Goal: Task Accomplishment & Management: Manage account settings

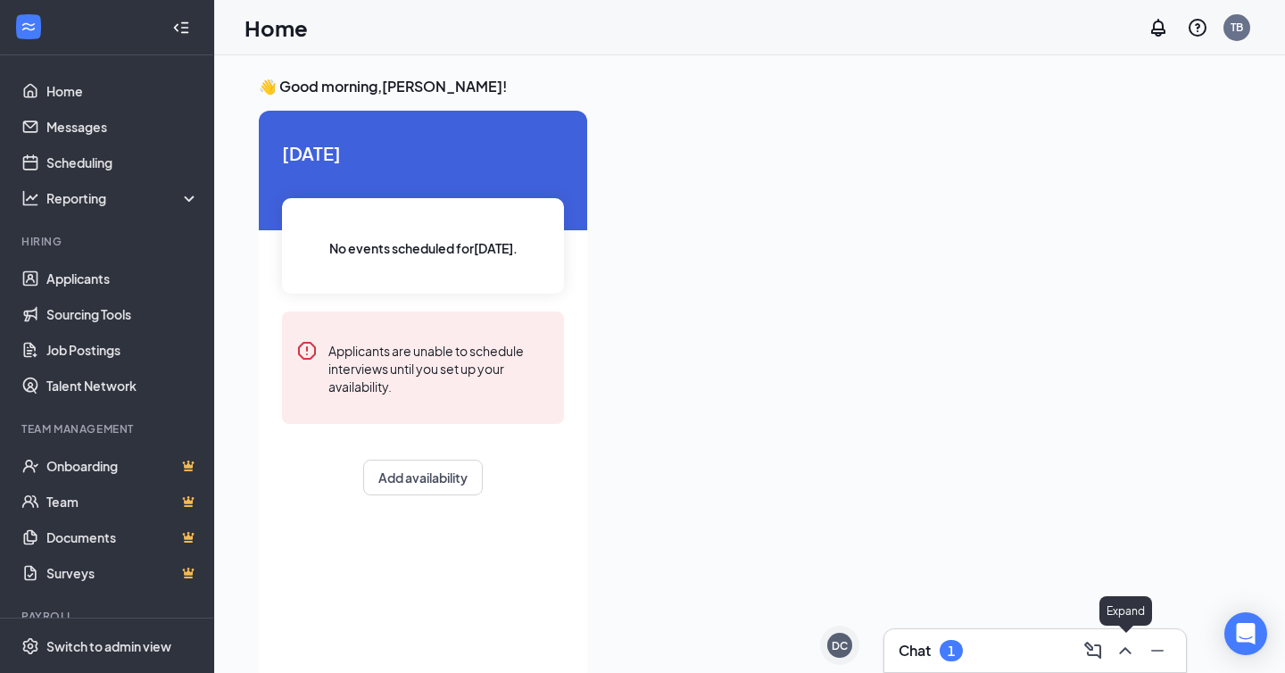
click at [1121, 658] on icon "ChevronUp" at bounding box center [1125, 650] width 21 height 21
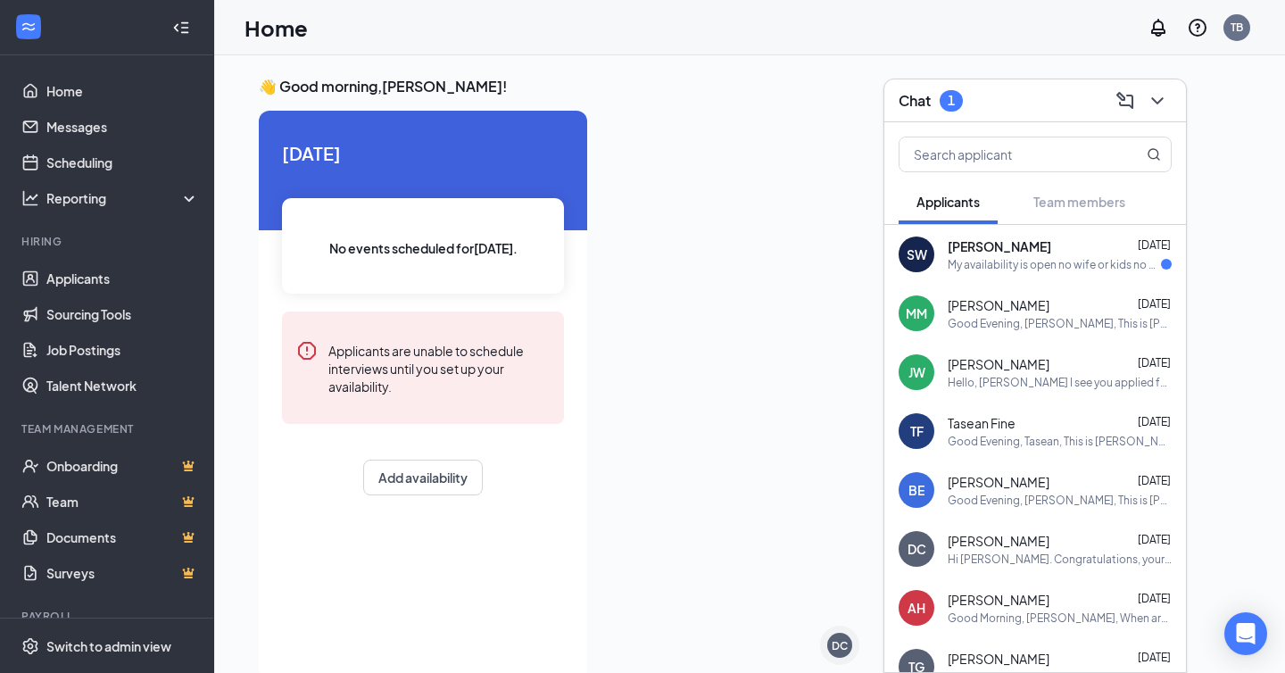
click at [999, 257] on div "My availability is open no wife or kids no necessary days I have to be off I ju…" at bounding box center [1054, 264] width 213 height 15
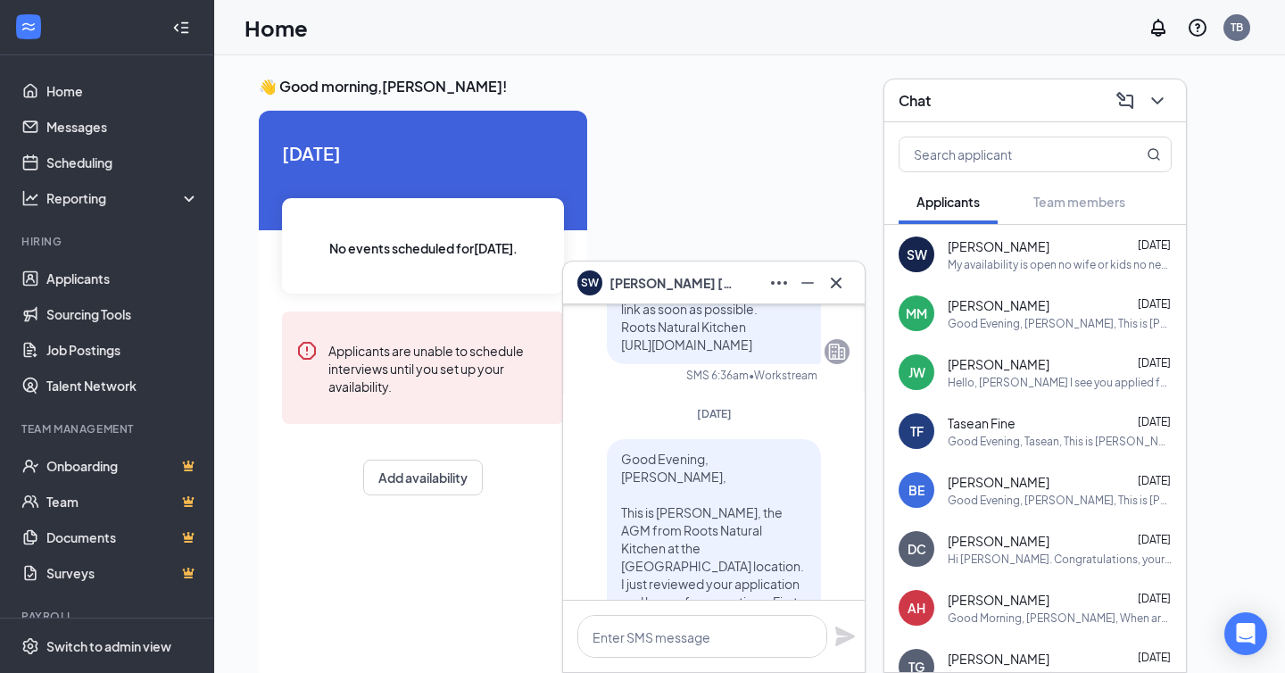
scroll to position [-524, 0]
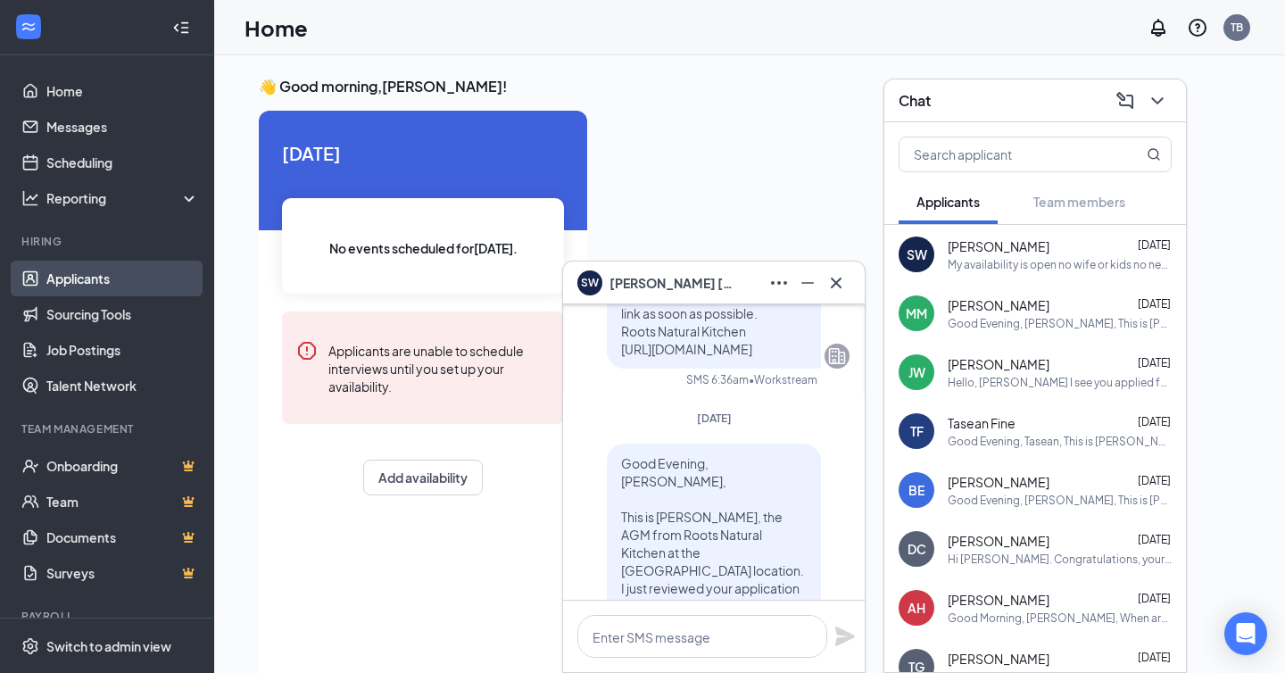
click at [76, 285] on link "Applicants" at bounding box center [122, 279] width 153 height 36
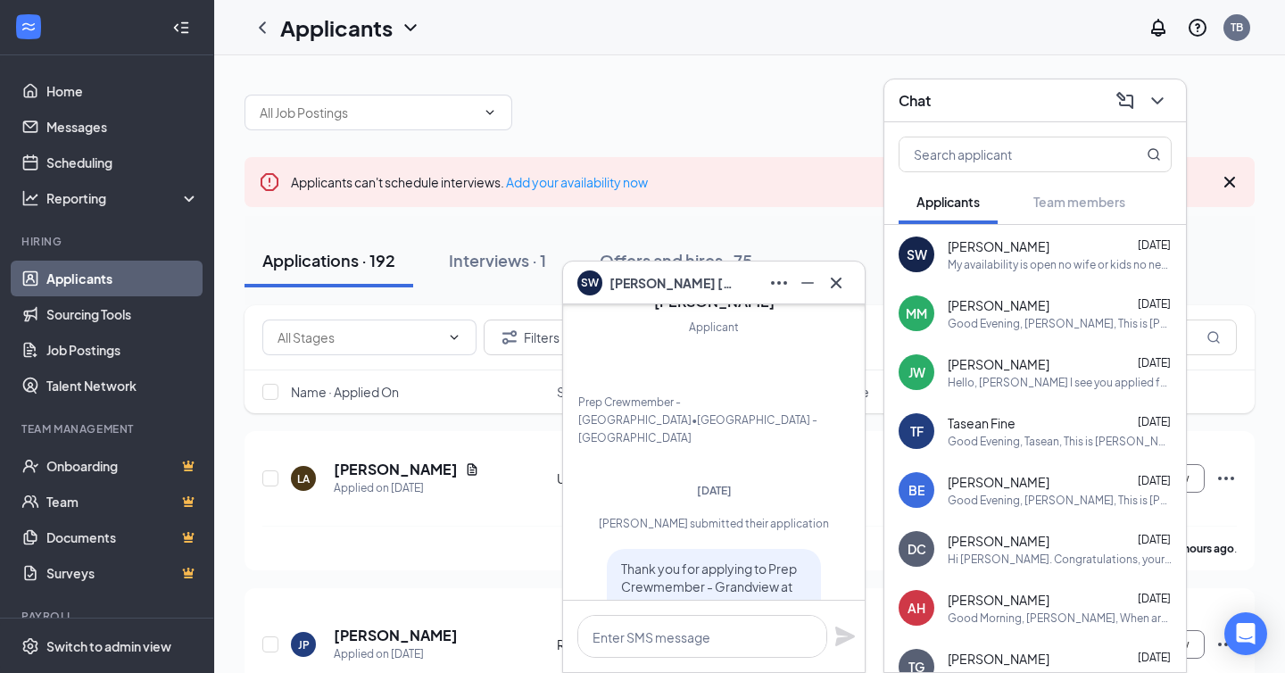
scroll to position [-1209, 0]
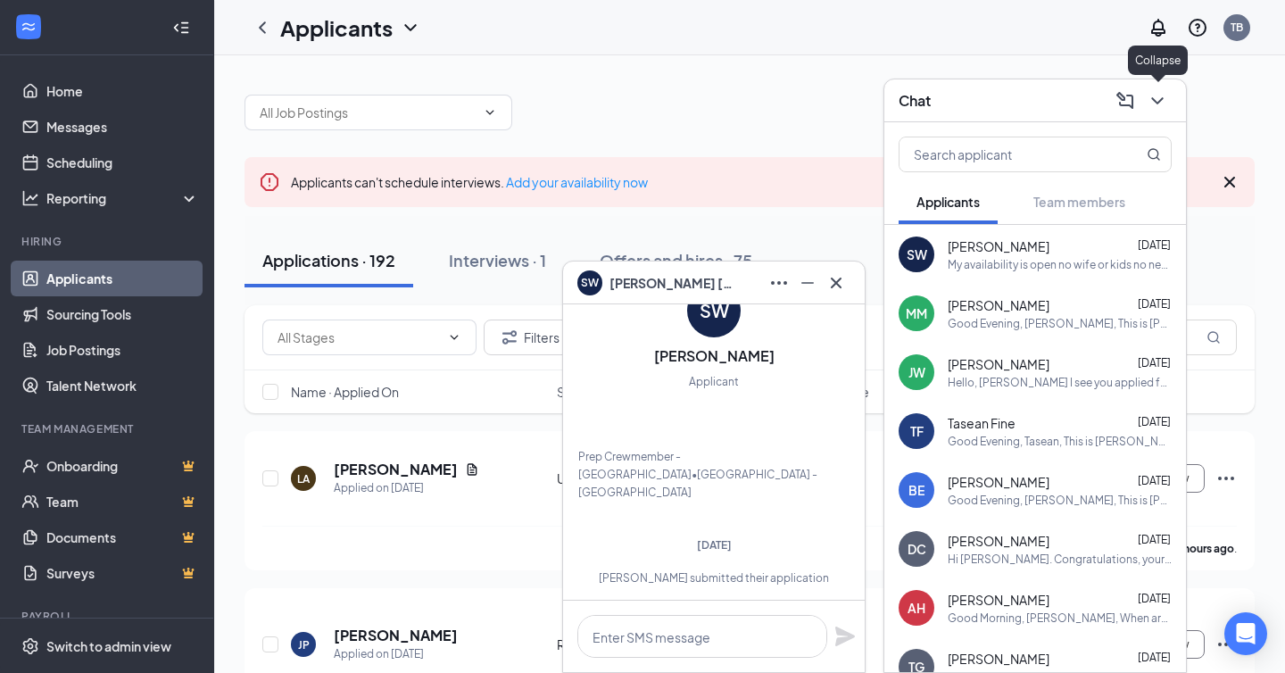
click at [1157, 105] on icon "ChevronDown" at bounding box center [1157, 100] width 21 height 21
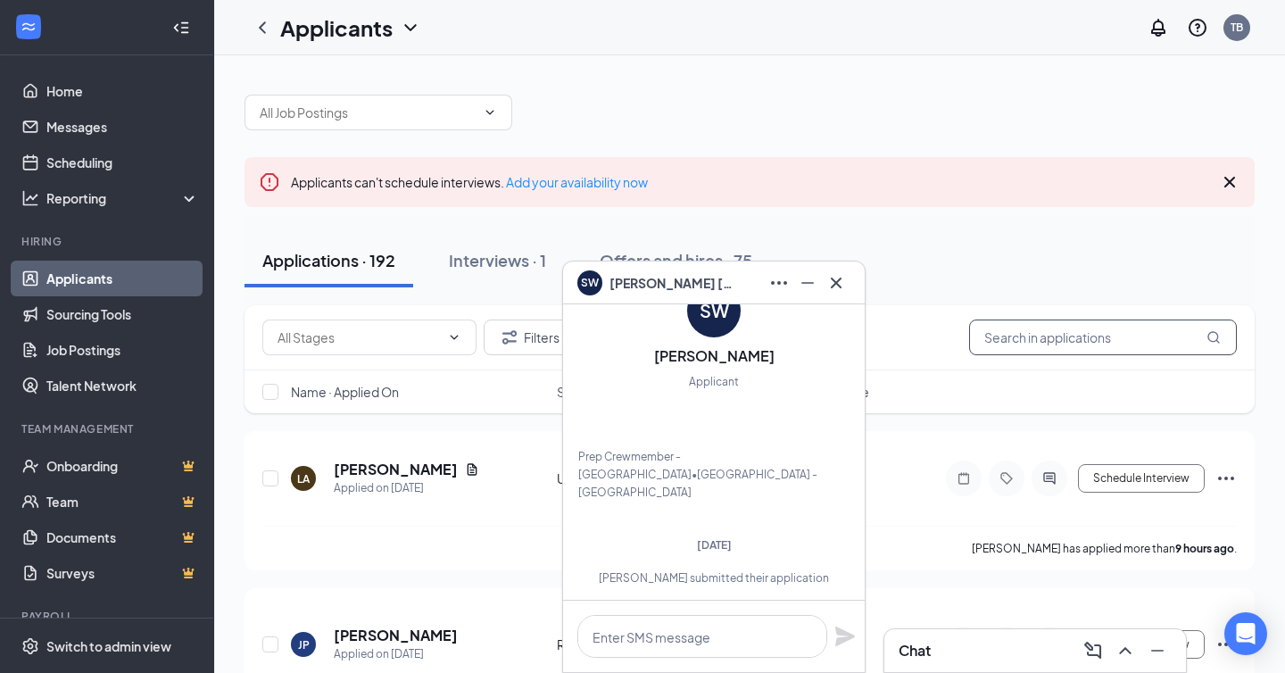
click at [1048, 325] on input "text" at bounding box center [1103, 337] width 268 height 36
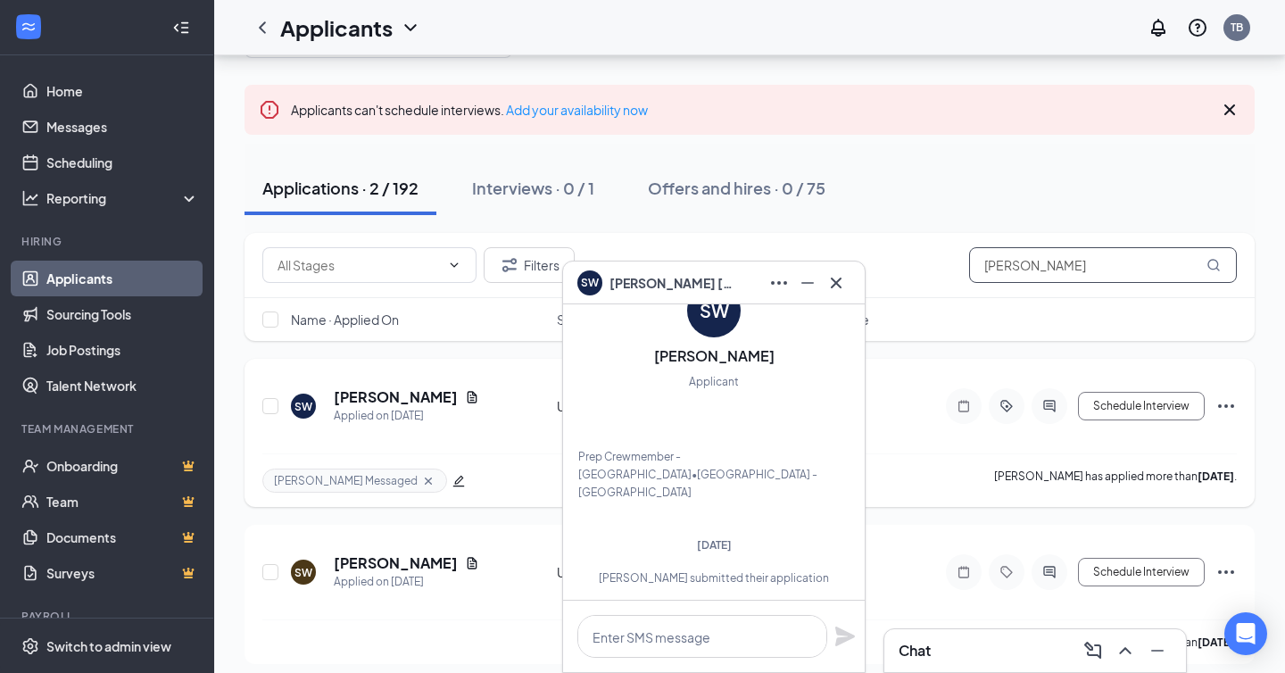
scroll to position [82, 0]
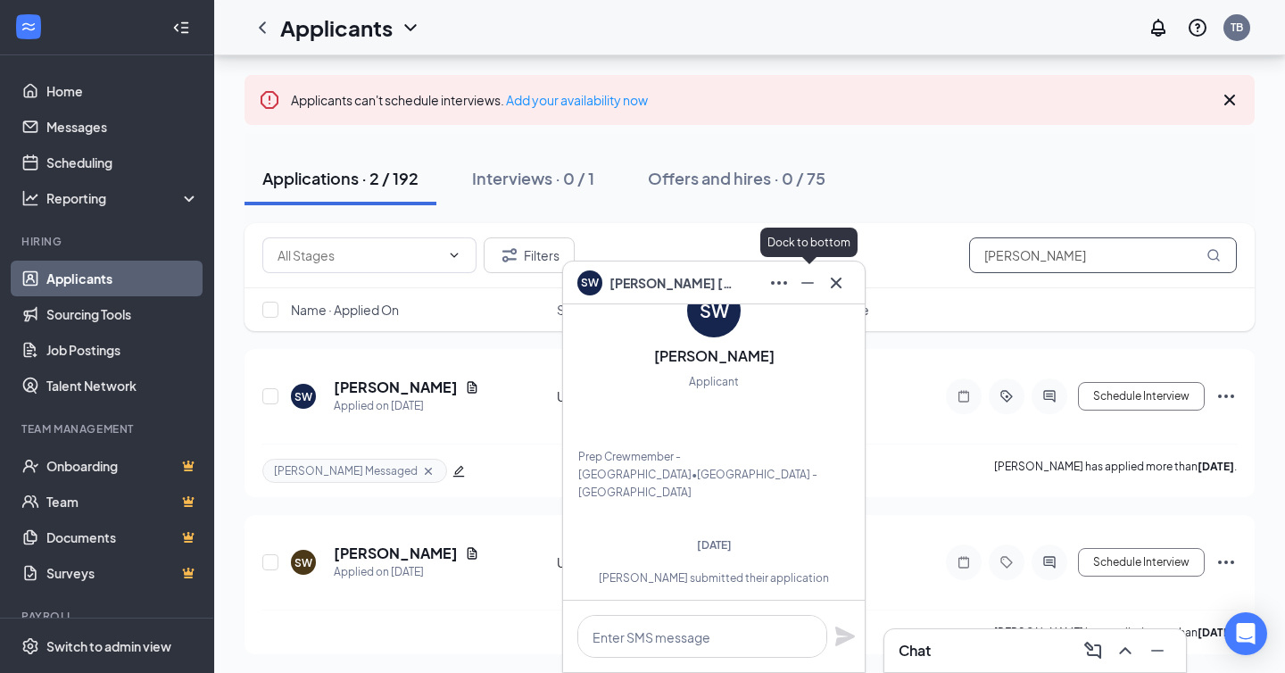
type input "stefan"
click at [813, 278] on icon "Minimize" at bounding box center [807, 282] width 21 height 21
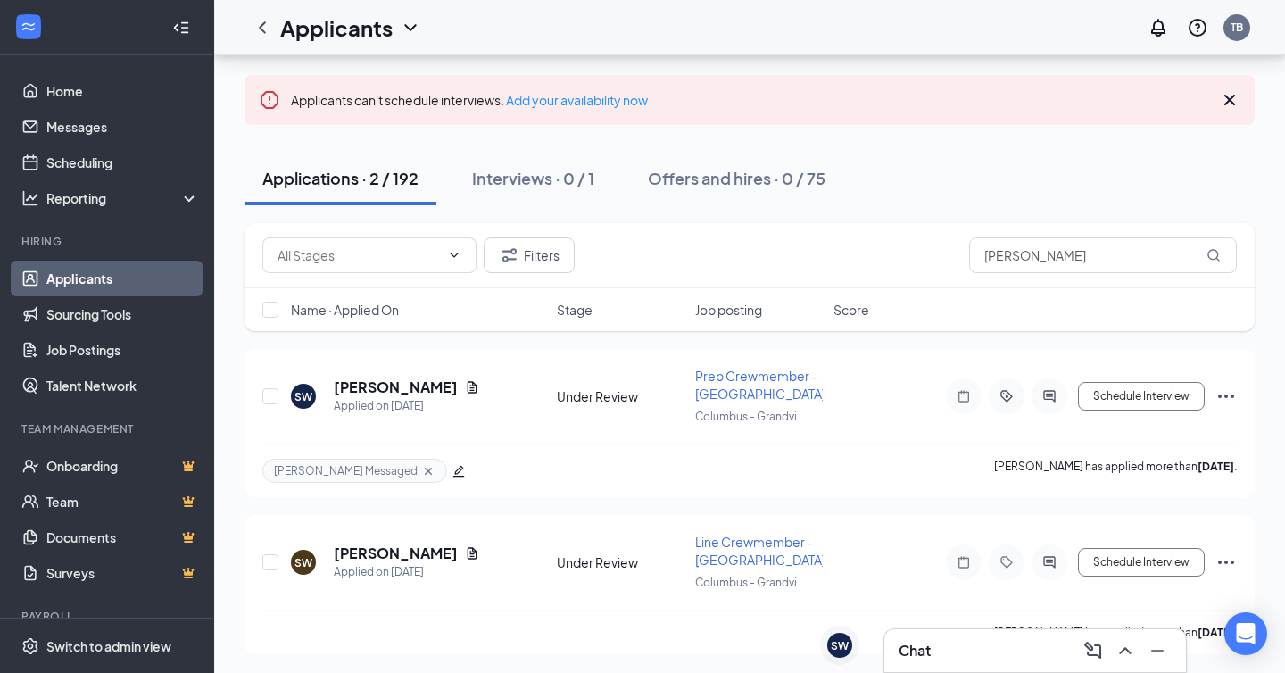
scroll to position [0, 0]
click at [468, 386] on icon "Document" at bounding box center [473, 387] width 10 height 12
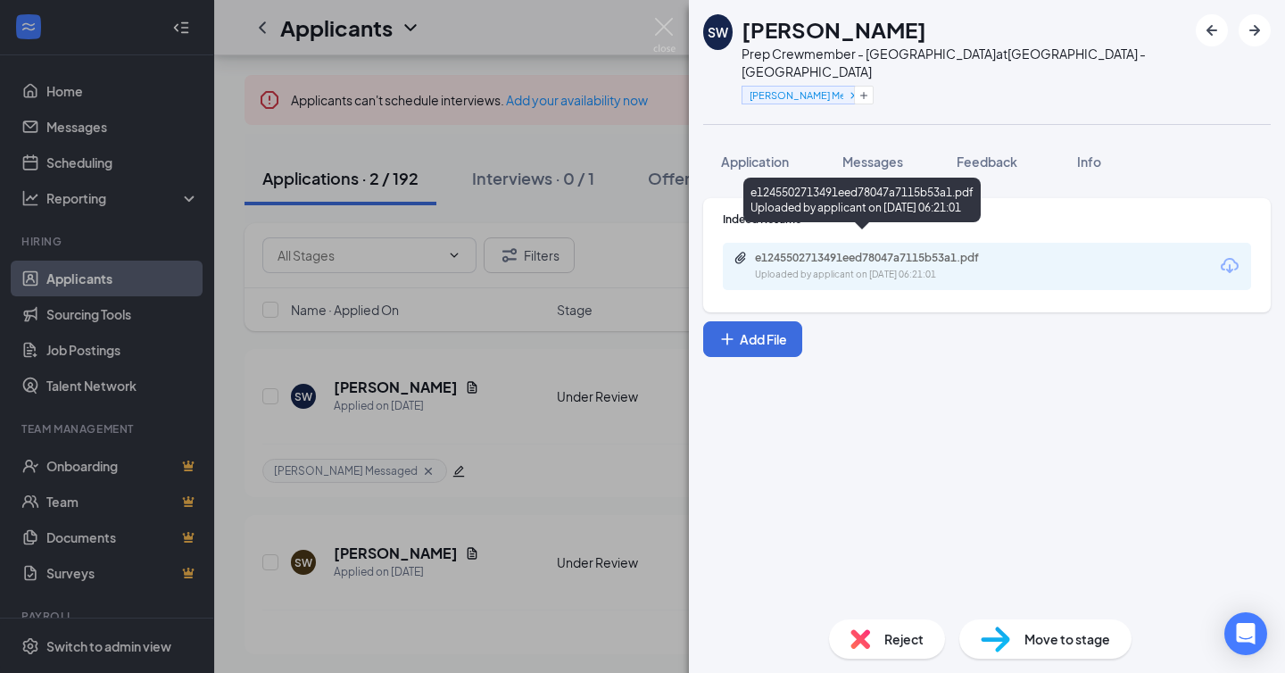
click at [854, 268] on div "Uploaded by applicant on Aug 20, 2025 at 06:21:01" at bounding box center [889, 275] width 268 height 14
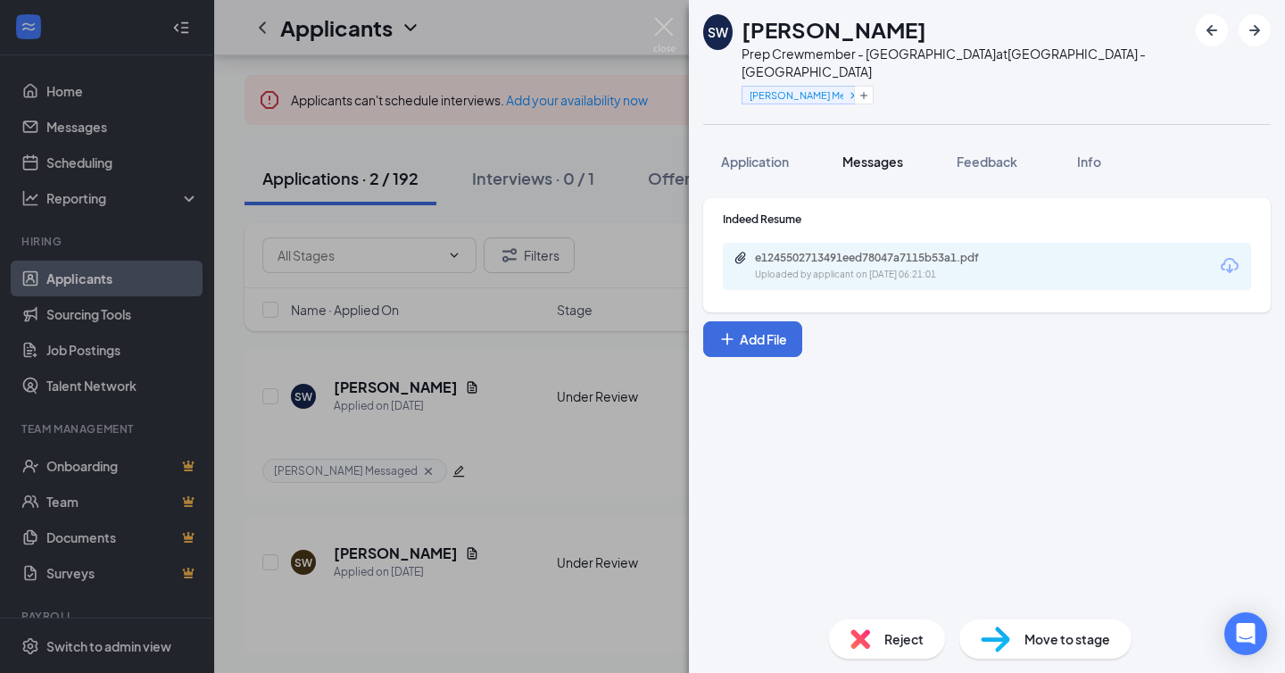
click at [865, 153] on span "Messages" at bounding box center [872, 161] width 61 height 16
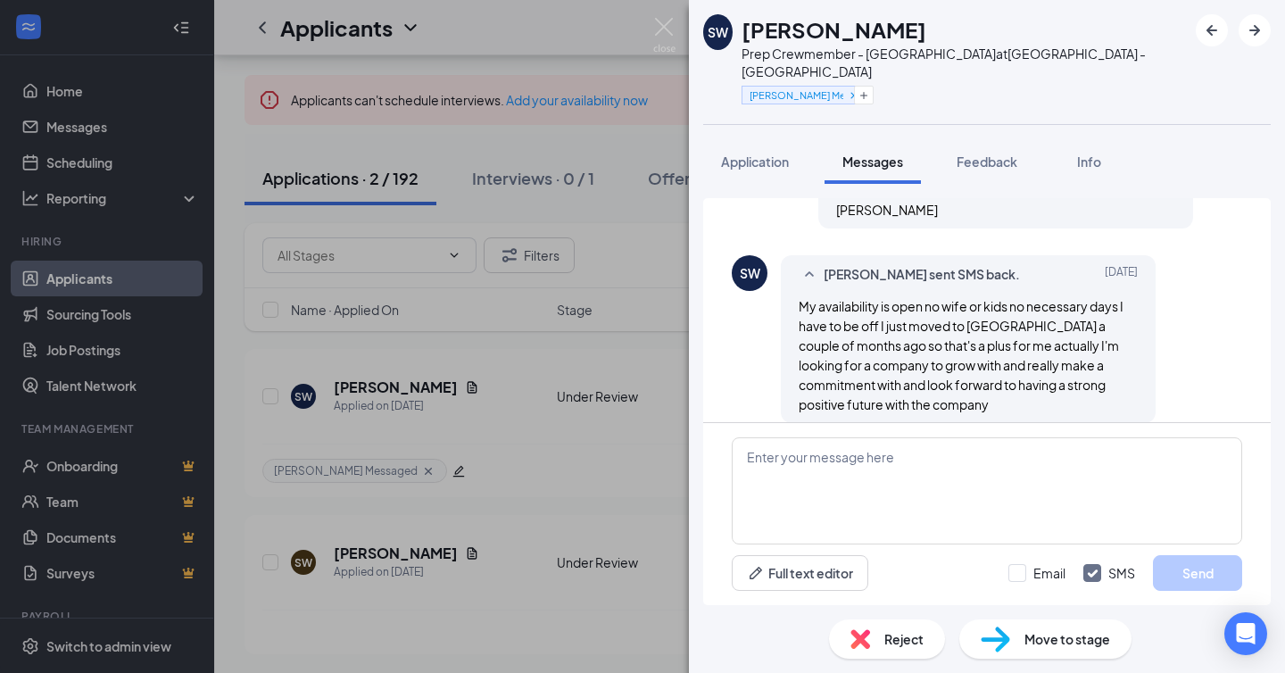
scroll to position [968, 0]
click at [863, 501] on textarea at bounding box center [987, 490] width 510 height 107
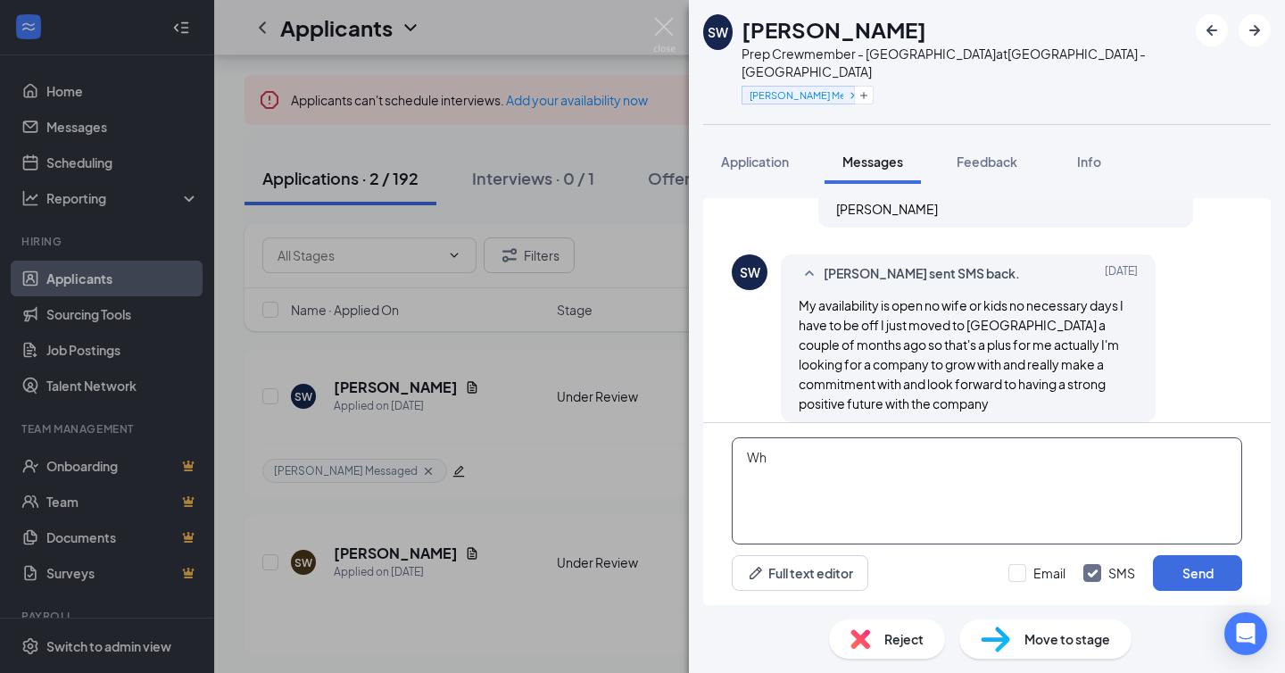
type textarea "W"
click at [1085, 468] on textarea "Can you come in for an interview tomorrow?" at bounding box center [987, 490] width 510 height 107
click at [1052, 464] on textarea "Can you come in for an interview tomorrow at 2 pm" at bounding box center [987, 490] width 510 height 107
type textarea "Can you come in for an interview [DATE] at 2 pm?"
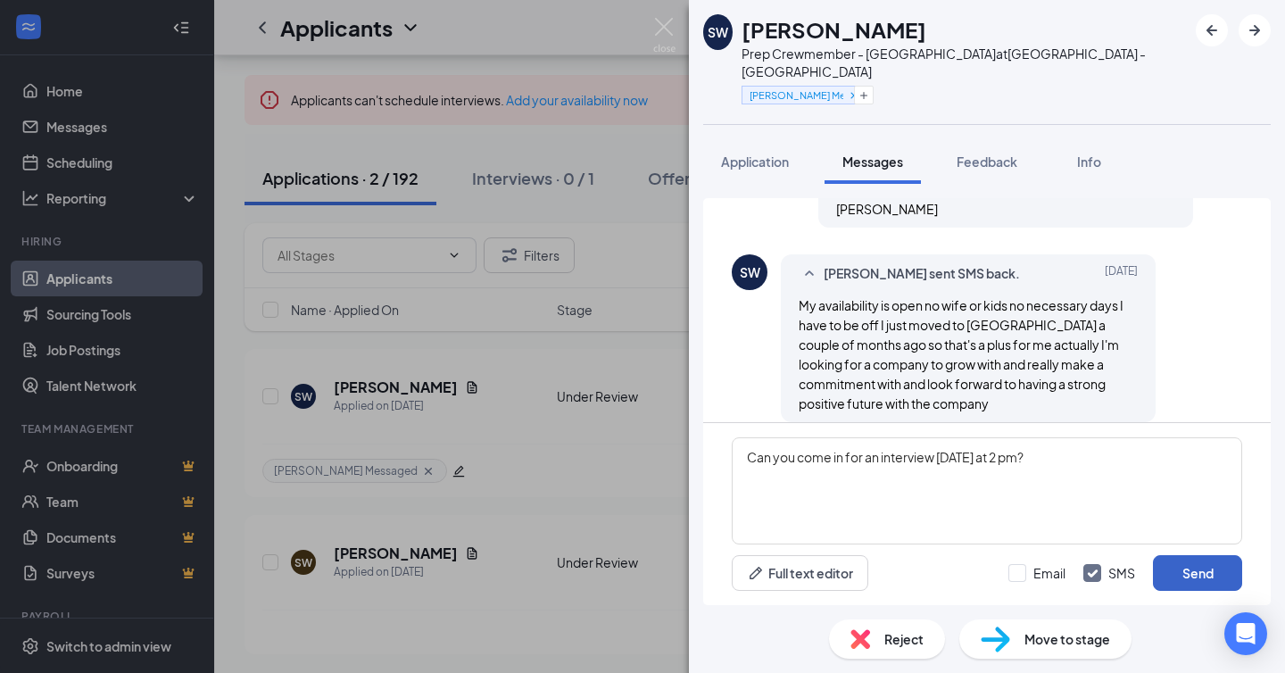
click at [1198, 584] on button "Send" at bounding box center [1197, 573] width 89 height 36
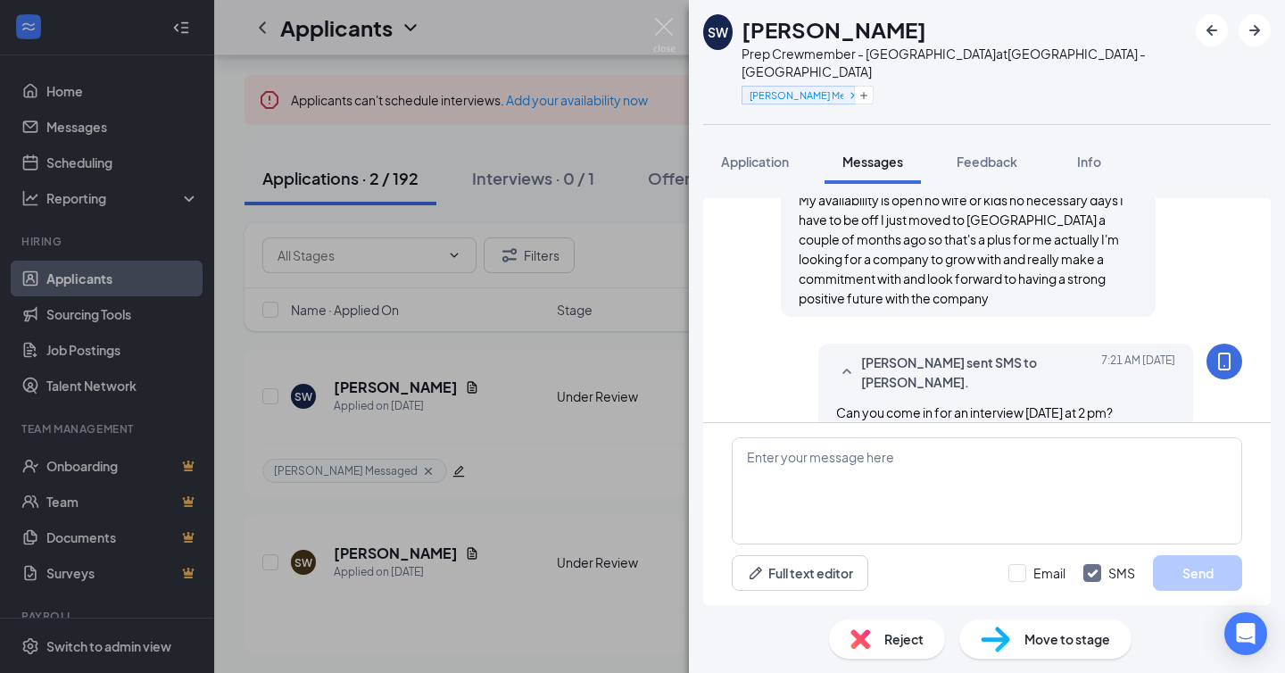
scroll to position [1082, 0]
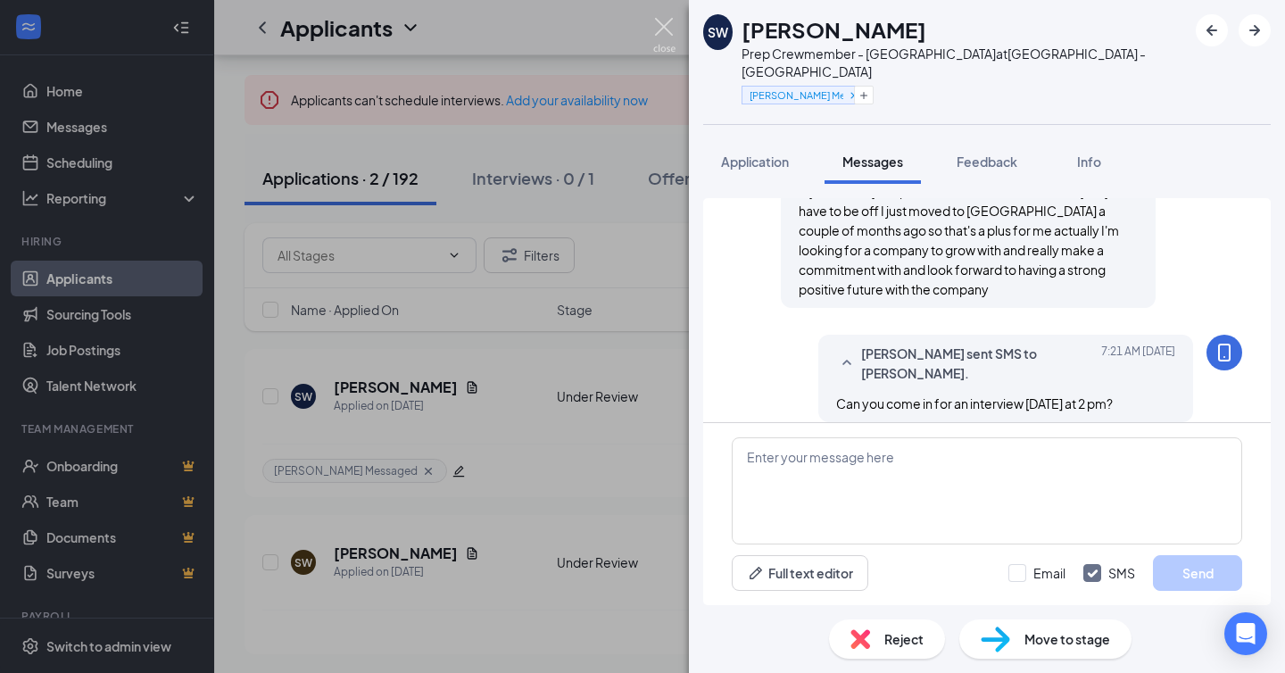
click at [667, 33] on img at bounding box center [664, 35] width 22 height 35
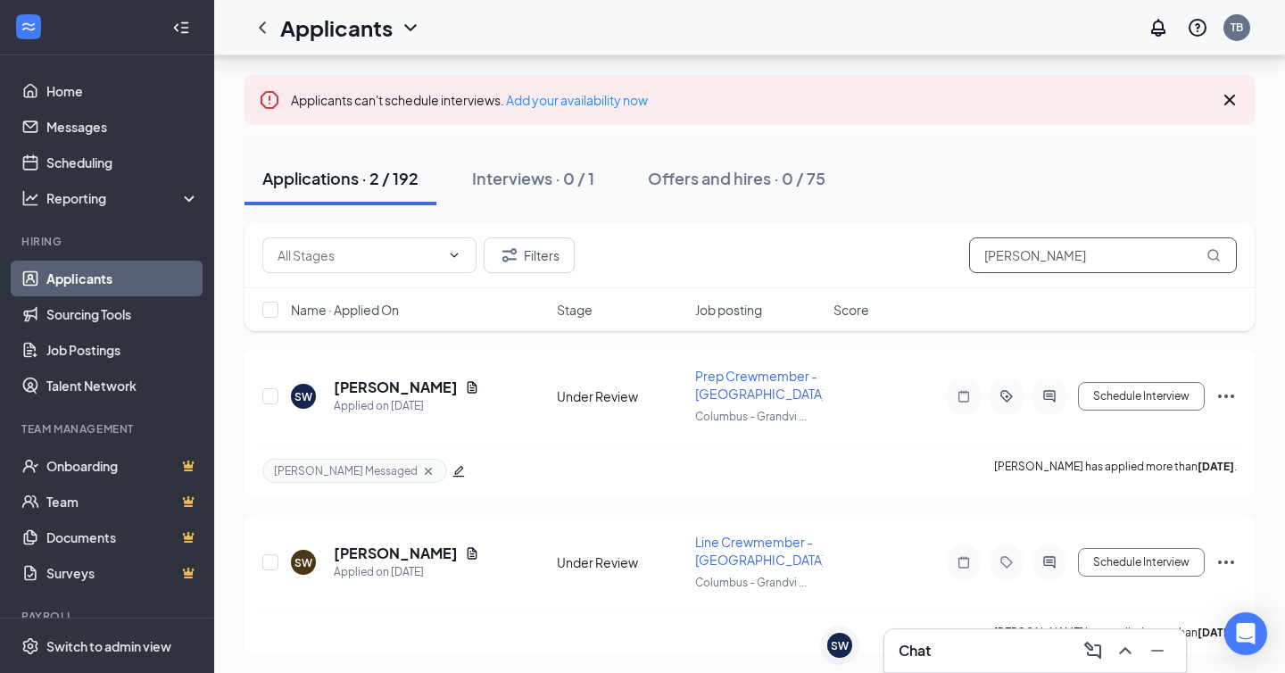
click at [1049, 255] on input "stefan" at bounding box center [1103, 255] width 268 height 36
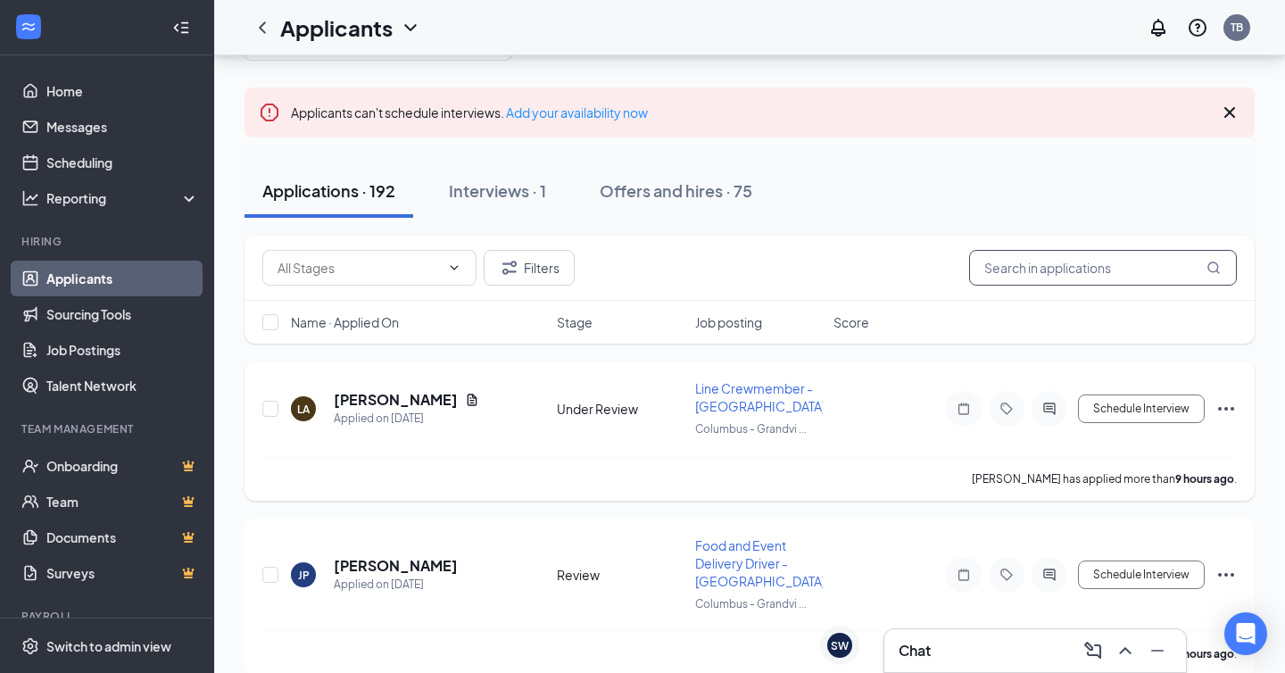
scroll to position [61, 0]
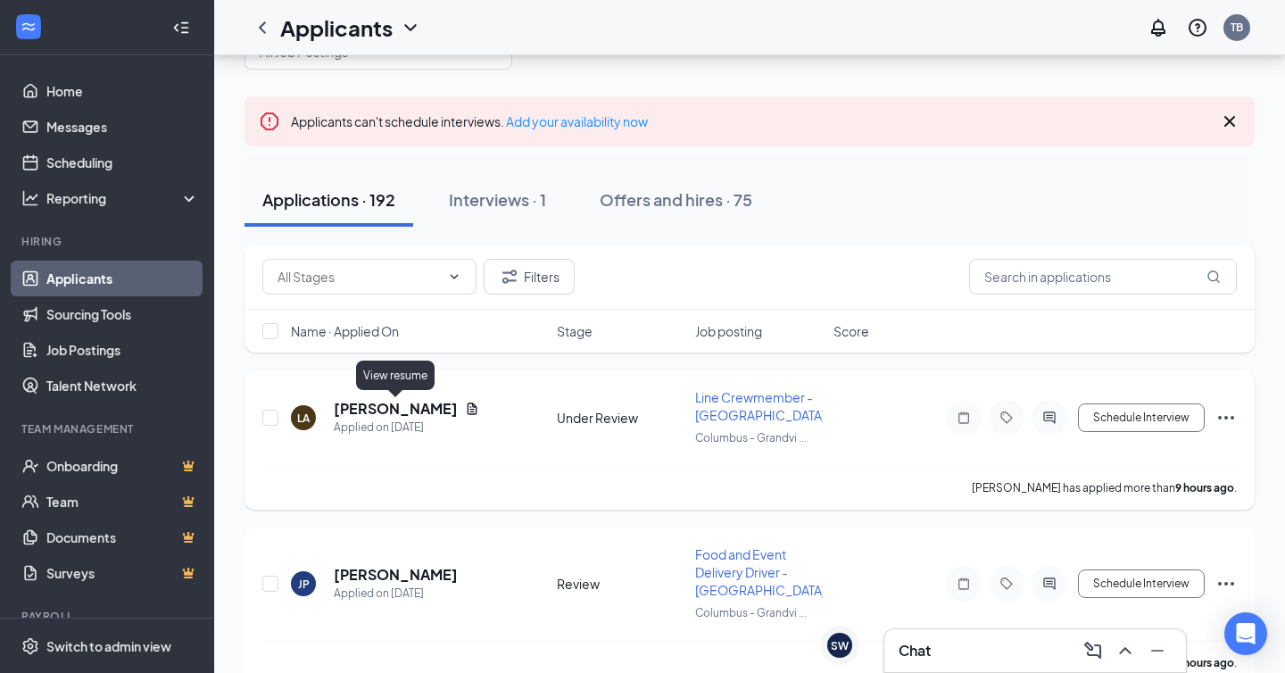
click at [465, 410] on icon "Document" at bounding box center [472, 409] width 14 height 14
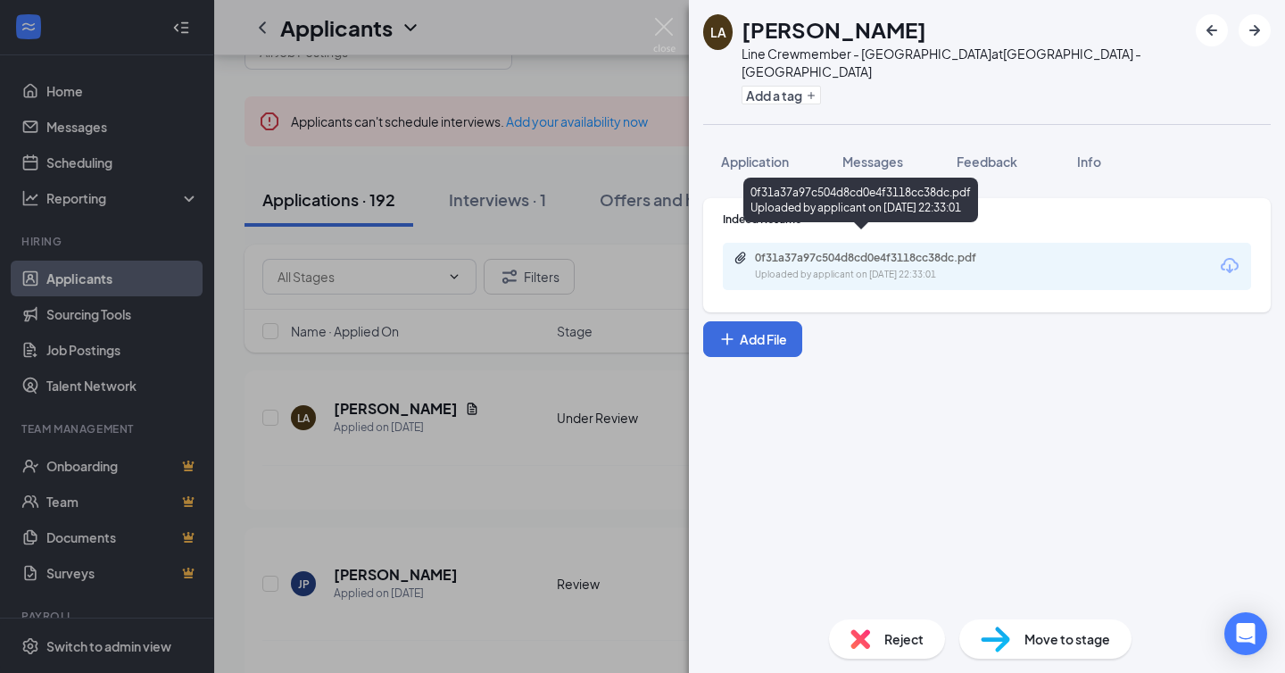
click at [915, 251] on div "0f31a37a97c504d8cd0e4f3118cc38dc.pdf Uploaded by applicant on Aug 26, 2025 at 2…" at bounding box center [878, 266] width 289 height 31
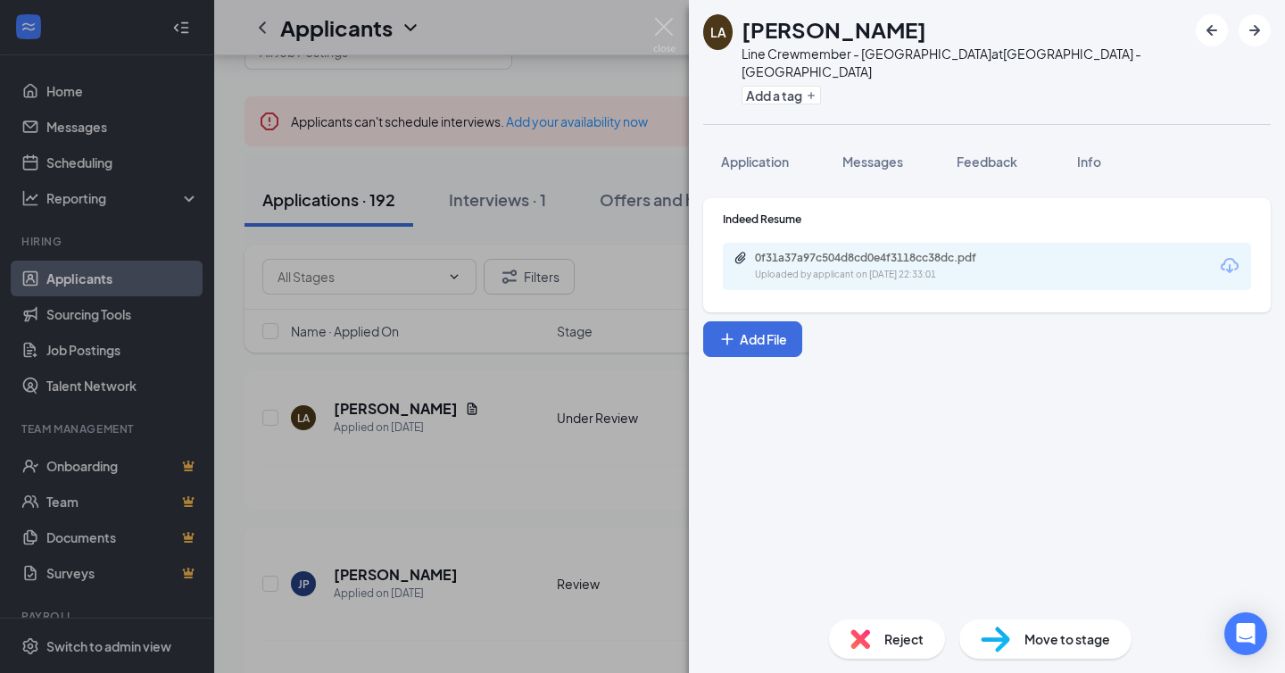
click at [888, 641] on span "Reject" at bounding box center [903, 639] width 39 height 20
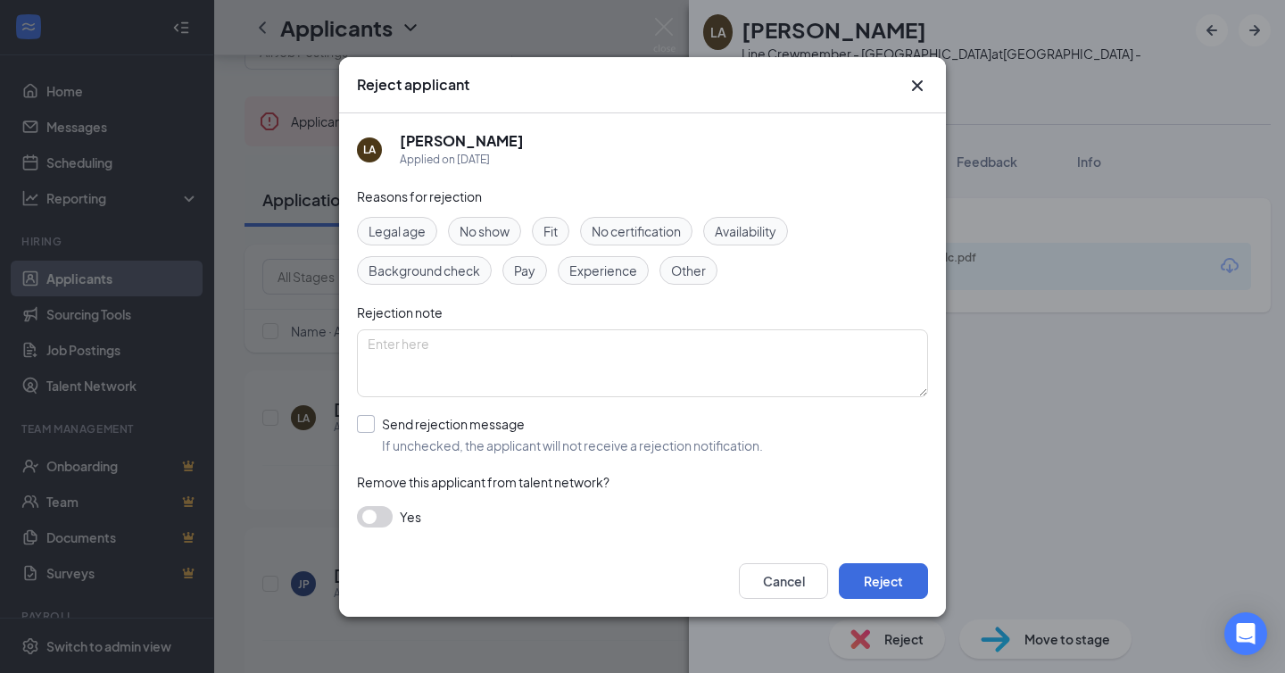
click at [410, 422] on input "Send rejection message If unchecked, the applicant will not receive a rejection…" at bounding box center [560, 434] width 406 height 39
checkbox input "true"
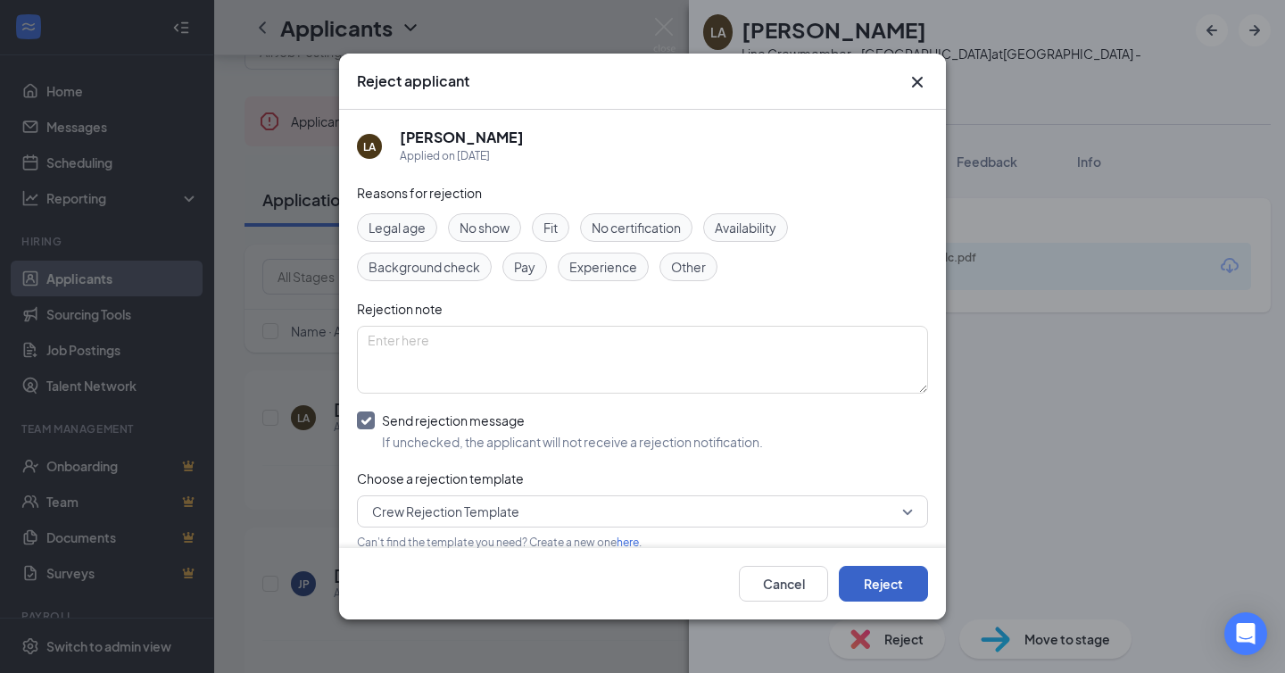
click at [876, 591] on button "Reject" at bounding box center [883, 584] width 89 height 36
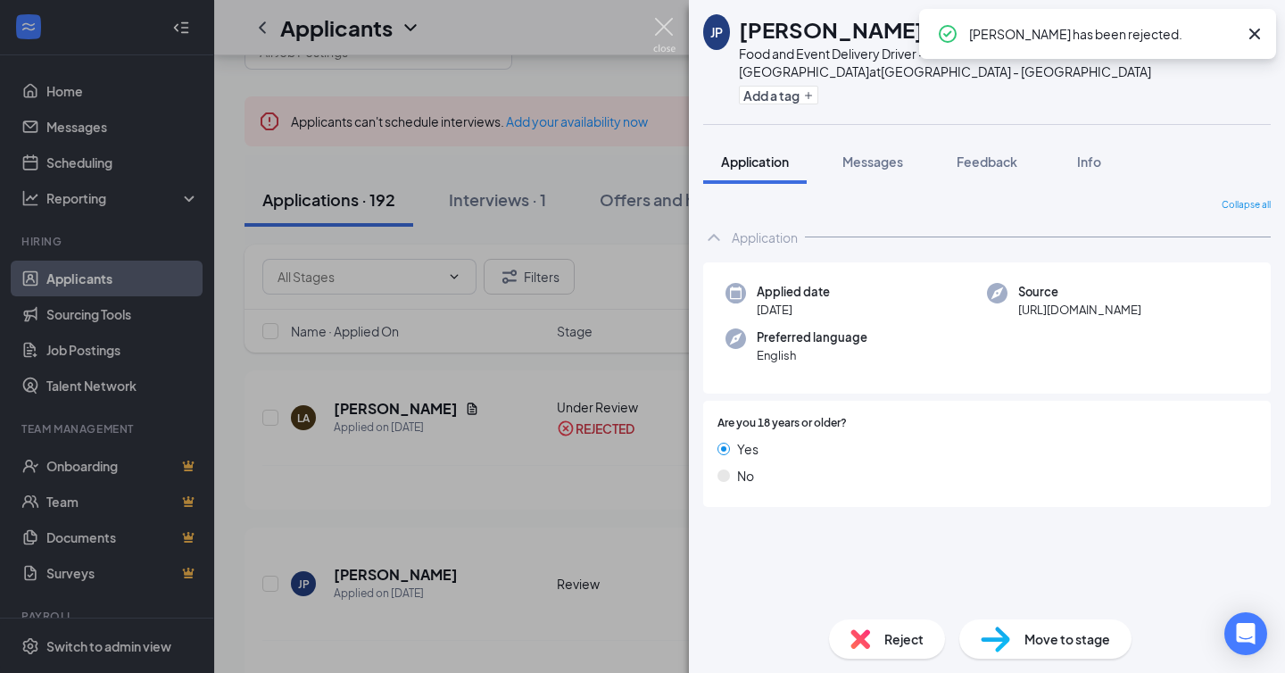
click at [667, 32] on img at bounding box center [664, 35] width 22 height 35
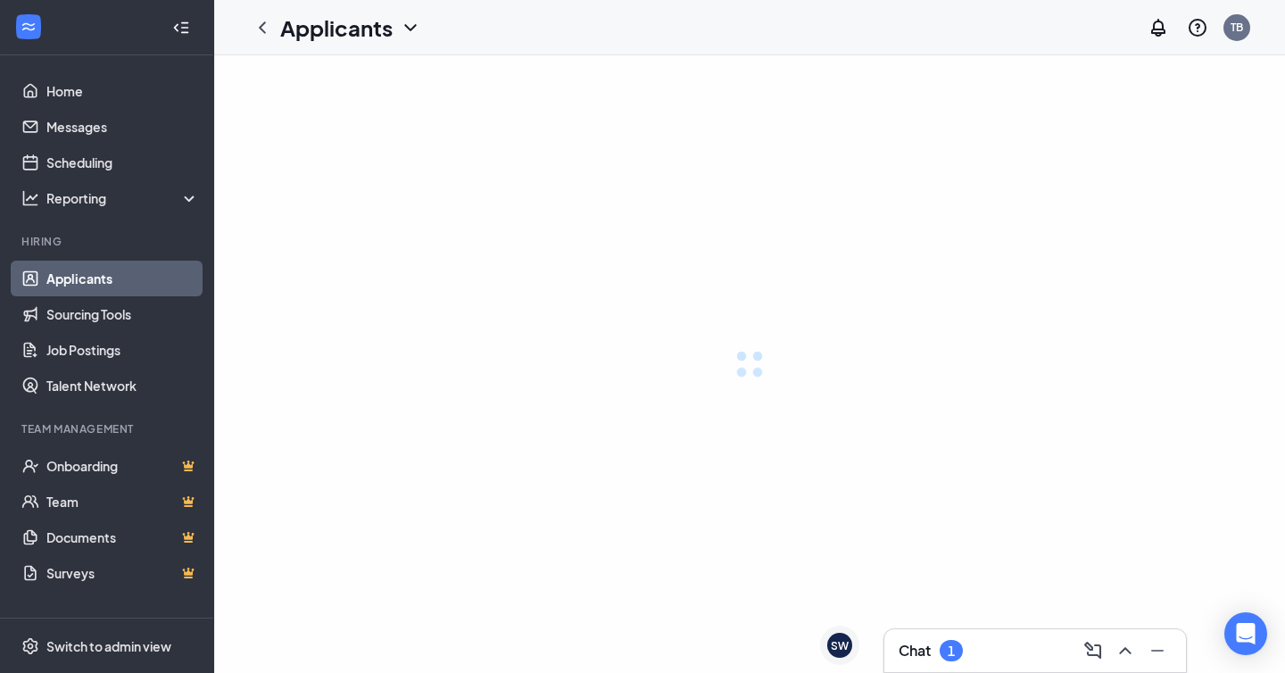
click at [1124, 651] on icon "ChevronUp" at bounding box center [1125, 650] width 21 height 21
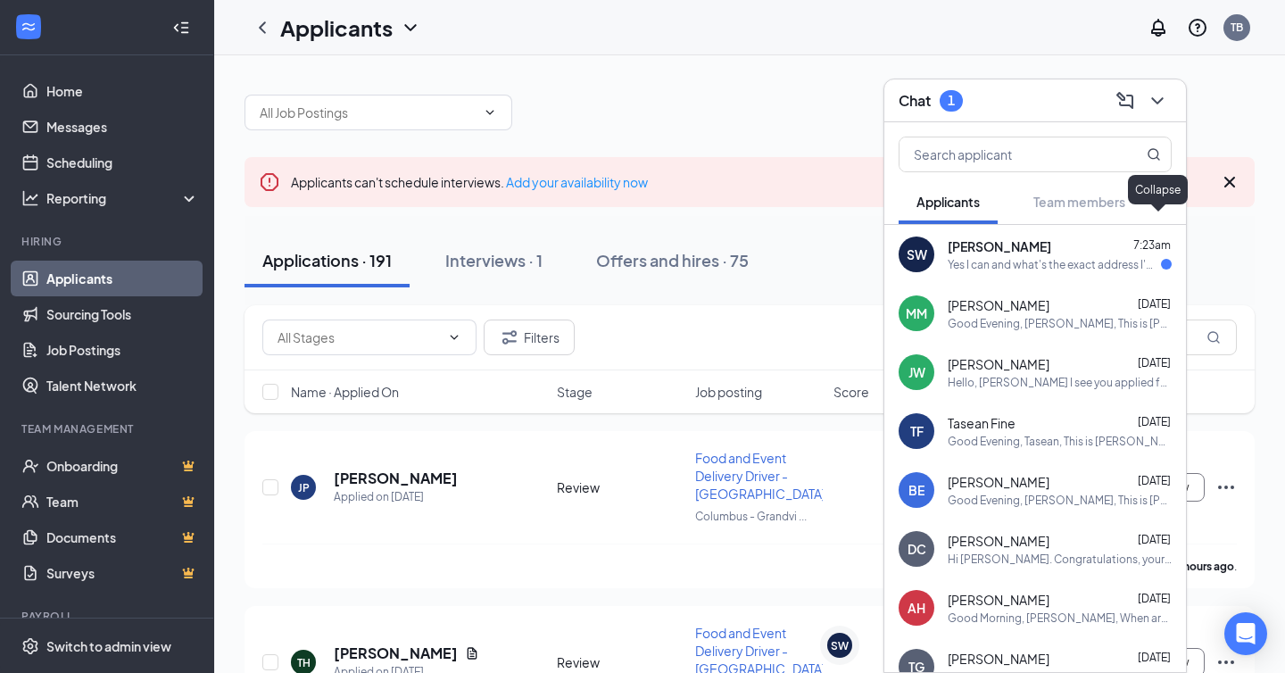
click at [1055, 267] on div "Yes I can and what's the exact address I'm on 3rd and Norton" at bounding box center [1054, 264] width 213 height 15
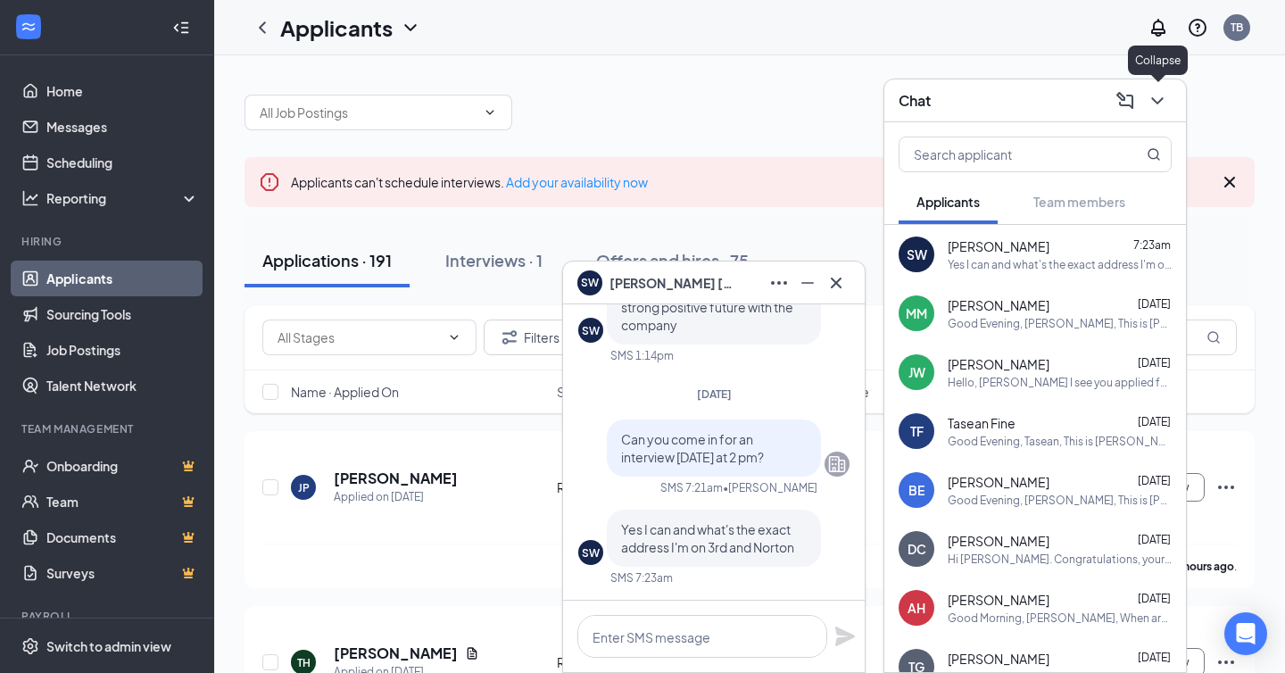
click at [1148, 90] on icon "ChevronDown" at bounding box center [1157, 100] width 21 height 21
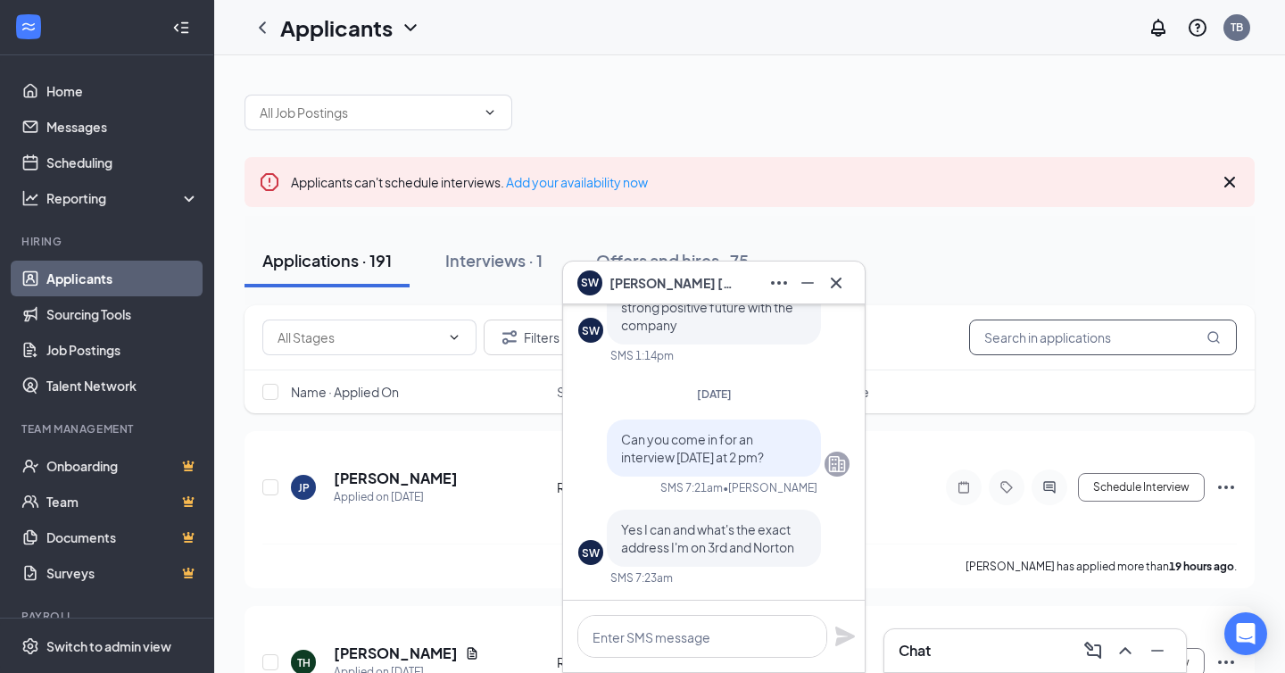
click at [1118, 341] on input "text" at bounding box center [1103, 337] width 268 height 36
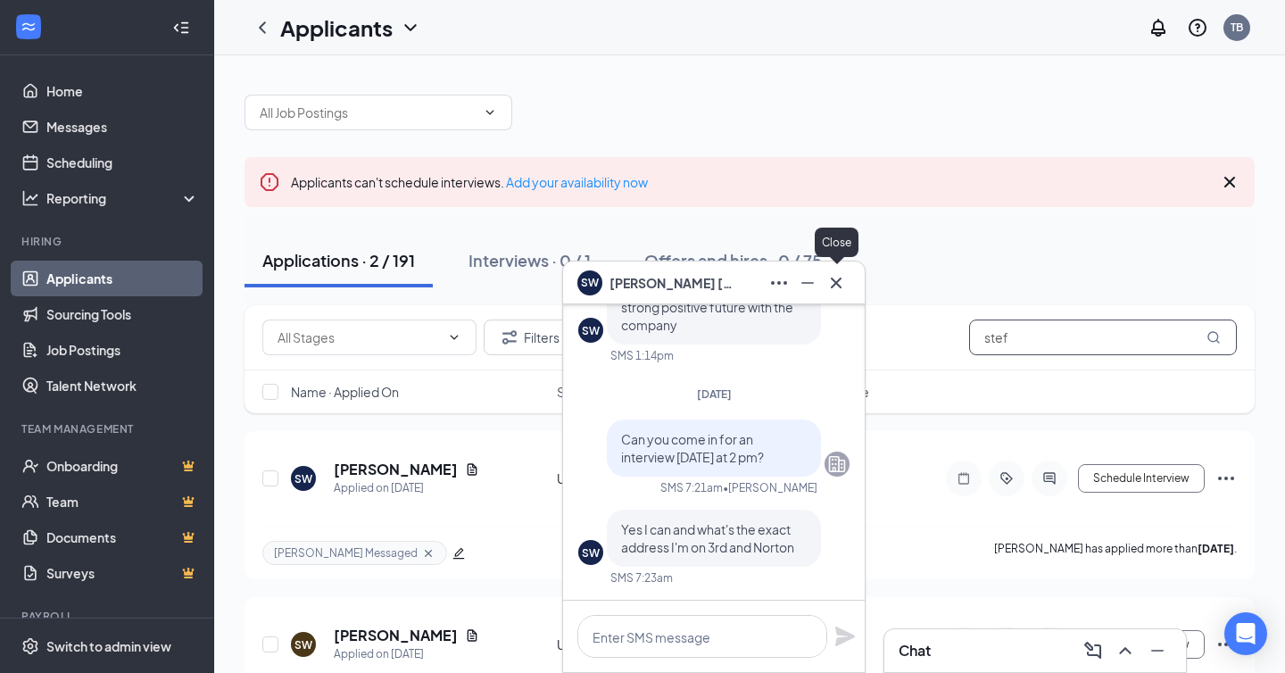
type input "stef"
click at [848, 284] on button at bounding box center [836, 283] width 29 height 29
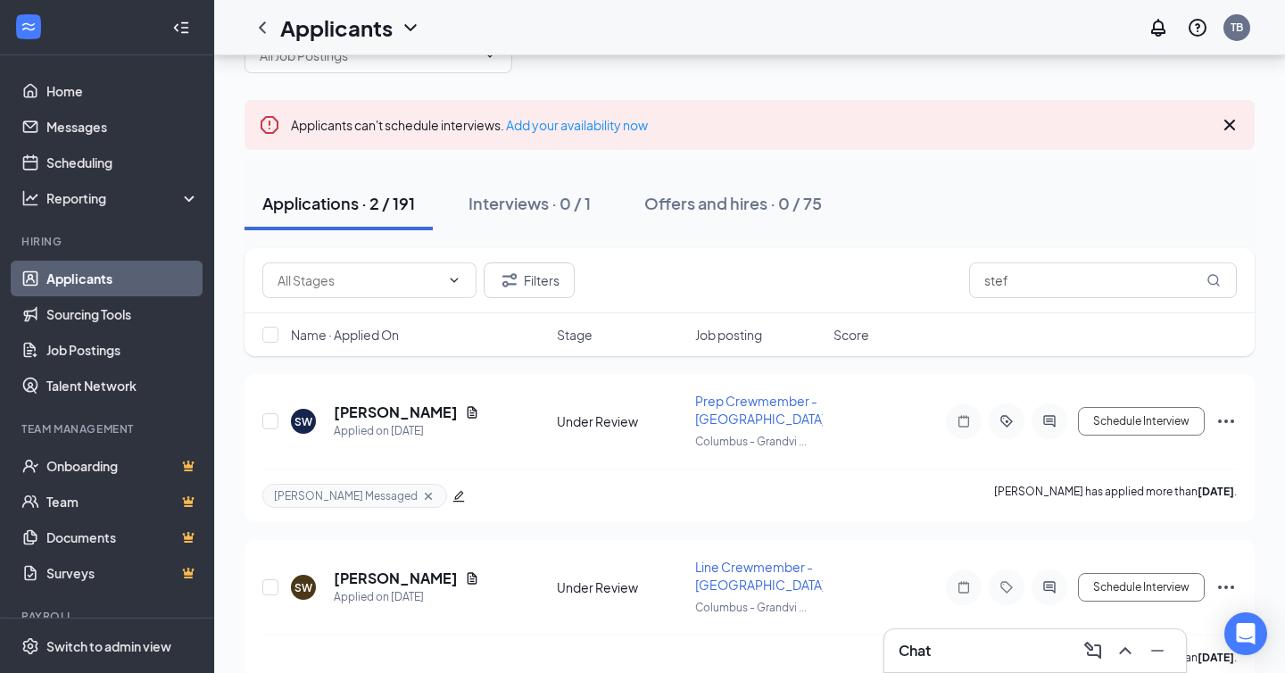
scroll to position [82, 0]
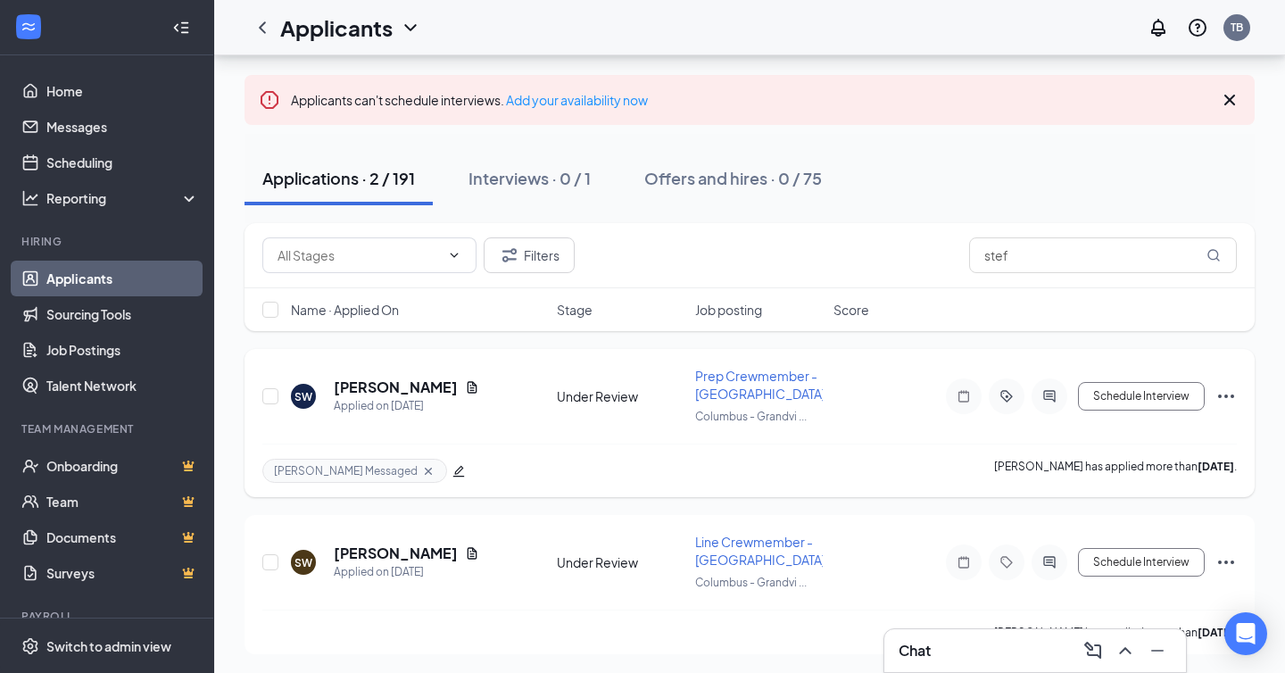
click at [1223, 391] on icon "Ellipses" at bounding box center [1225, 395] width 21 height 21
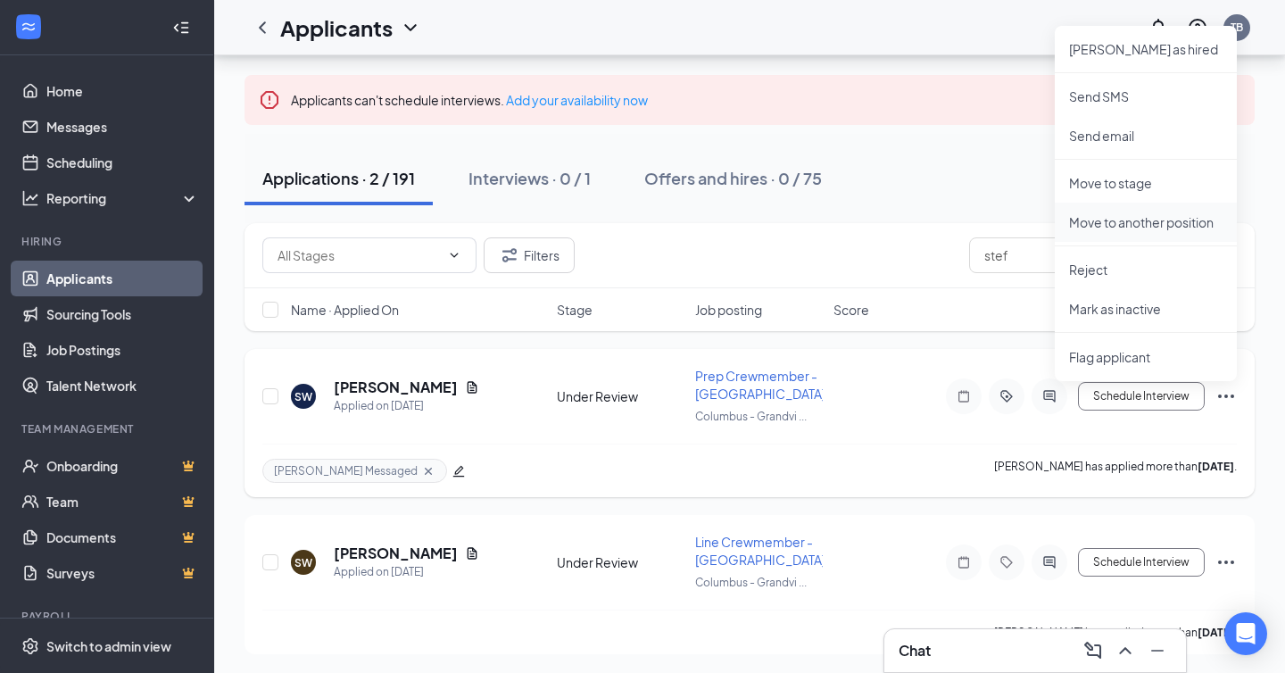
click at [1181, 225] on p "Move to another position" at bounding box center [1145, 222] width 153 height 18
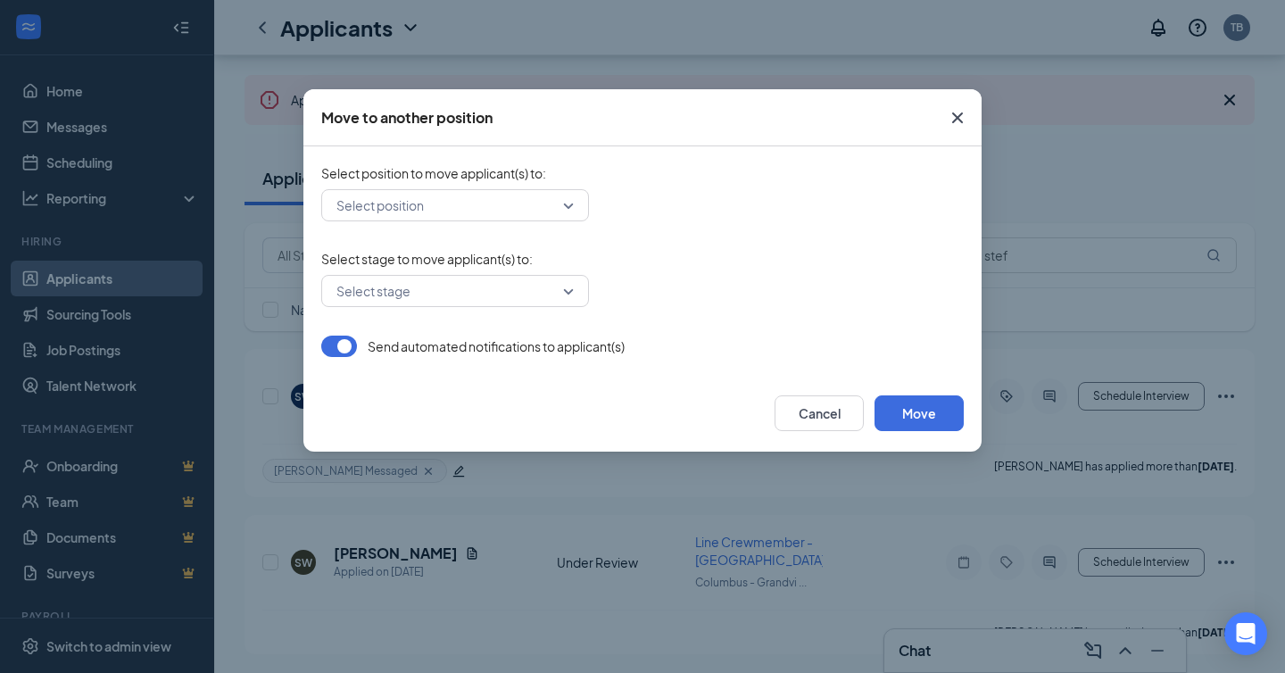
click at [571, 202] on div "Select position" at bounding box center [455, 205] width 268 height 32
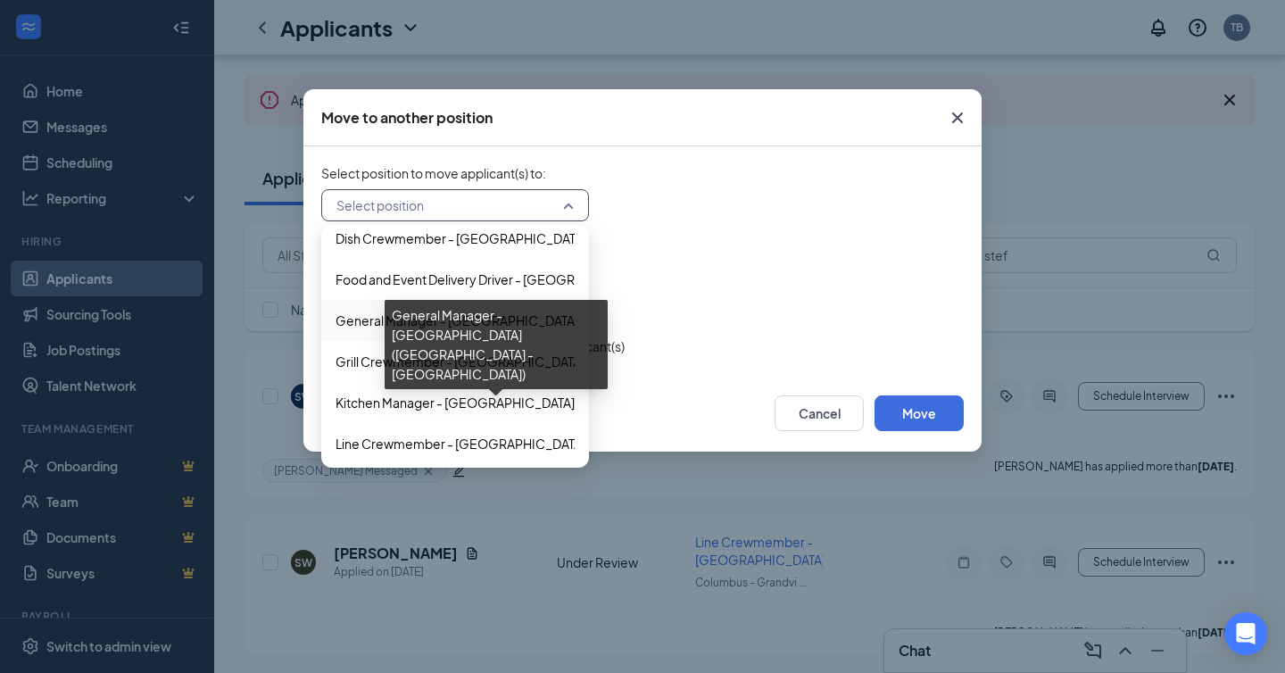
scroll to position [60, 0]
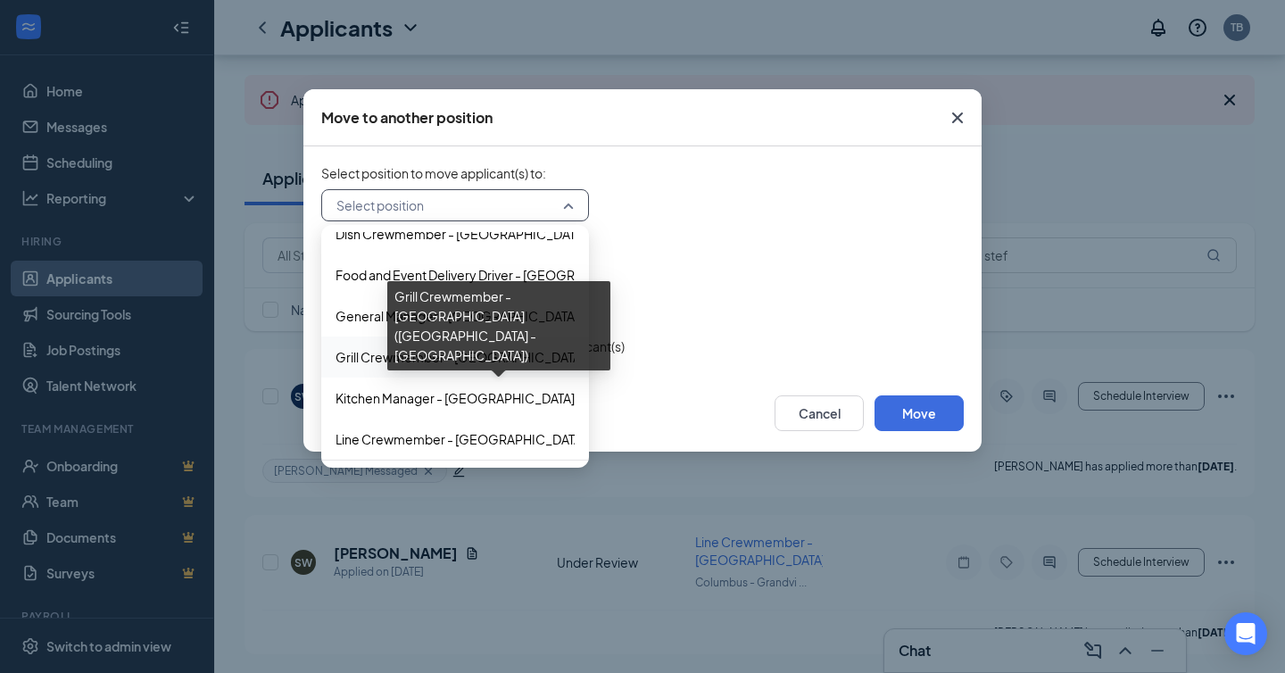
click at [491, 362] on span "Grill Crewmember - [GEOGRAPHIC_DATA] ([GEOGRAPHIC_DATA] - [GEOGRAPHIC_DATA])" at bounding box center [600, 357] width 528 height 20
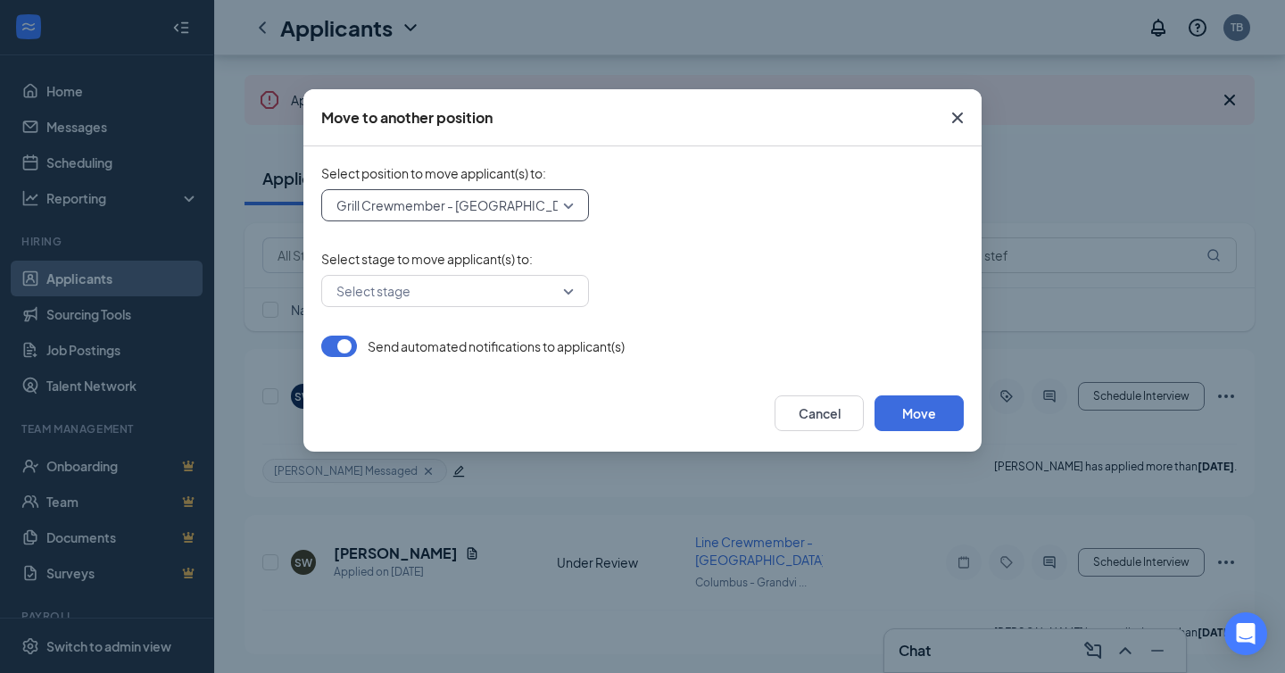
click at [576, 295] on div "Select stage" at bounding box center [455, 291] width 268 height 32
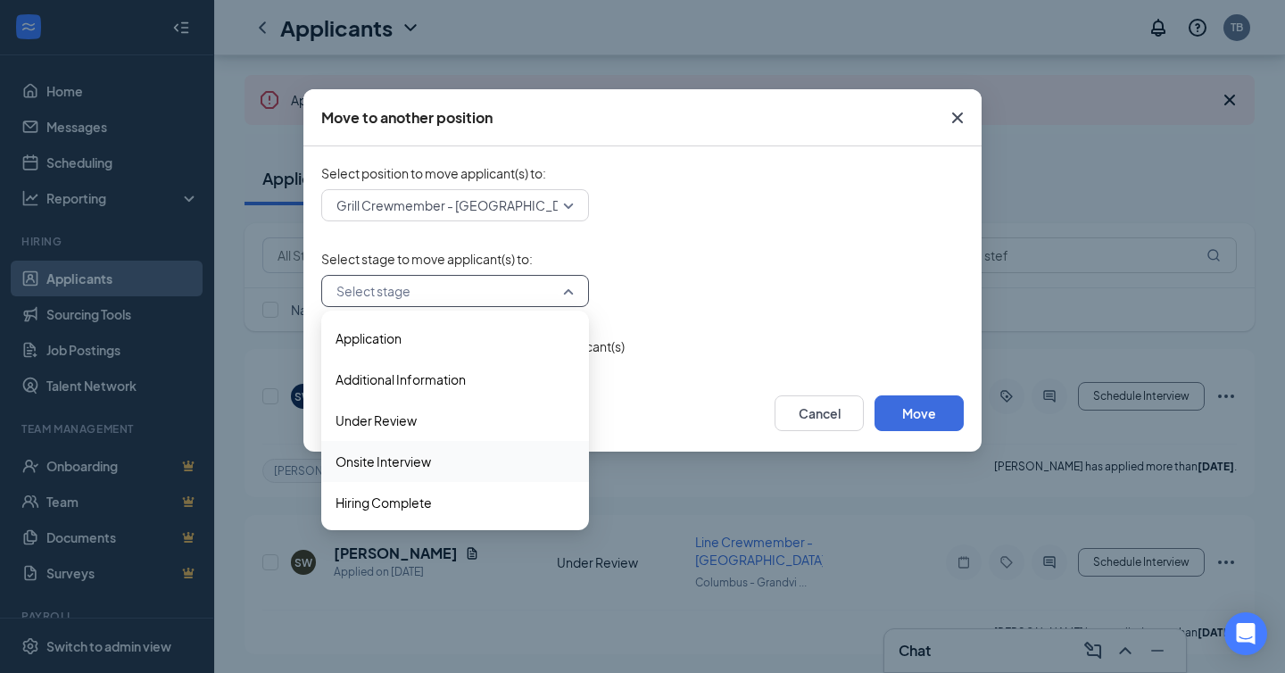
click at [511, 462] on span "Onsite Interview" at bounding box center [455, 462] width 239 height 20
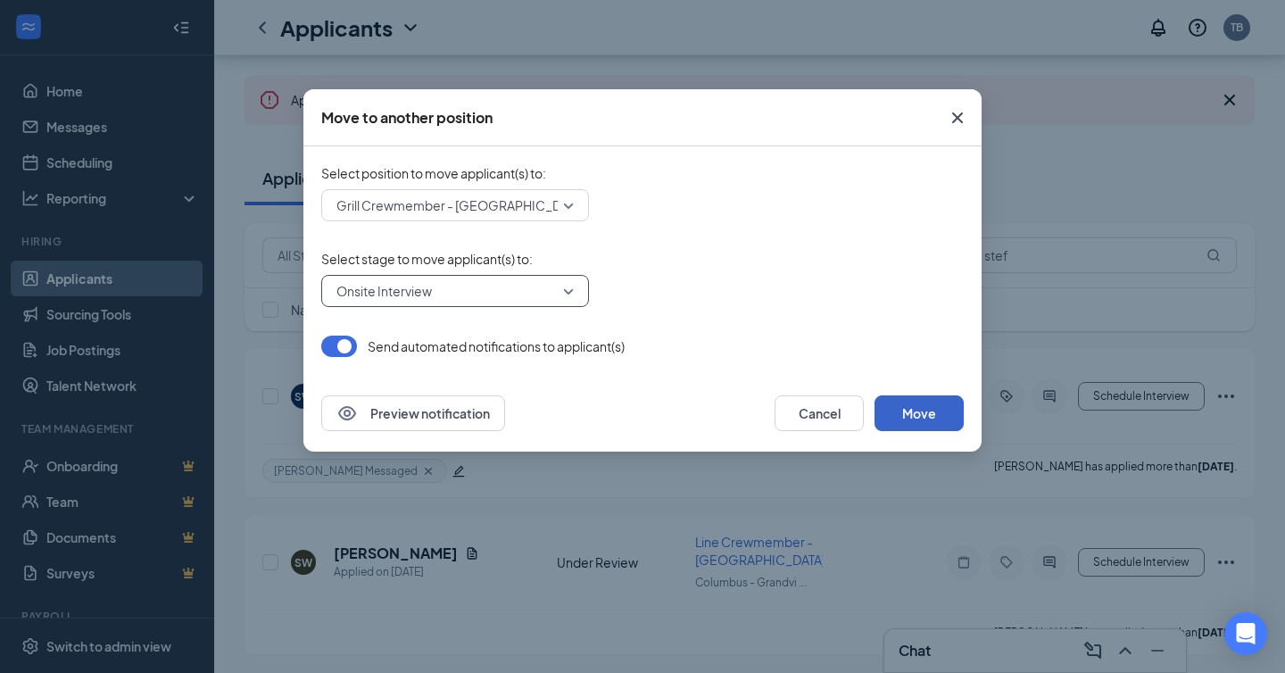
click at [937, 409] on button "Move" at bounding box center [919, 413] width 89 height 36
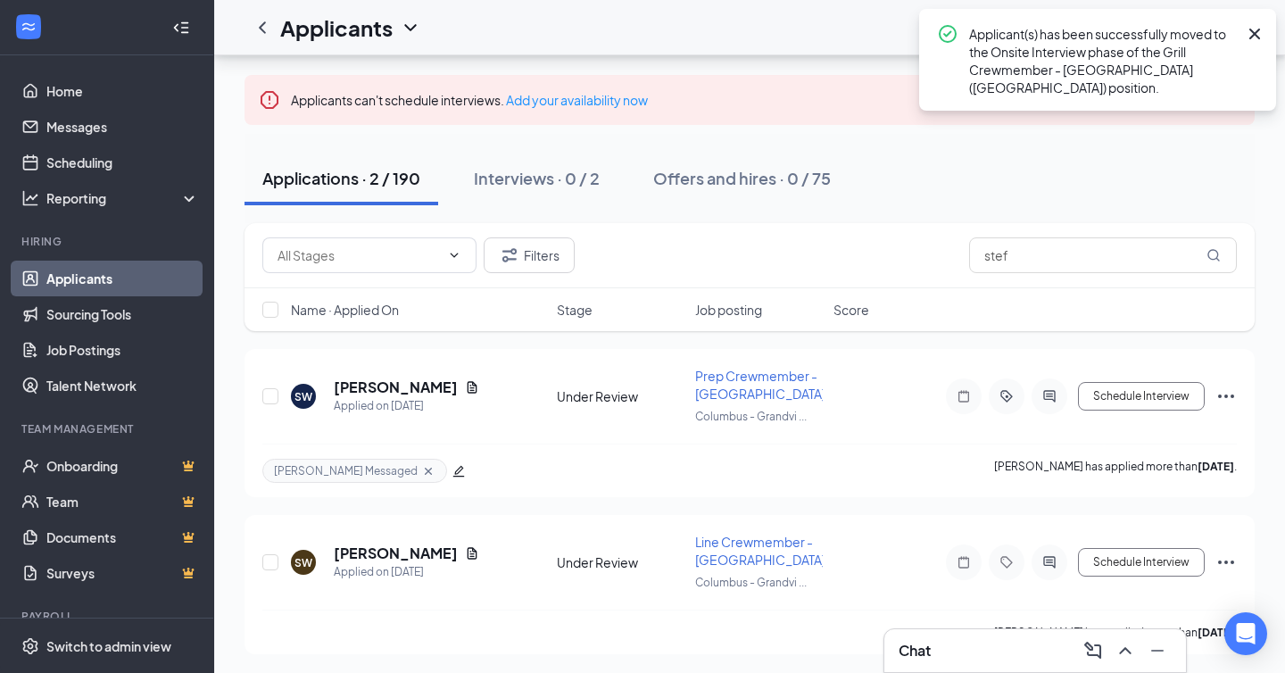
scroll to position [0, 0]
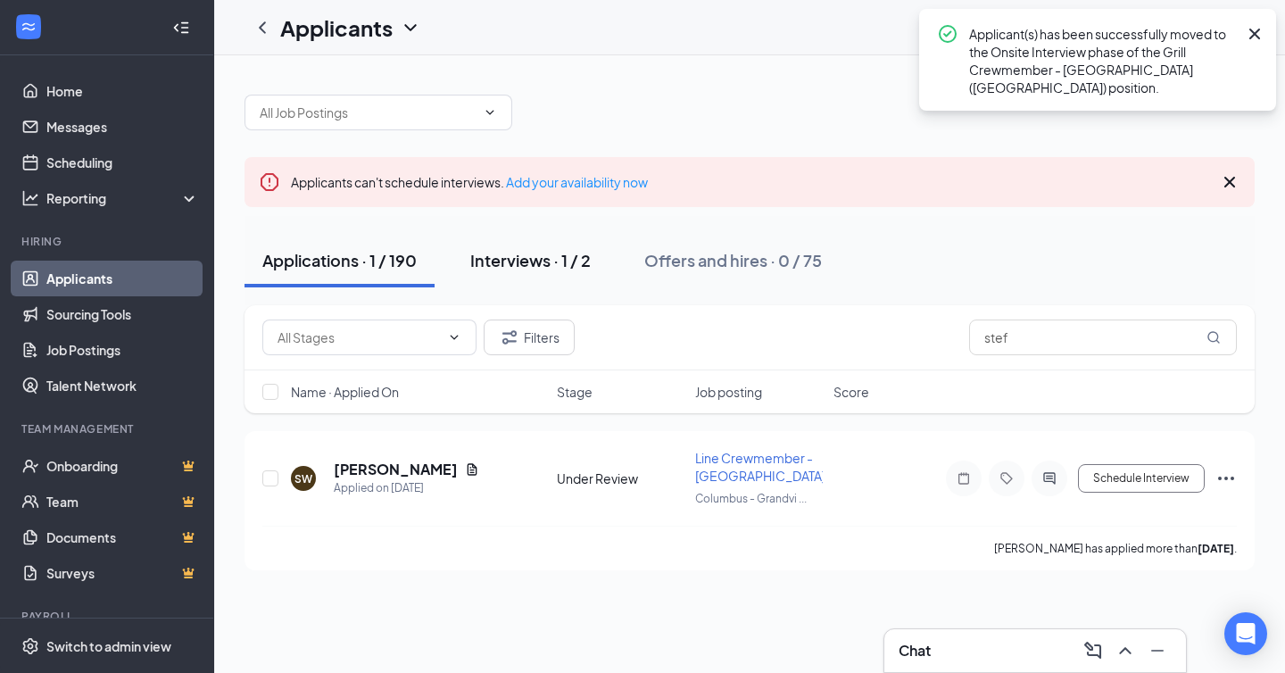
click at [550, 262] on div "Interviews · 1 / 2" at bounding box center [530, 260] width 120 height 22
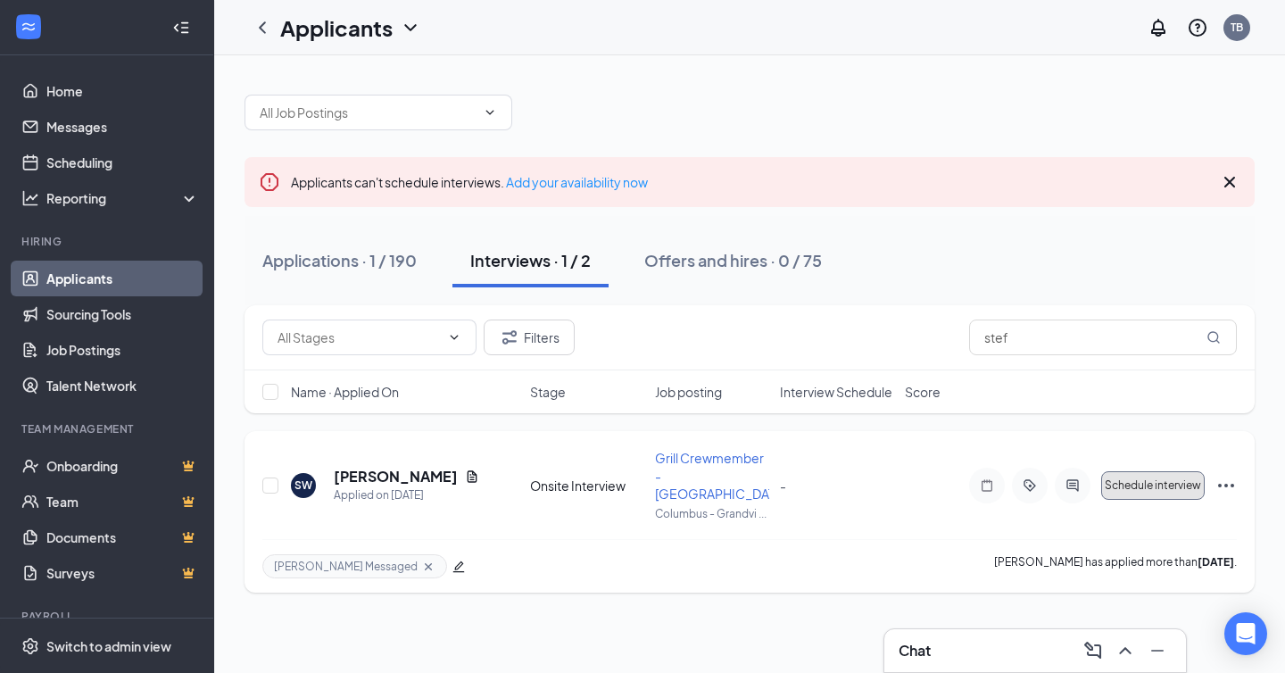
click at [1128, 484] on button "Schedule interview" at bounding box center [1153, 485] width 104 height 29
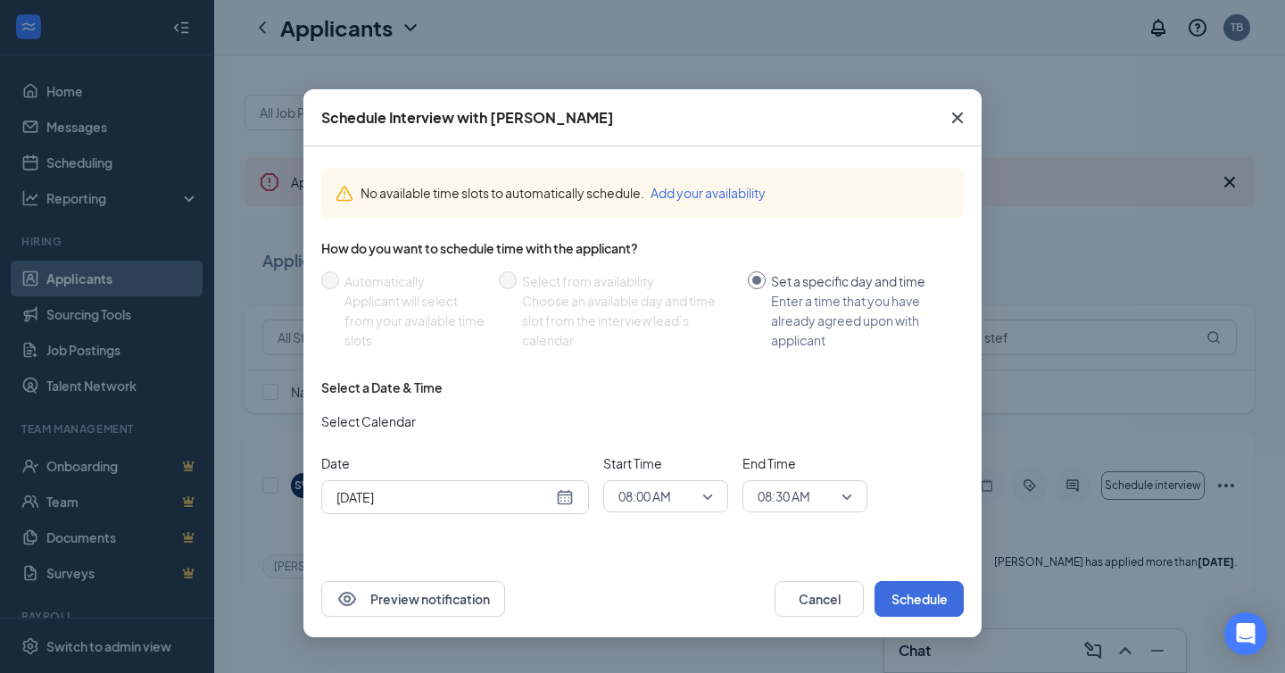
click at [565, 495] on div "[DATE]" at bounding box center [454, 497] width 237 height 20
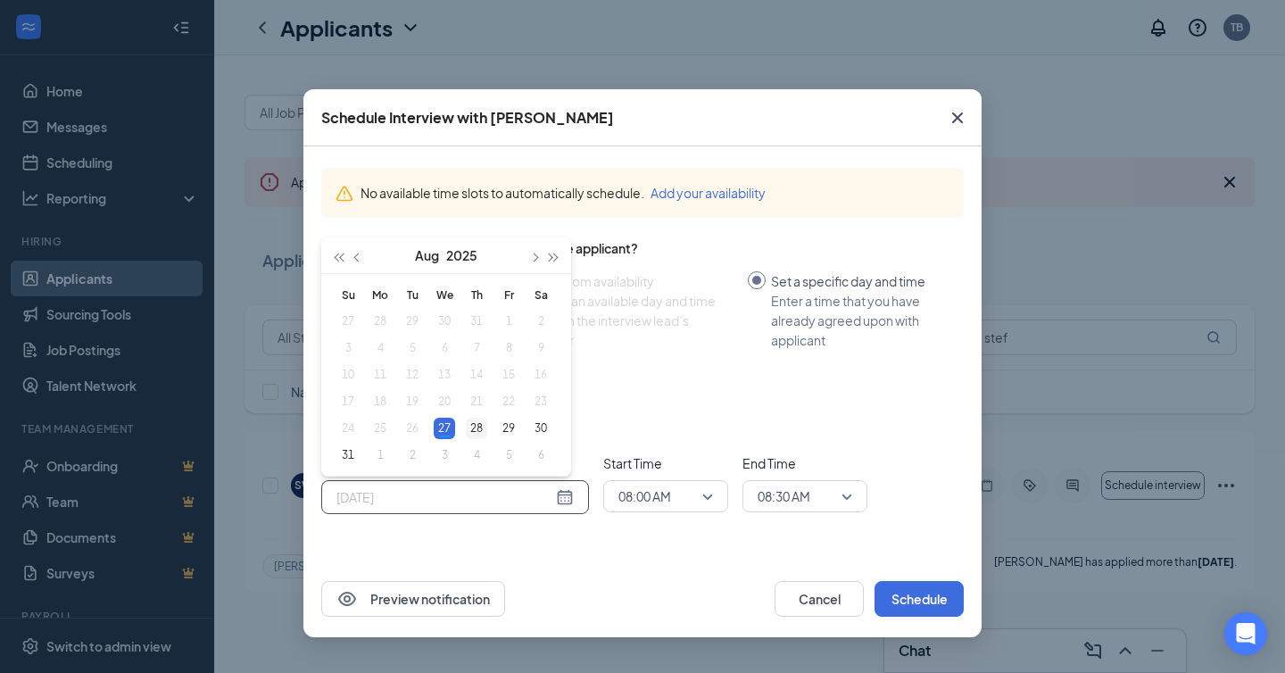
type input "[DATE]"
click at [480, 427] on div "28" at bounding box center [476, 428] width 21 height 21
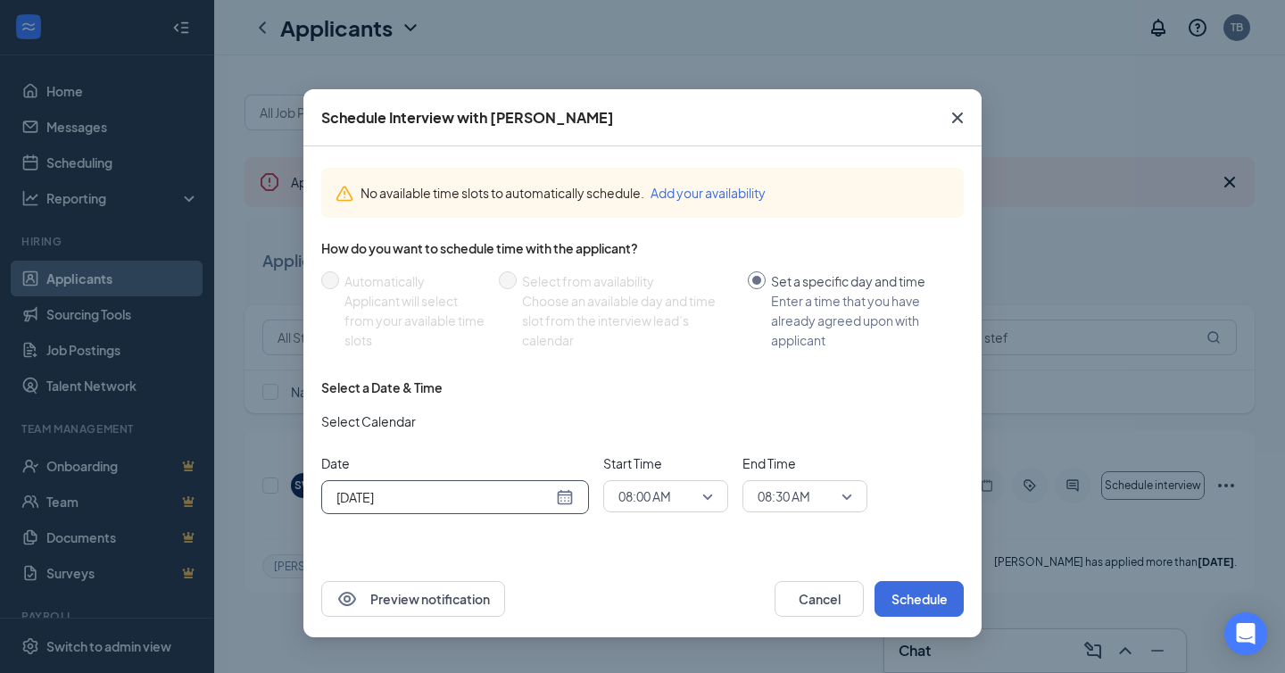
click at [669, 500] on span "08:00 AM" at bounding box center [644, 496] width 53 height 27
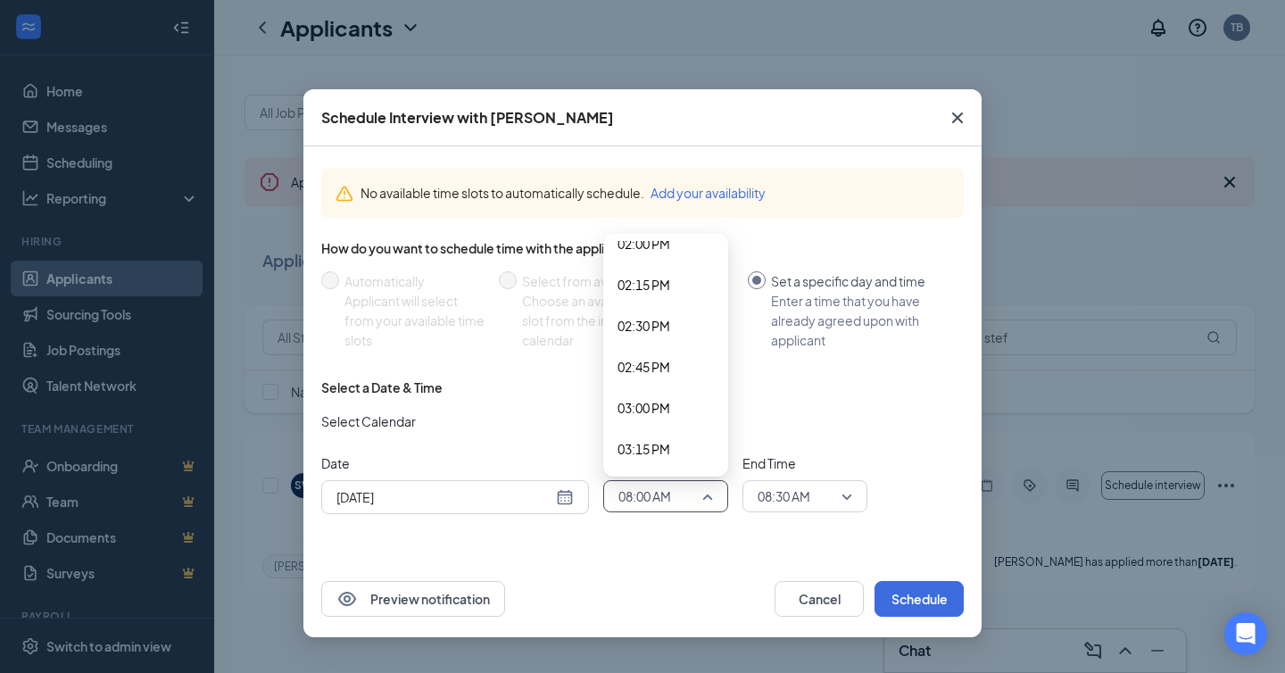
scroll to position [2310, 0]
click at [660, 245] on span "02:00 PM" at bounding box center [644, 252] width 53 height 20
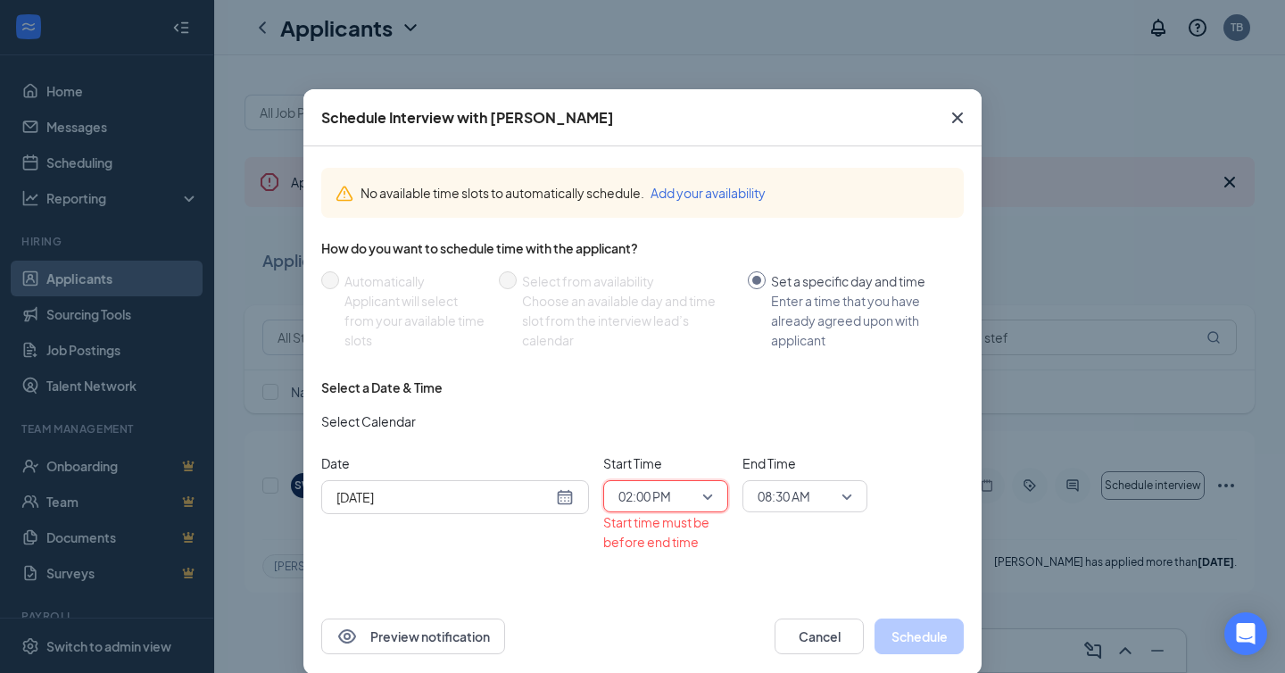
click at [812, 495] on span "08:30 AM" at bounding box center [797, 496] width 79 height 27
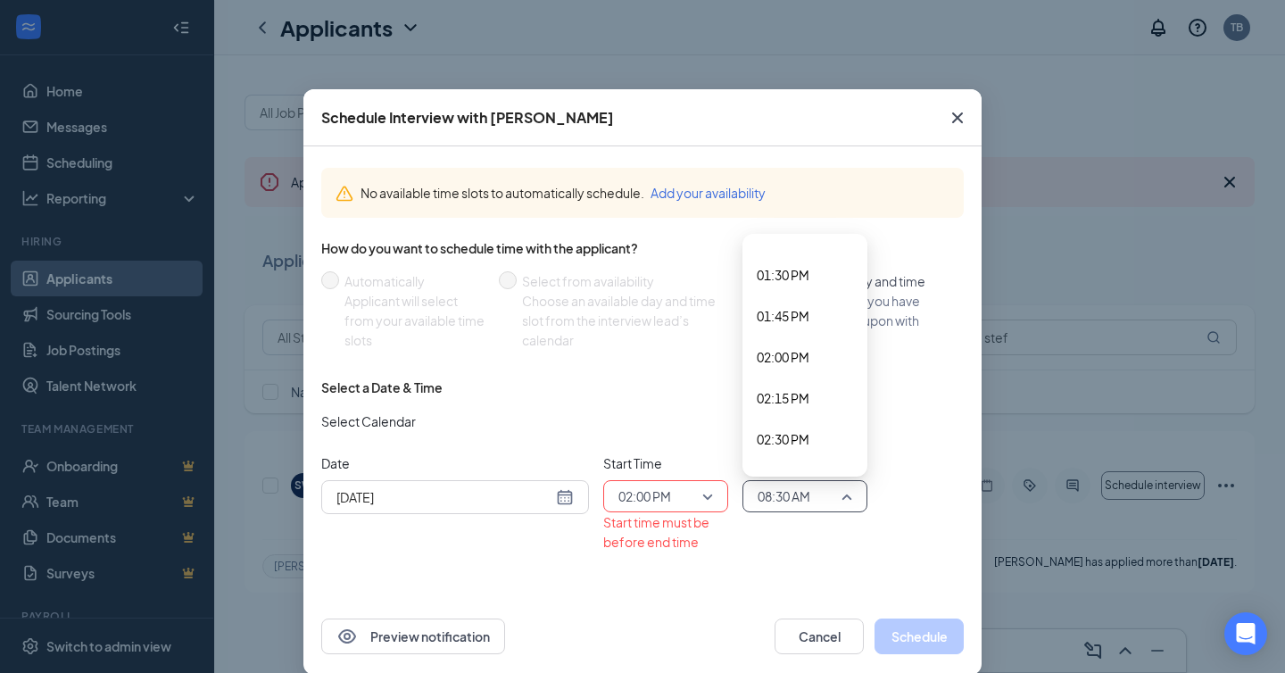
scroll to position [2207, 0]
click at [798, 442] on span "02:30 PM" at bounding box center [783, 437] width 53 height 20
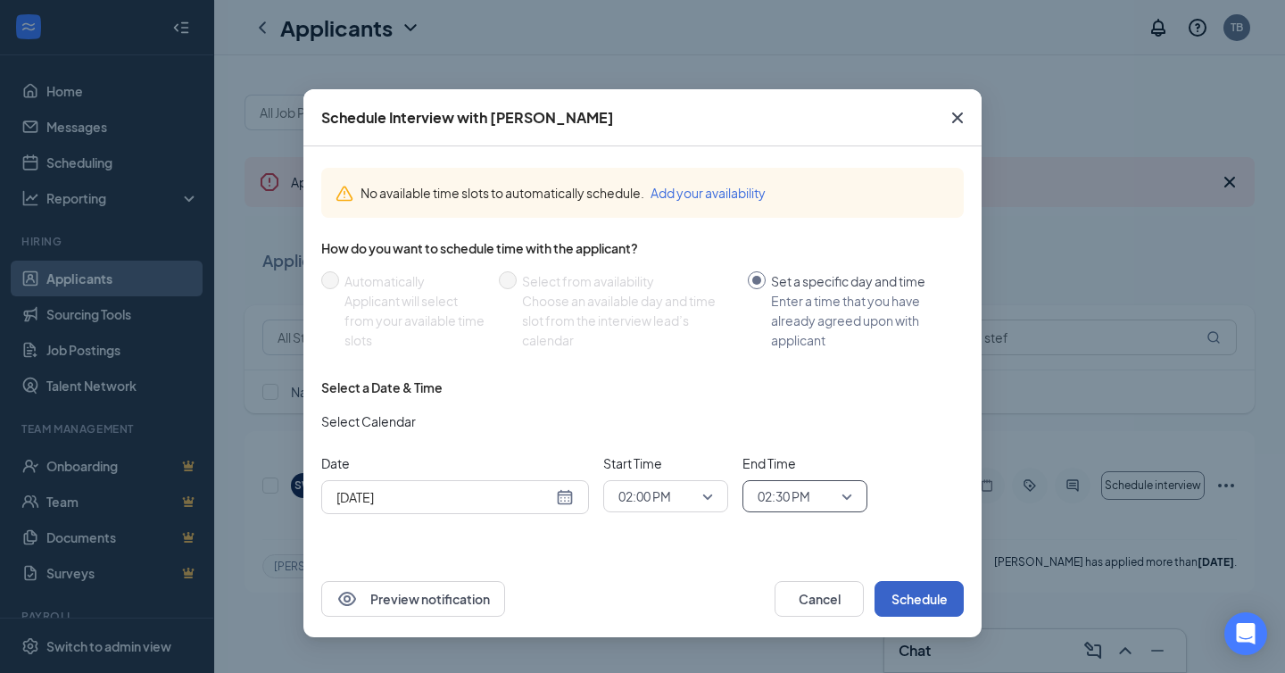
click at [915, 601] on button "Schedule" at bounding box center [919, 599] width 89 height 36
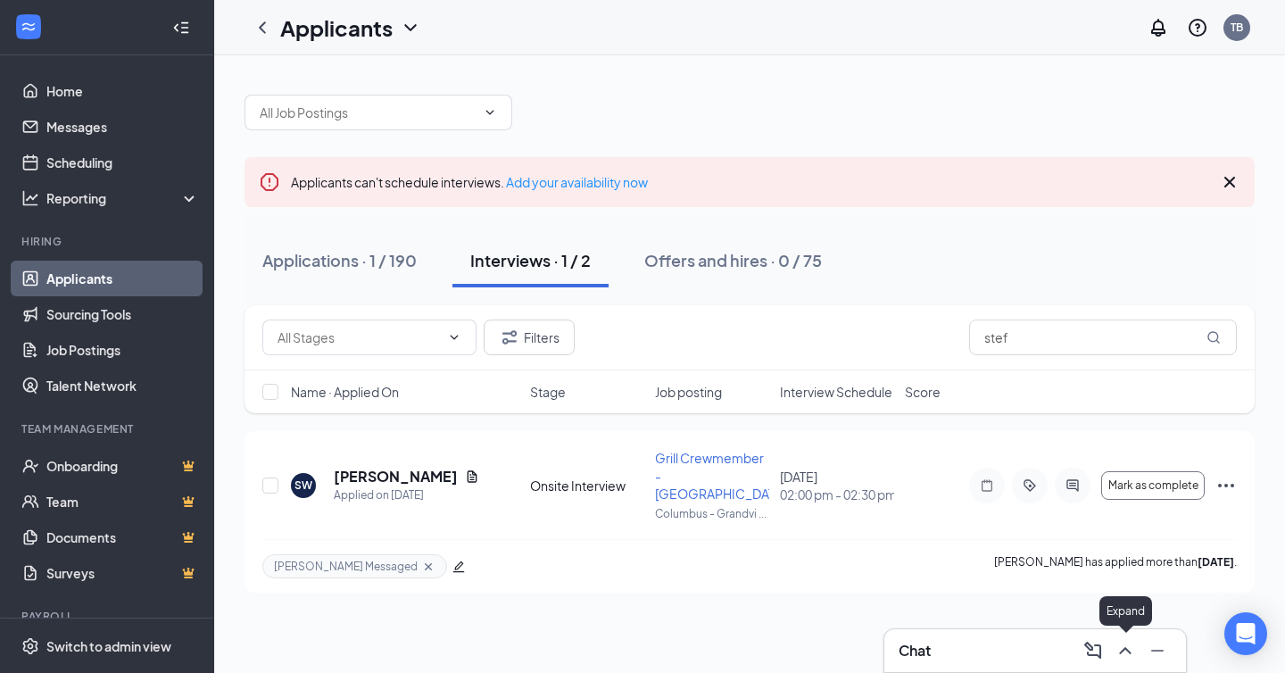
click at [1125, 648] on icon "ChevronUp" at bounding box center [1125, 650] width 12 height 7
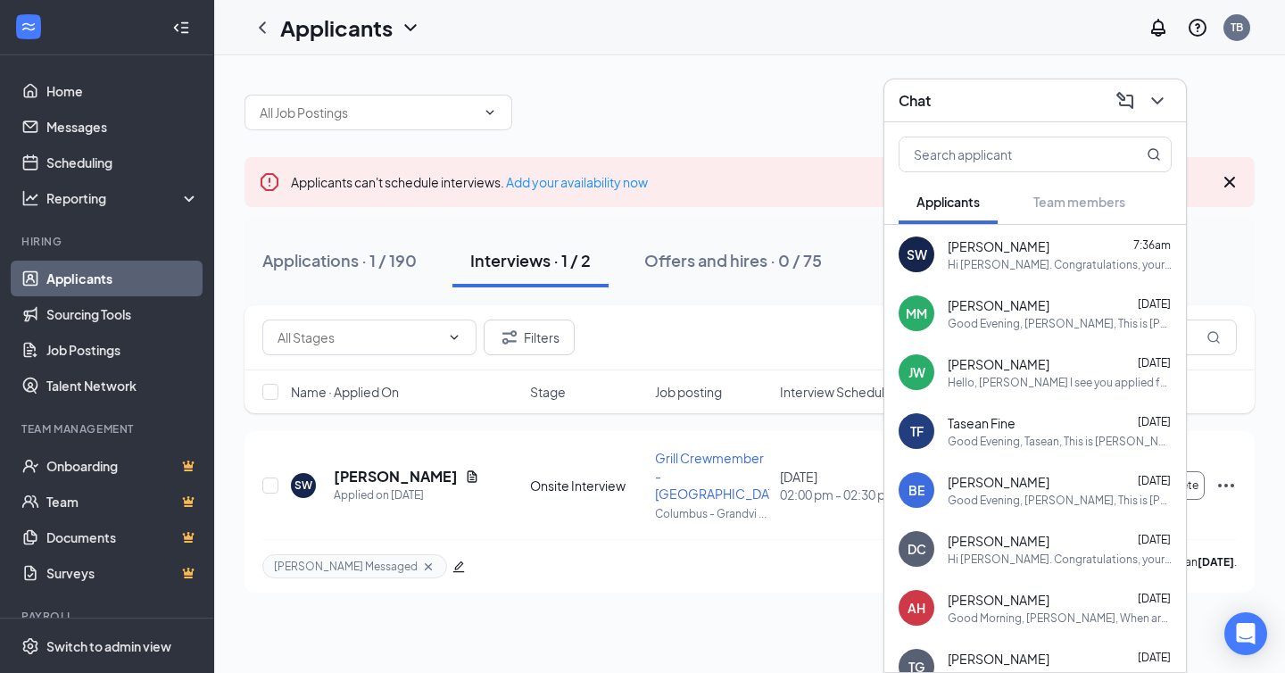
click at [1042, 254] on div "[PERSON_NAME] 7:36am Hi [PERSON_NAME]. Congratulations, your meeting with Roots…" at bounding box center [1060, 254] width 224 height 35
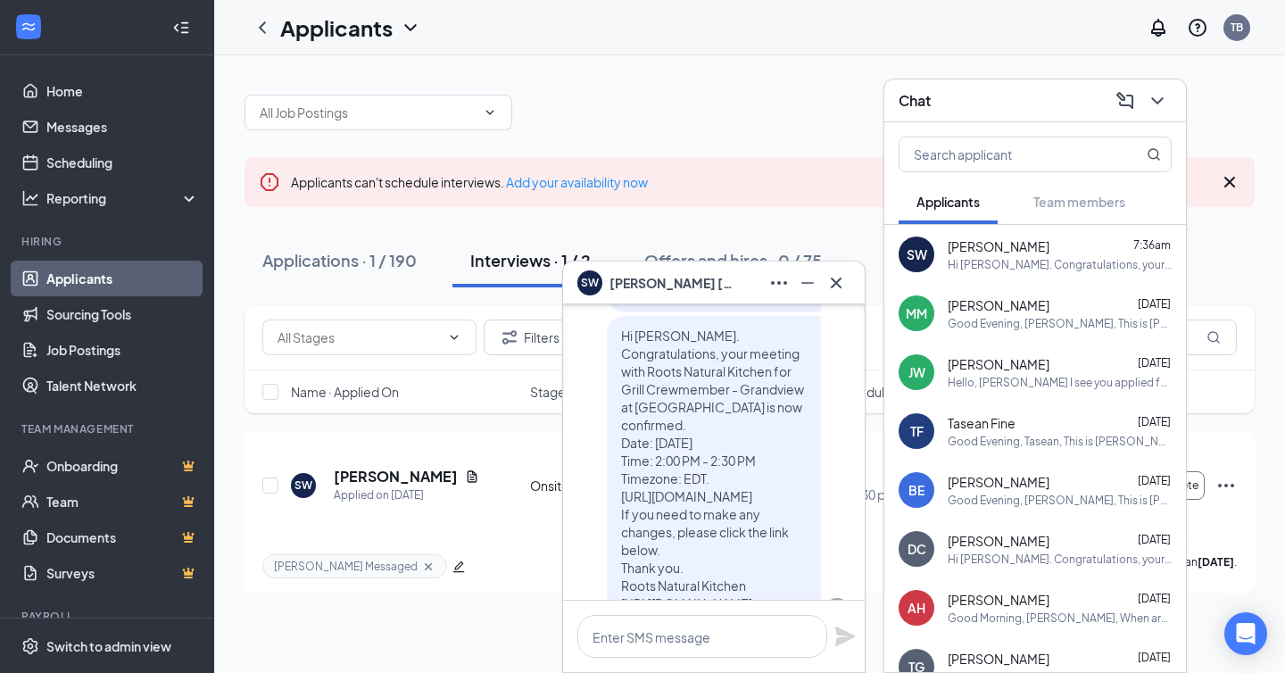
scroll to position [0, 0]
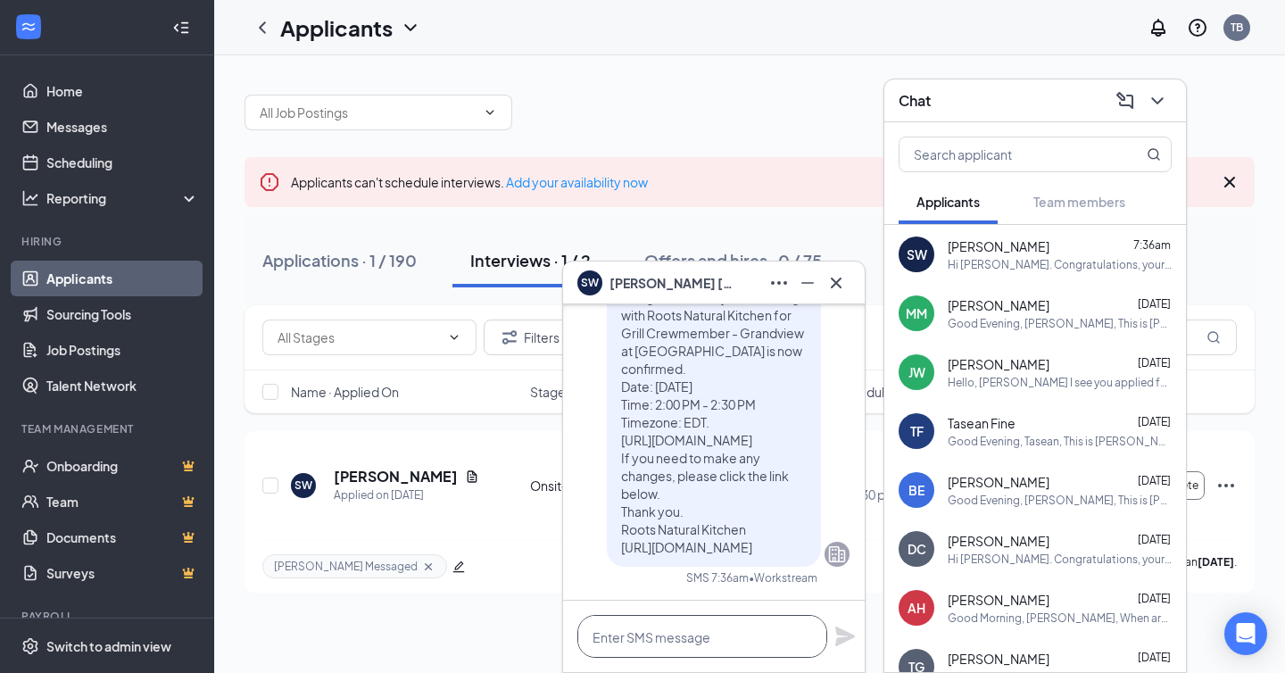
click at [672, 643] on textarea at bounding box center [702, 636] width 250 height 43
type textarea "[STREET_ADDRESS]"
click at [841, 634] on icon "Plane" at bounding box center [845, 636] width 20 height 20
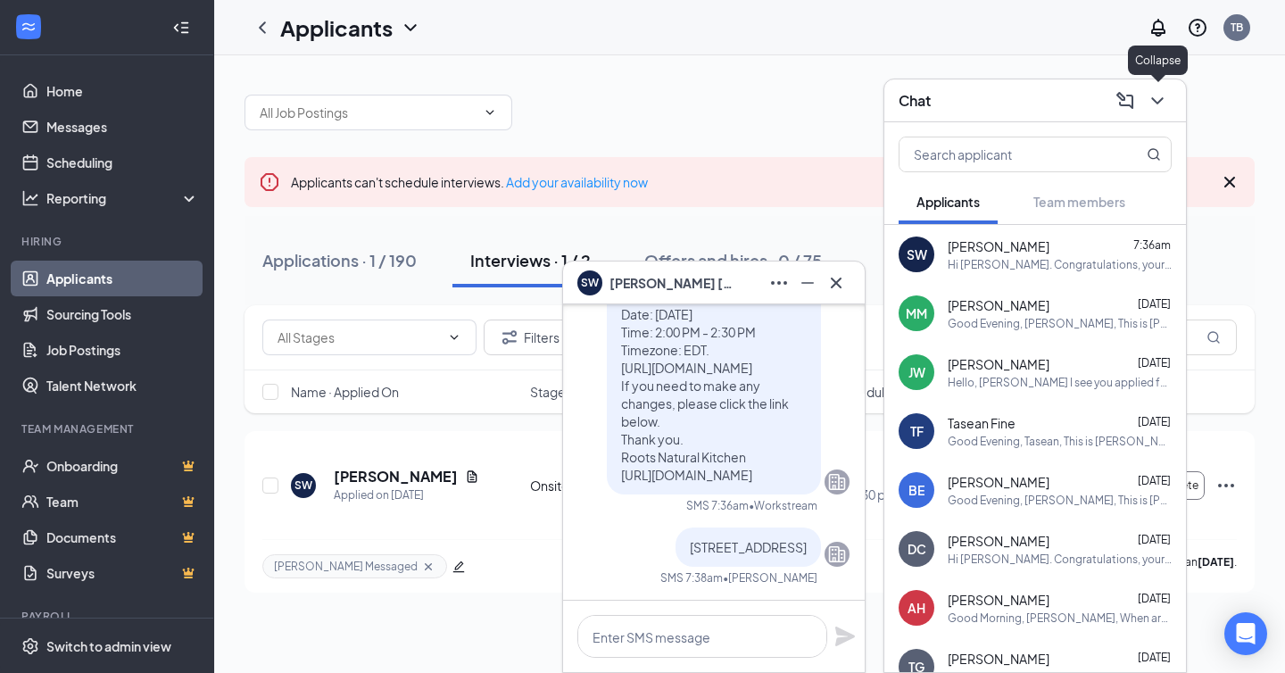
click at [1159, 97] on icon "ChevronDown" at bounding box center [1157, 100] width 21 height 21
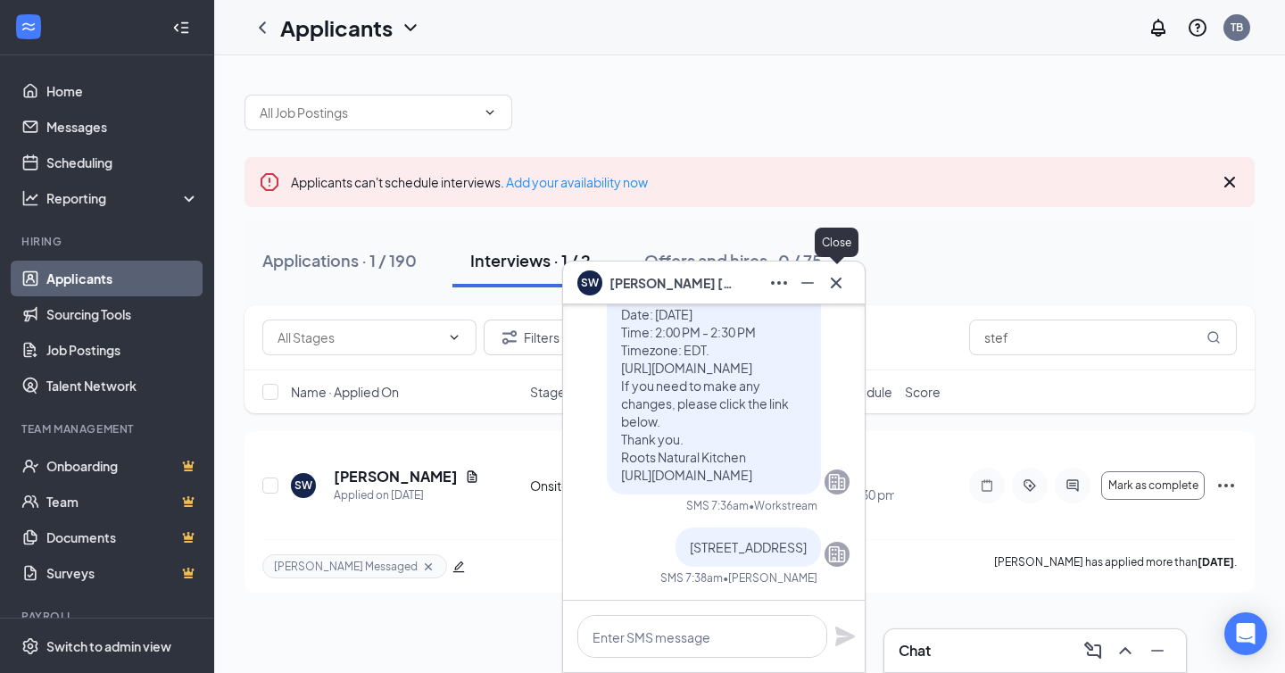
click at [830, 286] on icon "Cross" at bounding box center [835, 282] width 21 height 21
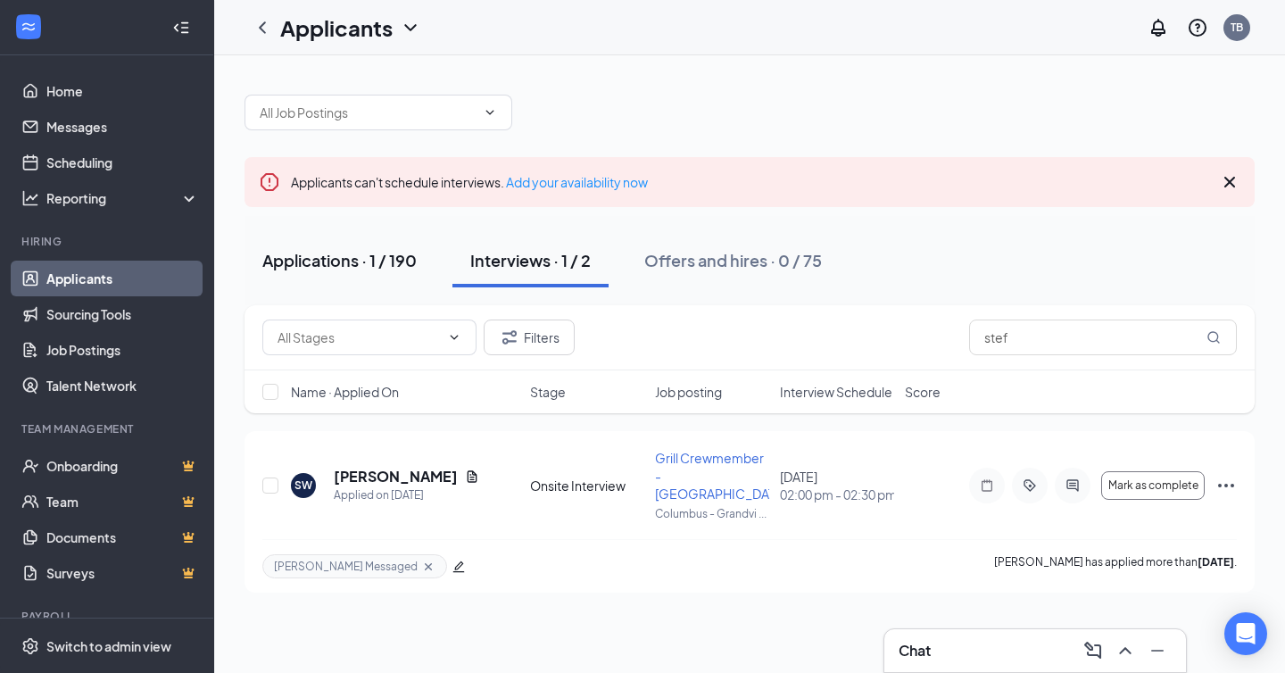
click at [397, 272] on button "Applications · 1 / 190" at bounding box center [340, 261] width 190 height 54
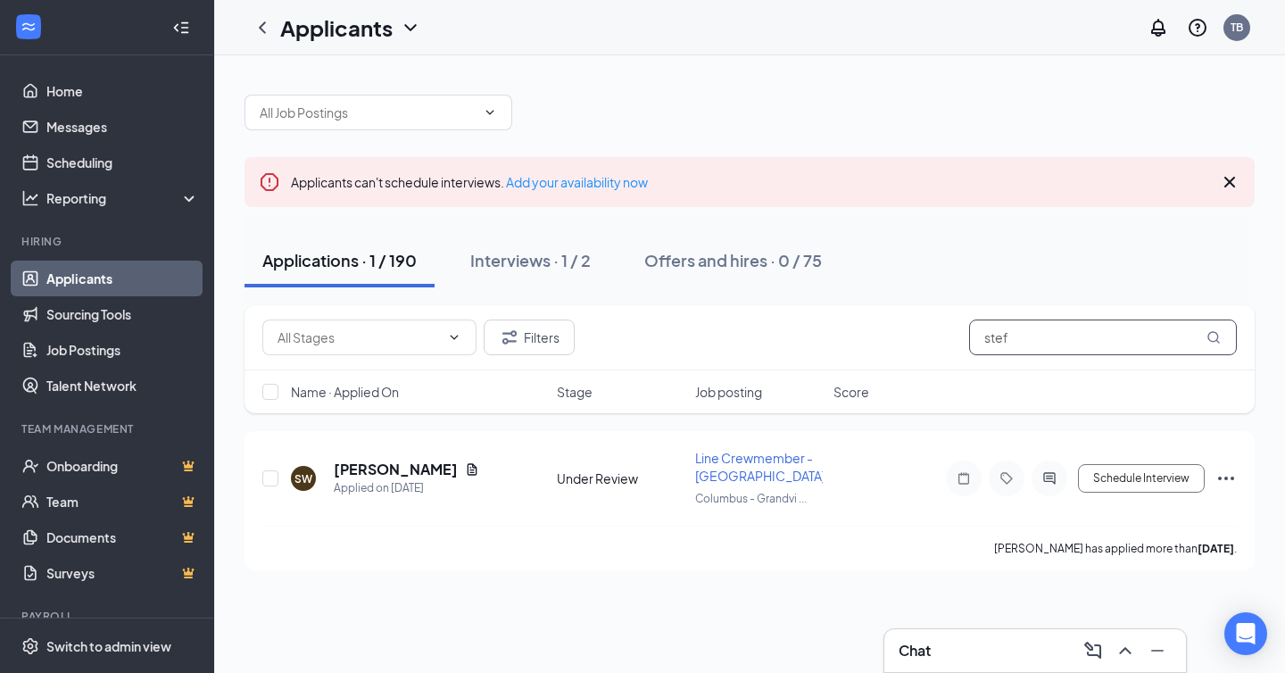
click at [1020, 344] on input "stef" at bounding box center [1103, 337] width 268 height 36
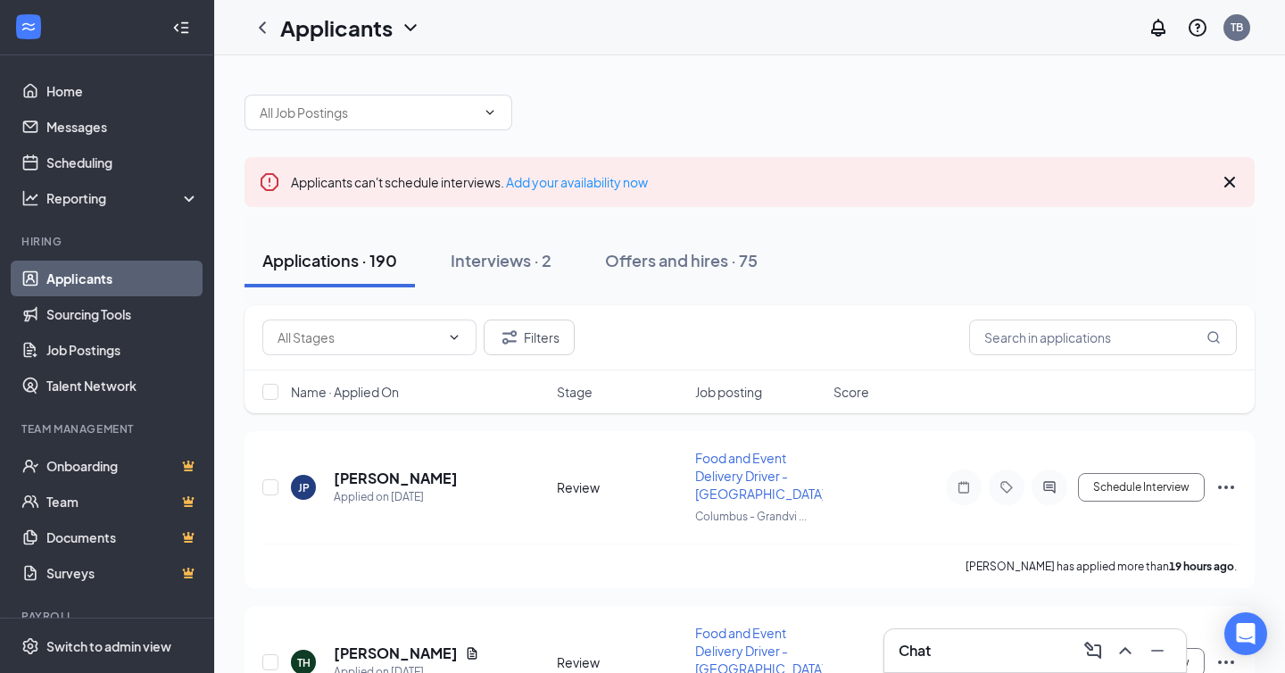
click at [914, 245] on div "Applications · 190 Interviews · 2 Offers and hires · 75" at bounding box center [750, 261] width 1010 height 54
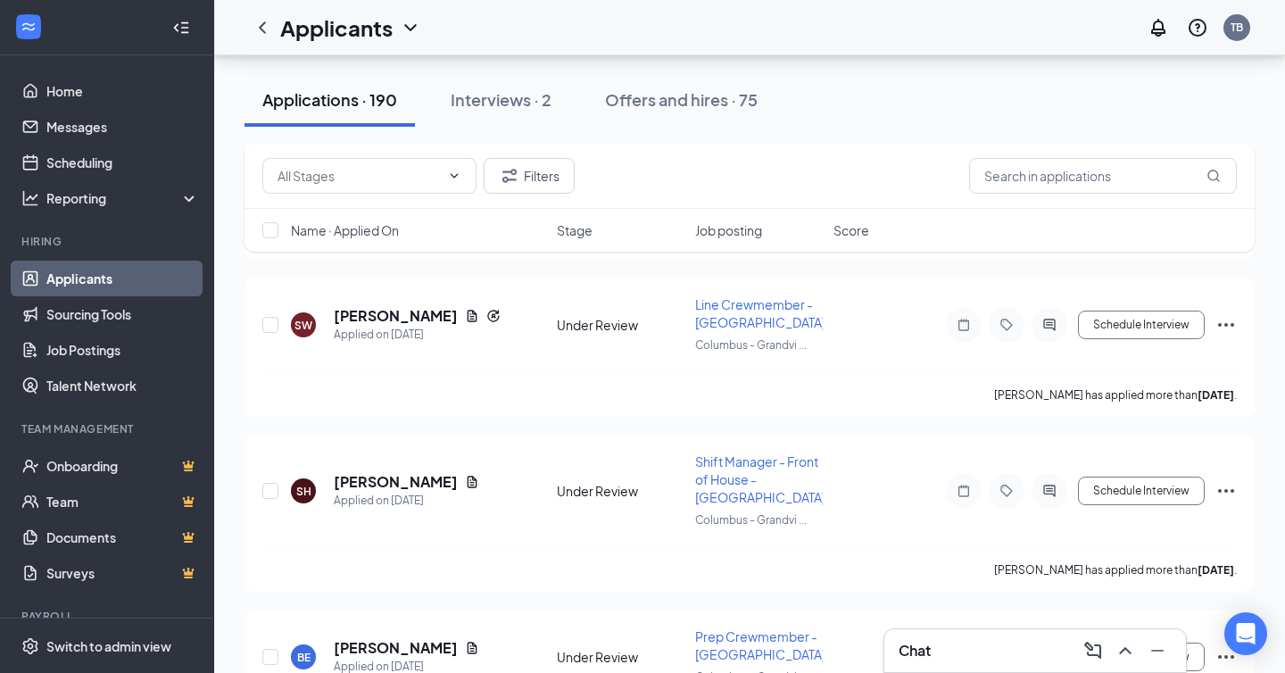
scroll to position [987, 0]
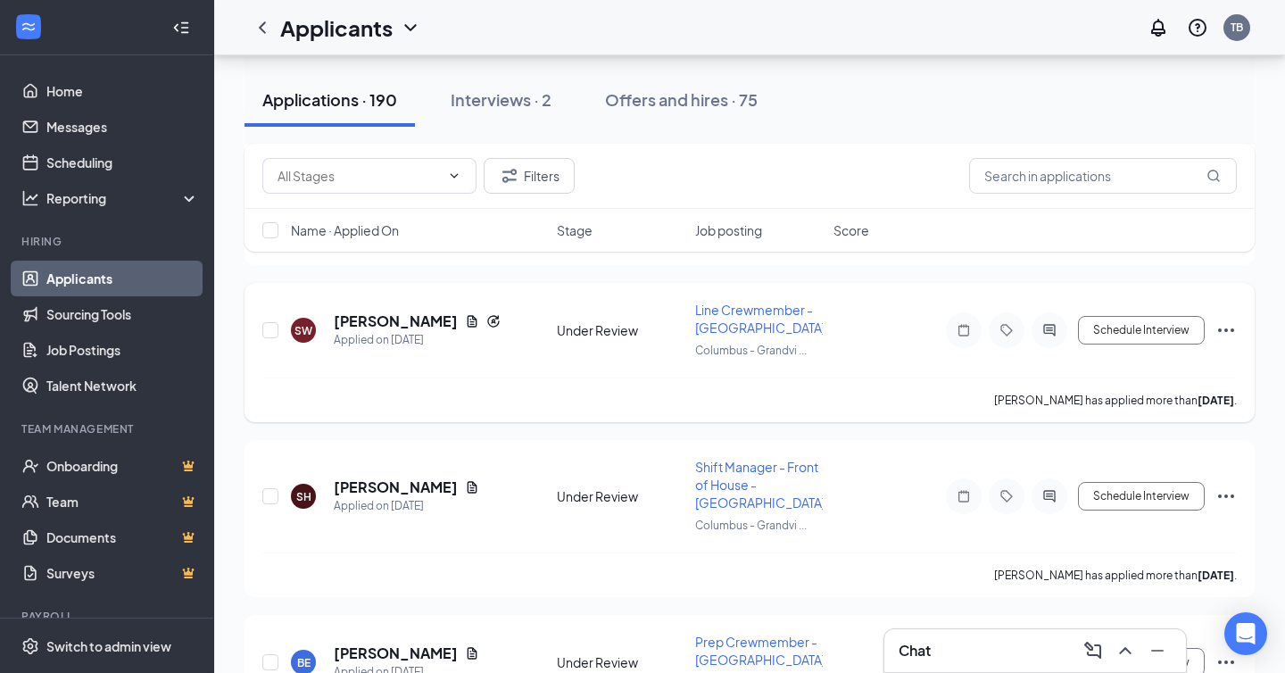
click at [1229, 322] on icon "Ellipses" at bounding box center [1225, 329] width 21 height 21
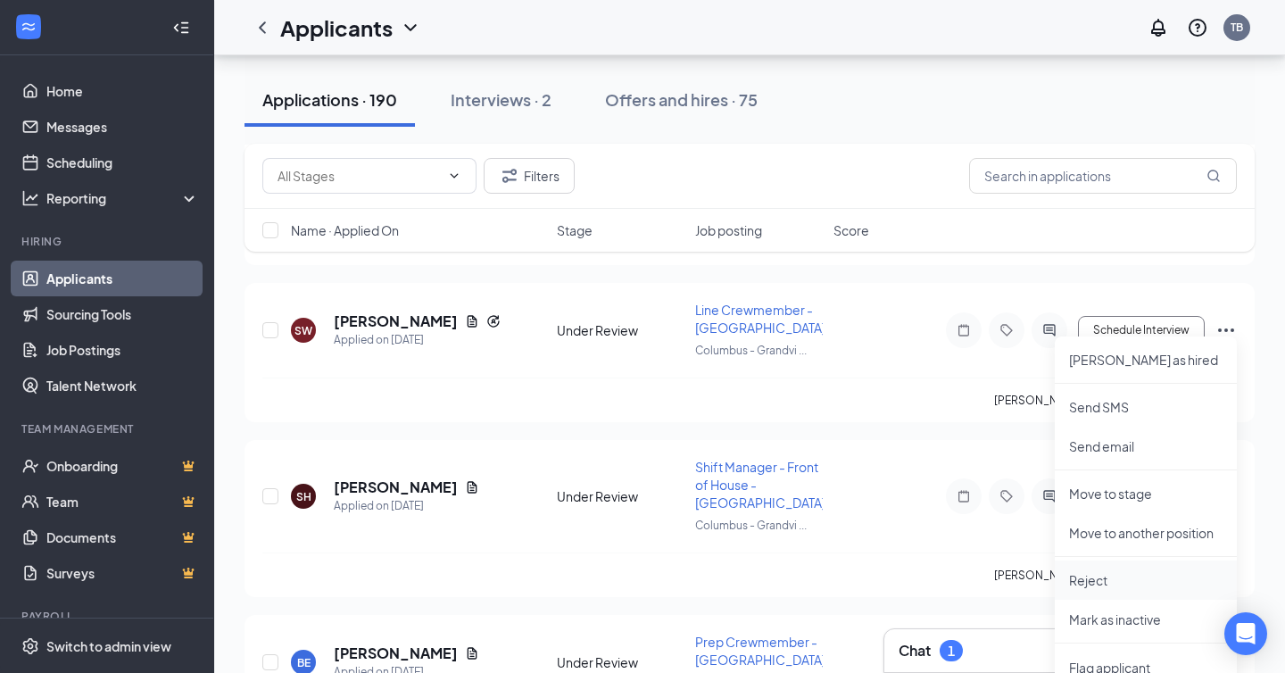
click at [1157, 585] on p "Reject" at bounding box center [1145, 580] width 153 height 18
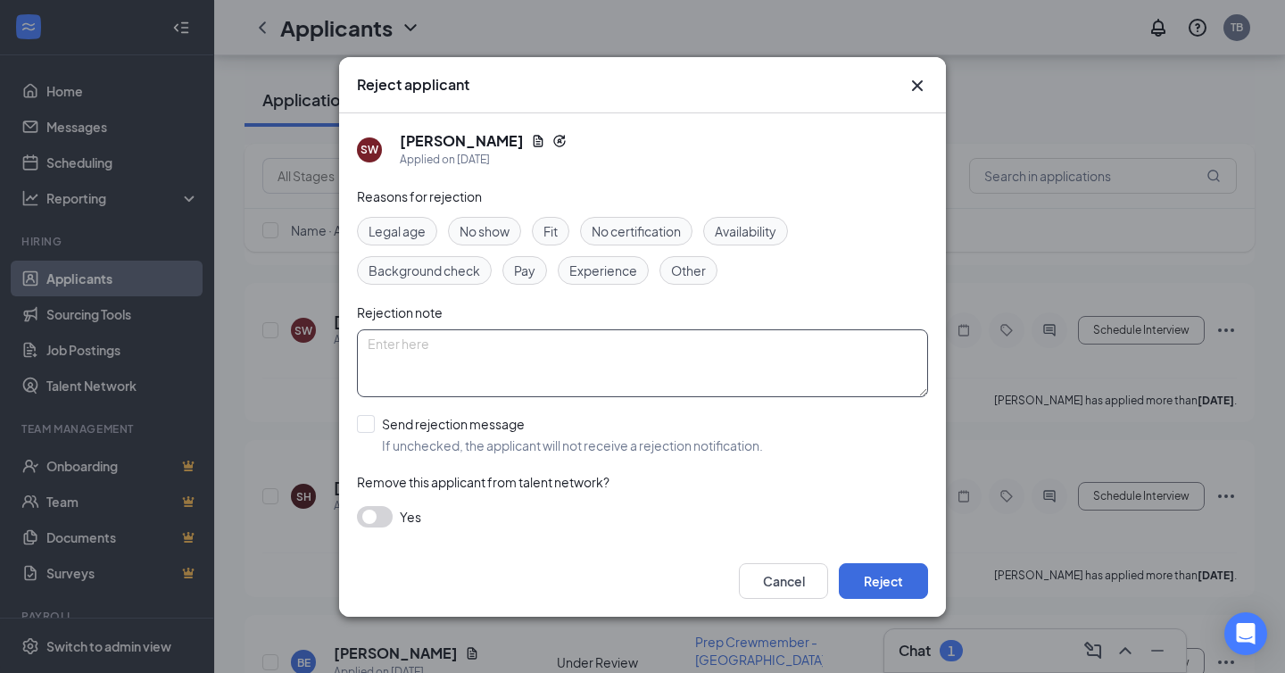
click at [577, 355] on textarea at bounding box center [642, 363] width 571 height 68
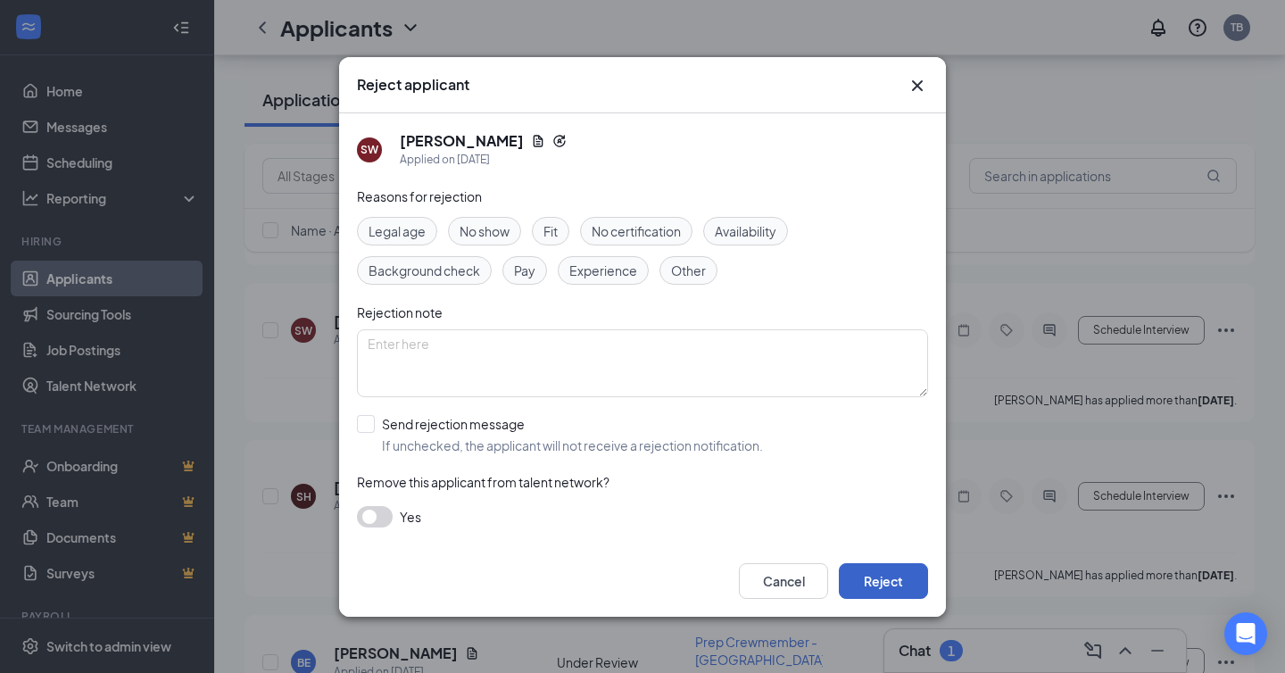
click at [875, 578] on button "Reject" at bounding box center [883, 581] width 89 height 36
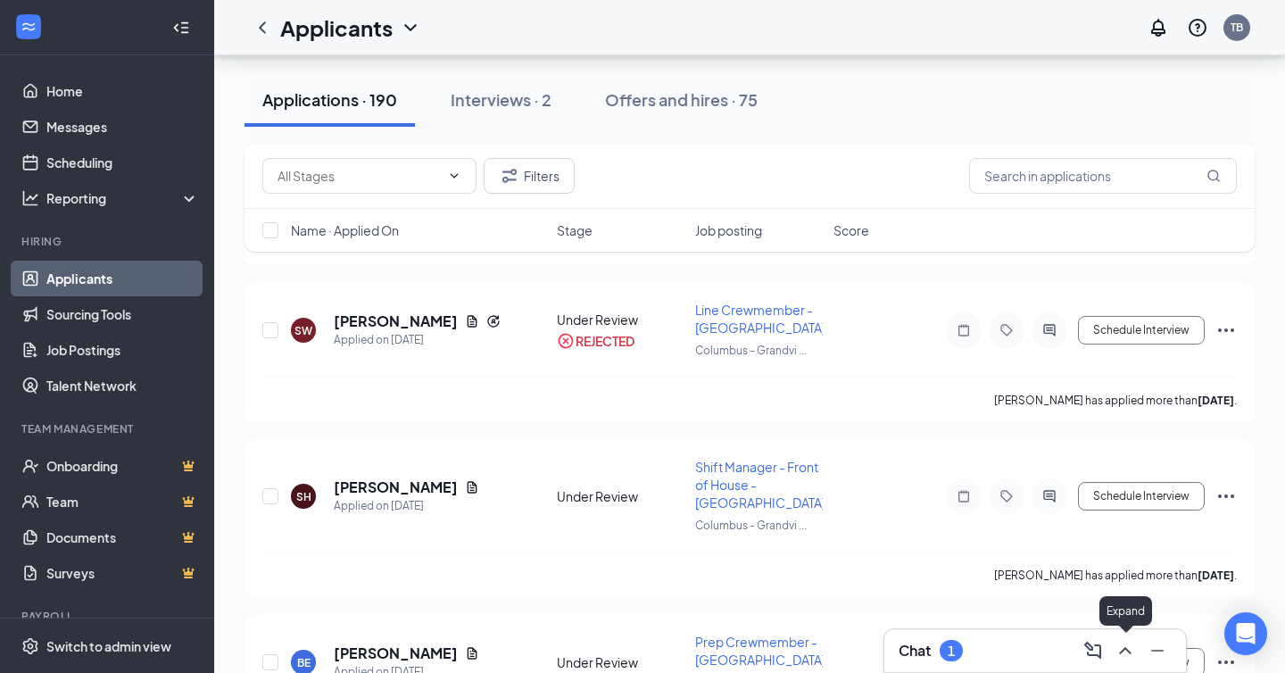
click at [1128, 653] on icon "ChevronUp" at bounding box center [1125, 650] width 21 height 21
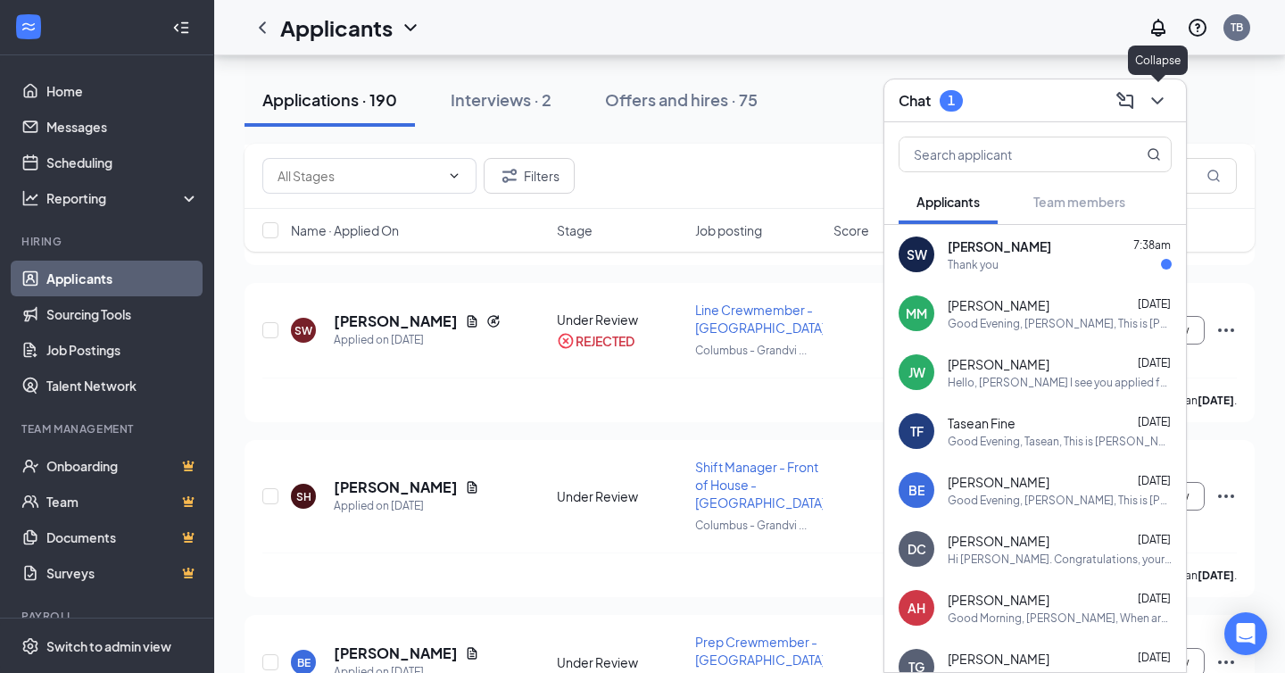
click at [1150, 103] on icon "ChevronDown" at bounding box center [1157, 100] width 21 height 21
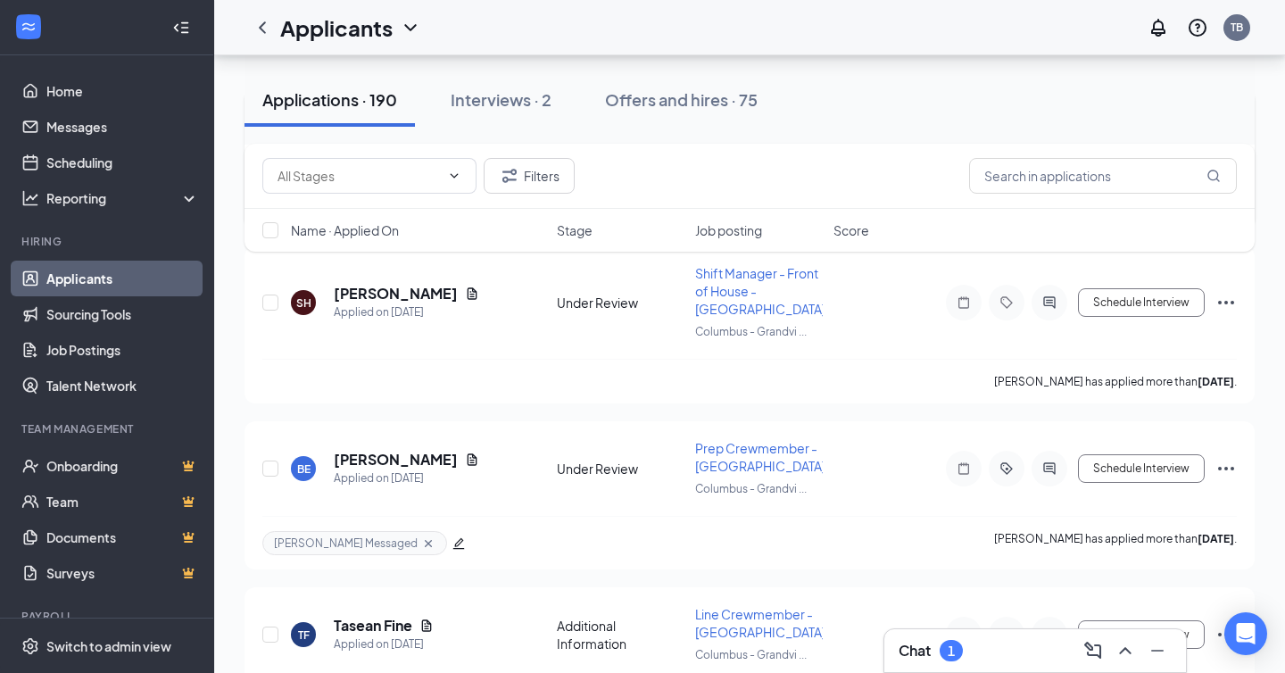
scroll to position [1191, 0]
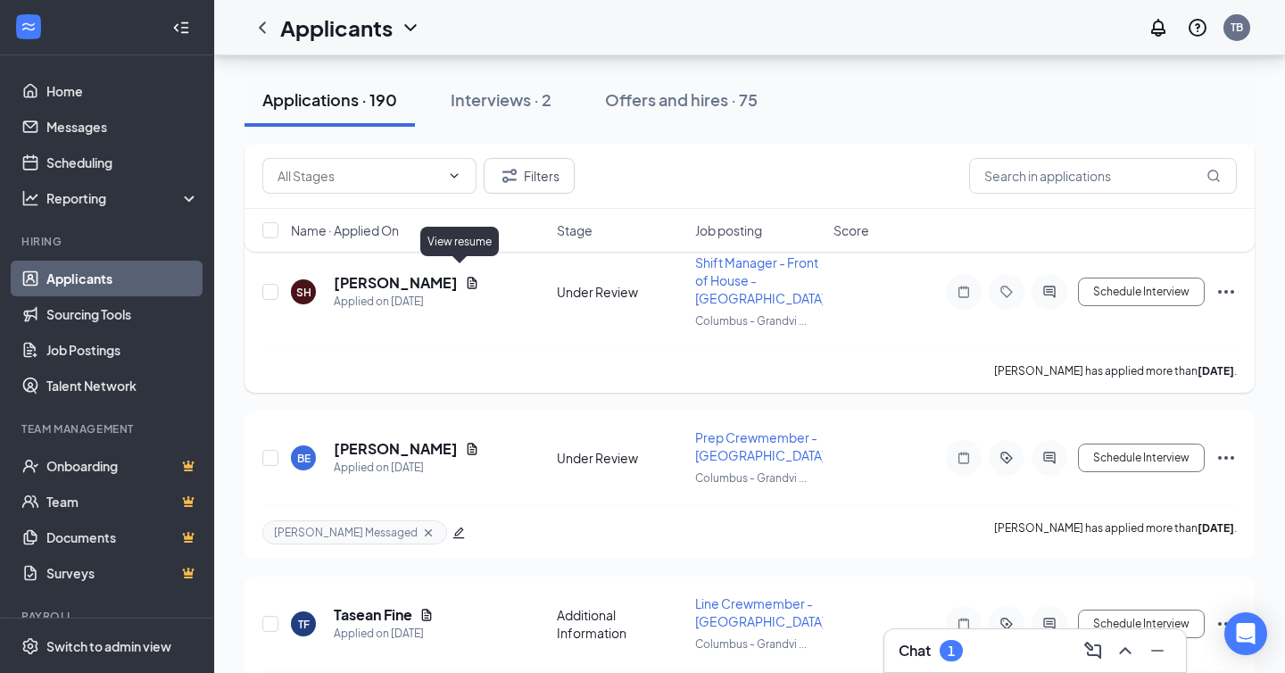
click at [465, 276] on icon "Document" at bounding box center [472, 283] width 14 height 14
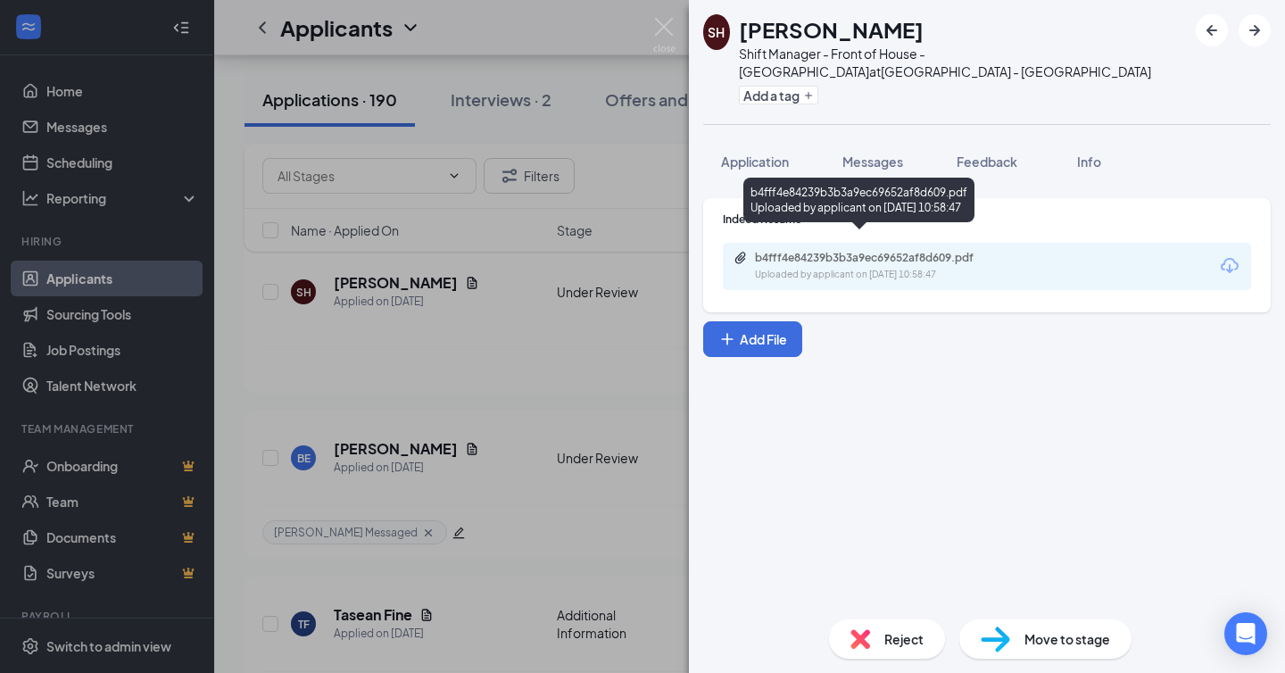
click at [910, 268] on div "Uploaded by applicant on [DATE] 10:58:47" at bounding box center [889, 275] width 268 height 14
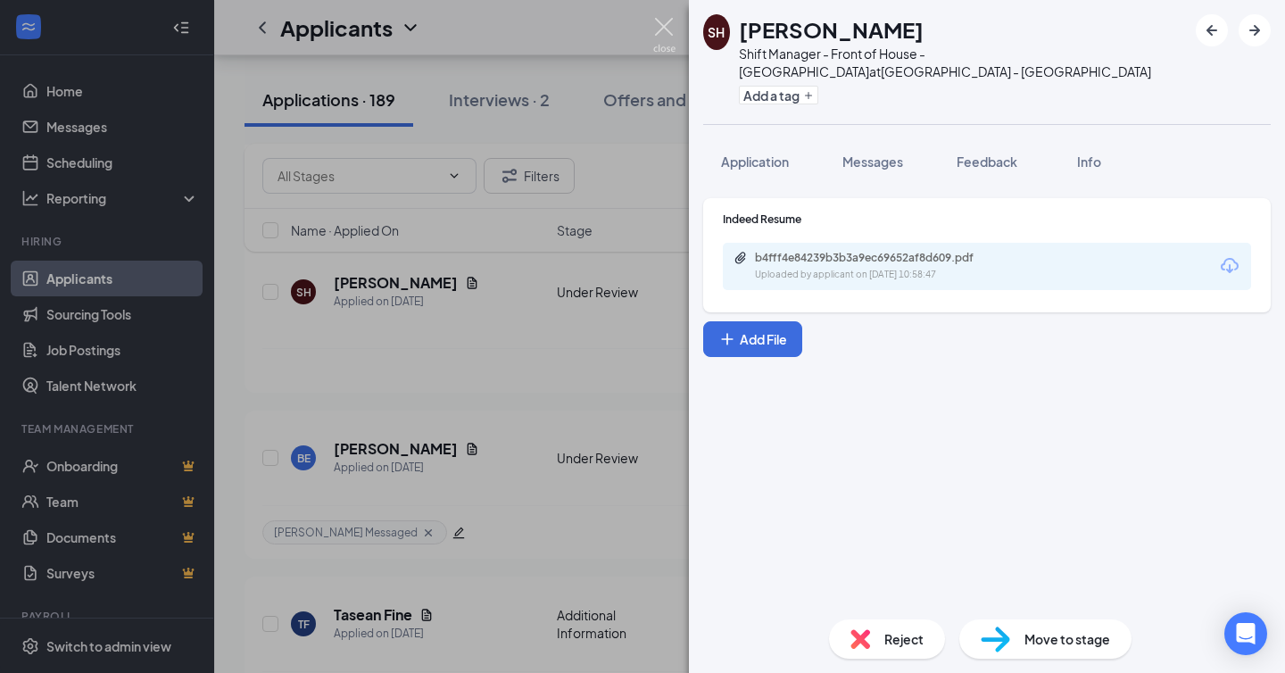
click at [674, 32] on img at bounding box center [664, 35] width 22 height 35
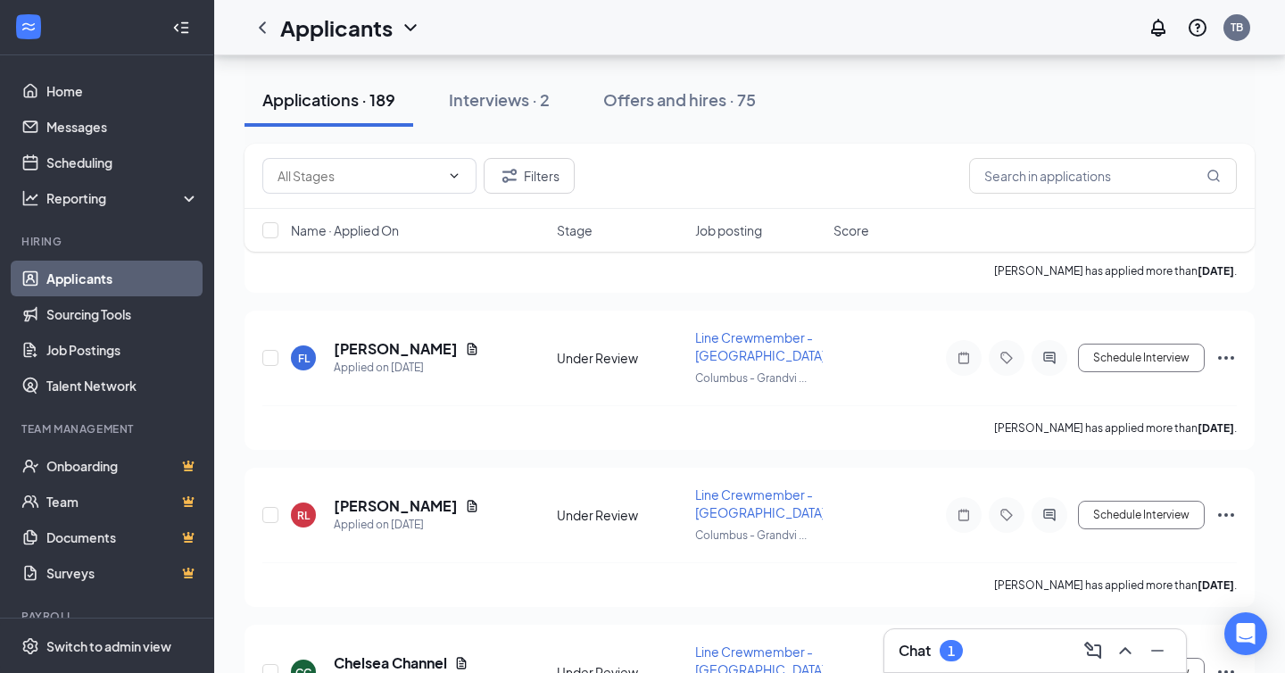
scroll to position [3888, 0]
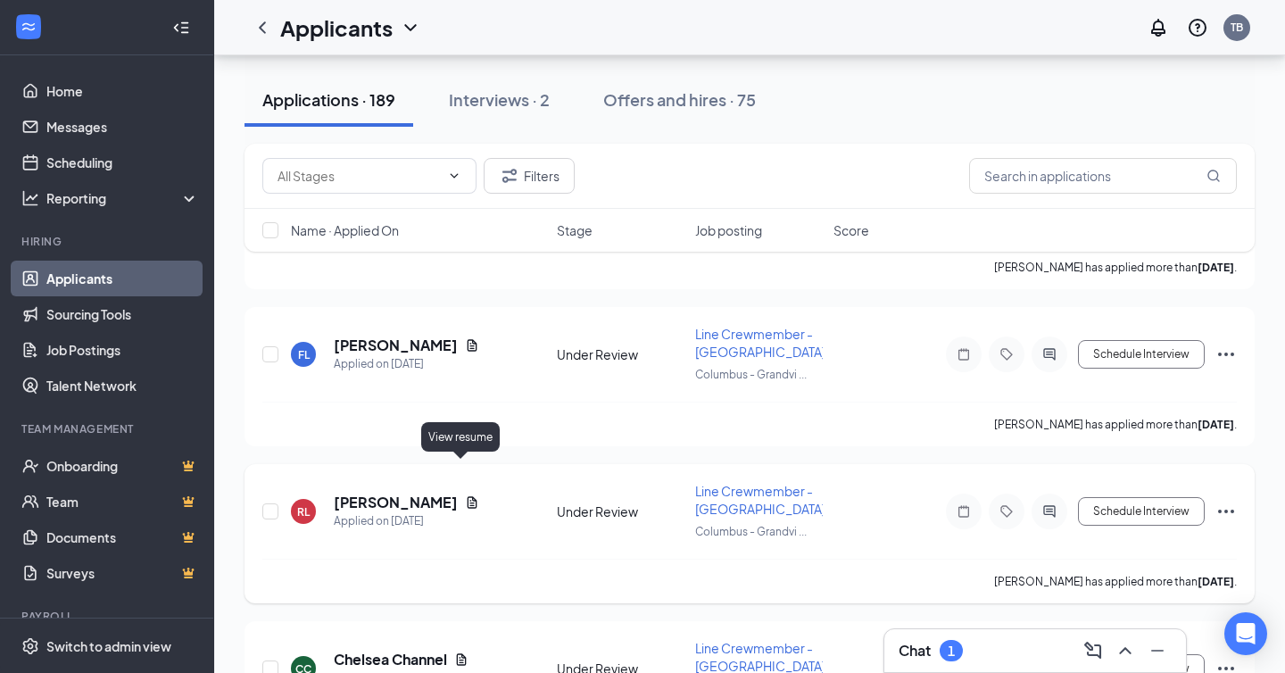
click at [468, 496] on icon "Document" at bounding box center [473, 502] width 10 height 12
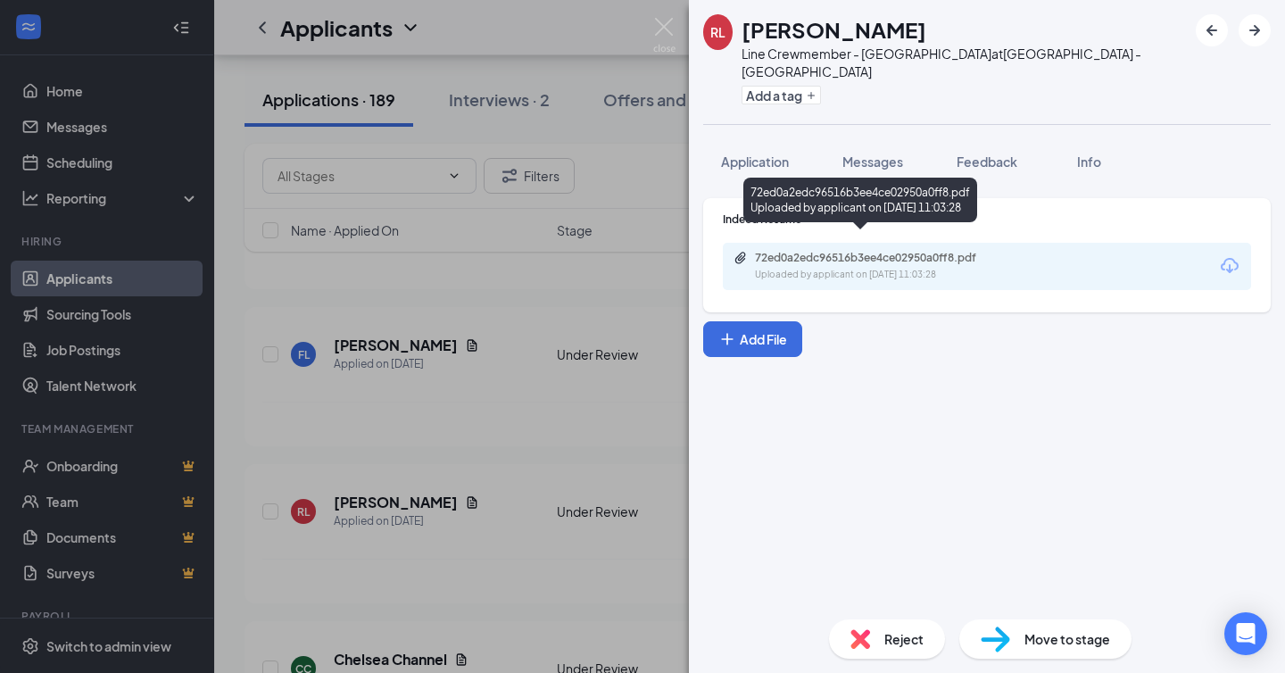
click at [833, 268] on div "Uploaded by applicant on [DATE] 11:03:28" at bounding box center [889, 275] width 268 height 14
click at [671, 22] on img at bounding box center [664, 35] width 22 height 35
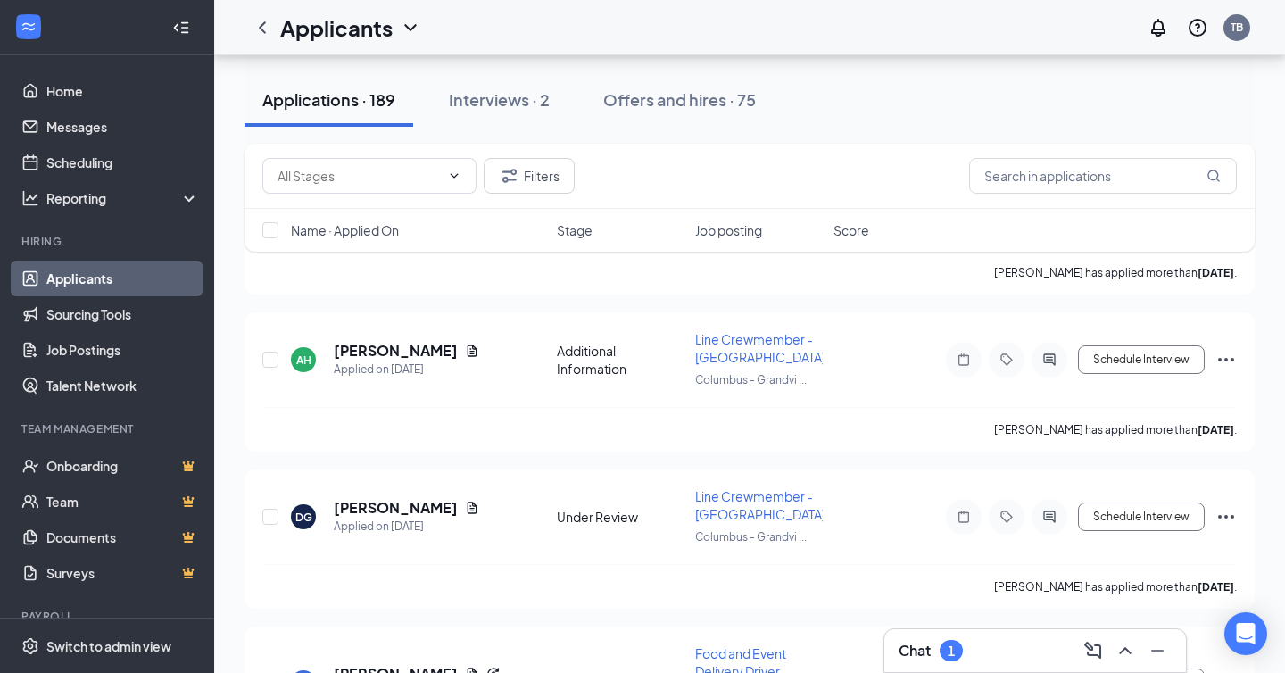
scroll to position [5004, 0]
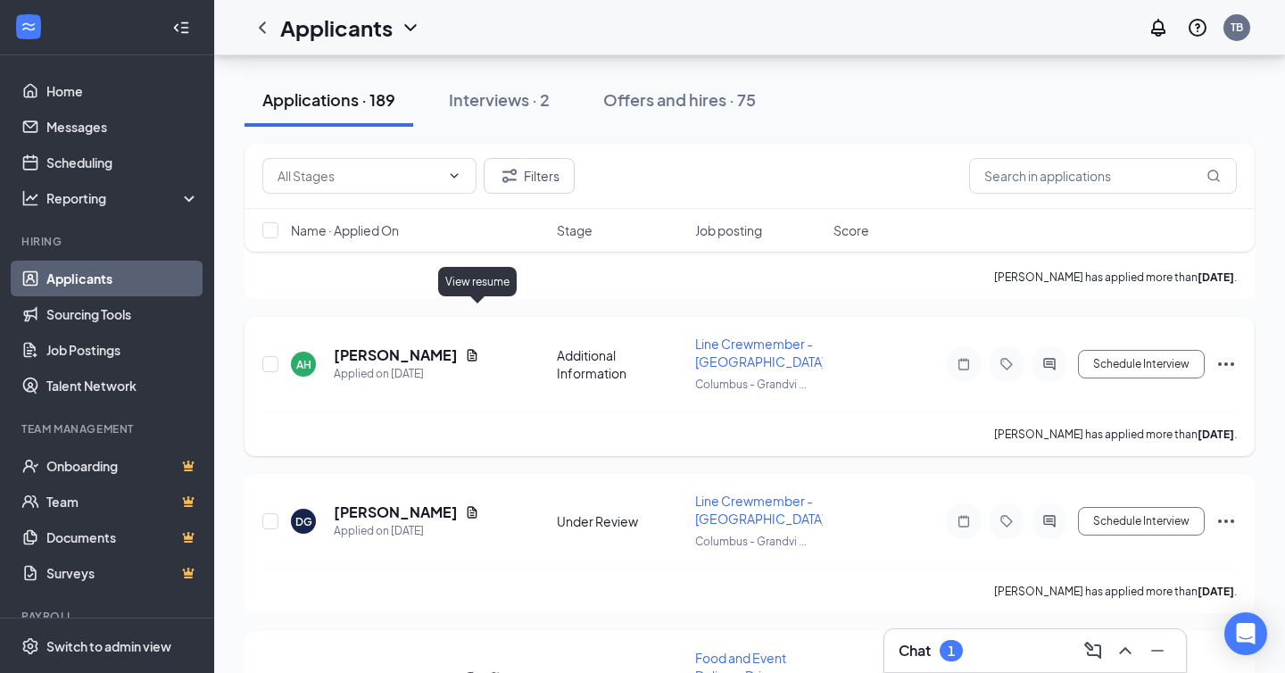
click at [477, 349] on icon "Document" at bounding box center [473, 355] width 10 height 12
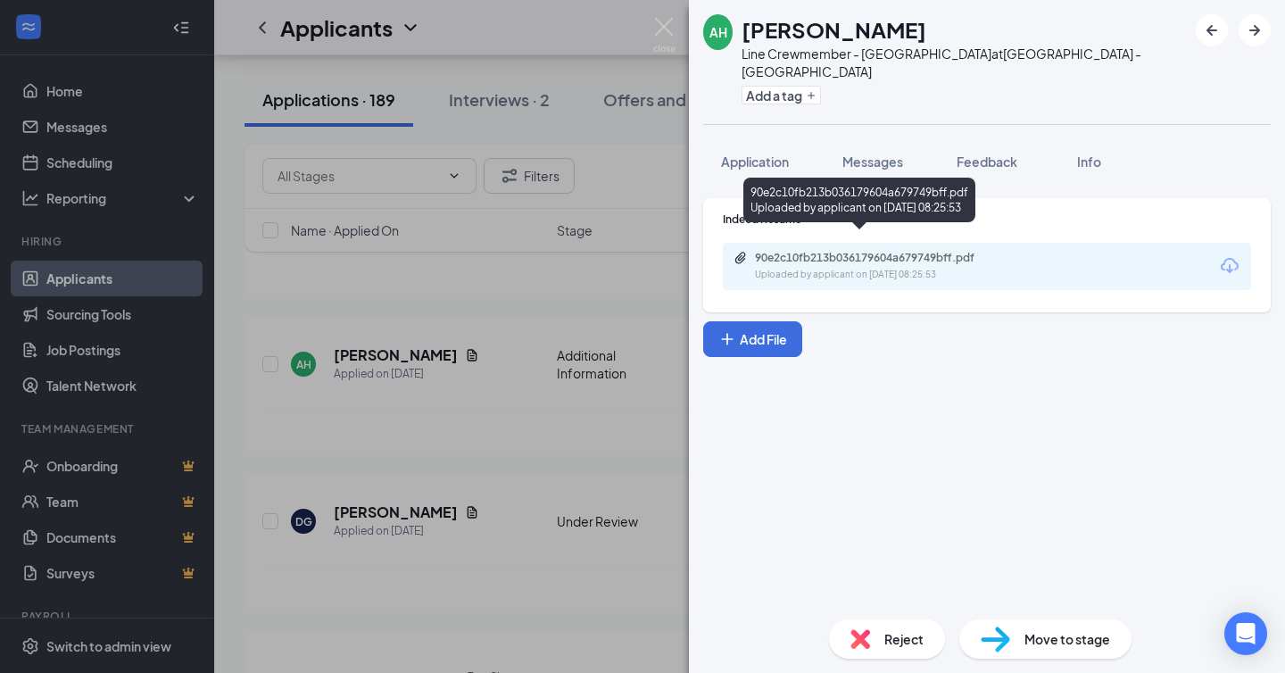
click at [820, 268] on div "Uploaded by applicant on [DATE] 08:25:53" at bounding box center [889, 275] width 268 height 14
click at [750, 153] on span "Application" at bounding box center [755, 161] width 68 height 16
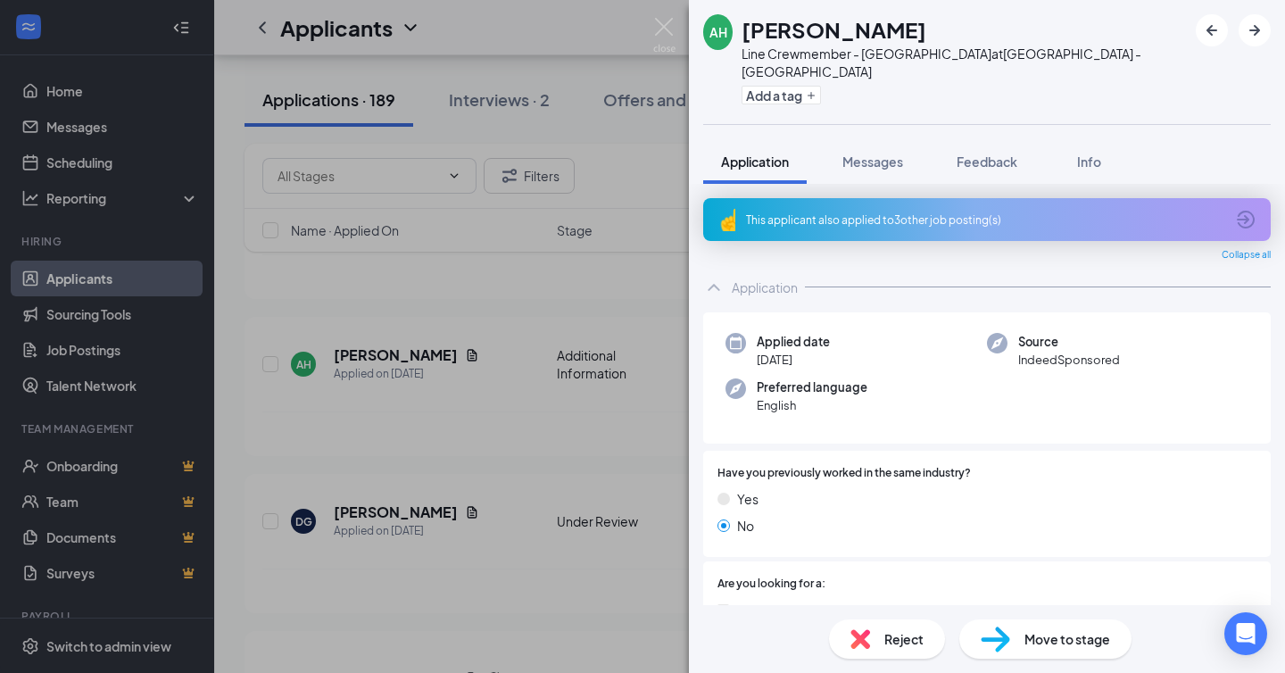
click at [822, 211] on div "This applicant also applied to 3 other job posting(s)" at bounding box center [987, 219] width 568 height 43
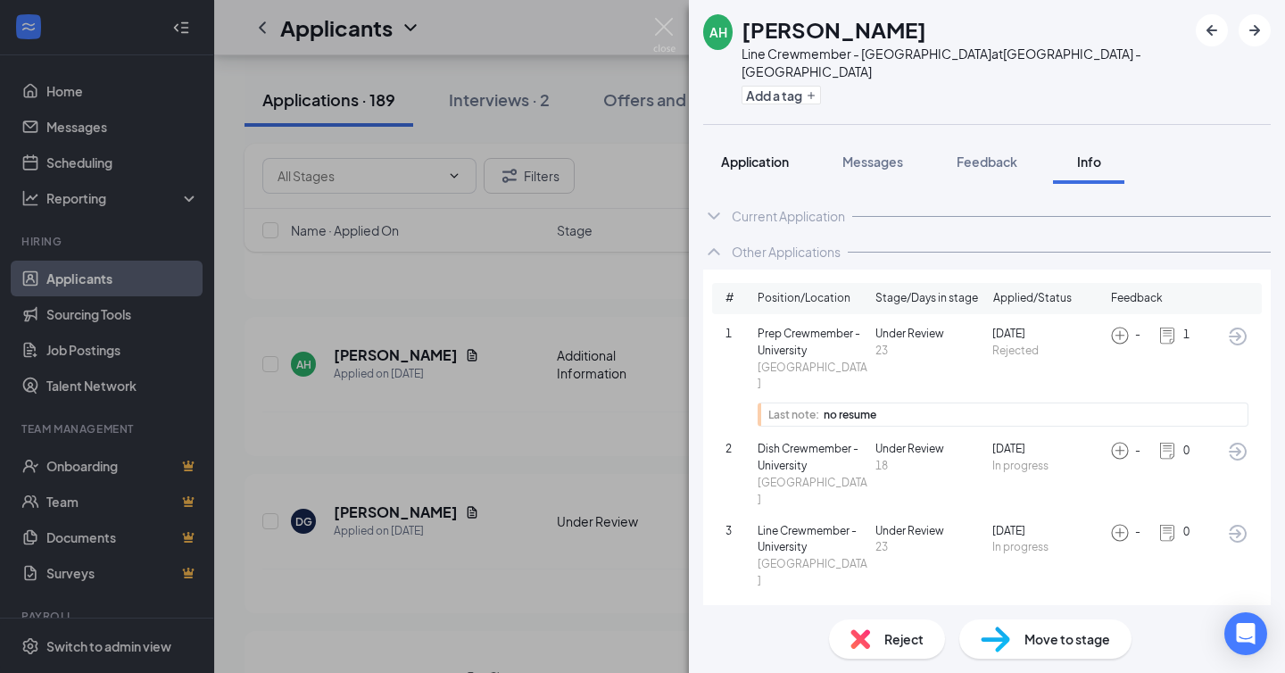
click at [755, 153] on span "Application" at bounding box center [755, 161] width 68 height 16
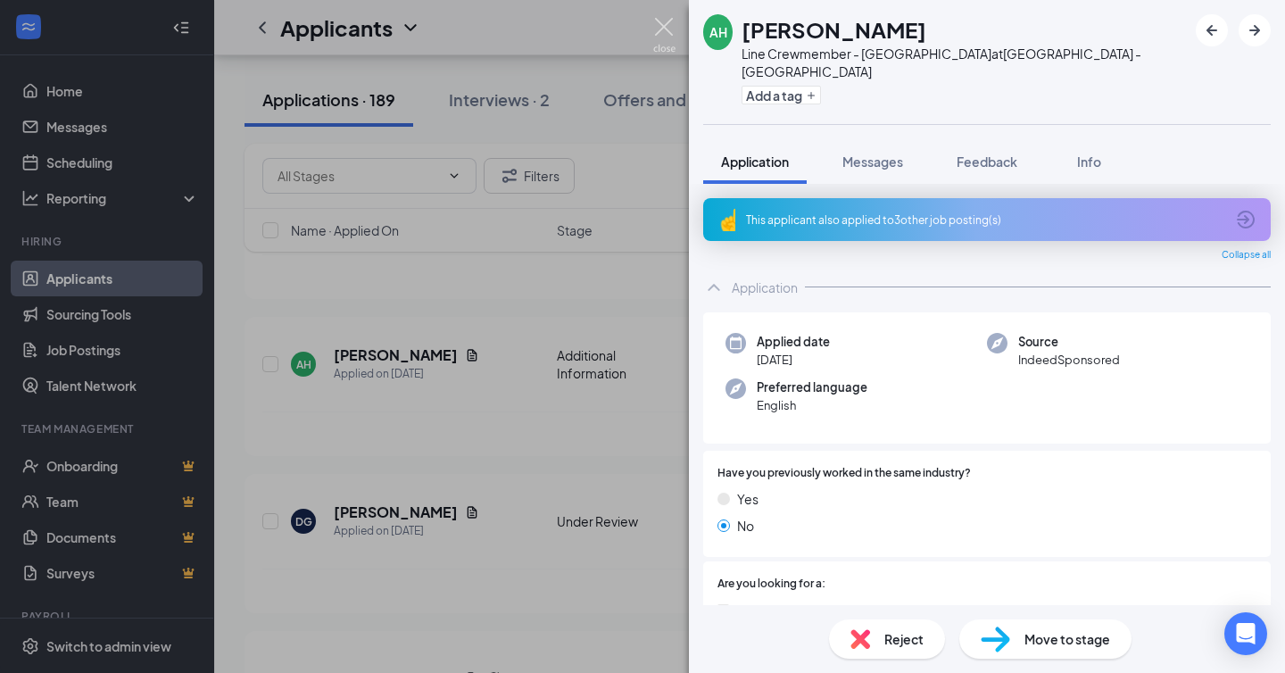
click at [663, 27] on img at bounding box center [664, 35] width 22 height 35
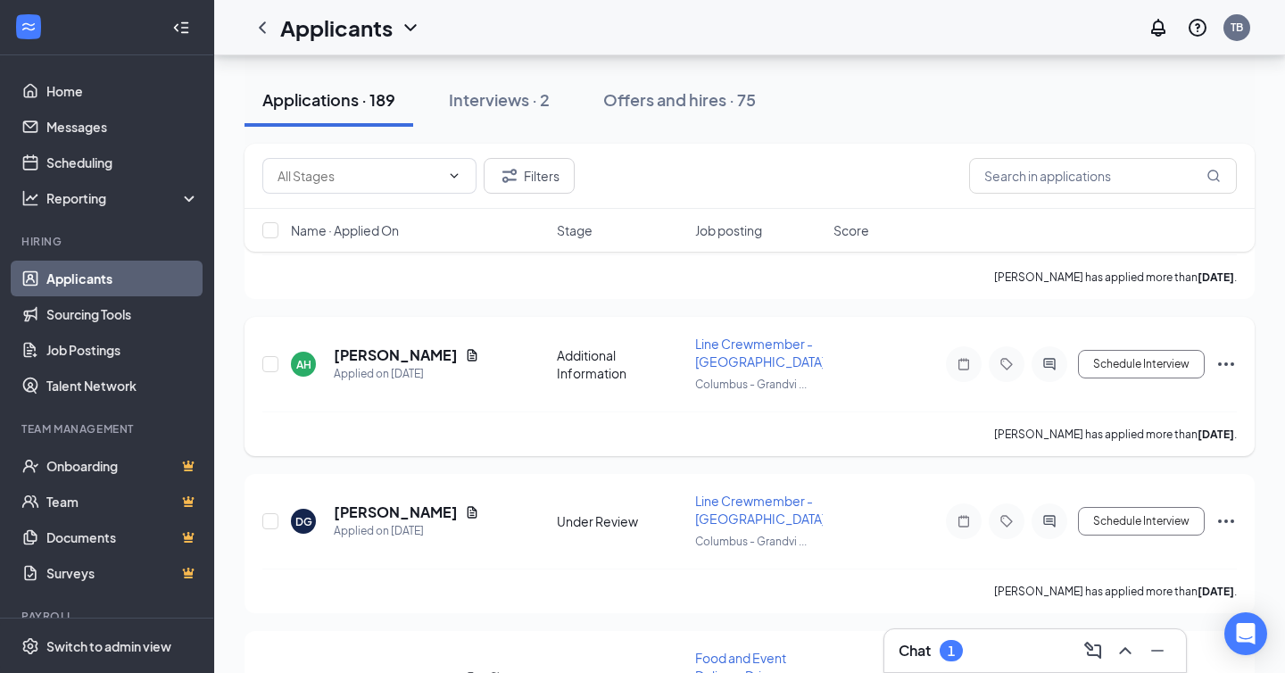
click at [1059, 357] on icon "ActiveChat" at bounding box center [1049, 364] width 21 height 14
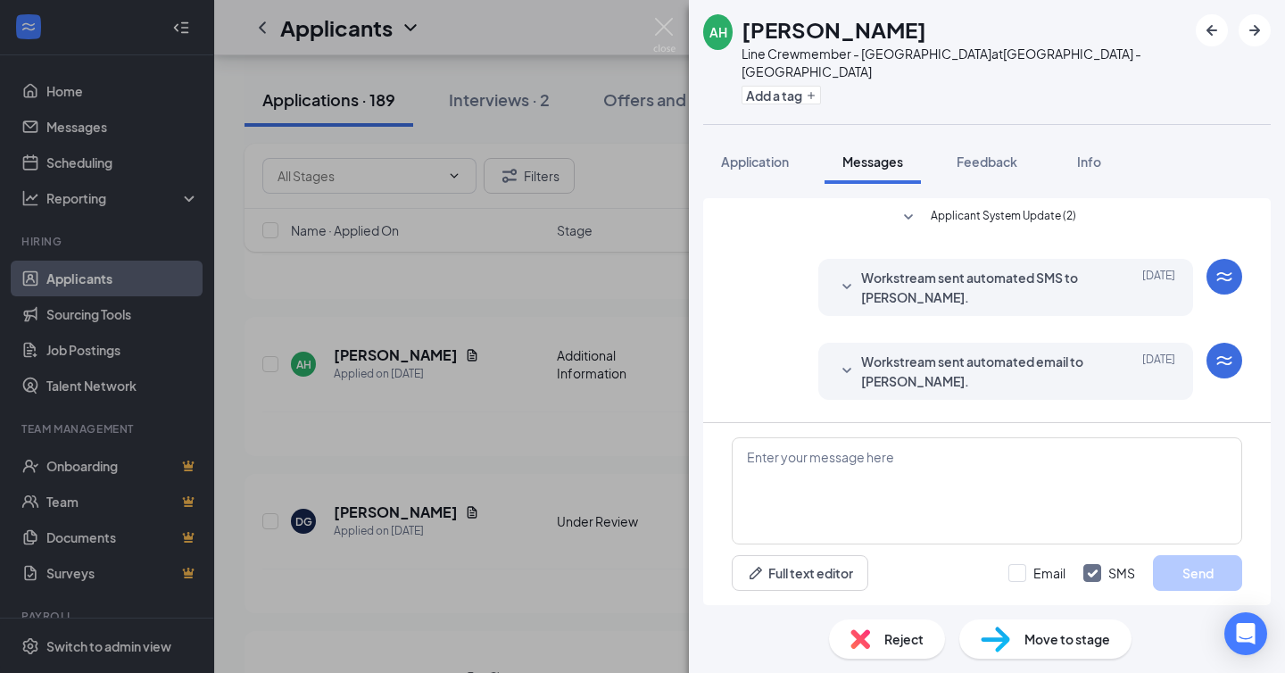
scroll to position [397, 0]
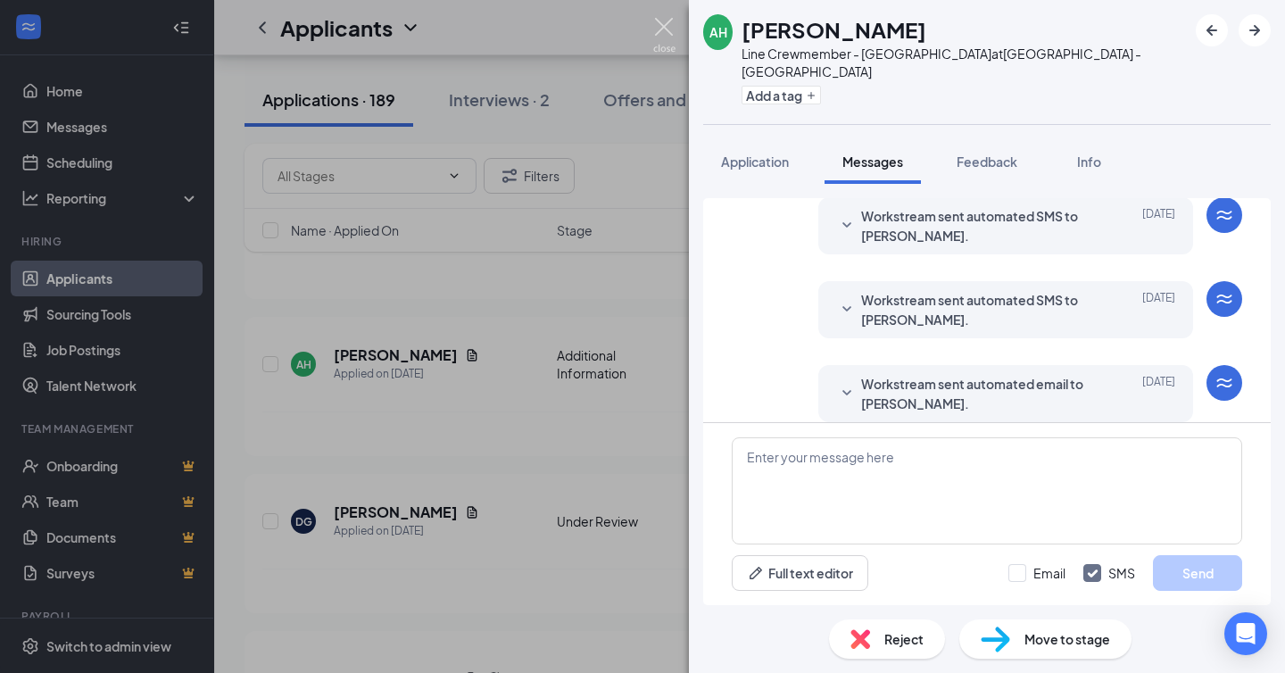
click at [667, 32] on img at bounding box center [664, 35] width 22 height 35
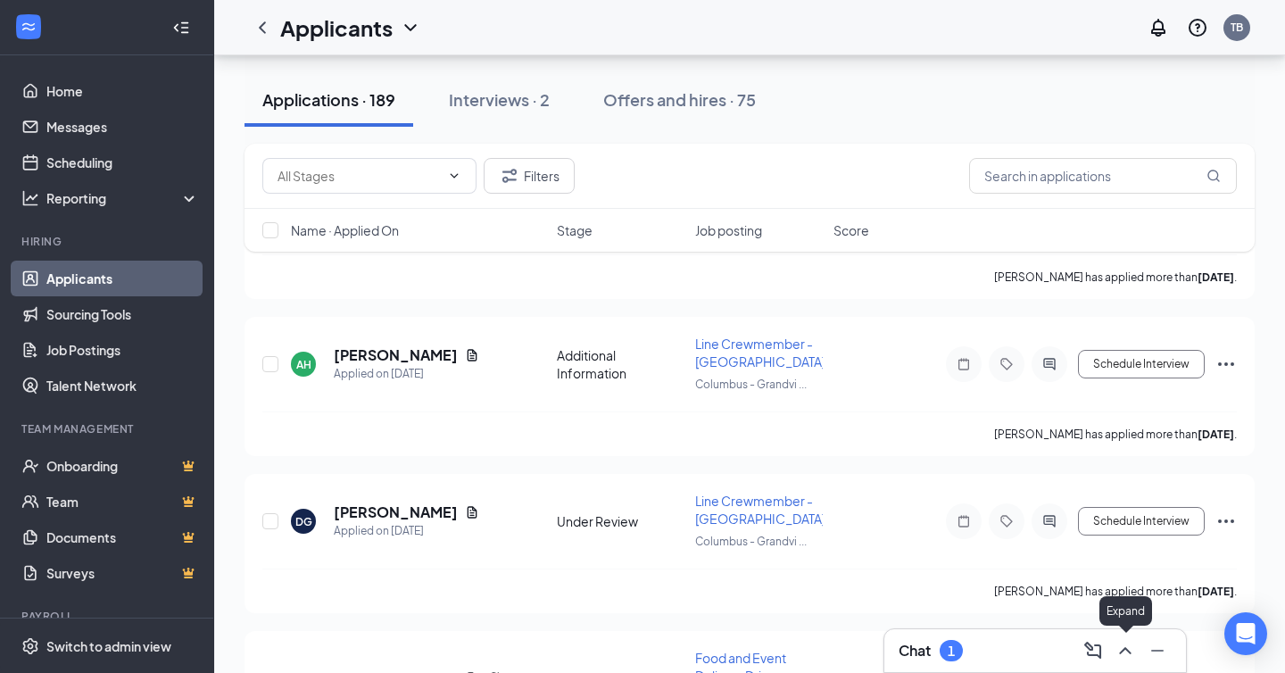
click at [1119, 649] on icon "ChevronUp" at bounding box center [1125, 650] width 21 height 21
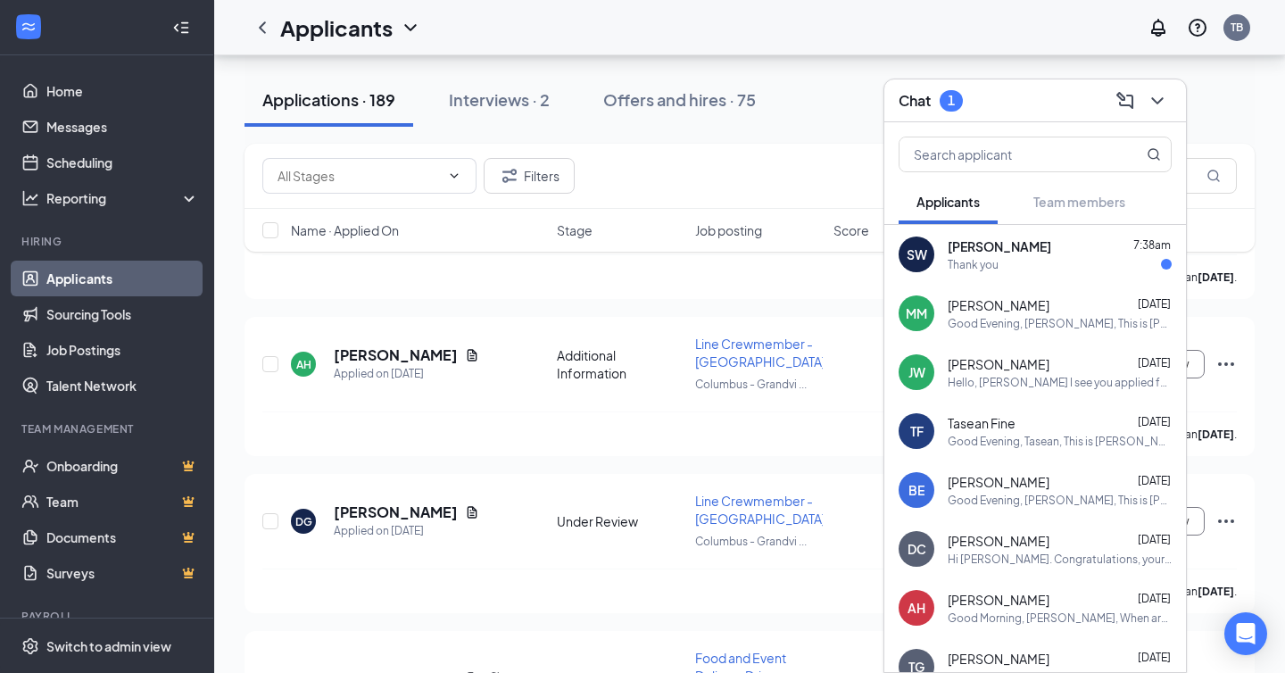
click at [978, 257] on div "Thank you" at bounding box center [973, 264] width 51 height 15
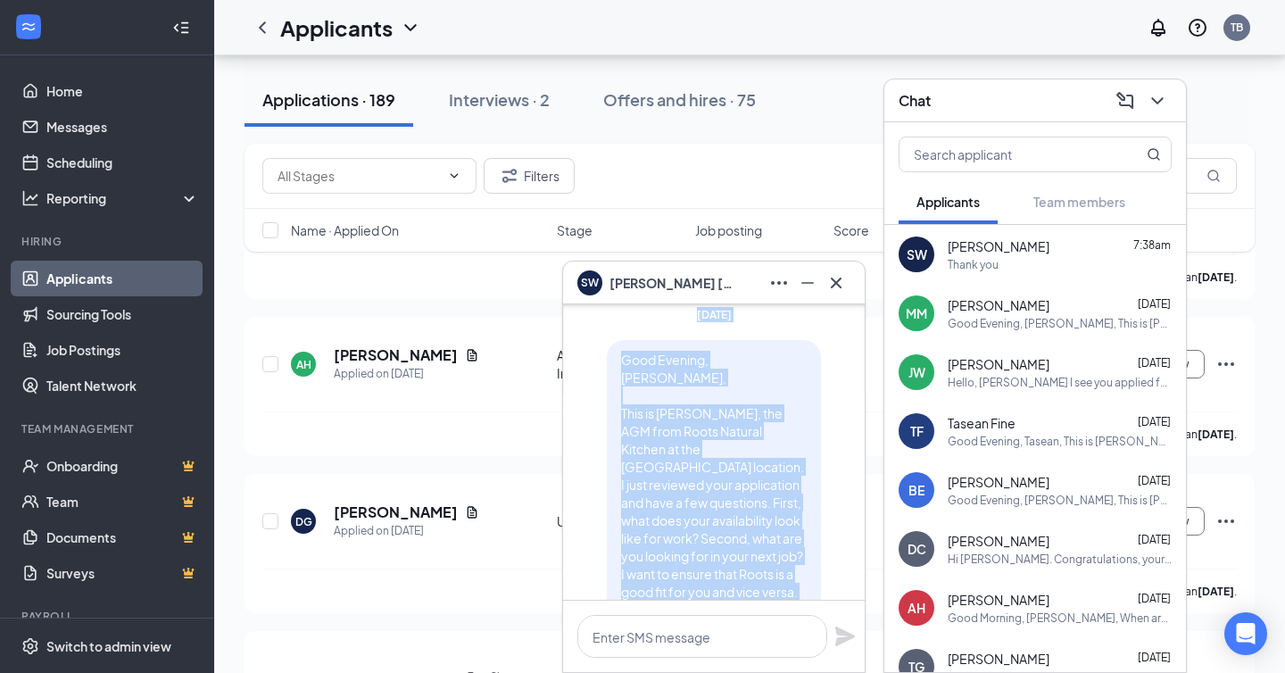
scroll to position [-1415, 0]
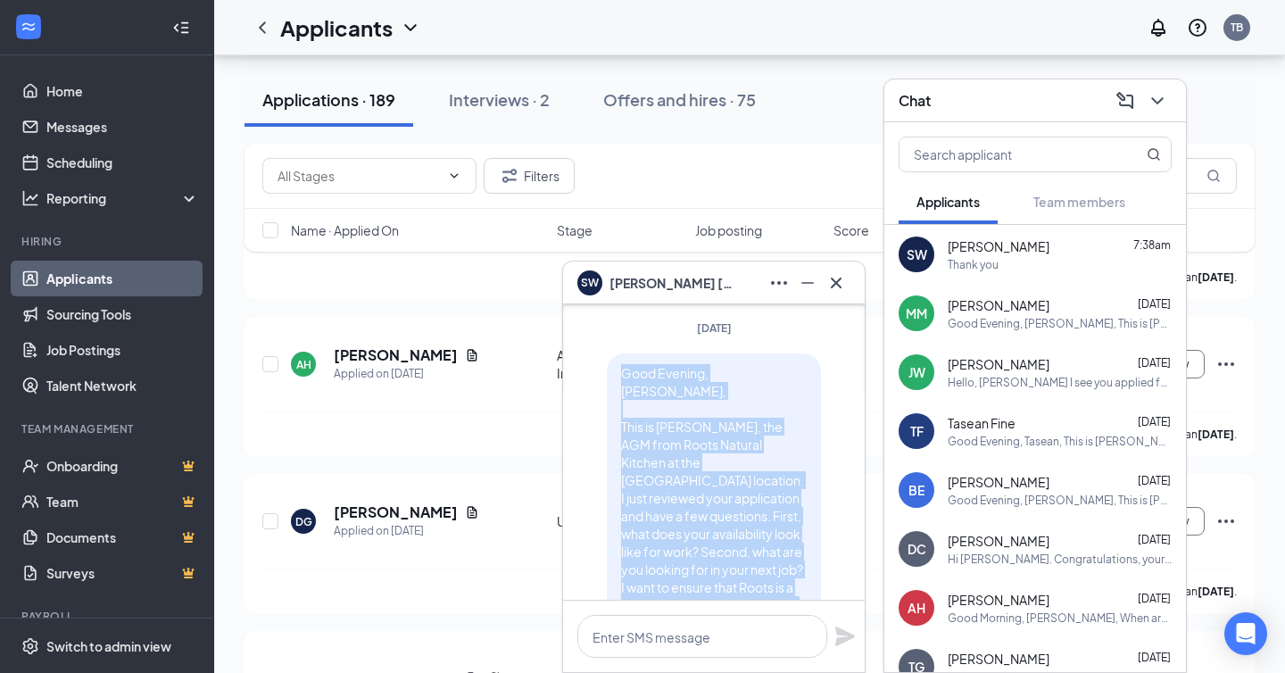
drag, startPoint x: 654, startPoint y: 473, endPoint x: 621, endPoint y: 357, distance: 120.6
click at [621, 365] on span "Good Evening, [PERSON_NAME], This is [PERSON_NAME], the AGM from Roots Natural …" at bounding box center [713, 551] width 185 height 373
copy span "Good Evening, [PERSON_NAME], This is [PERSON_NAME], the AGM from Roots Natural …"
click at [1164, 90] on icon "ChevronDown" at bounding box center [1157, 100] width 21 height 21
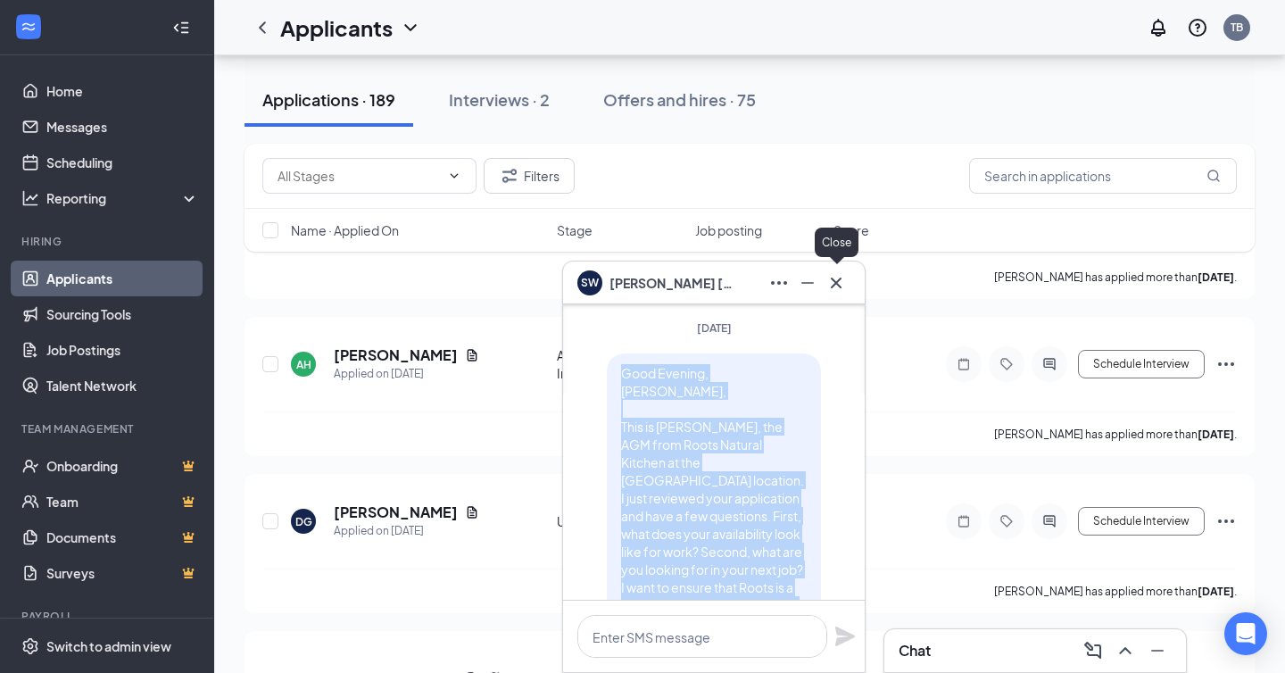
click at [835, 291] on icon "Cross" at bounding box center [835, 282] width 21 height 21
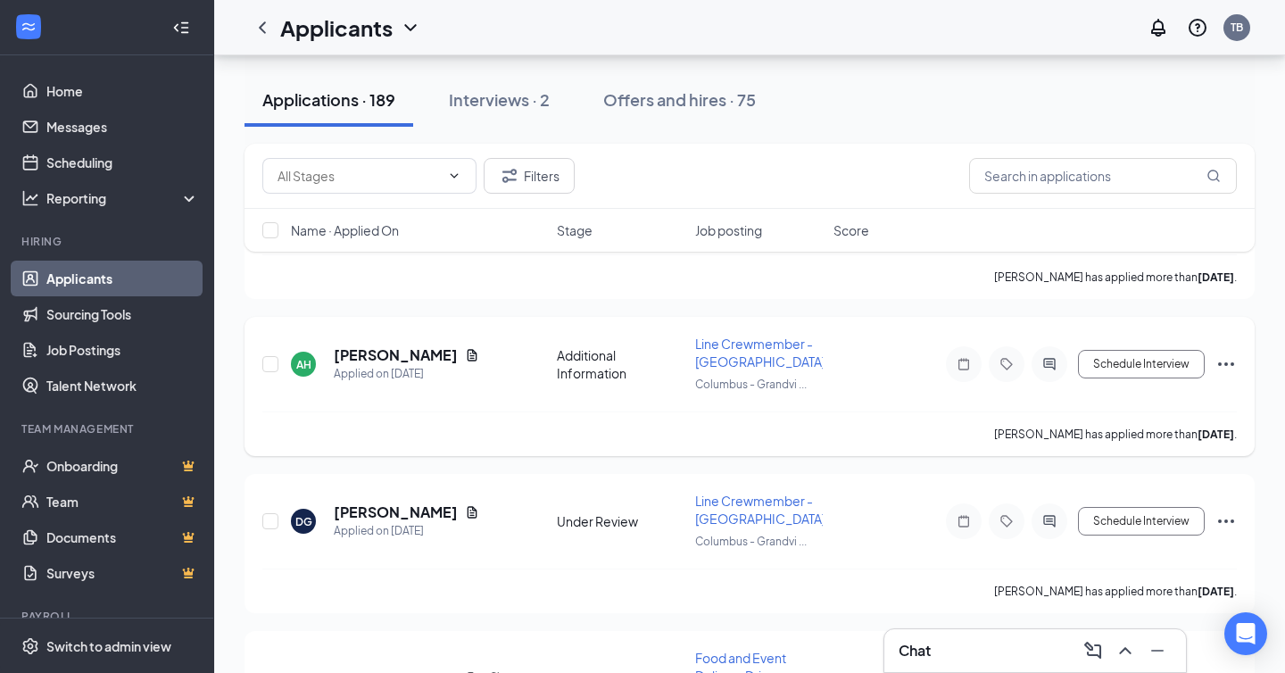
click at [1051, 346] on div at bounding box center [1050, 364] width 36 height 36
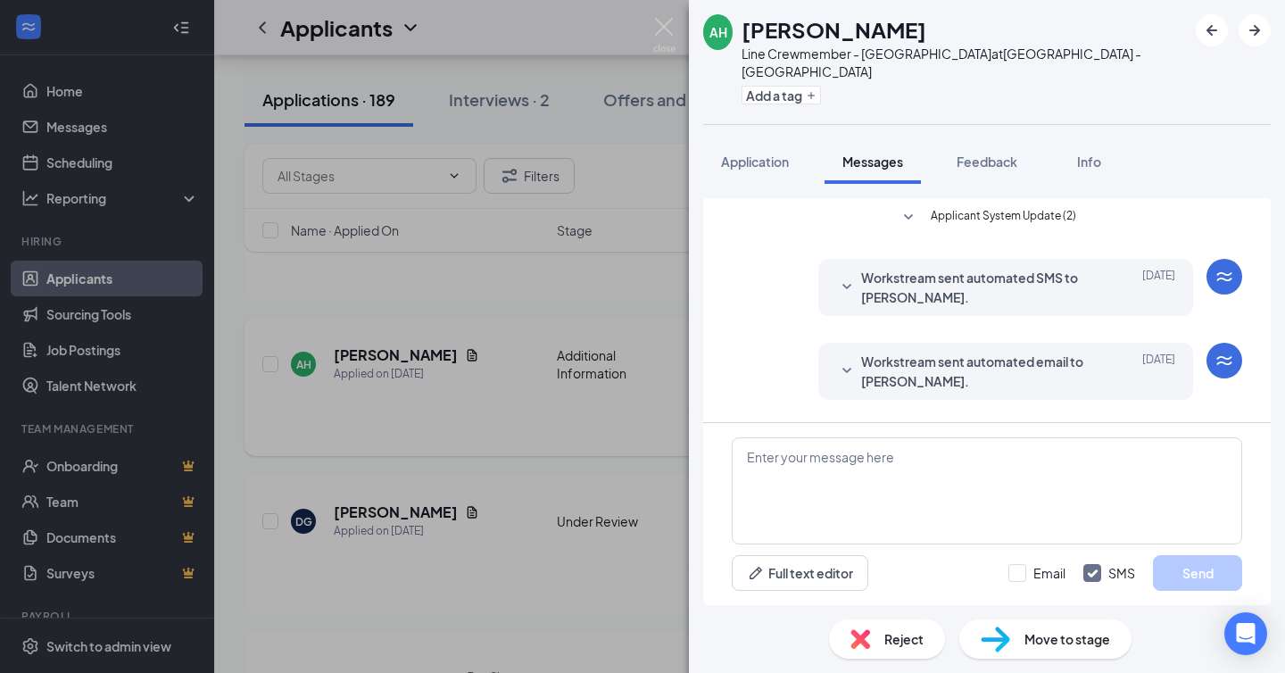
scroll to position [397, 0]
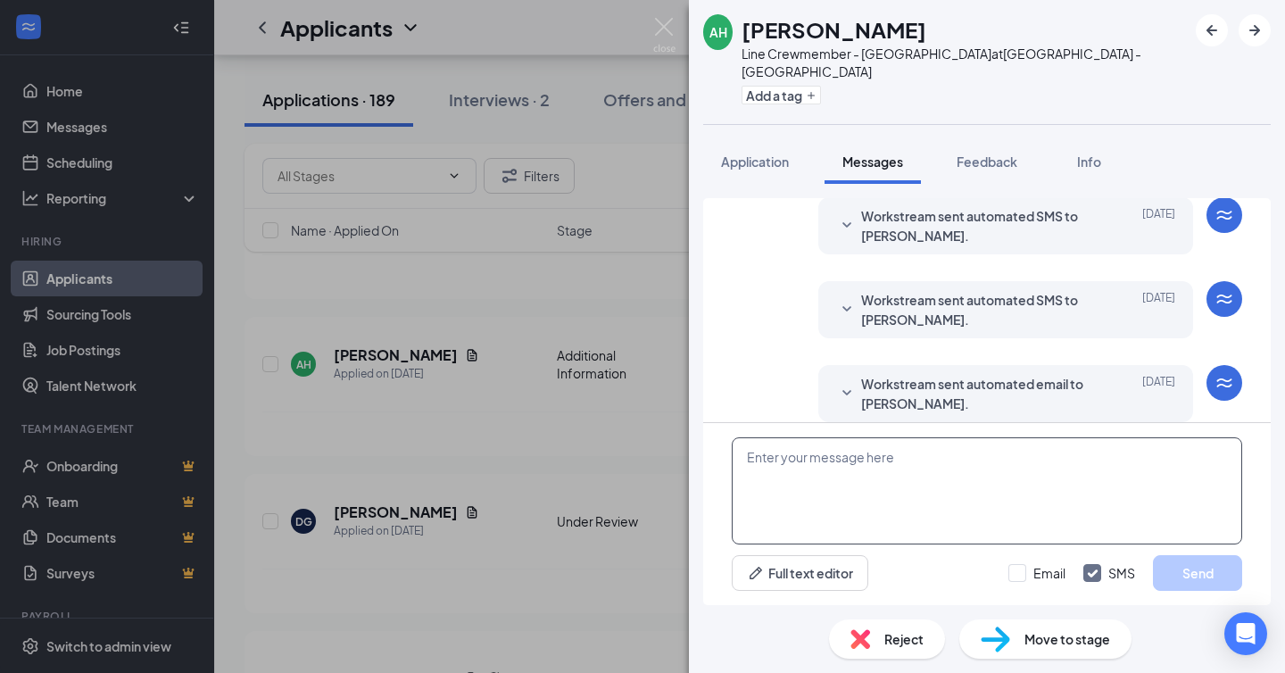
click at [922, 462] on textarea at bounding box center [987, 490] width 510 height 107
paste textarea "Good Evening, [PERSON_NAME], This is [PERSON_NAME], the AGM from Roots Natural …"
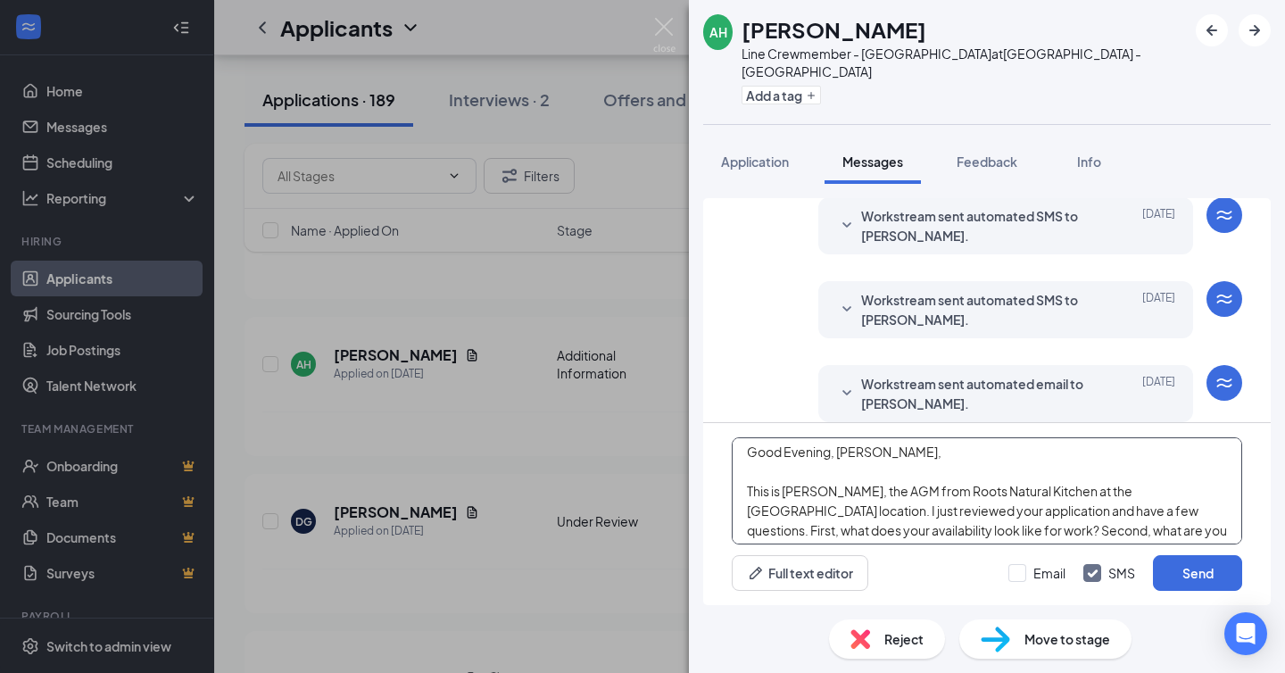
scroll to position [0, 0]
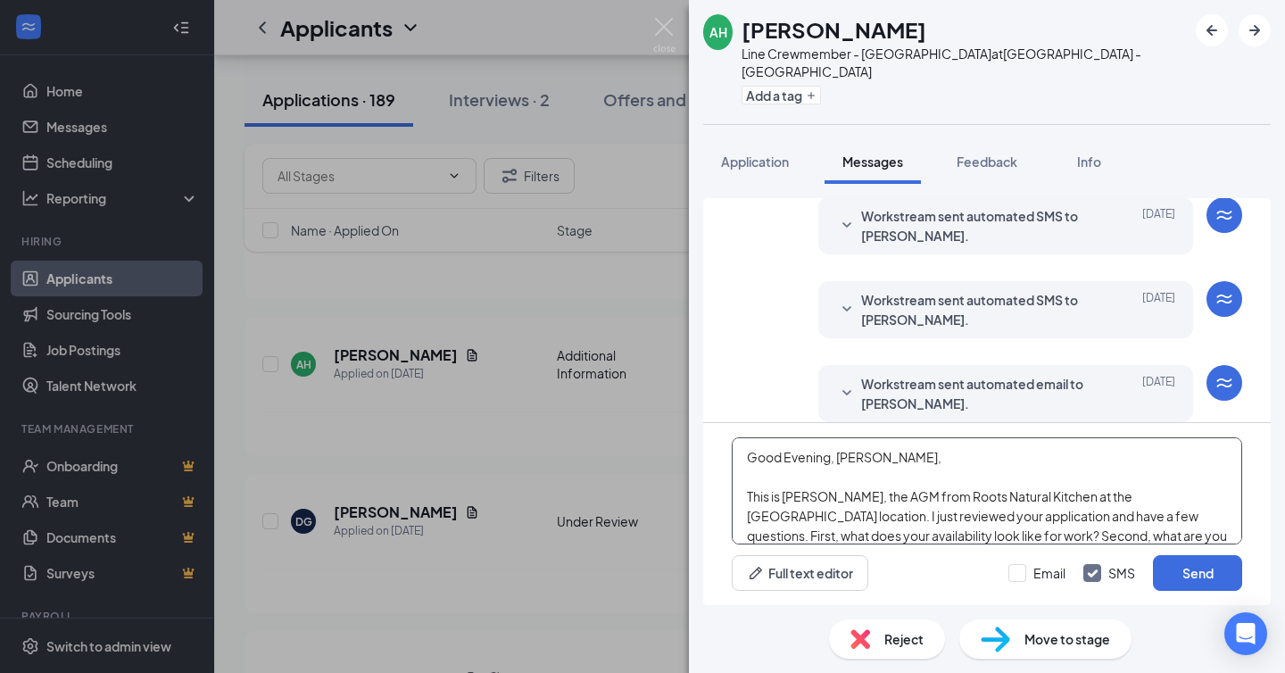
click at [853, 449] on textarea "Good Evening, [PERSON_NAME], This is [PERSON_NAME], the AGM from Roots Natural …" at bounding box center [987, 490] width 510 height 107
click at [807, 449] on textarea "Good Evening, [PERSON_NAME], This is [PERSON_NAME], the AGM from Roots Natural …" at bounding box center [987, 490] width 510 height 107
type textarea "Good Morning, [PERSON_NAME], This is [PERSON_NAME], the AGM from Roots Natural …"
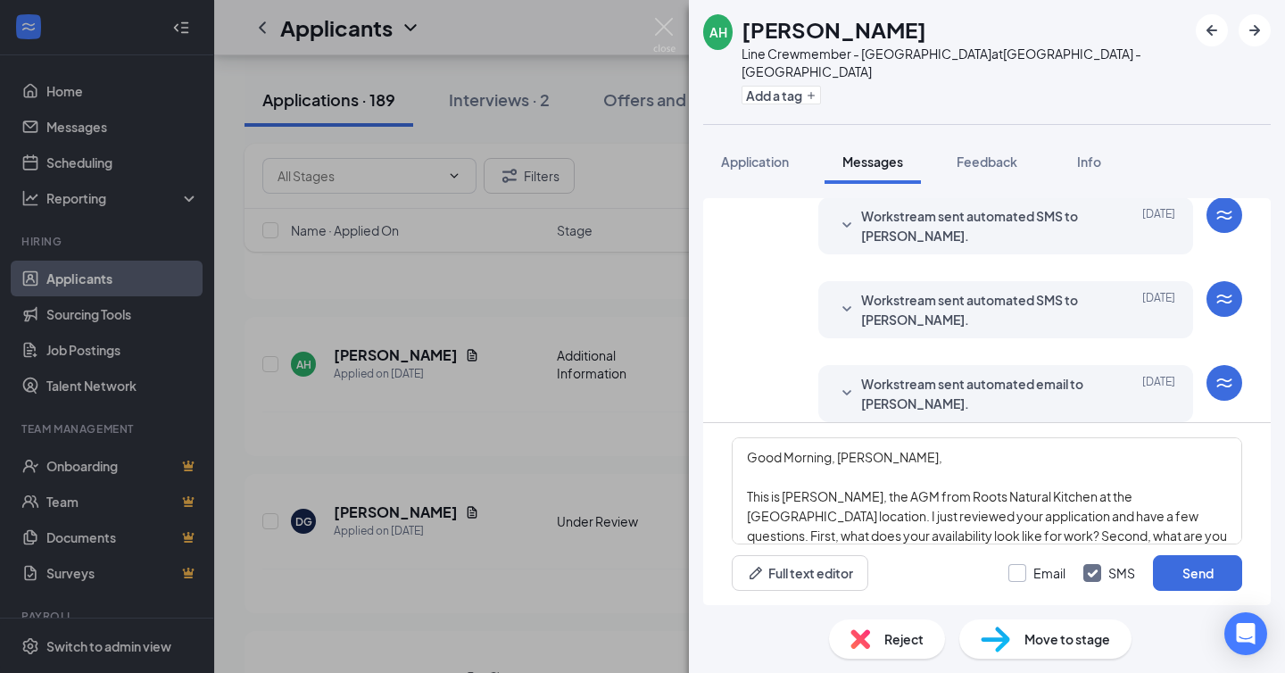
click at [1015, 570] on input "Email" at bounding box center [1036, 573] width 57 height 18
checkbox input "true"
click at [806, 86] on button "Add a tag" at bounding box center [781, 95] width 79 height 19
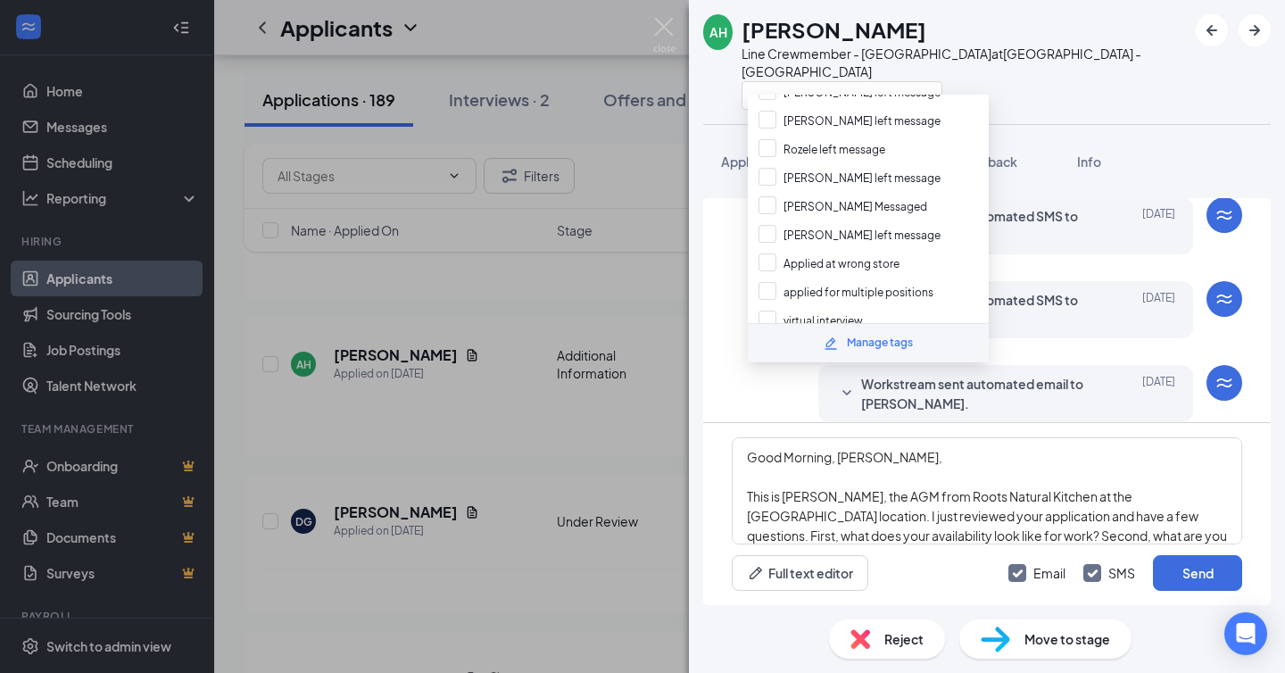
scroll to position [689, 0]
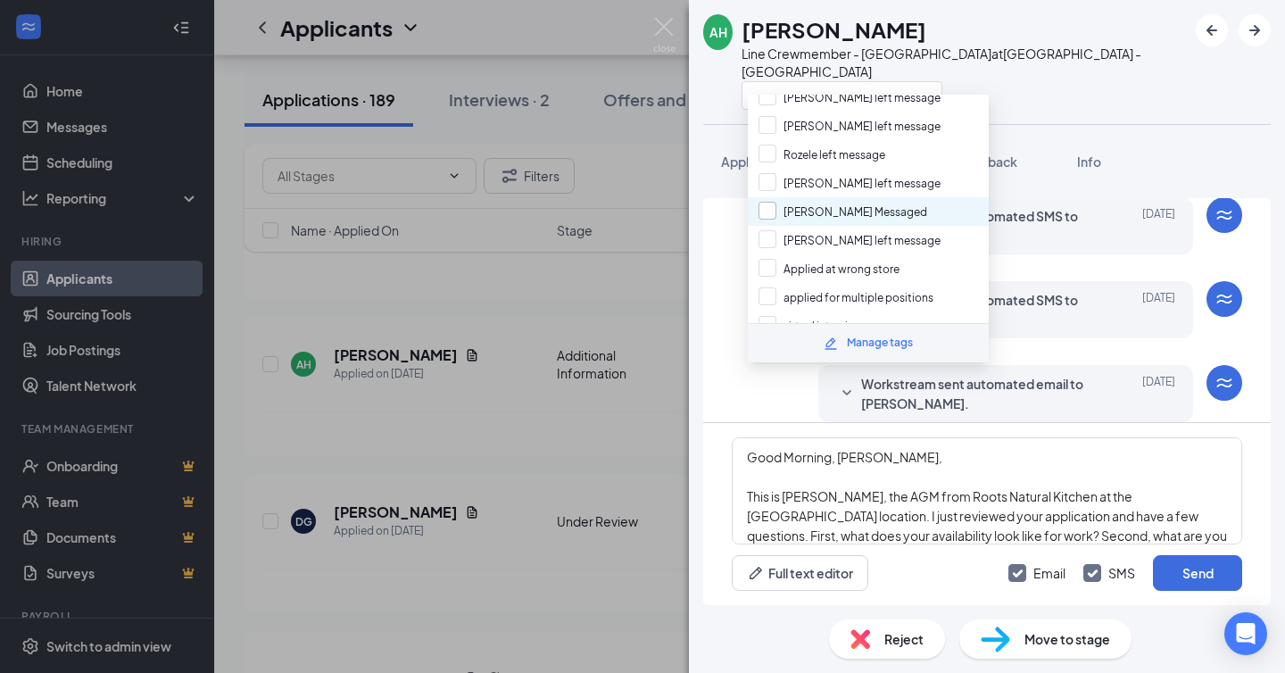
click at [842, 202] on input "[PERSON_NAME] Messaged" at bounding box center [842, 212] width 169 height 20
checkbox input "true"
click at [1090, 89] on div "AH [PERSON_NAME] Line Crewmember - Grandview at [GEOGRAPHIC_DATA]" at bounding box center [987, 62] width 596 height 124
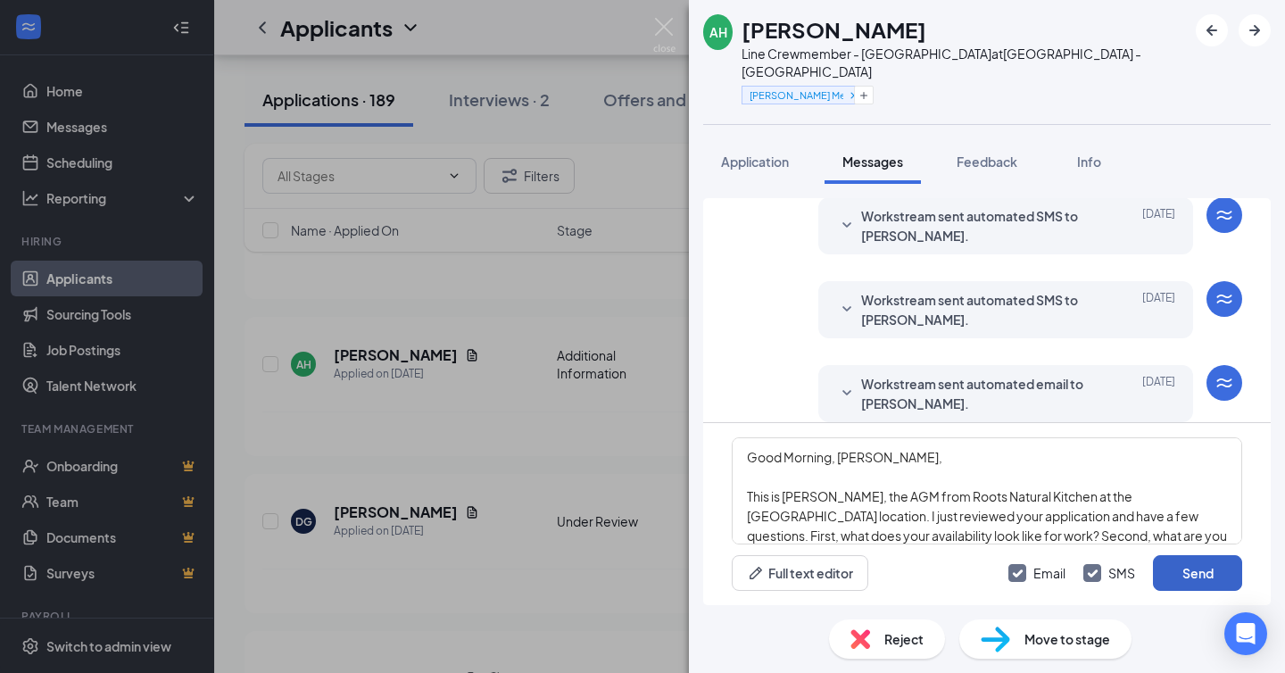
click at [1198, 565] on button "Send" at bounding box center [1197, 573] width 89 height 36
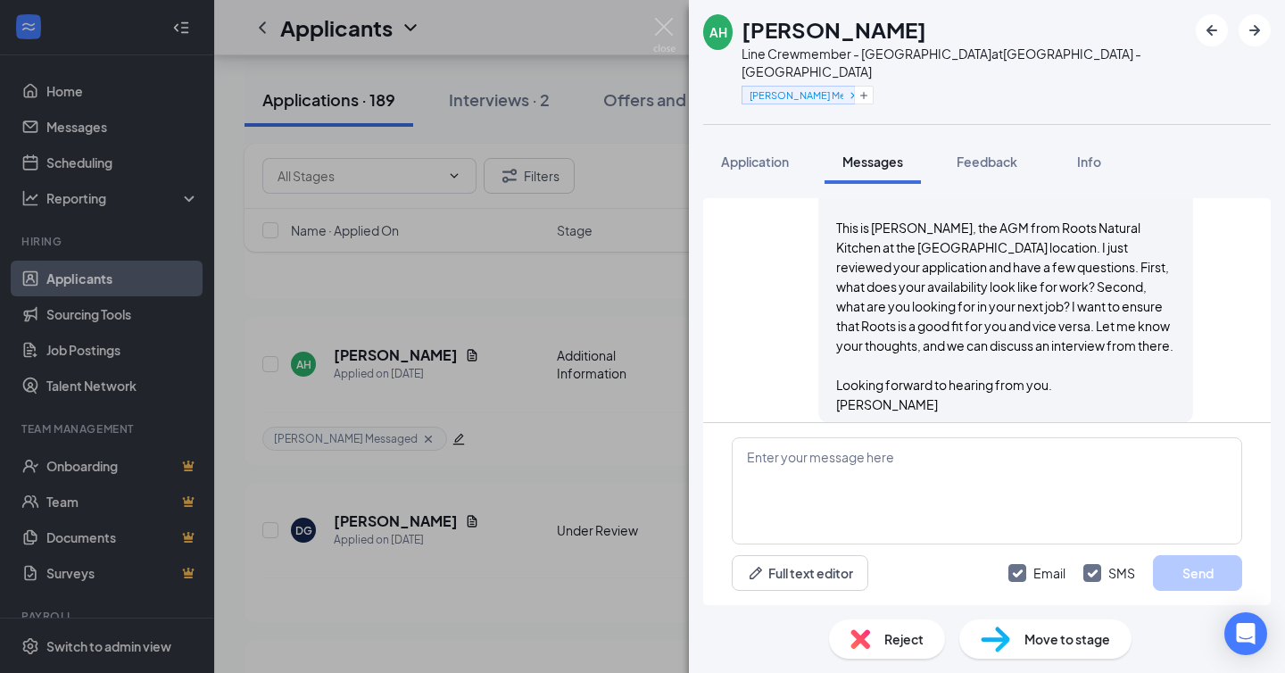
scroll to position [1057, 0]
click at [661, 34] on img at bounding box center [664, 35] width 22 height 35
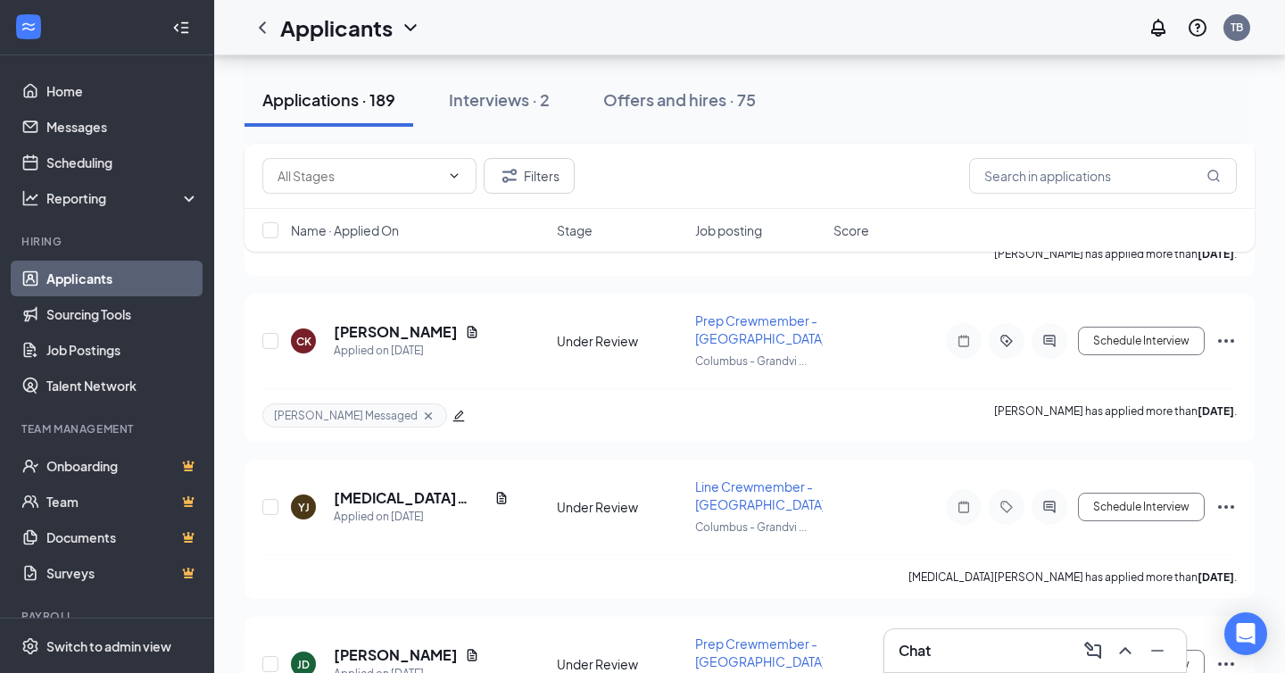
scroll to position [6437, 0]
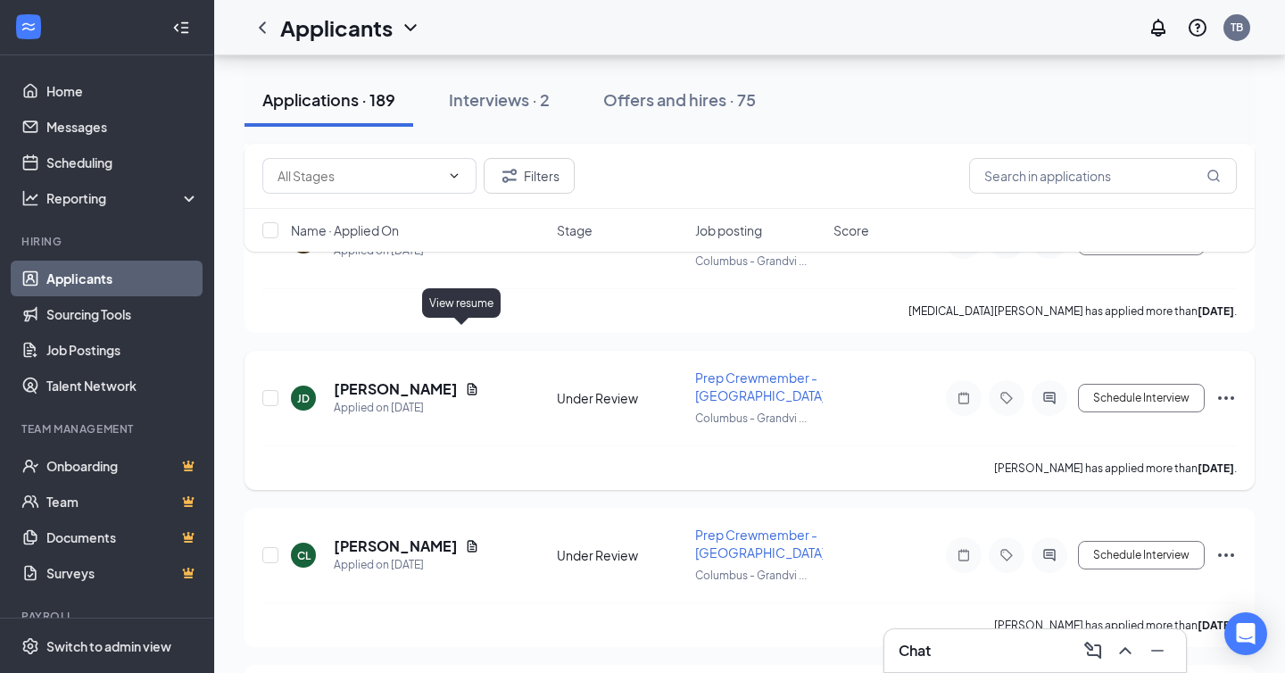
click at [465, 382] on icon "Document" at bounding box center [472, 389] width 14 height 14
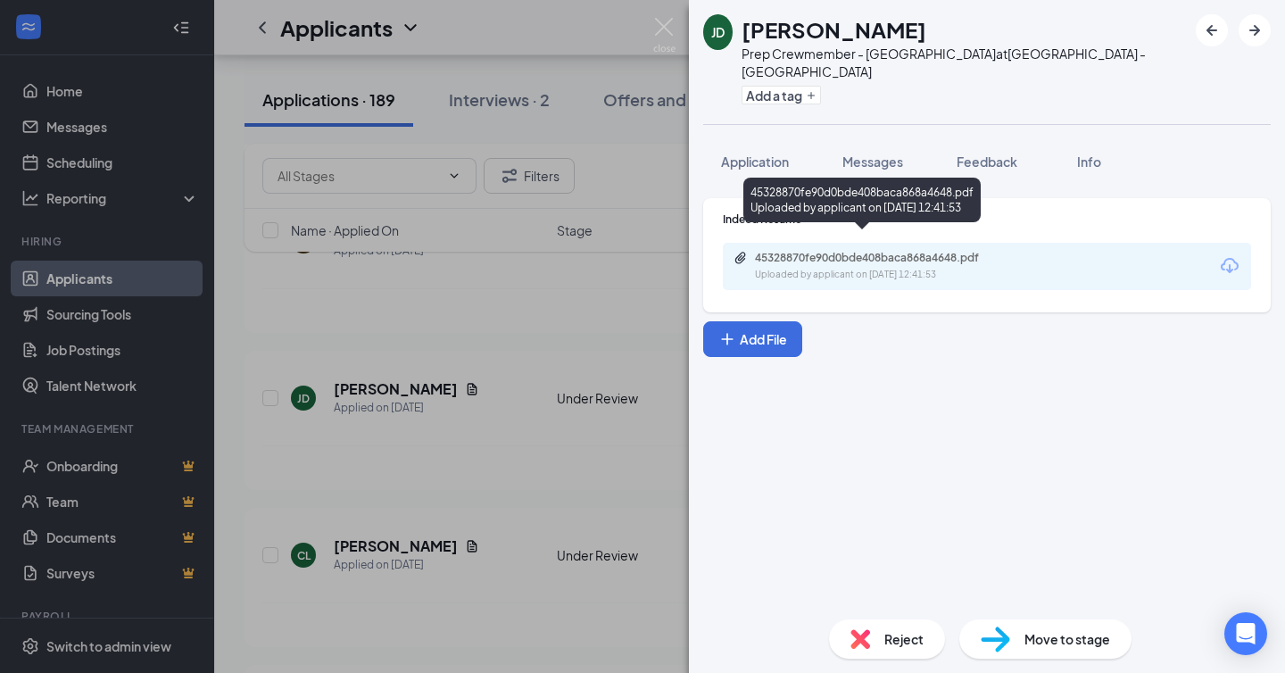
click at [916, 268] on div "Uploaded by applicant on [DATE] 12:41:53" at bounding box center [889, 275] width 268 height 14
click at [880, 648] on div "Reject" at bounding box center [887, 638] width 116 height 39
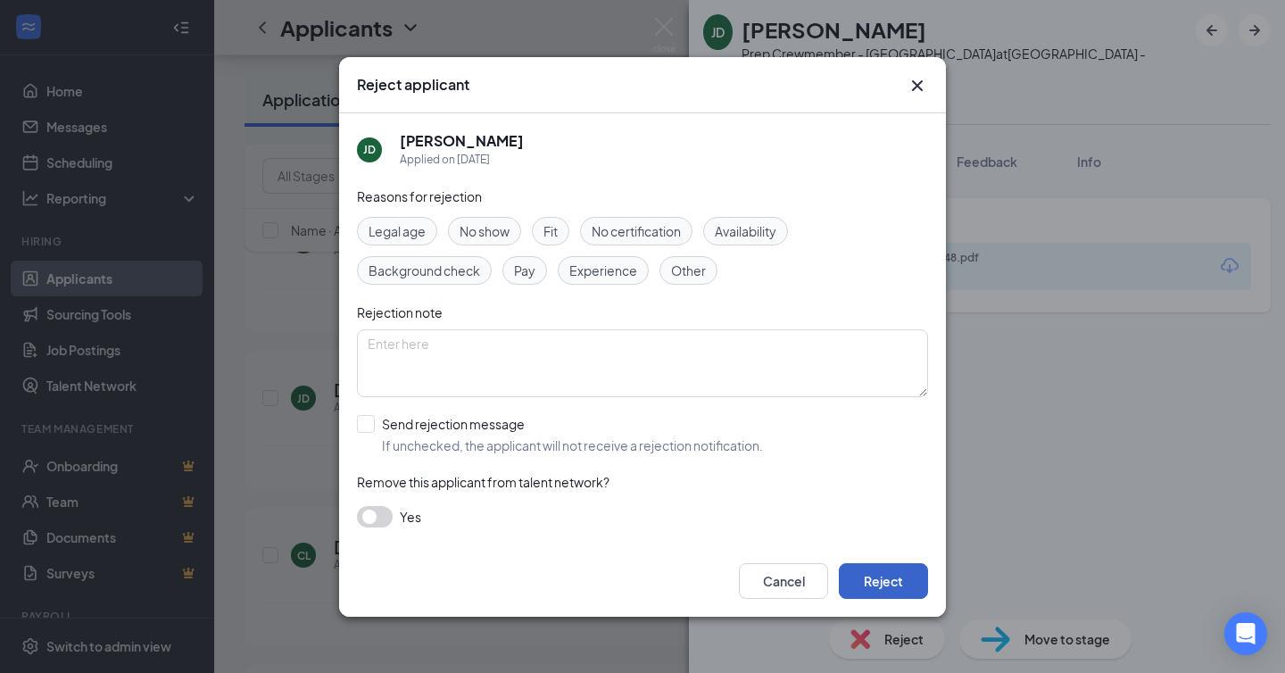
click at [887, 582] on button "Reject" at bounding box center [883, 581] width 89 height 36
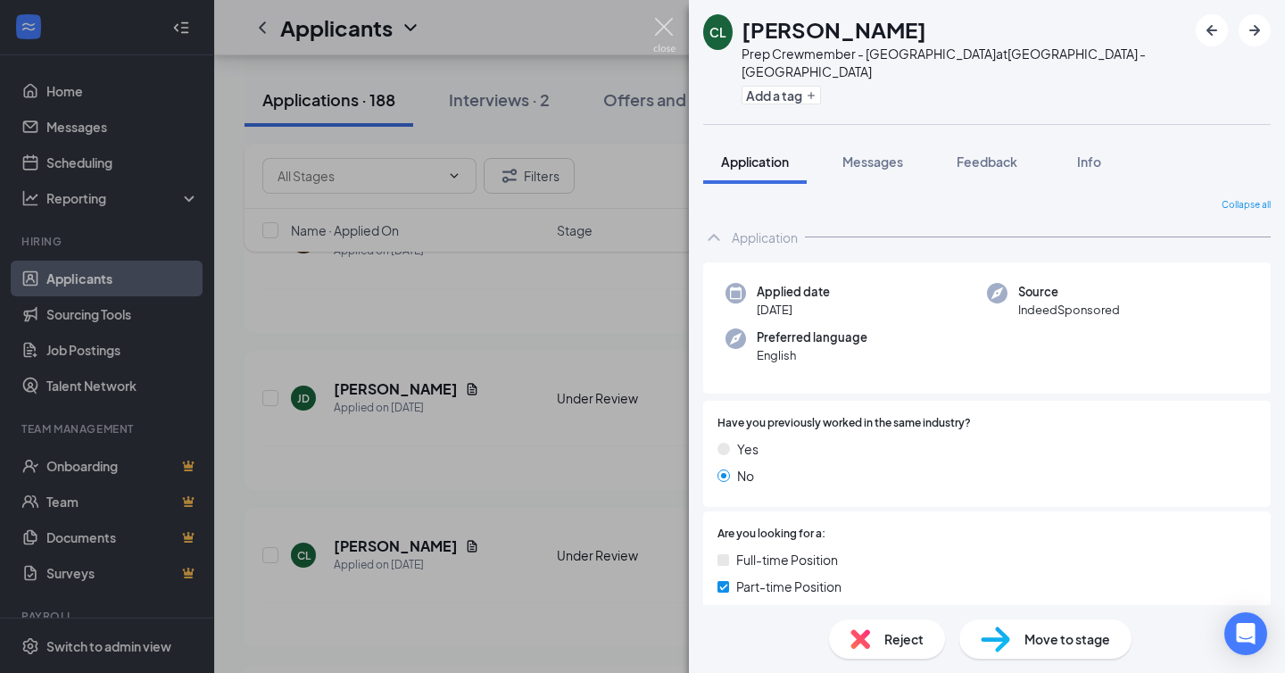
click at [666, 34] on img at bounding box center [664, 35] width 22 height 35
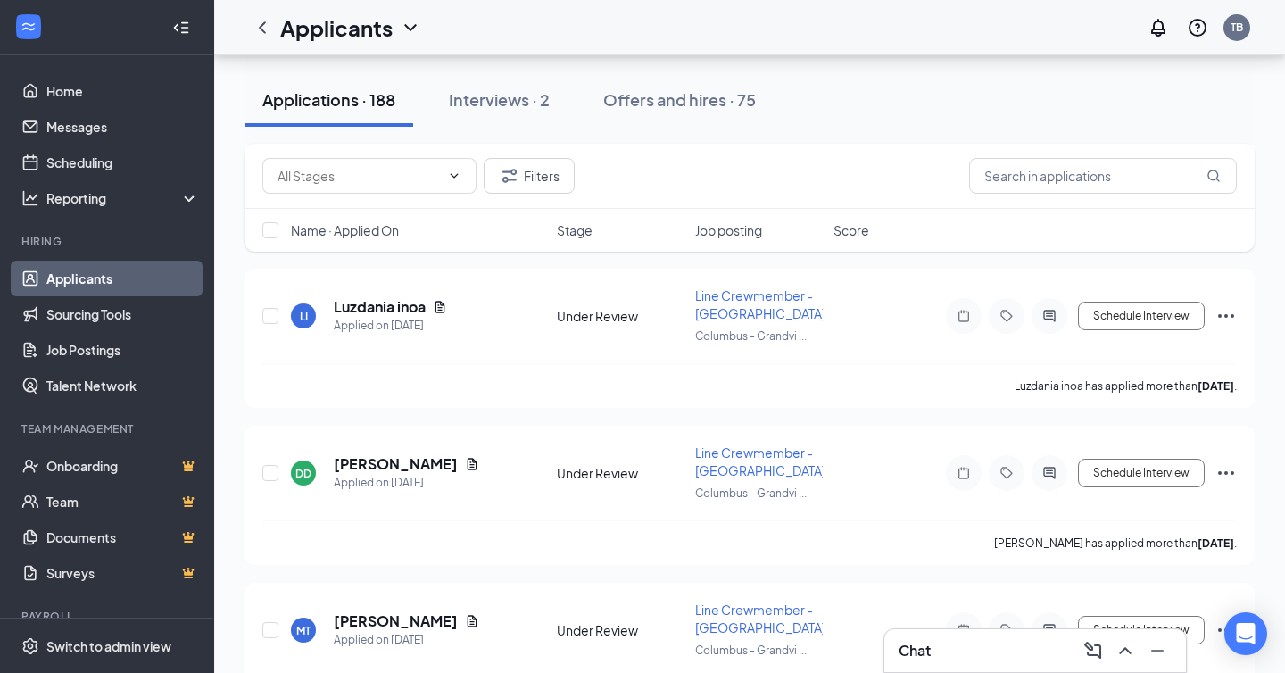
scroll to position [10781, 0]
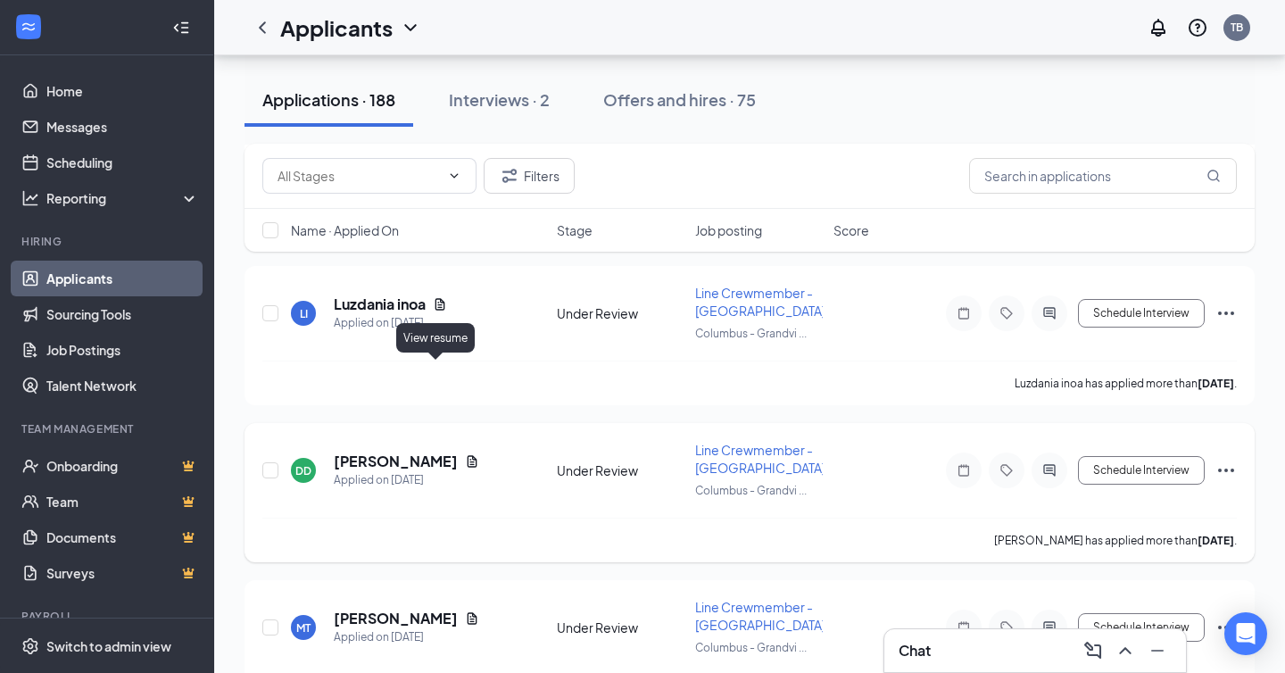
click at [468, 455] on icon "Document" at bounding box center [473, 461] width 10 height 12
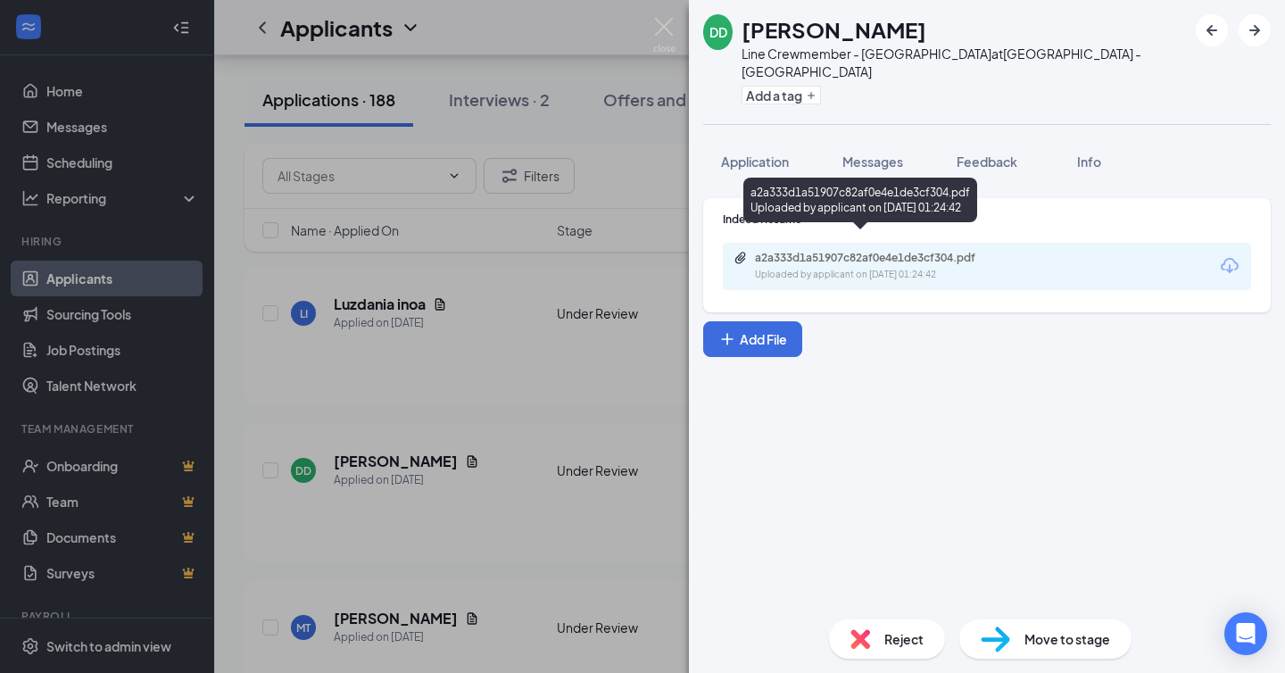
click at [841, 268] on div "Uploaded by applicant on [DATE] 01:24:42" at bounding box center [889, 275] width 268 height 14
click at [745, 153] on span "Application" at bounding box center [755, 161] width 68 height 16
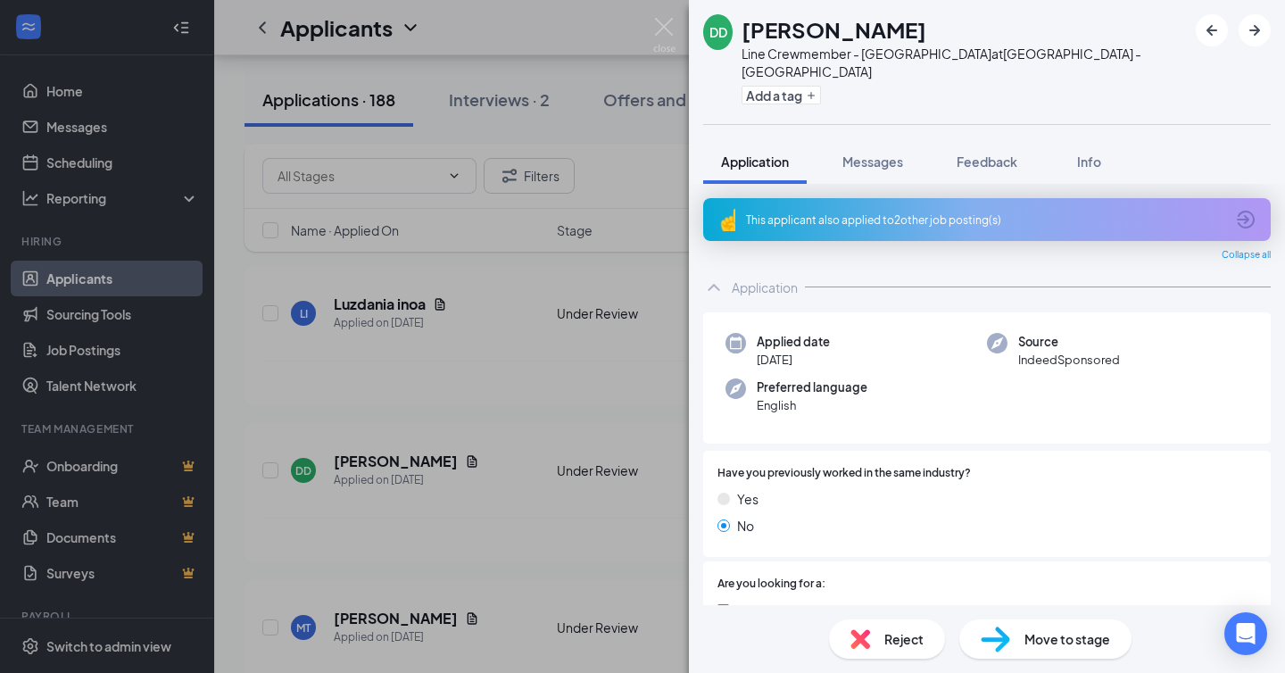
click at [865, 218] on div "This applicant also applied to 2 other job posting(s)" at bounding box center [987, 219] width 568 height 43
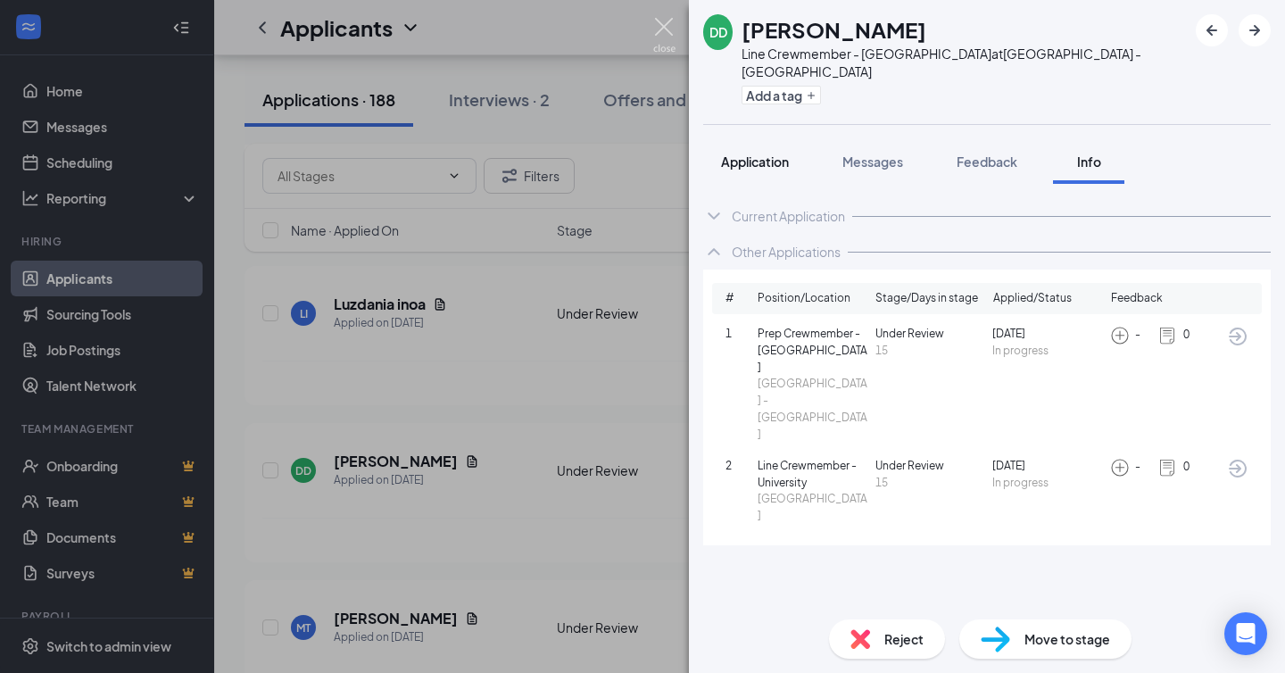
click at [762, 153] on span "Application" at bounding box center [755, 161] width 68 height 16
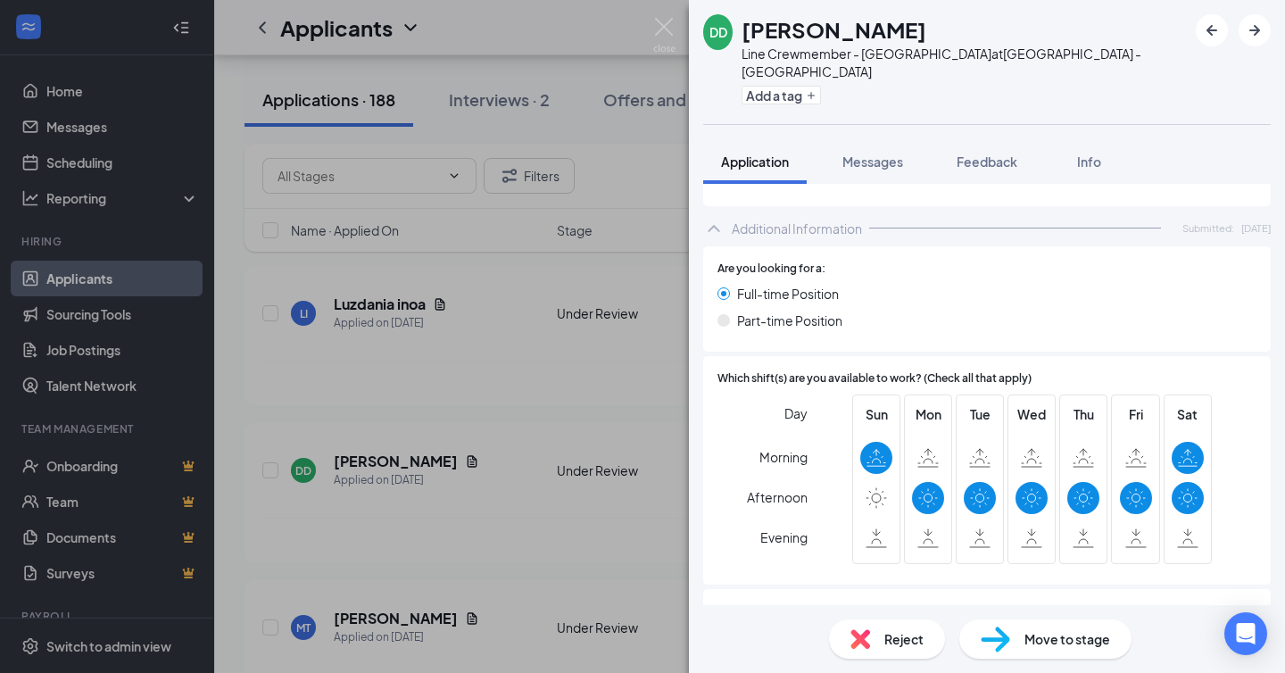
scroll to position [924, 0]
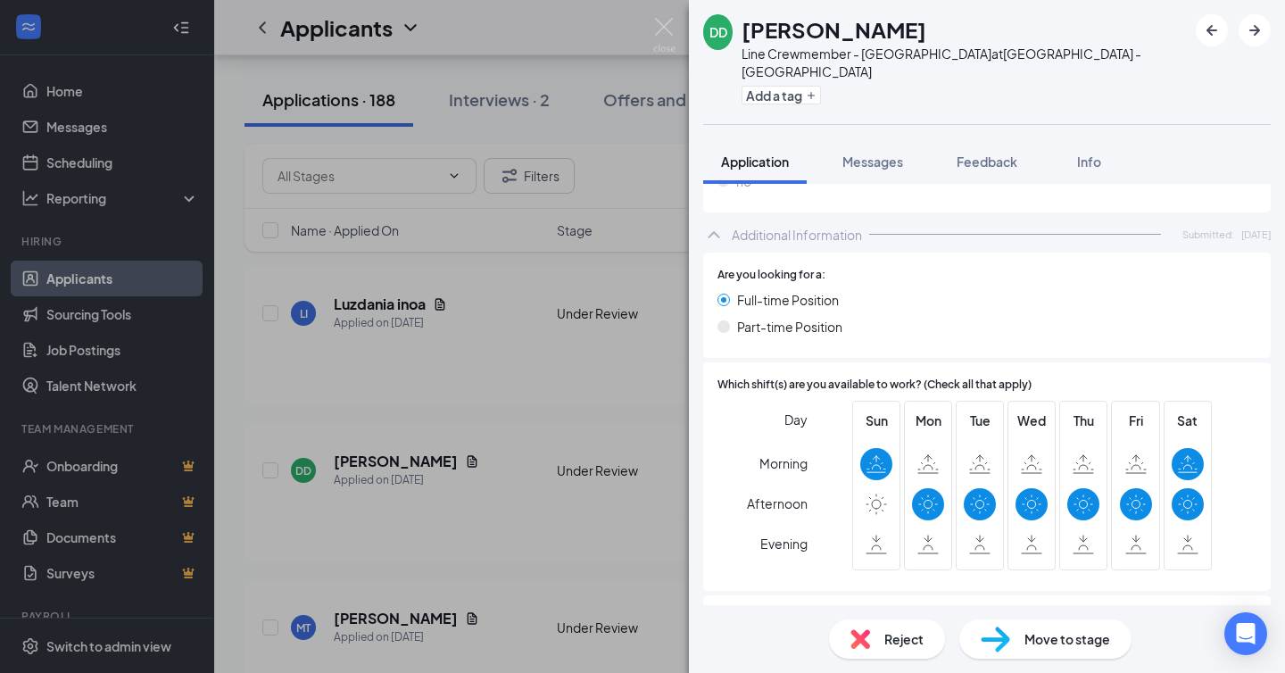
click at [894, 631] on span "Reject" at bounding box center [903, 639] width 39 height 20
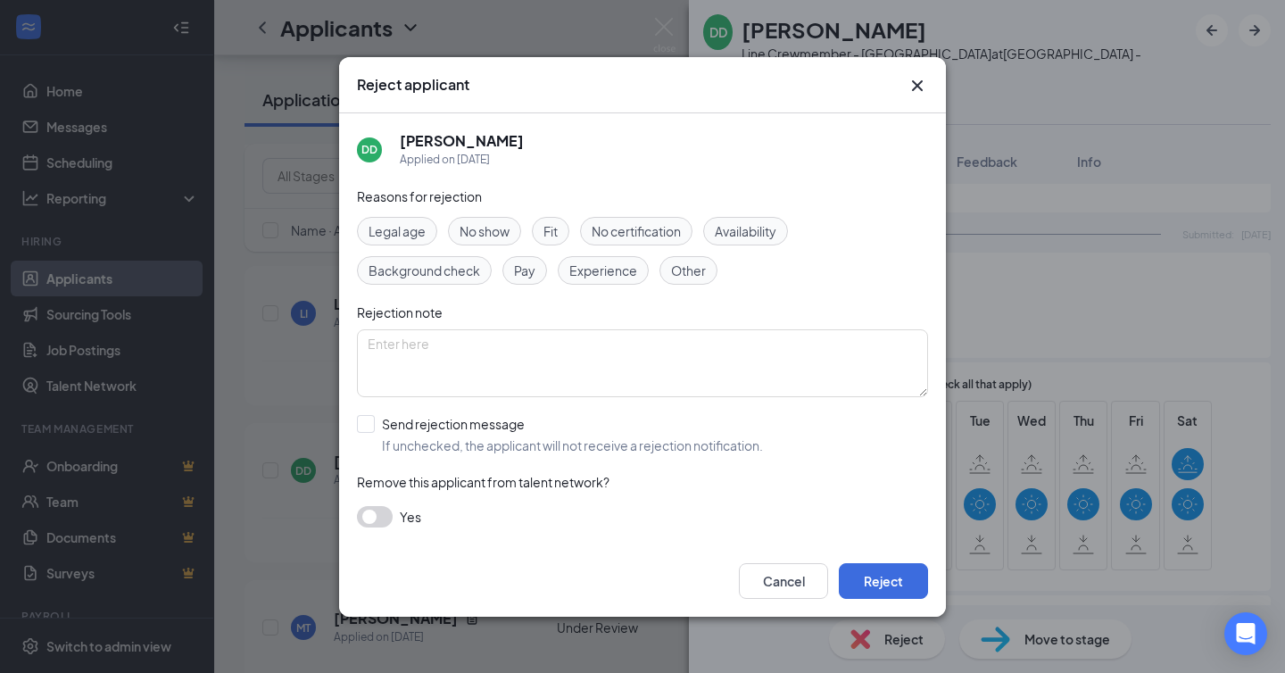
click at [916, 81] on icon "Cross" at bounding box center [917, 85] width 21 height 21
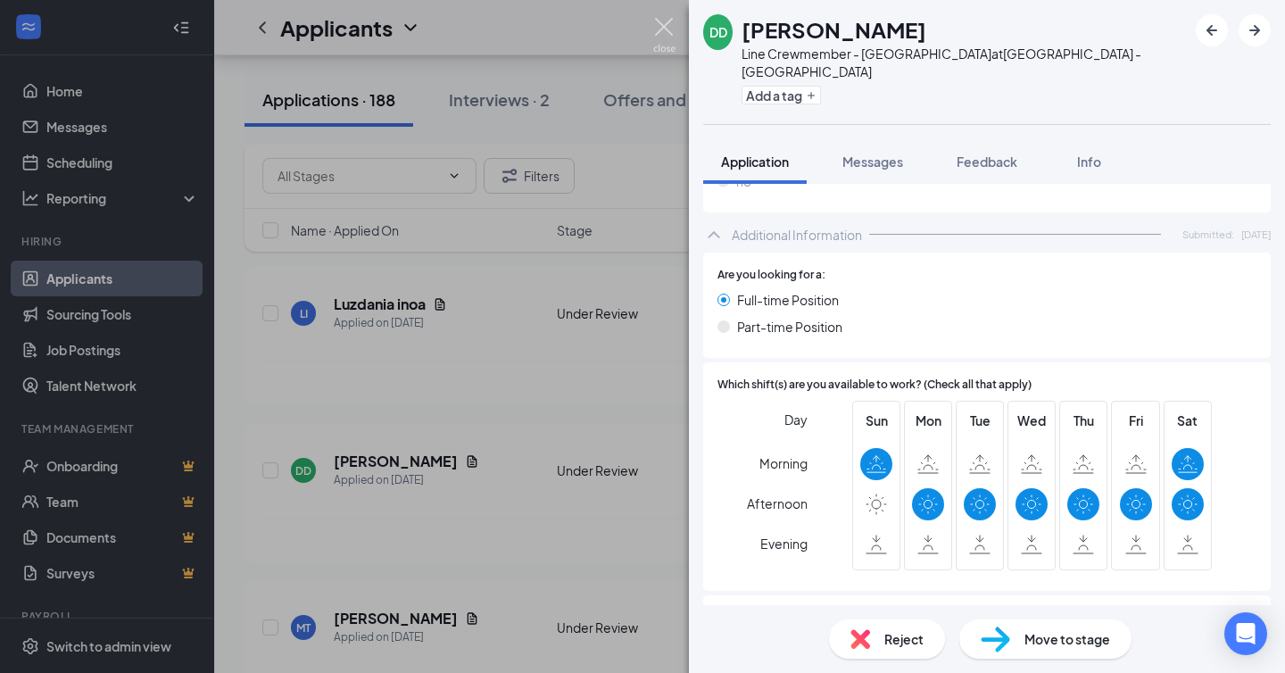
click at [662, 29] on img at bounding box center [664, 35] width 22 height 35
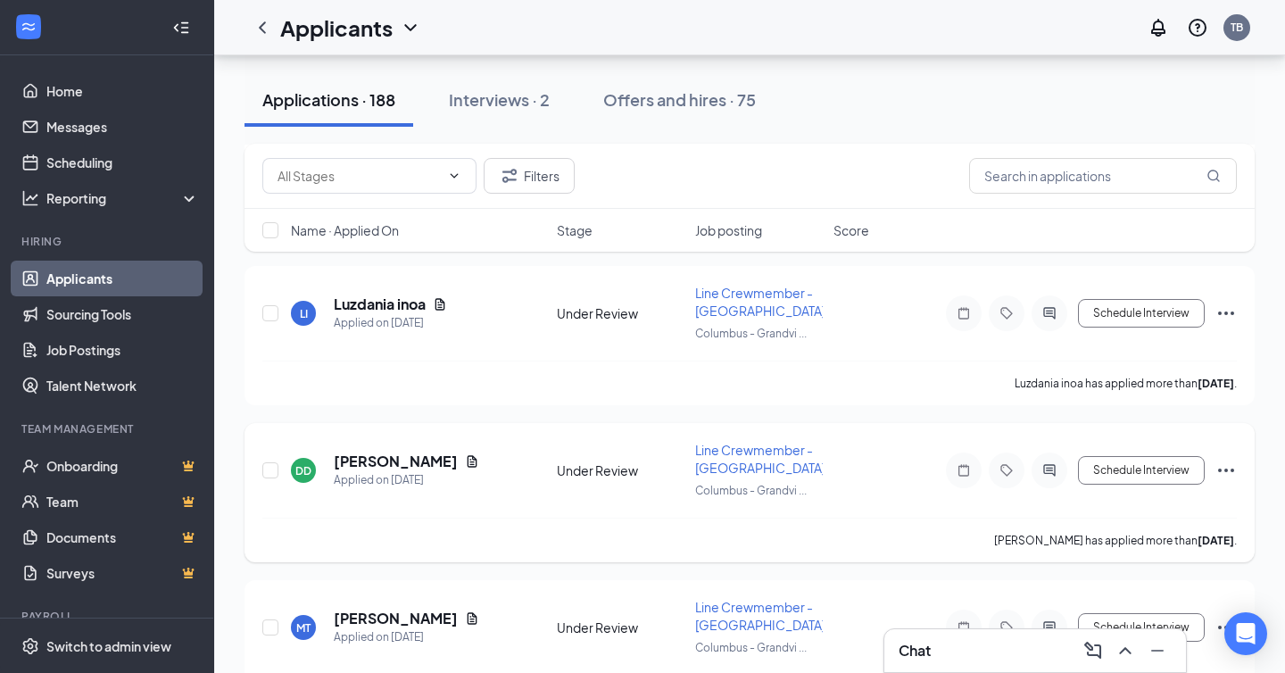
click at [1052, 463] on icon "ActiveChat" at bounding box center [1049, 470] width 21 height 14
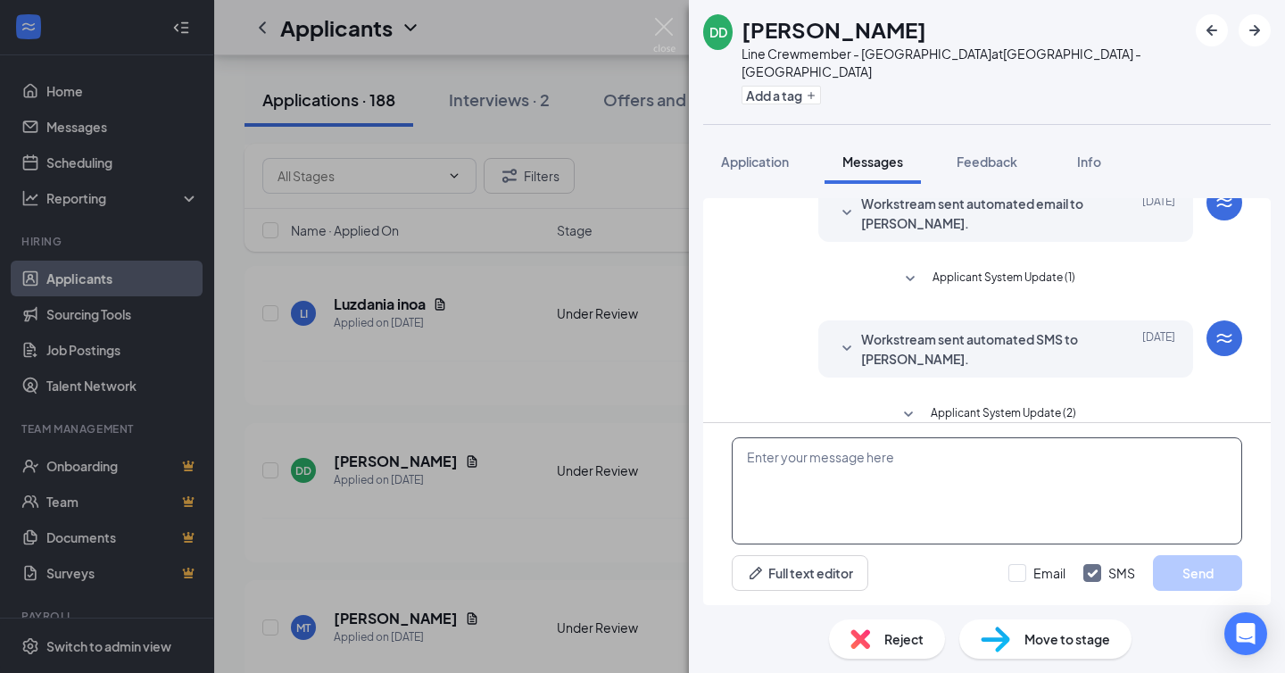
scroll to position [81, 0]
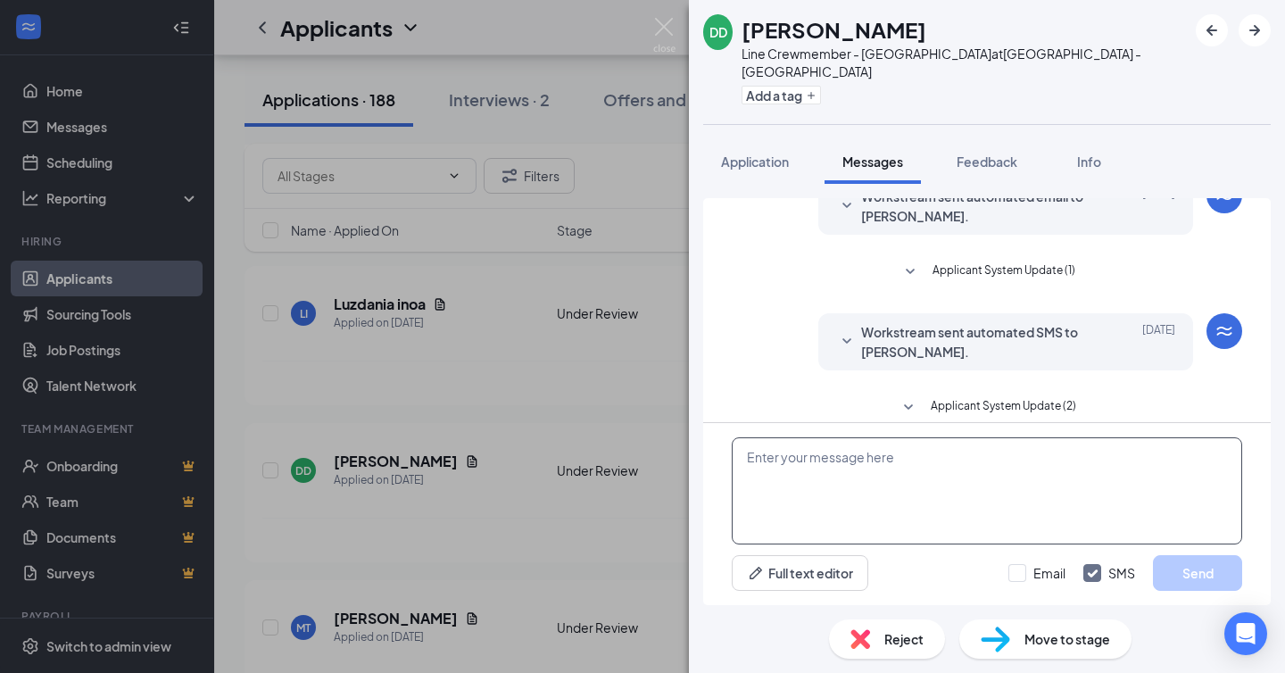
click at [858, 482] on textarea at bounding box center [987, 490] width 510 height 107
paste textarea "Good Evening, [PERSON_NAME], This is [PERSON_NAME], the AGM from Roots Natural …"
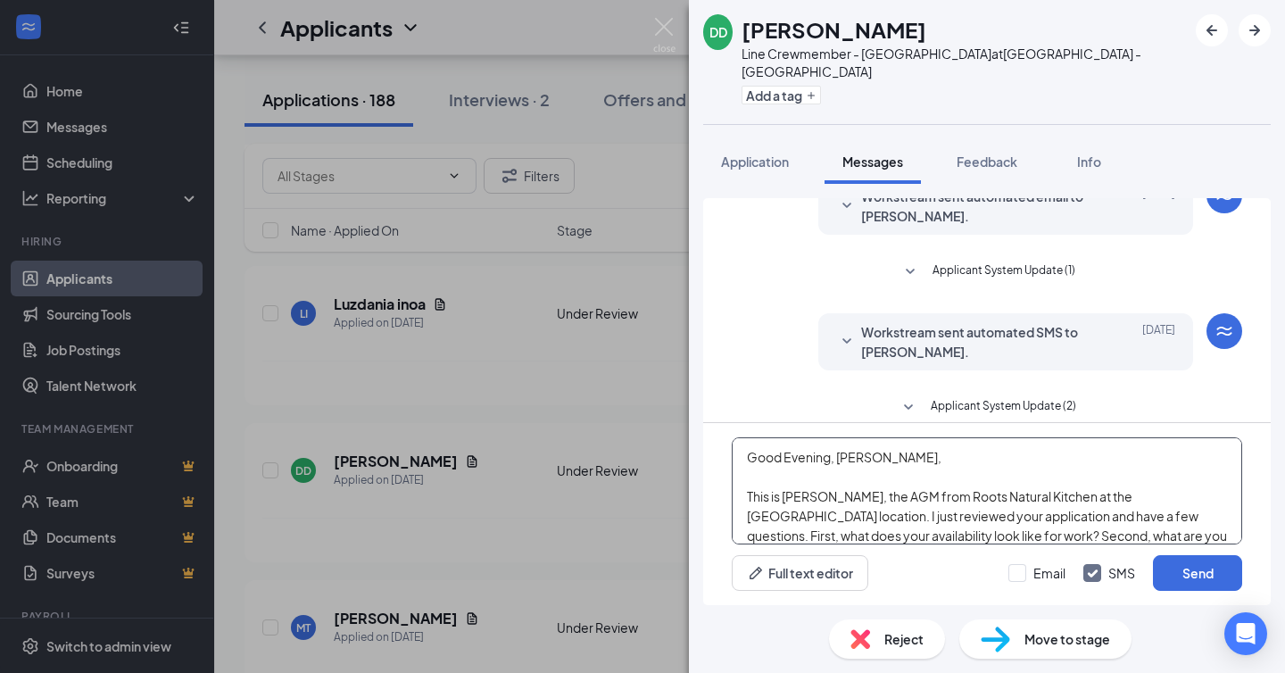
scroll to position [97, 0]
click at [850, 459] on textarea "Good Evening, [PERSON_NAME], This is [PERSON_NAME], the AGM from Roots Natural …" at bounding box center [987, 490] width 510 height 107
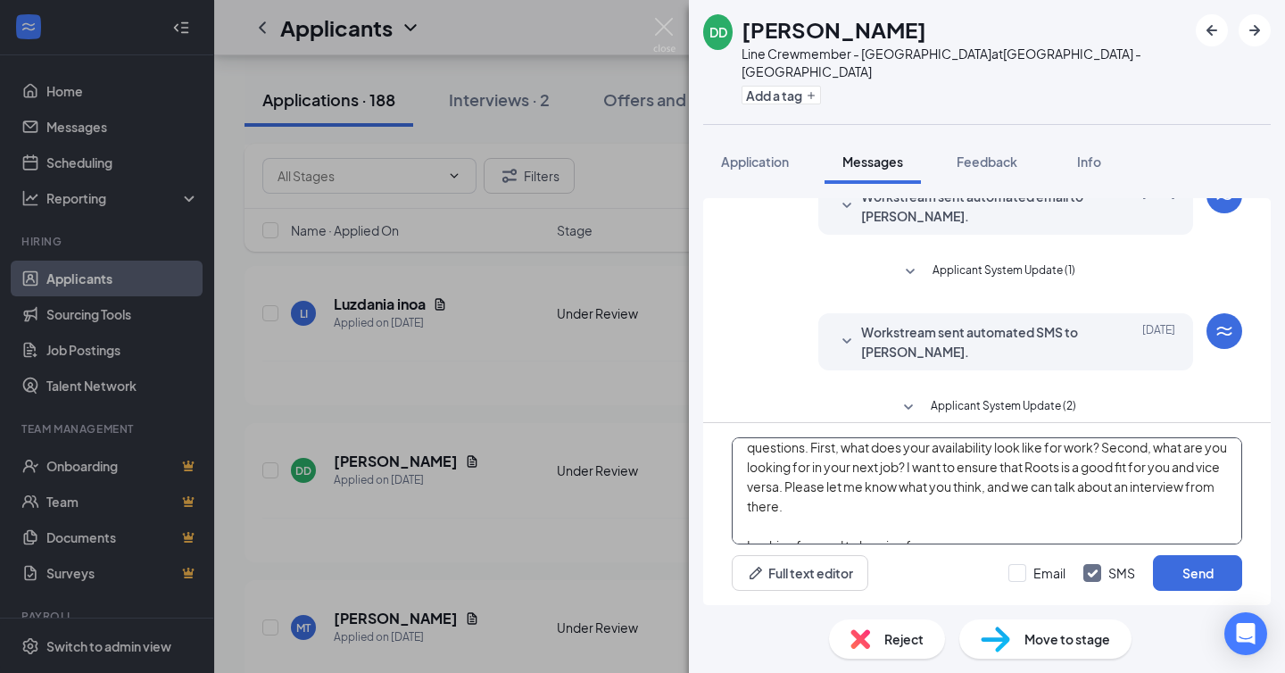
scroll to position [109, 0]
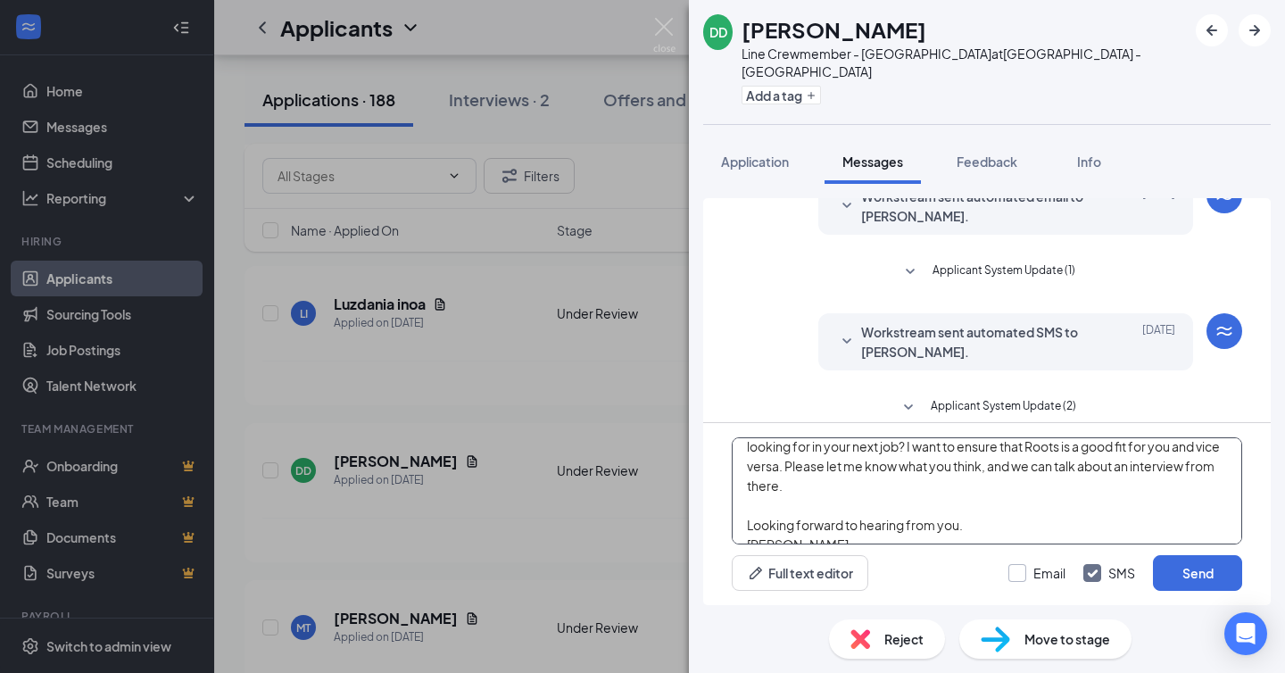
type textarea "Good Evening, Davion, This is [PERSON_NAME], the AGM from Roots Natural Kitchen…"
click at [1015, 573] on input "Email" at bounding box center [1036, 573] width 57 height 18
checkbox input "true"
click at [1166, 568] on button "Send" at bounding box center [1197, 573] width 89 height 36
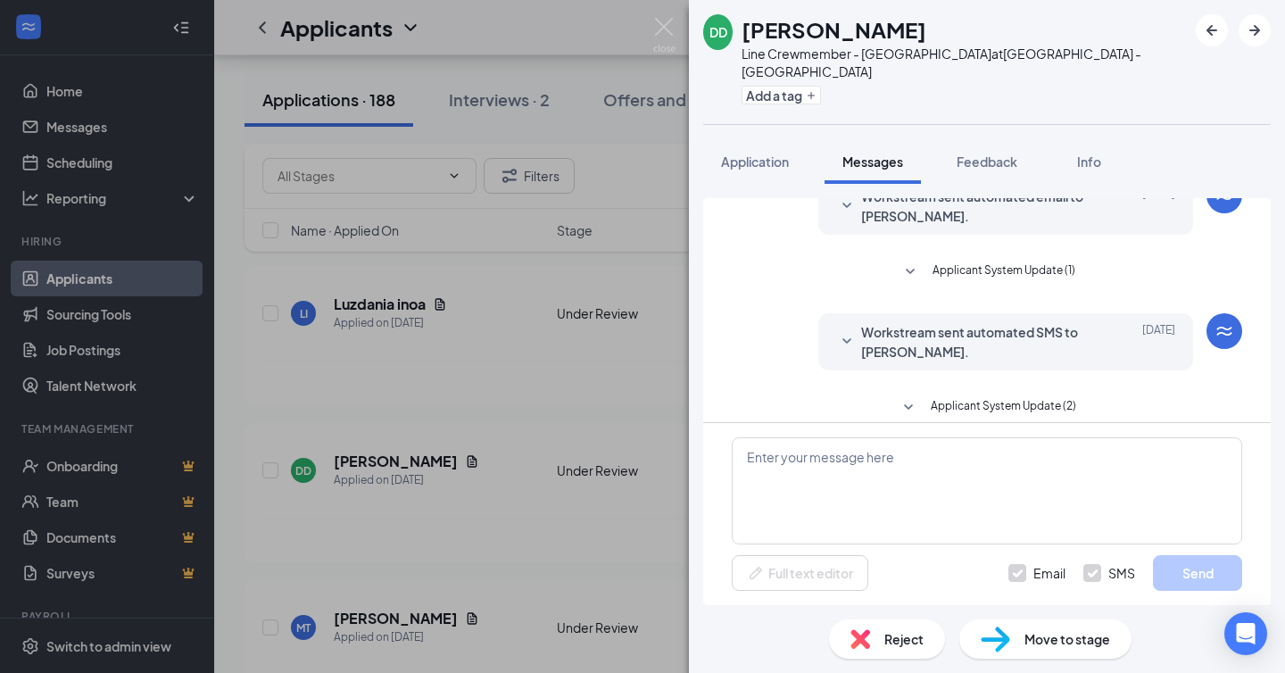
scroll to position [0, 0]
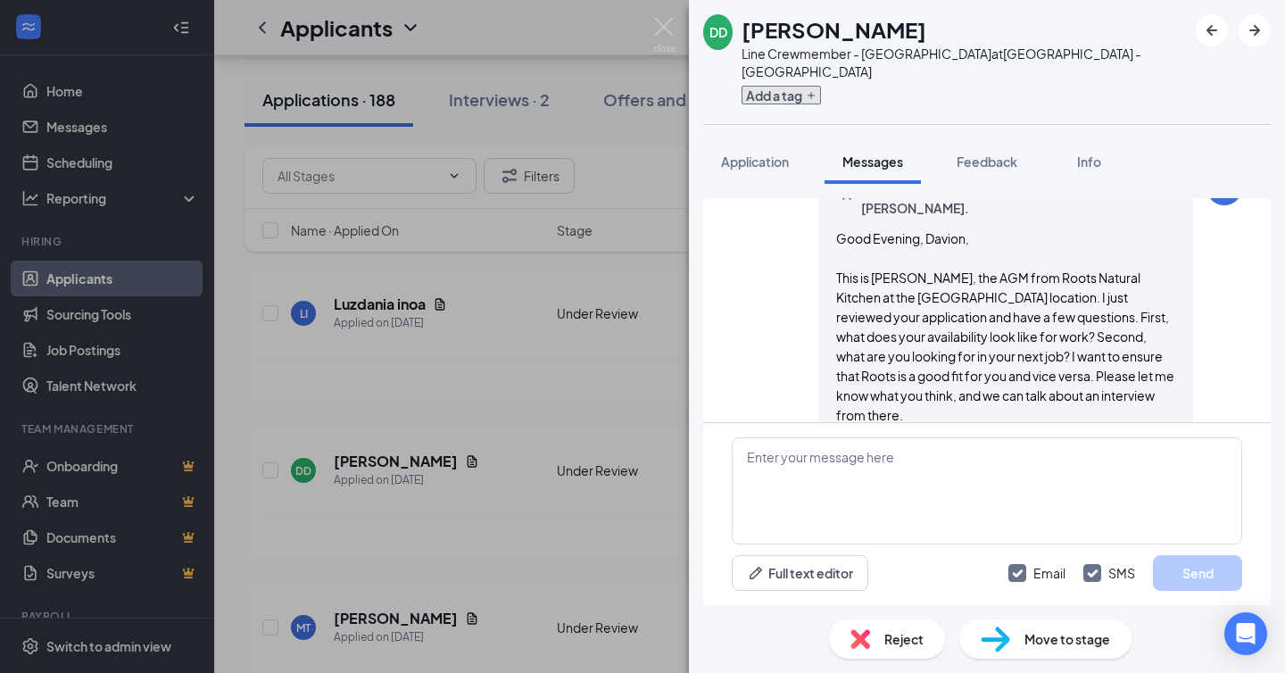
click at [814, 90] on icon "Plus" at bounding box center [811, 95] width 11 height 11
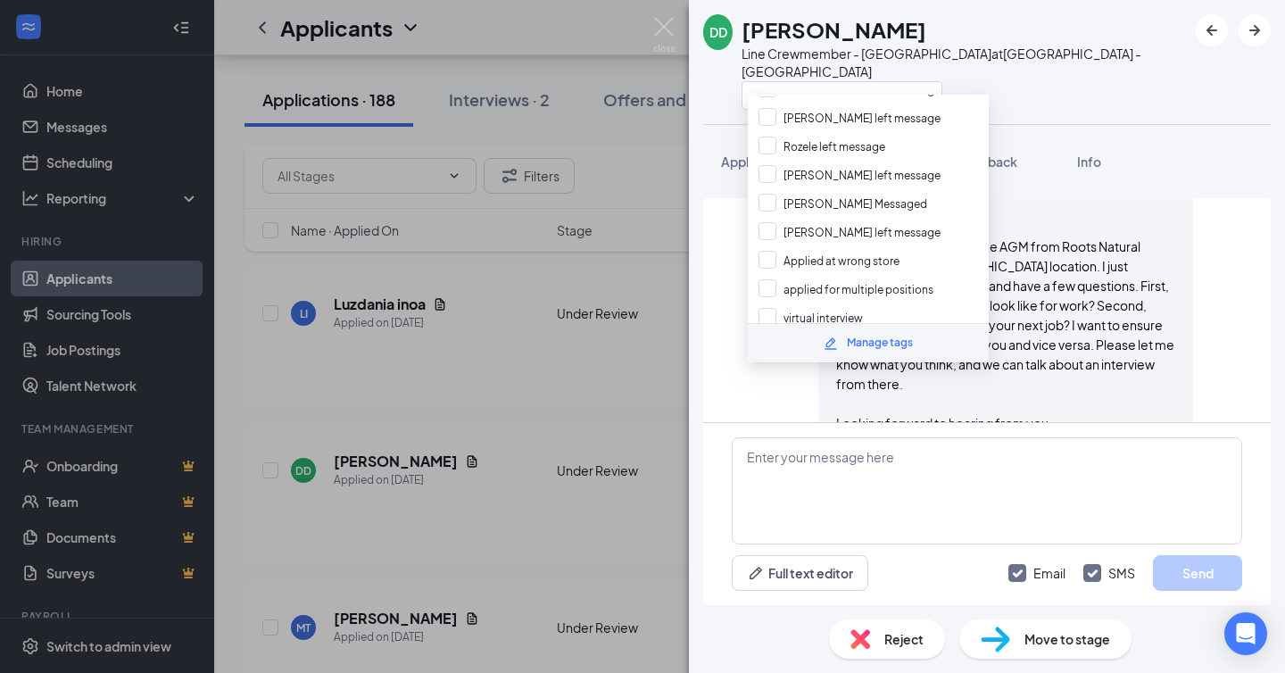
scroll to position [692, 0]
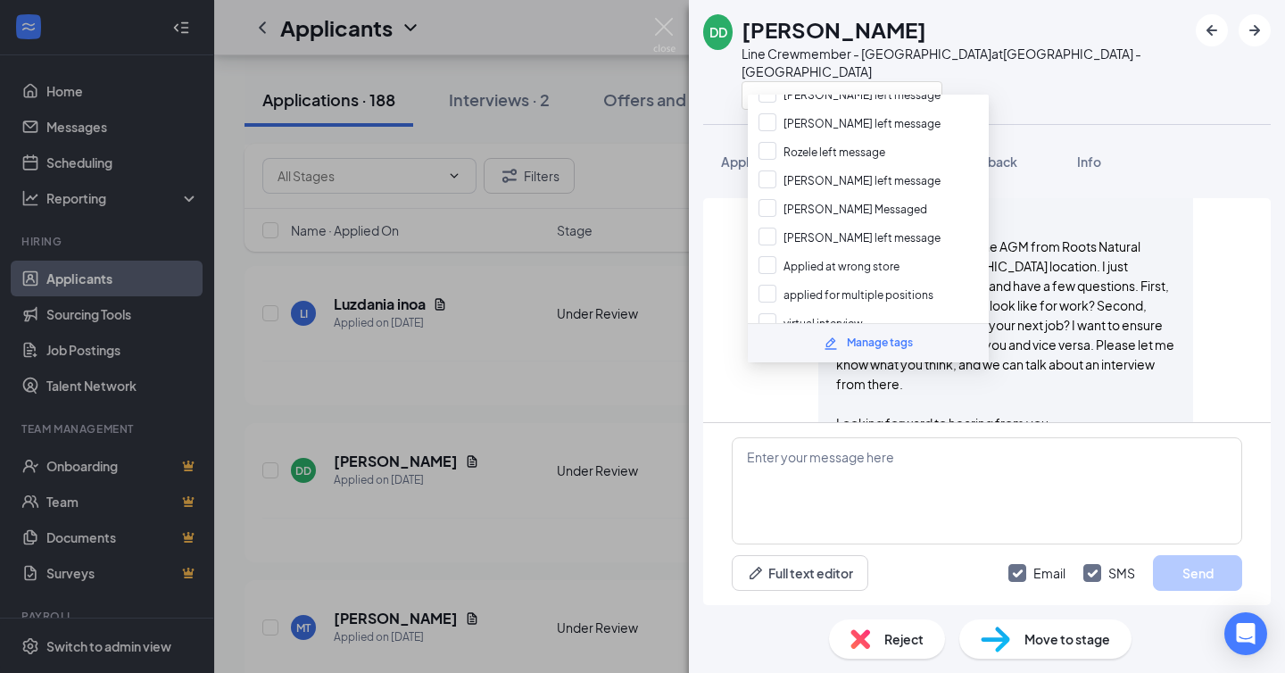
click at [828, 195] on div "[PERSON_NAME] Messaged" at bounding box center [868, 209] width 241 height 29
checkbox input "true"
click at [1017, 80] on div at bounding box center [964, 94] width 445 height 29
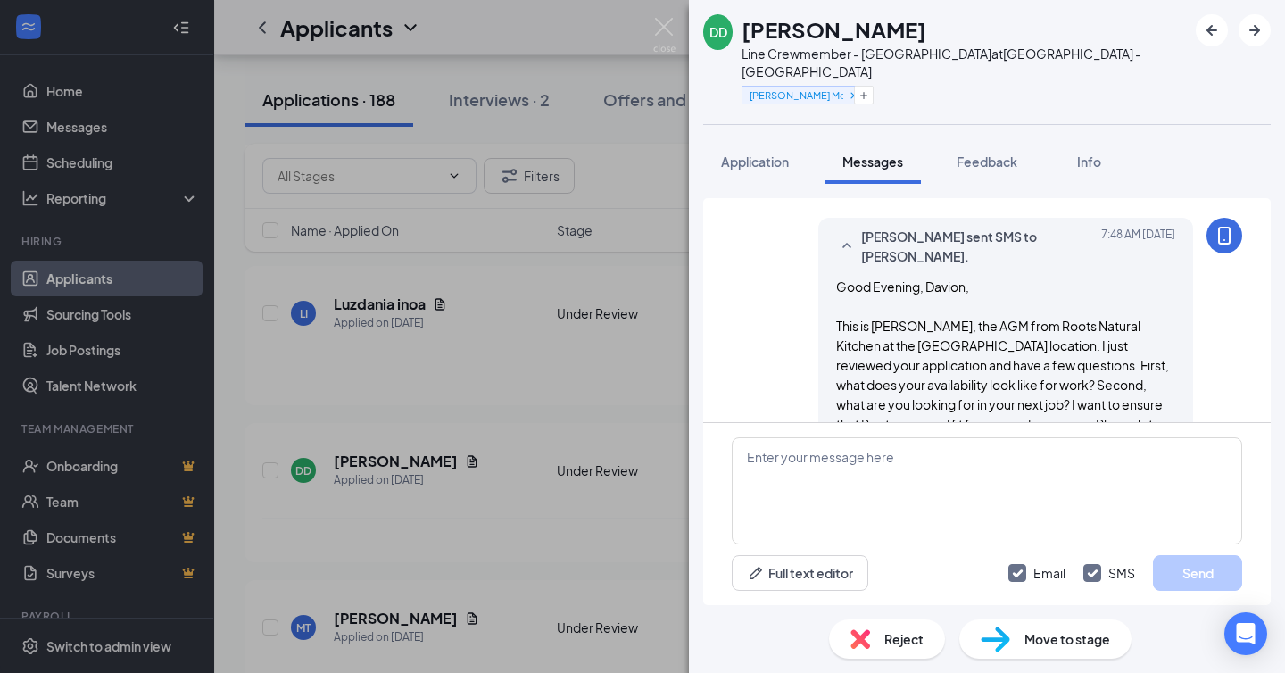
scroll to position [742, 0]
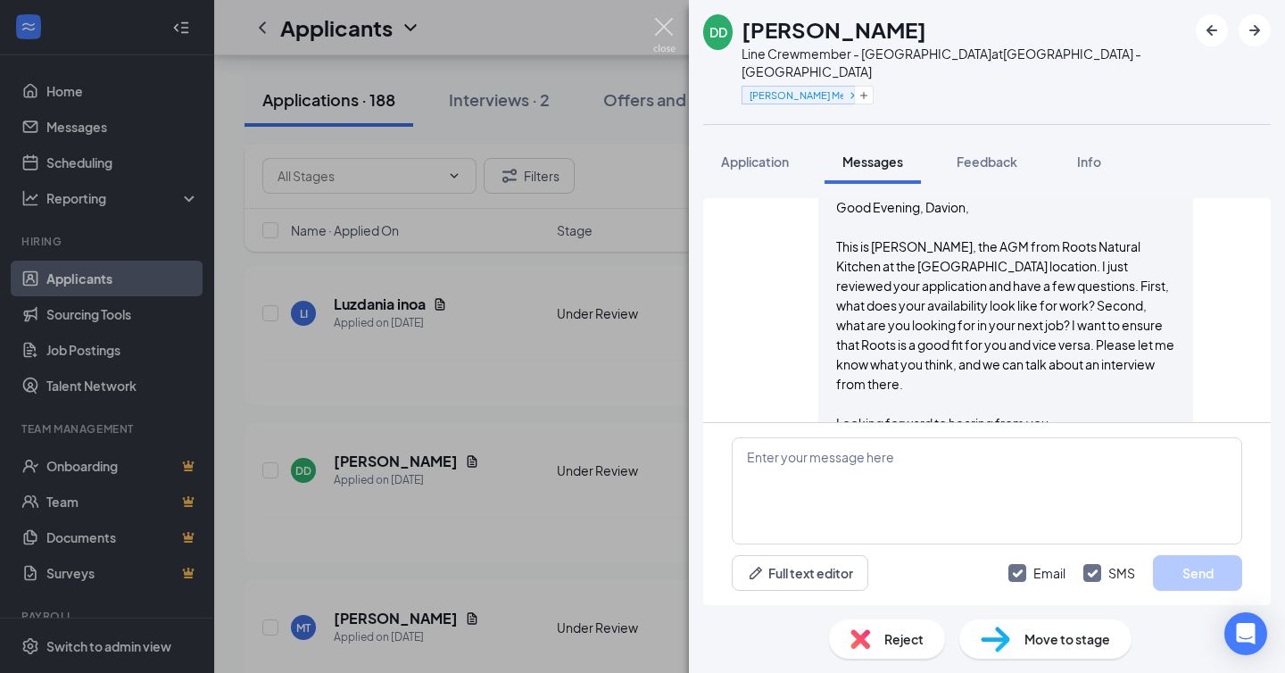
click at [661, 19] on img at bounding box center [664, 35] width 22 height 35
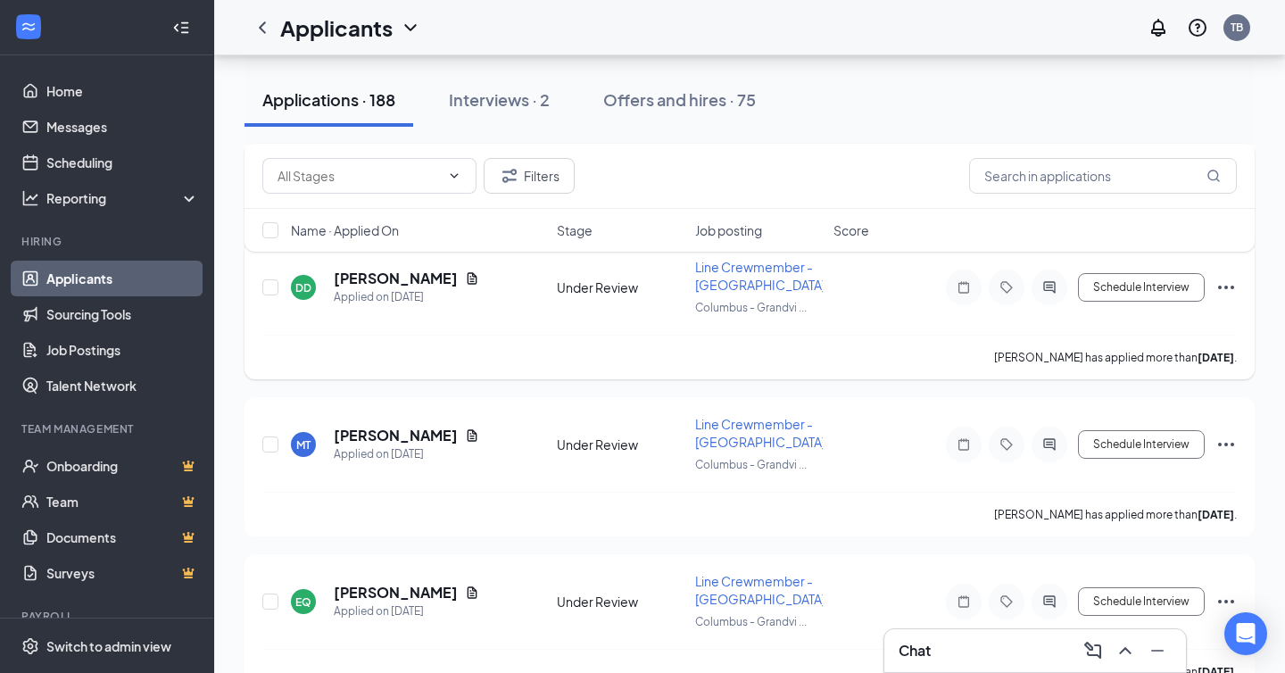
scroll to position [10968, 0]
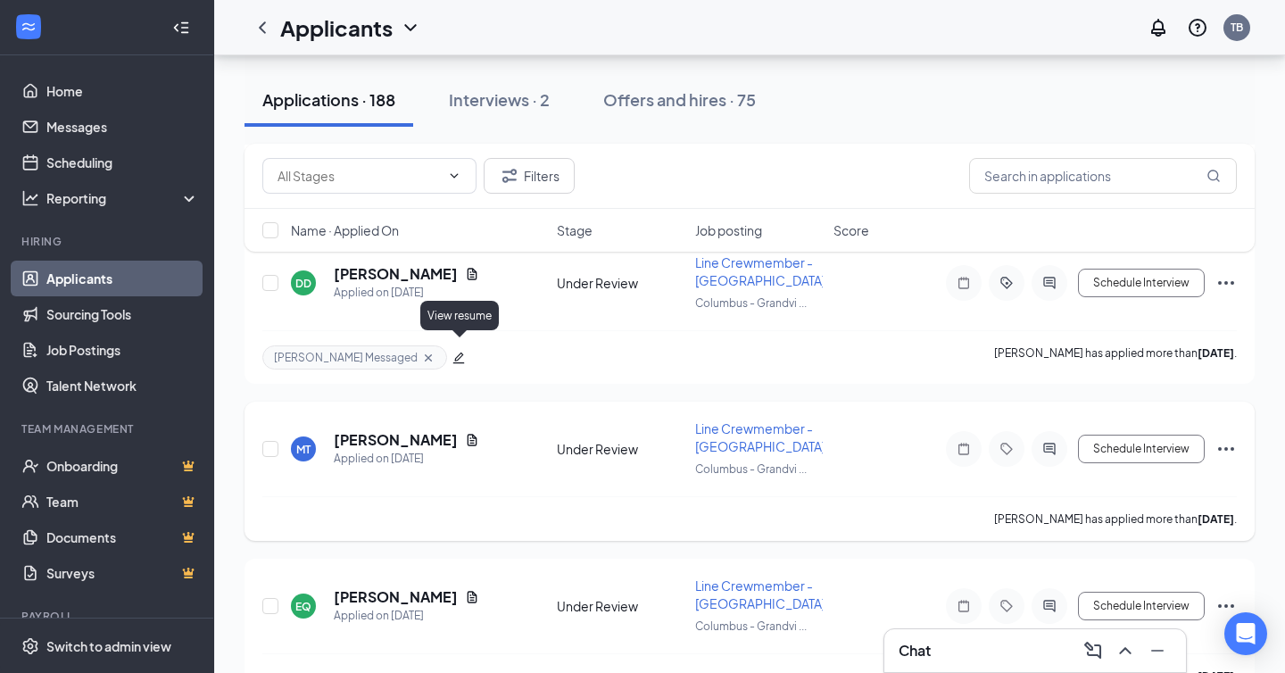
click at [468, 434] on icon "Document" at bounding box center [473, 440] width 10 height 12
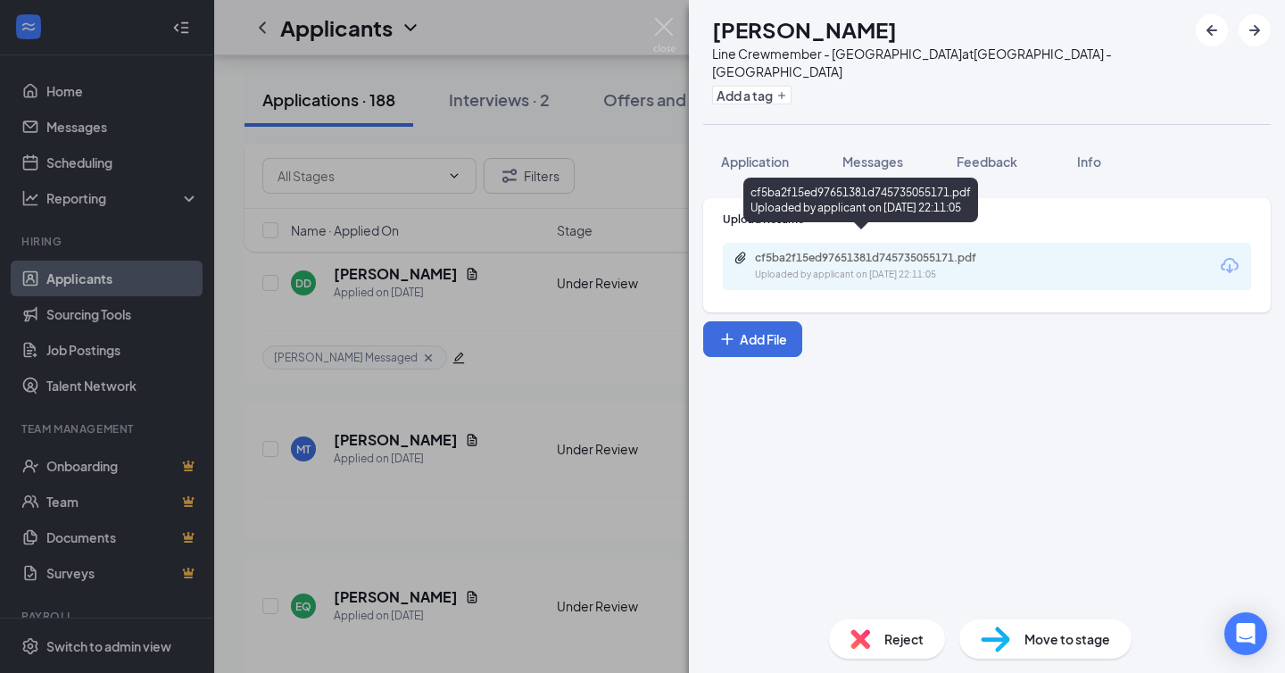
click at [781, 268] on div "Uploaded by applicant on [DATE] 22:11:05" at bounding box center [889, 275] width 268 height 14
click at [884, 153] on span "Messages" at bounding box center [872, 161] width 61 height 16
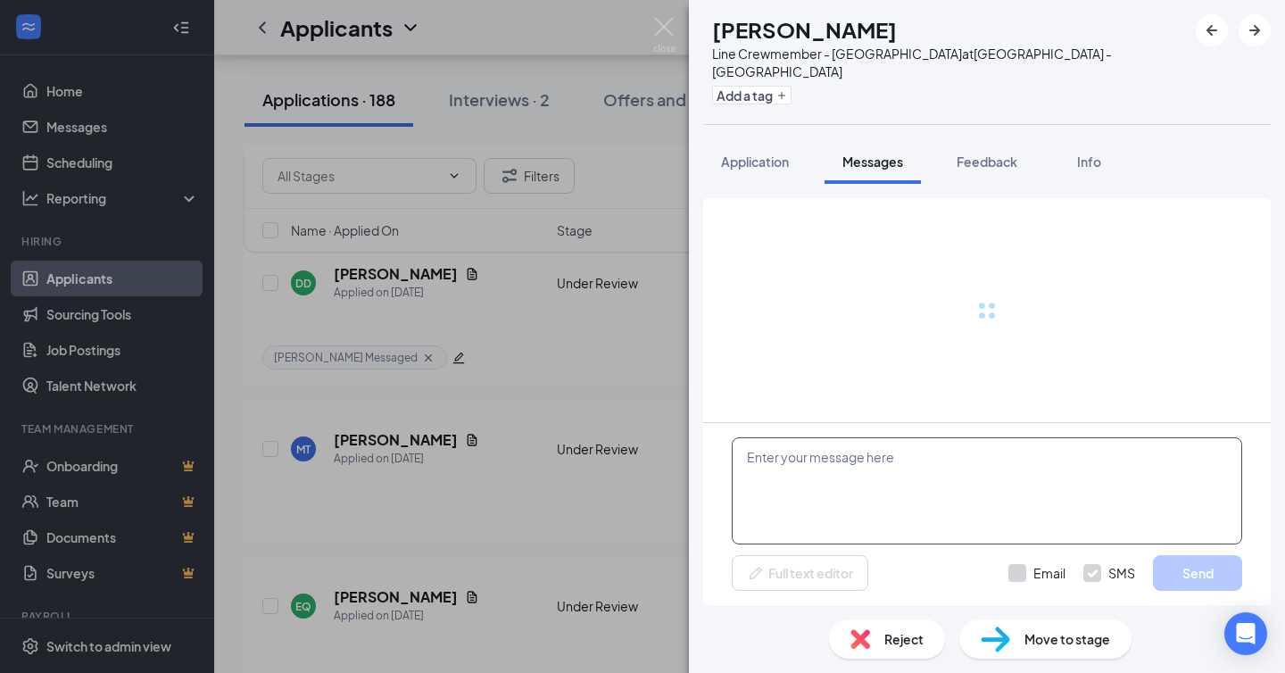
click at [833, 497] on textarea at bounding box center [987, 490] width 510 height 107
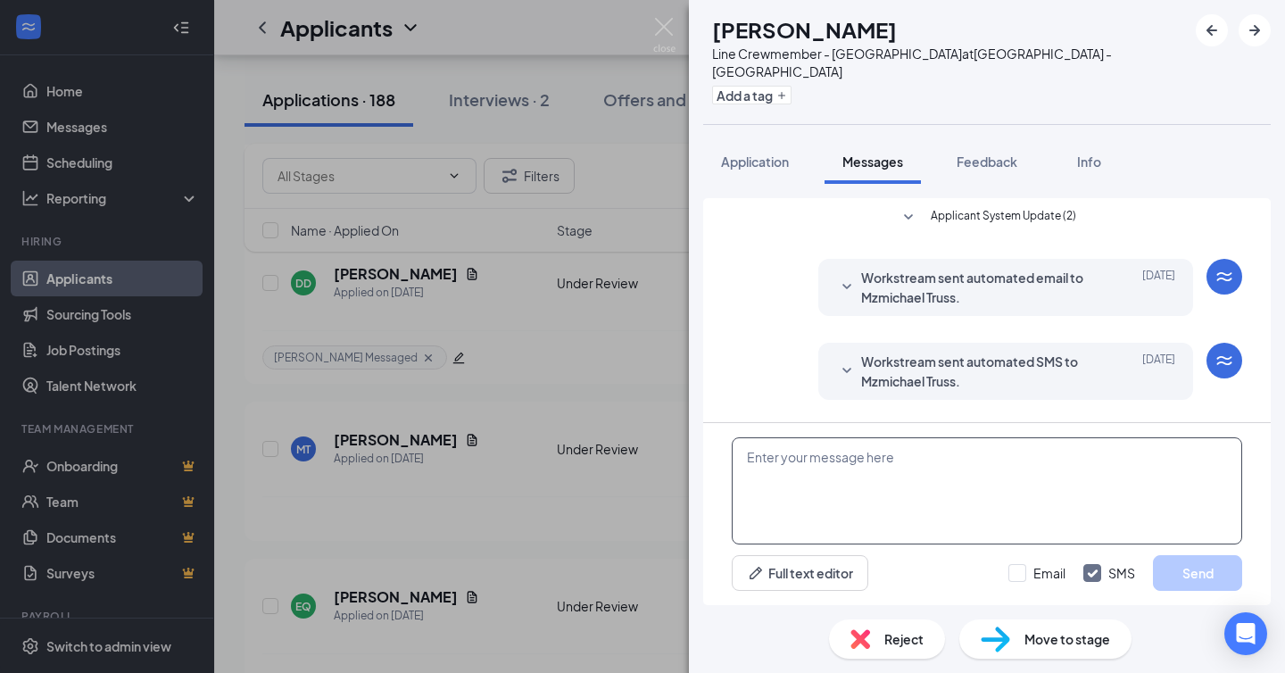
scroll to position [29, 0]
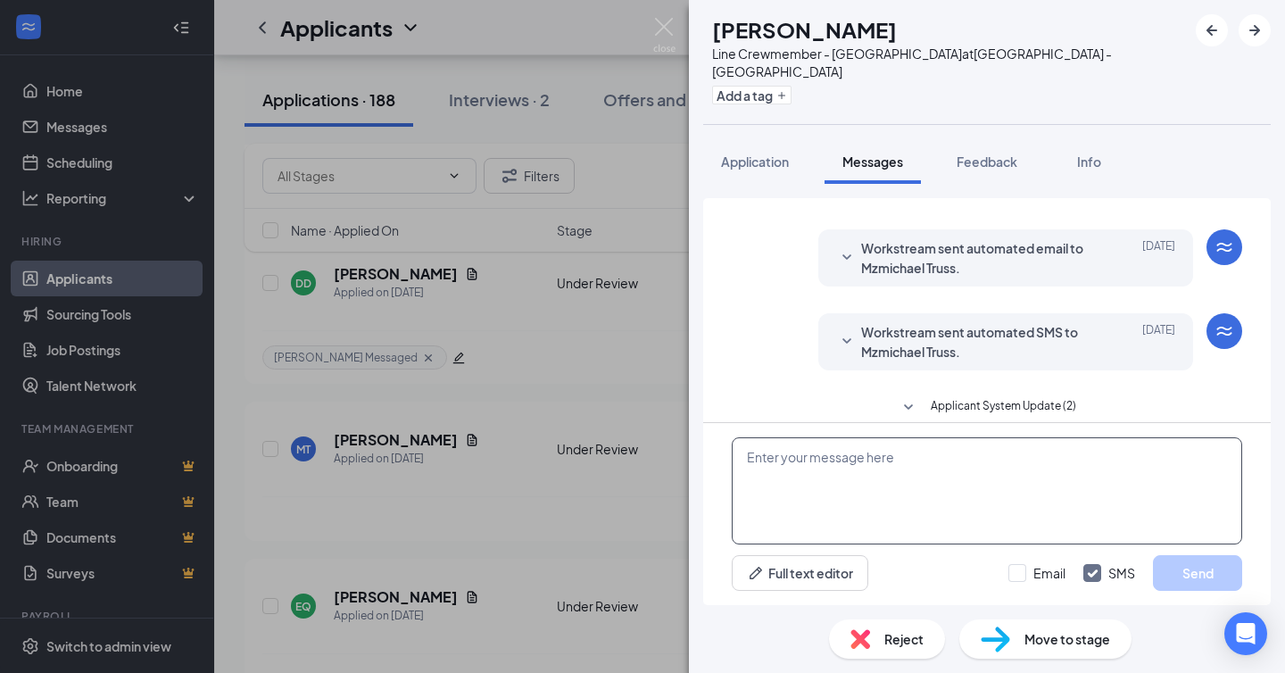
type textarea "V"
paste textarea "Good Evening, [PERSON_NAME], This is [PERSON_NAME], the AGM from Roots Natural …"
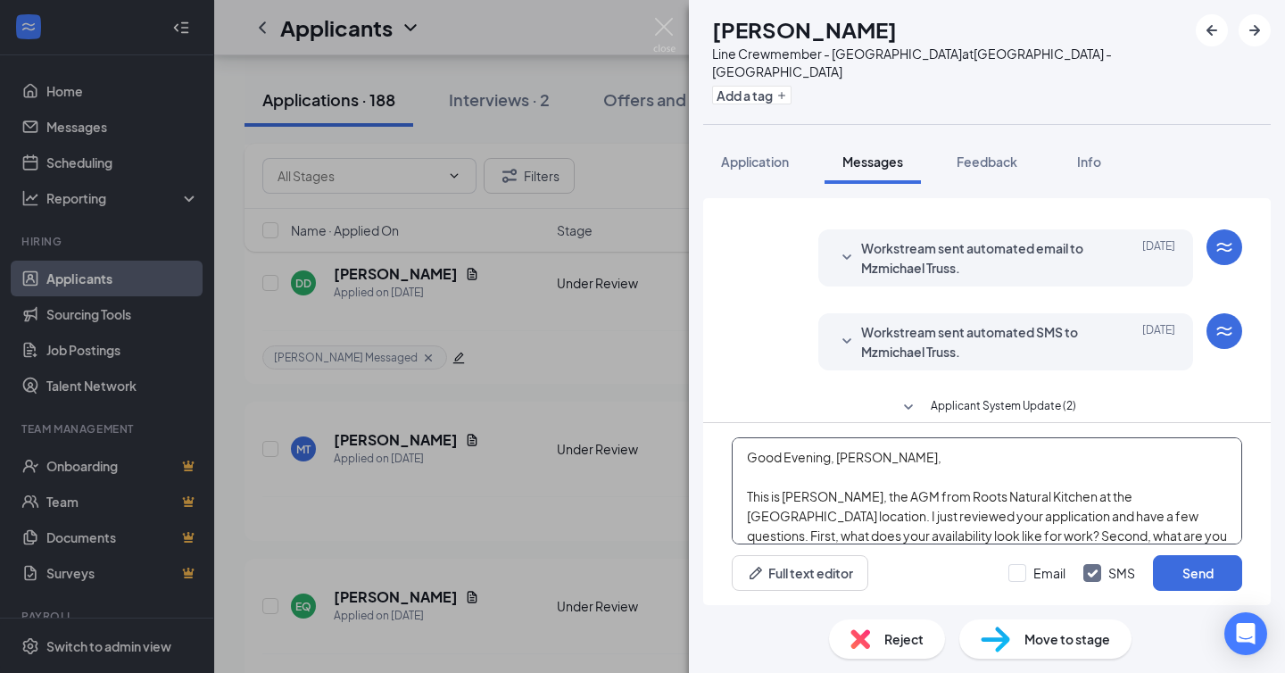
scroll to position [97, 0]
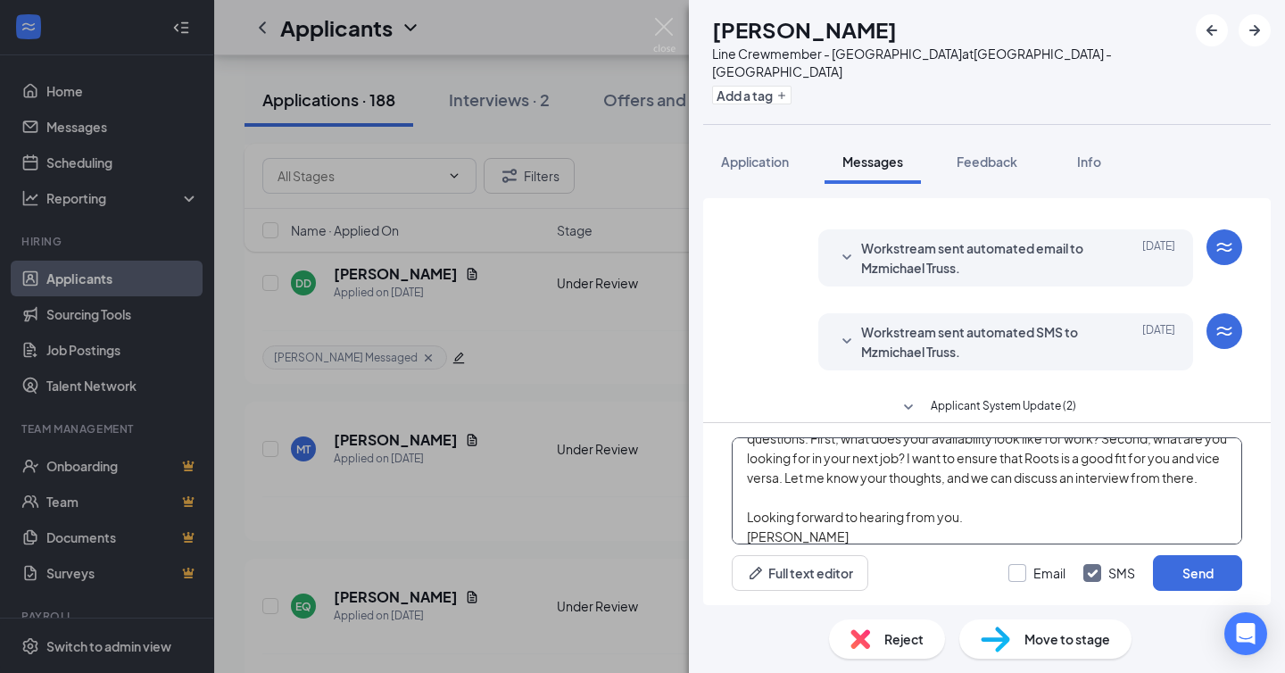
type textarea "Good Evening, [PERSON_NAME], This is [PERSON_NAME], the AGM from Roots Natural …"
click at [1029, 576] on input "Email" at bounding box center [1036, 573] width 57 height 18
checkbox input "true"
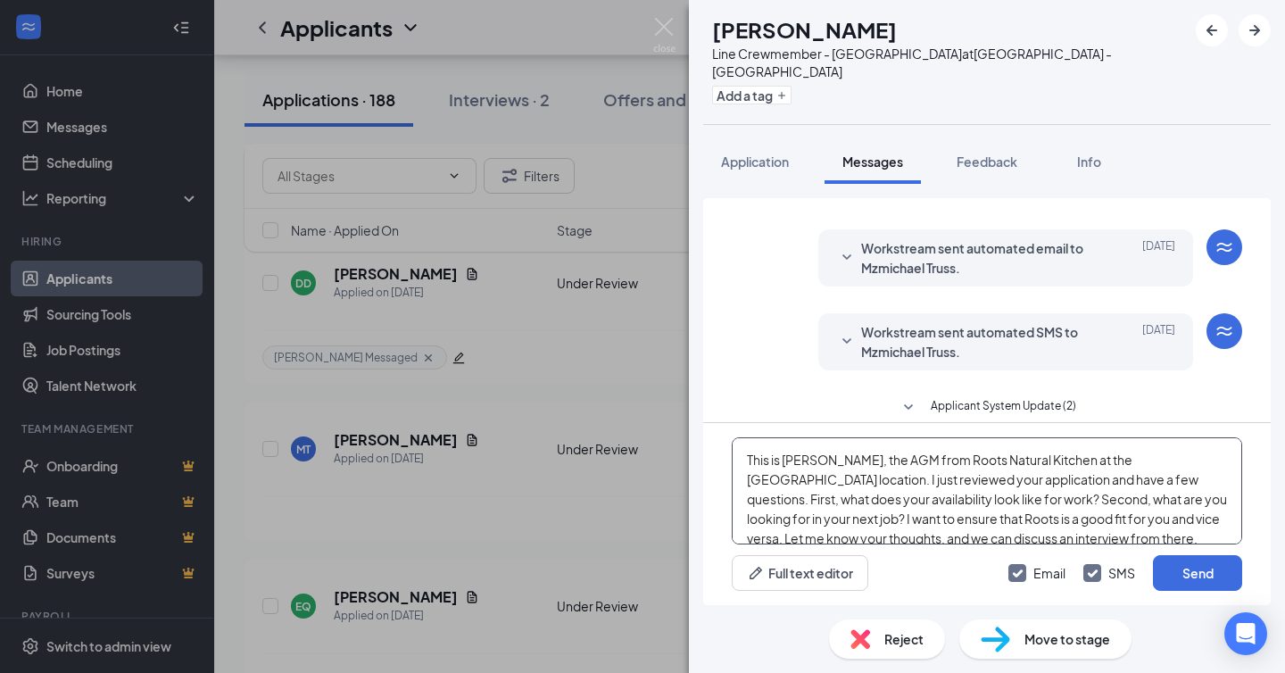
scroll to position [0, 0]
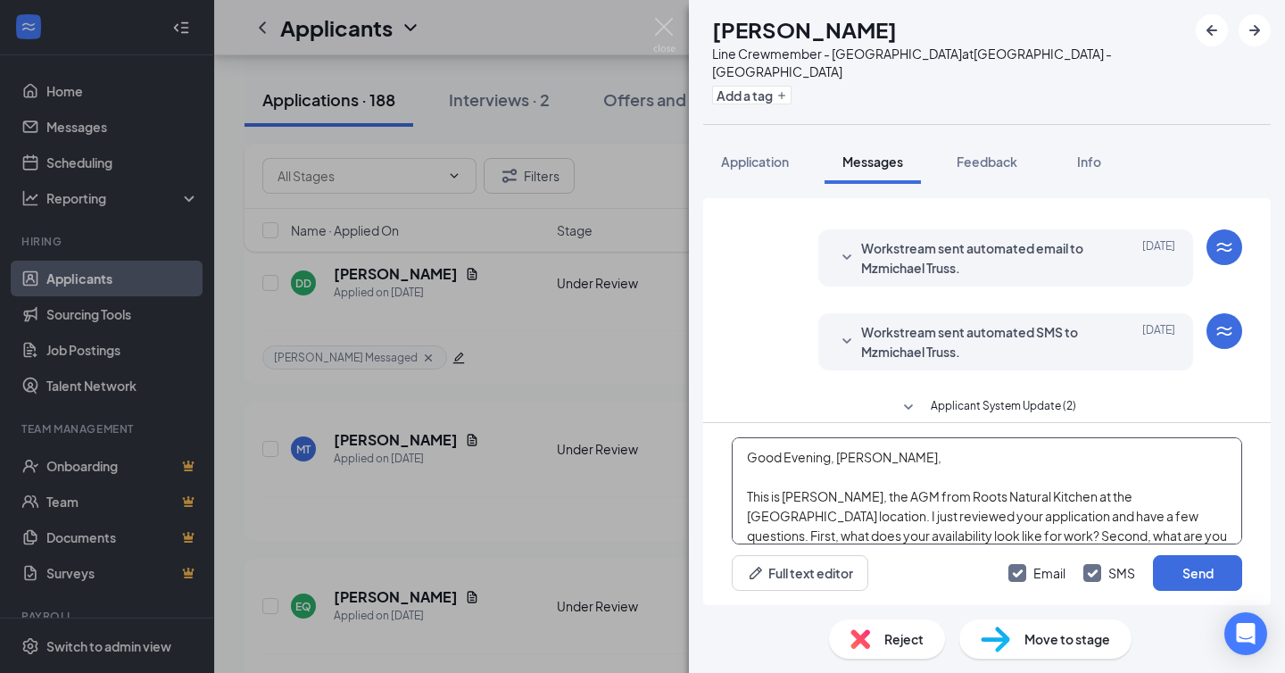
click at [864, 456] on textarea "Good Evening, [PERSON_NAME], This is [PERSON_NAME], the AGM from Roots Natural …" at bounding box center [987, 490] width 510 height 107
type textarea "Good Morning, Mzmichael, This is [PERSON_NAME], the AGM from Roots Natural Kitc…"
click at [1162, 573] on button "Send" at bounding box center [1197, 573] width 89 height 36
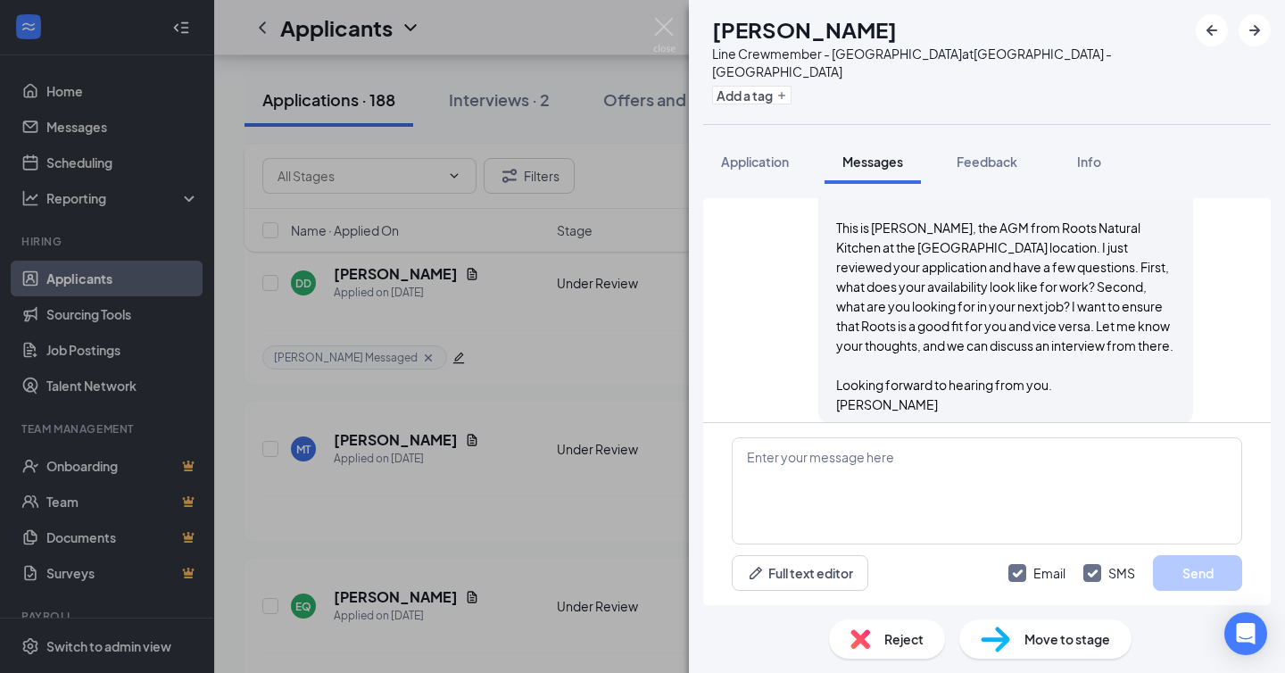
scroll to position [690, 0]
click at [792, 86] on button "Add a tag" at bounding box center [751, 95] width 79 height 19
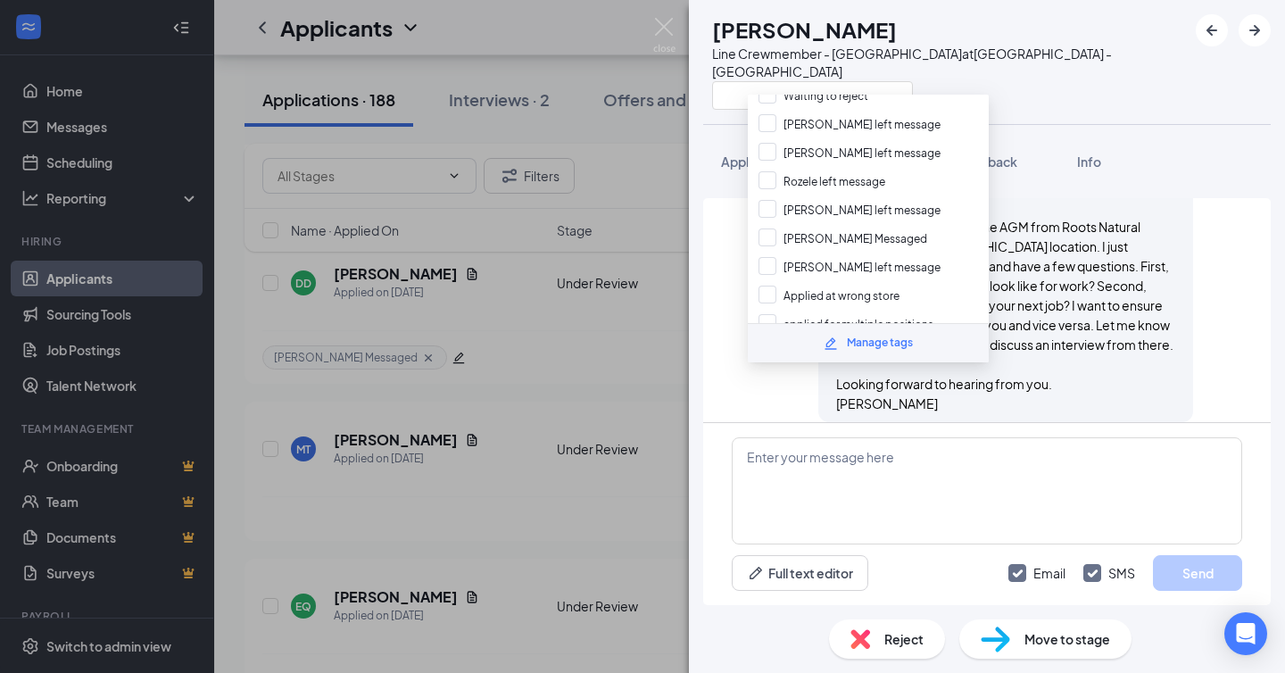
scroll to position [662, 0]
click at [846, 228] on input "[PERSON_NAME] Messaged" at bounding box center [842, 238] width 169 height 20
checkbox input "true"
click at [1016, 80] on div at bounding box center [949, 94] width 475 height 29
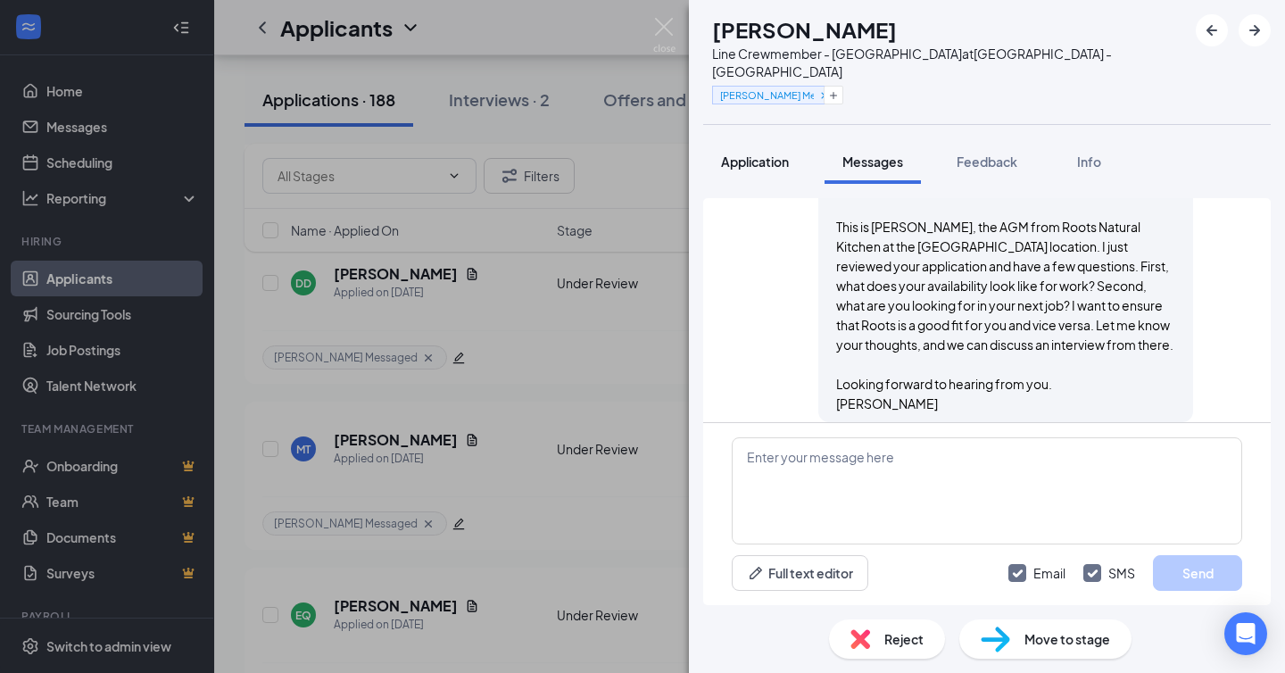
click at [736, 153] on span "Application" at bounding box center [755, 161] width 68 height 16
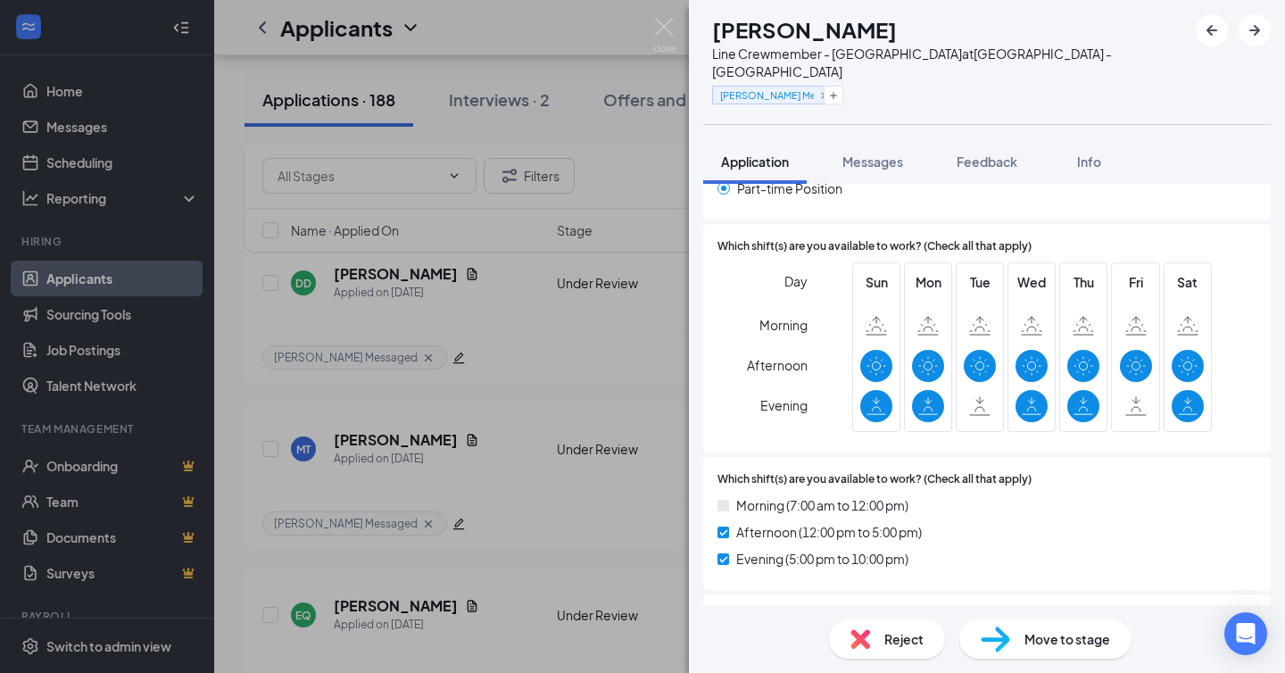
scroll to position [1016, 0]
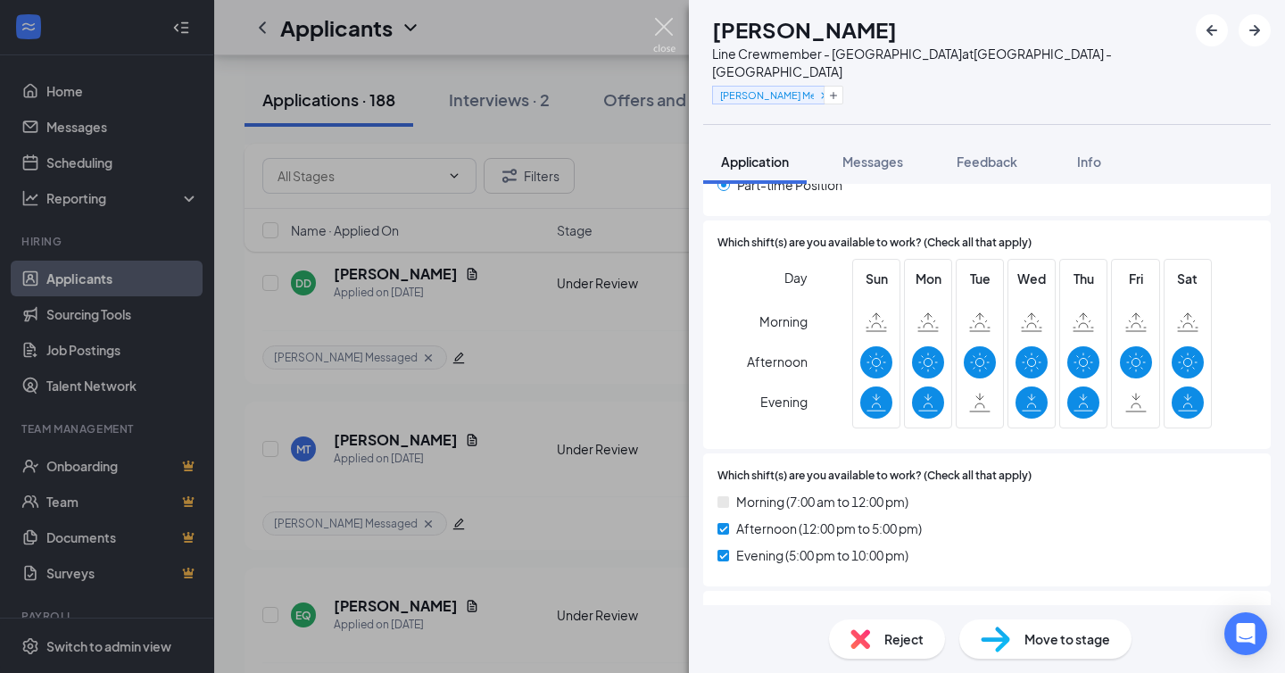
click at [666, 22] on img at bounding box center [664, 35] width 22 height 35
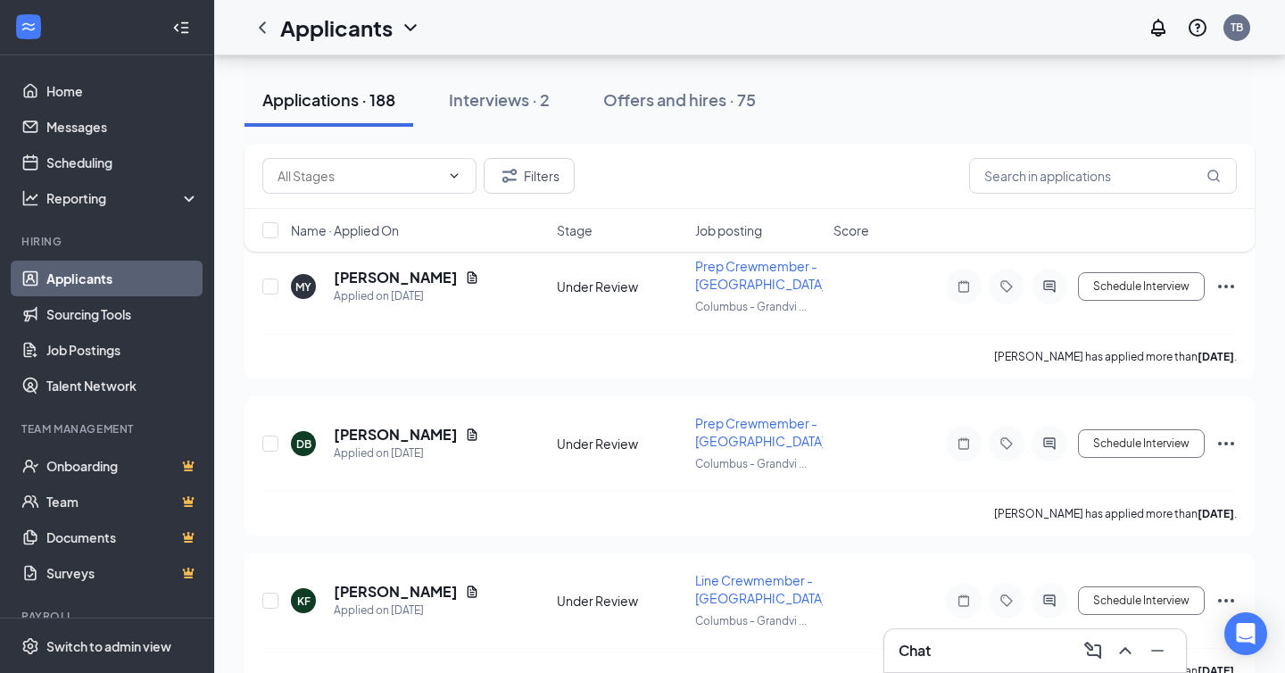
scroll to position [12261, 0]
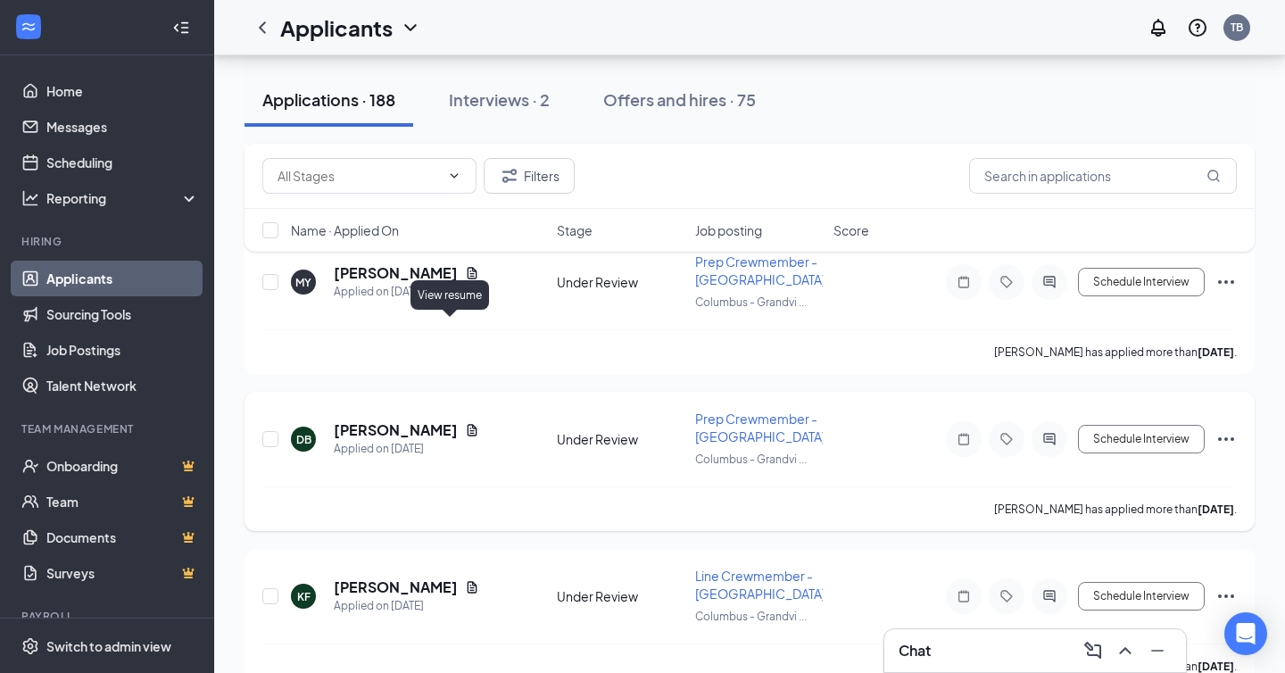
click at [465, 423] on icon "Document" at bounding box center [472, 430] width 14 height 14
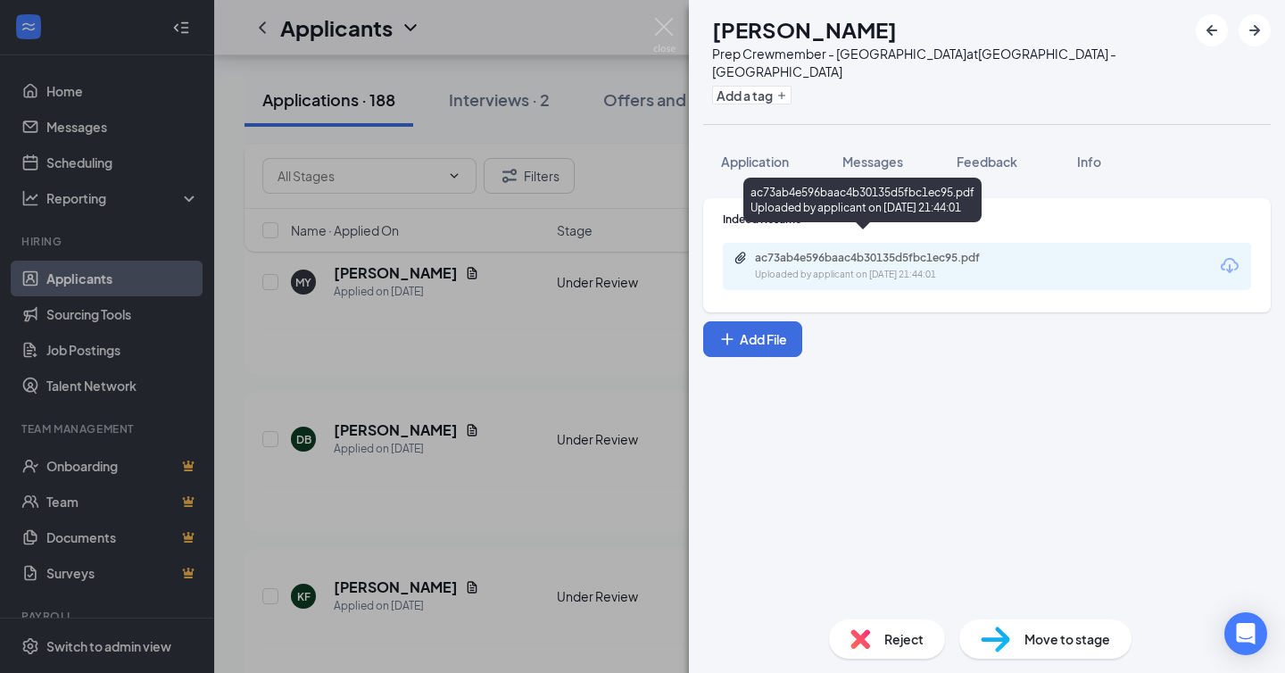
click at [851, 251] on div "ac73ab4e596baac4b30135d5fbc1ec95.pdf" at bounding box center [880, 258] width 250 height 14
click at [666, 30] on img at bounding box center [664, 35] width 22 height 35
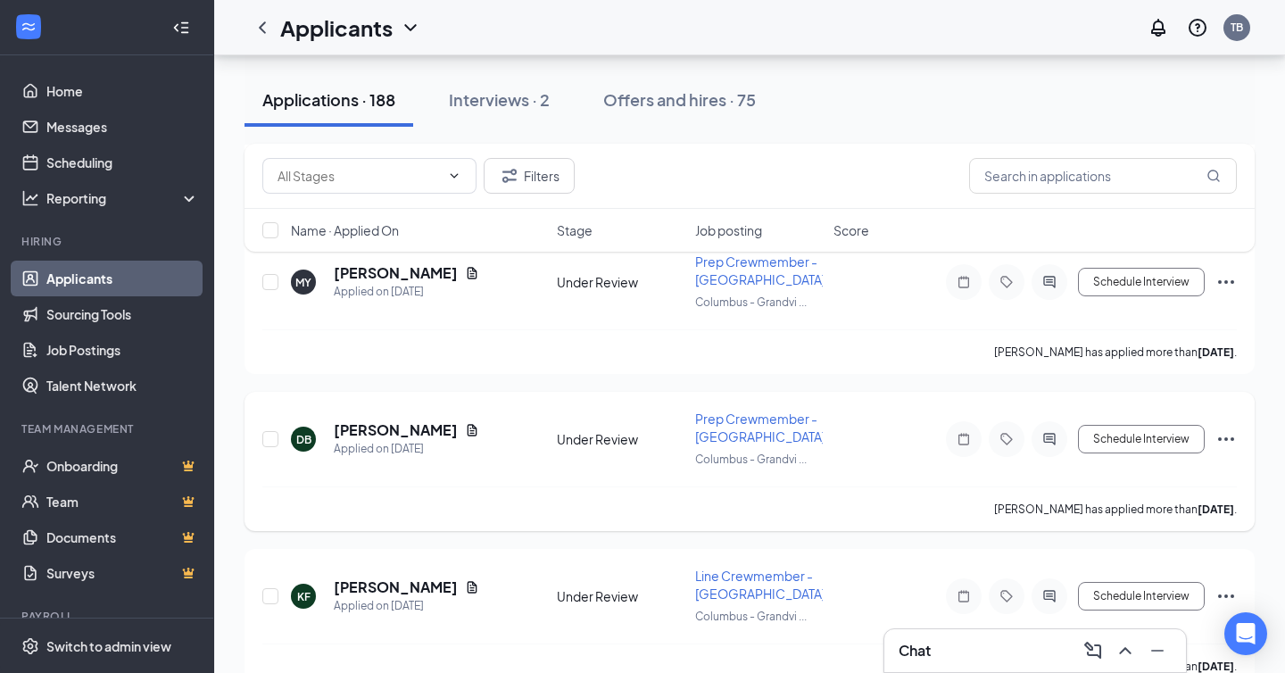
scroll to position [12536, 0]
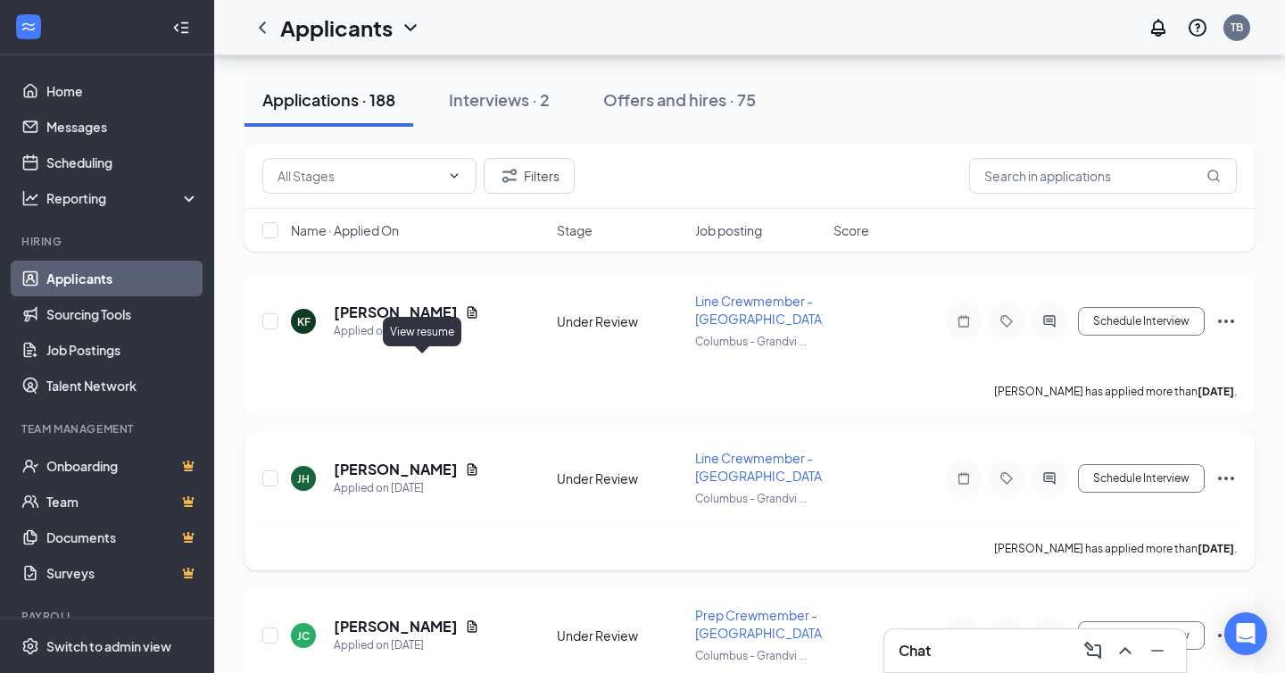
click at [465, 462] on icon "Document" at bounding box center [472, 469] width 14 height 14
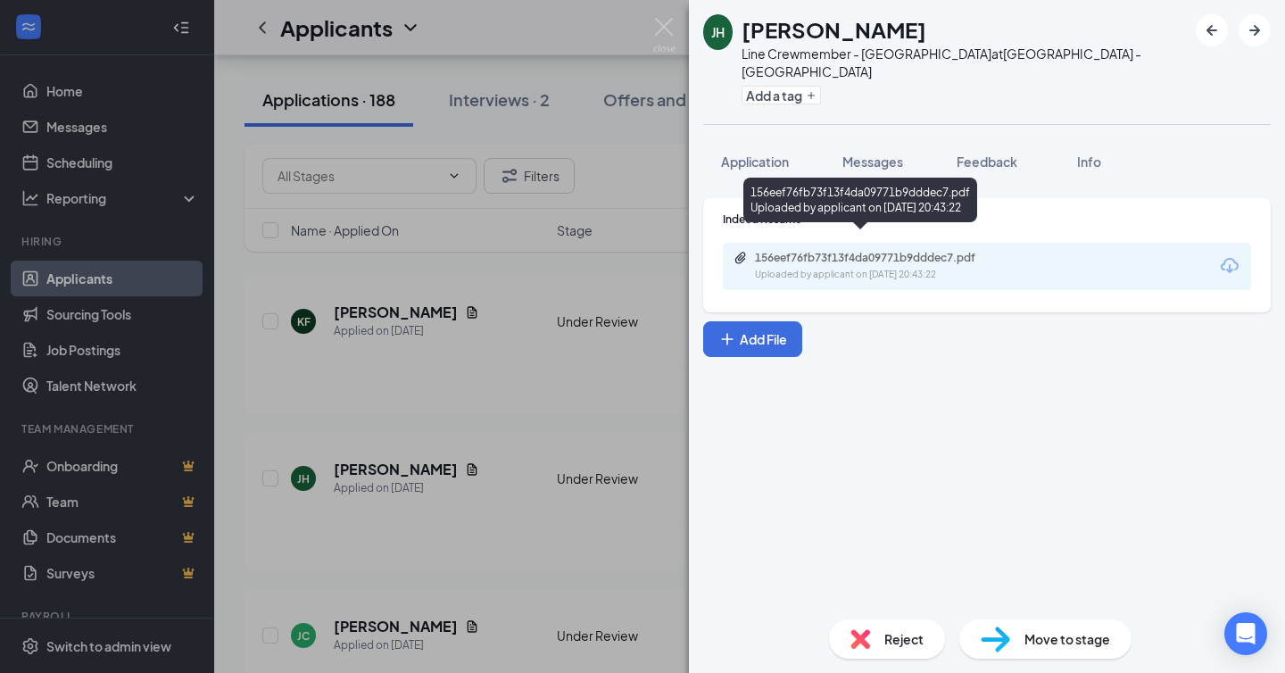
click at [862, 251] on div "156eef76fb73f13f4da09771b9dddec7.pdf" at bounding box center [880, 258] width 250 height 14
click at [669, 22] on img at bounding box center [664, 35] width 22 height 35
click at [662, 31] on img at bounding box center [664, 35] width 22 height 35
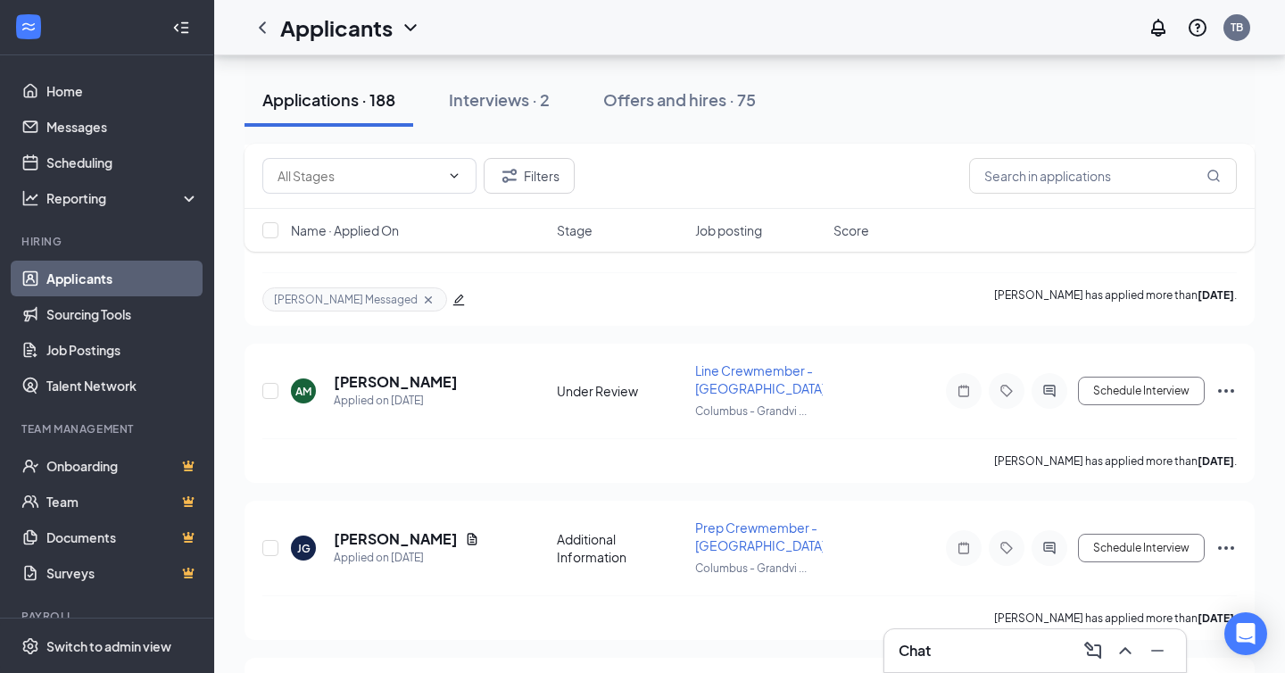
scroll to position [13743, 0]
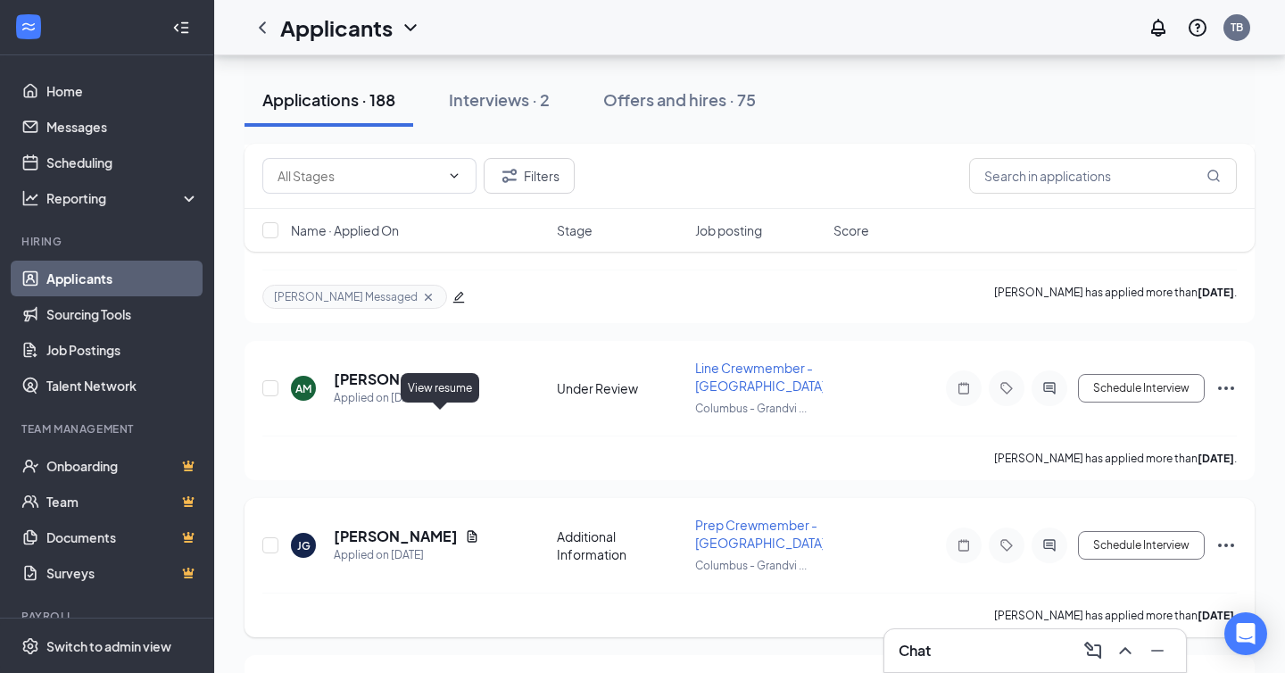
click at [468, 530] on icon "Document" at bounding box center [473, 536] width 10 height 12
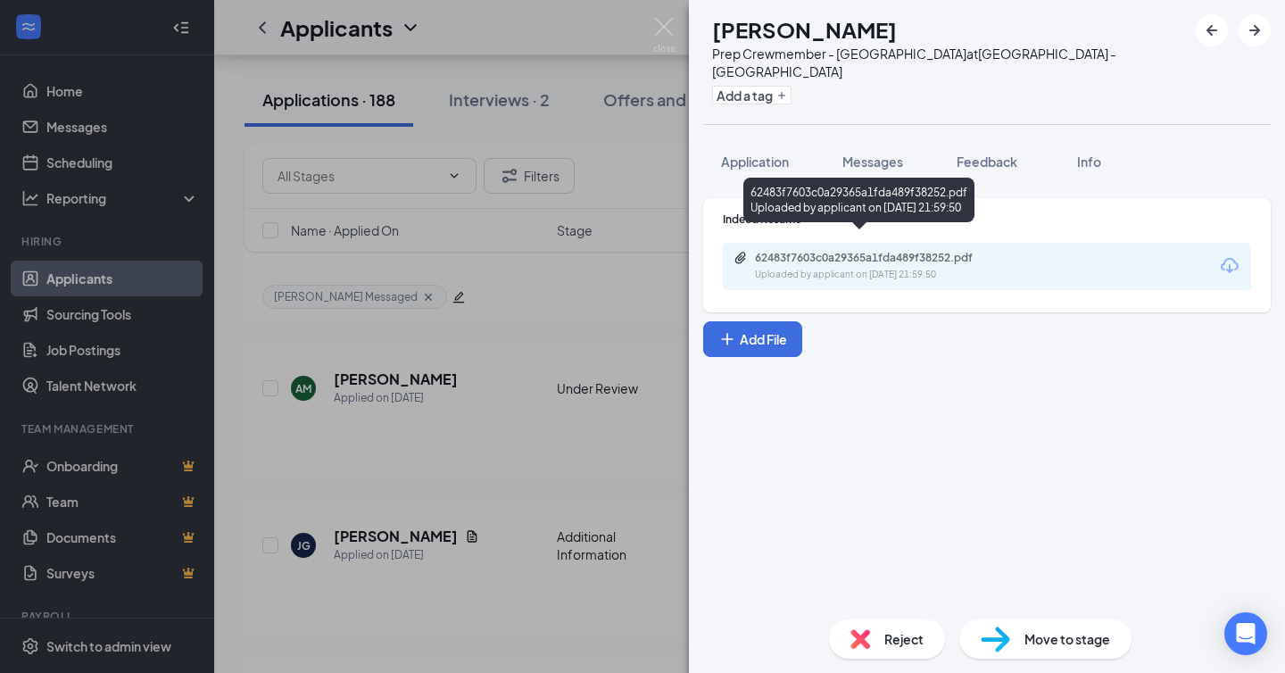
click at [820, 251] on div "62483f7603c0a29365a1fda489f38252.pdf" at bounding box center [880, 258] width 250 height 14
click at [867, 153] on span "Messages" at bounding box center [872, 161] width 61 height 16
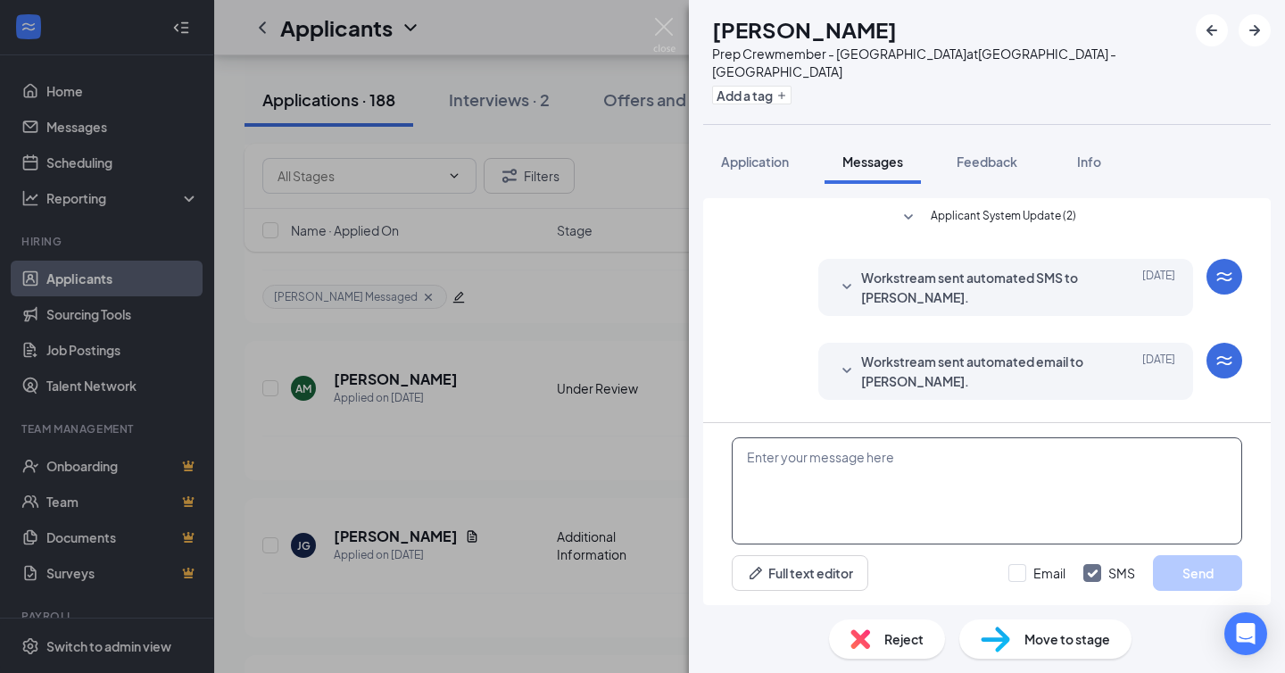
click at [860, 472] on textarea at bounding box center [987, 490] width 510 height 107
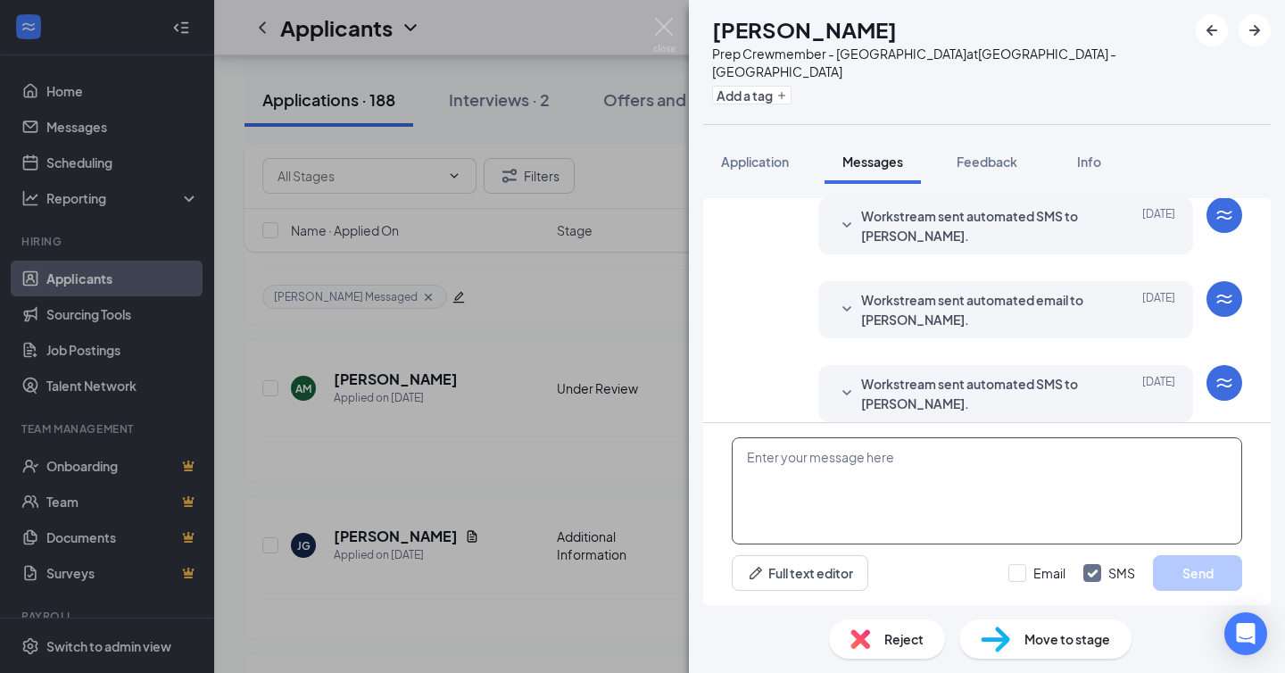
paste textarea "Good Evening, [PERSON_NAME], This is [PERSON_NAME], the AGM from Roots Natural …"
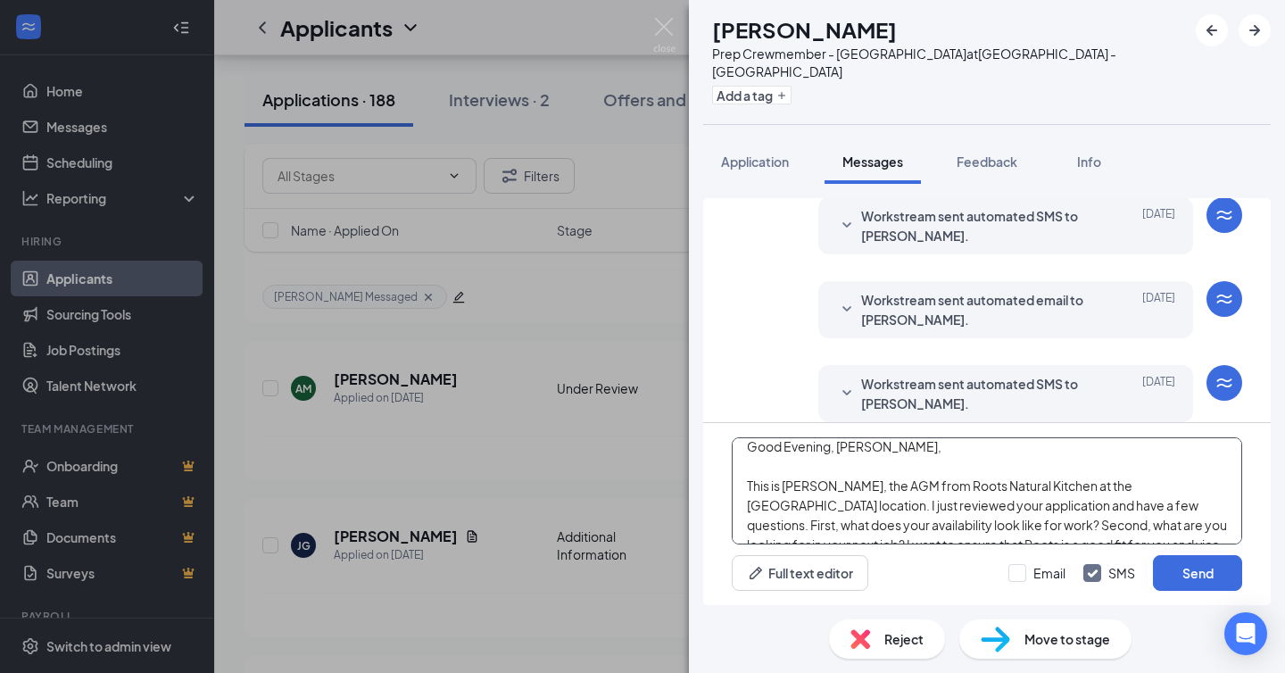
scroll to position [0, 0]
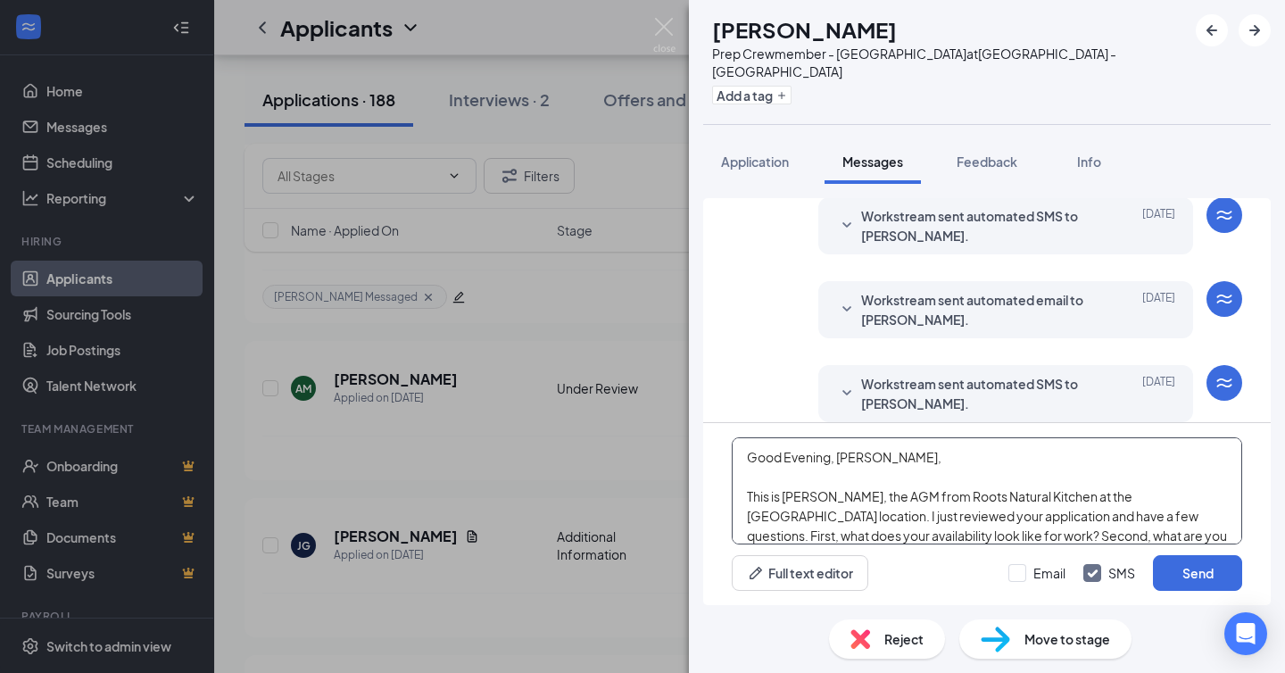
click at [856, 459] on textarea "Good Evening, [PERSON_NAME], This is [PERSON_NAME], the AGM from Roots Natural …" at bounding box center [987, 490] width 510 height 107
type textarea "Good Morning, [PERSON_NAME], This is [PERSON_NAME], the AGM from Roots Natural …"
click at [1013, 568] on input "Email" at bounding box center [1036, 573] width 57 height 18
checkbox input "true"
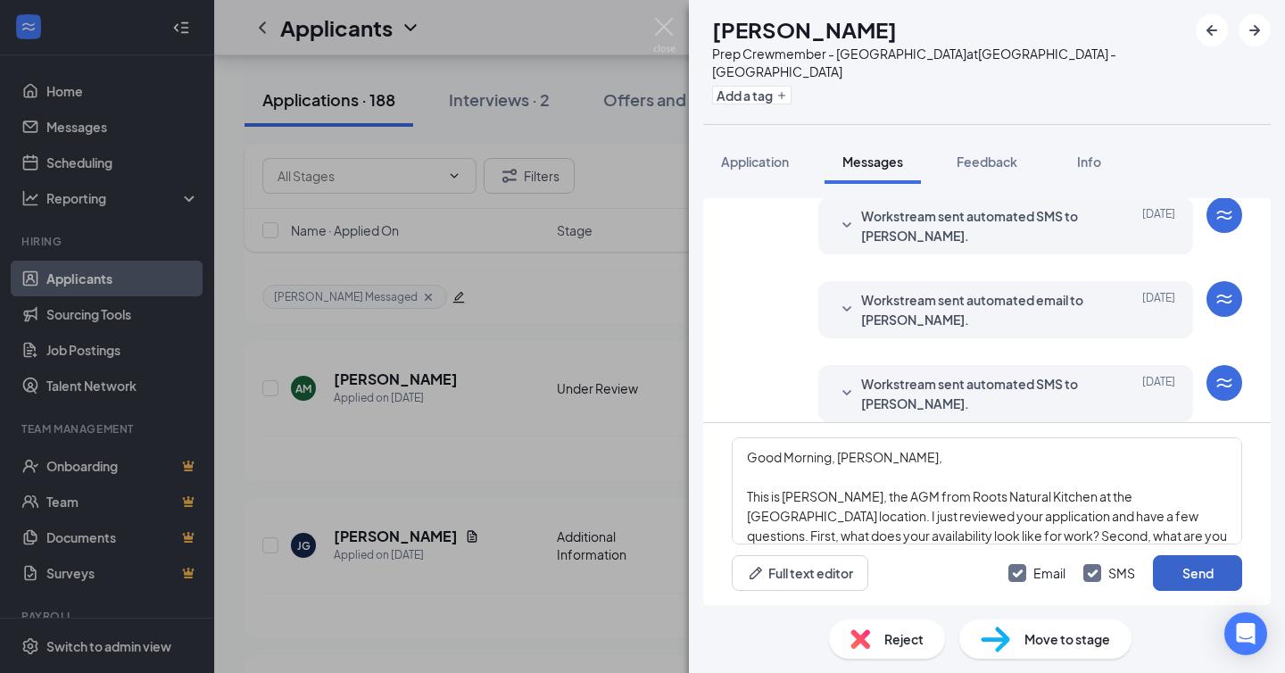
click at [1191, 577] on button "Send" at bounding box center [1197, 573] width 89 height 36
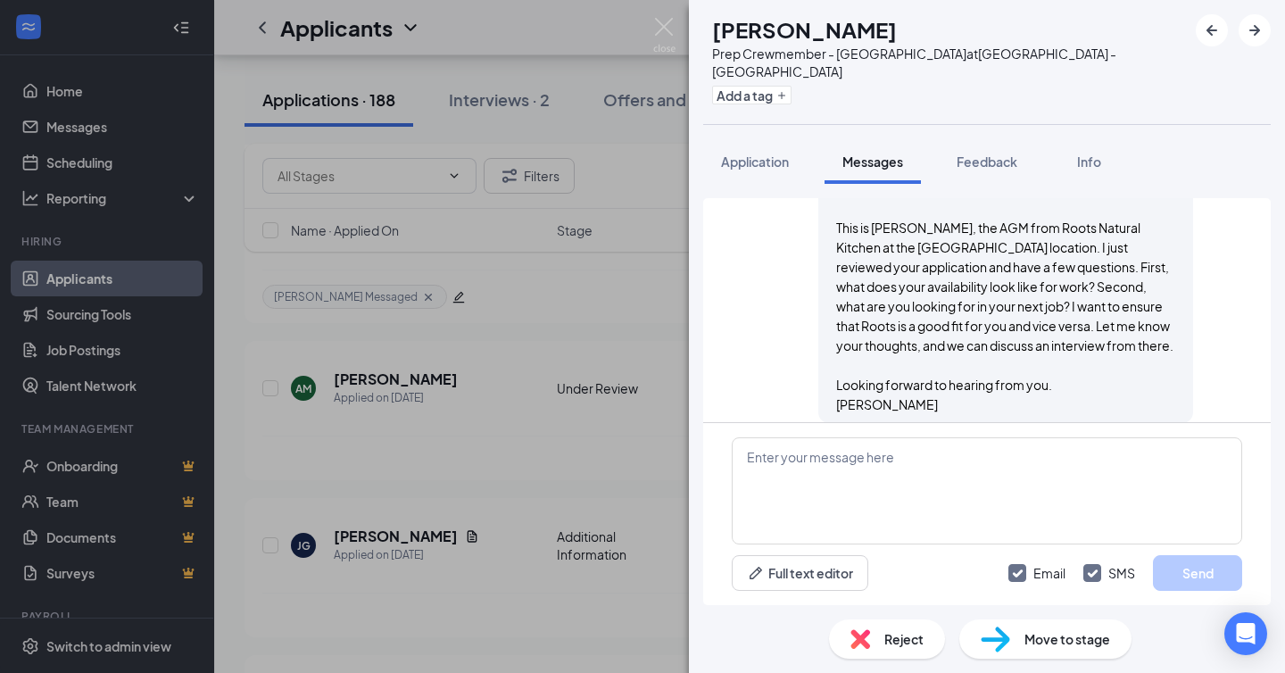
scroll to position [1057, 0]
click at [787, 90] on icon "Plus" at bounding box center [781, 95] width 11 height 11
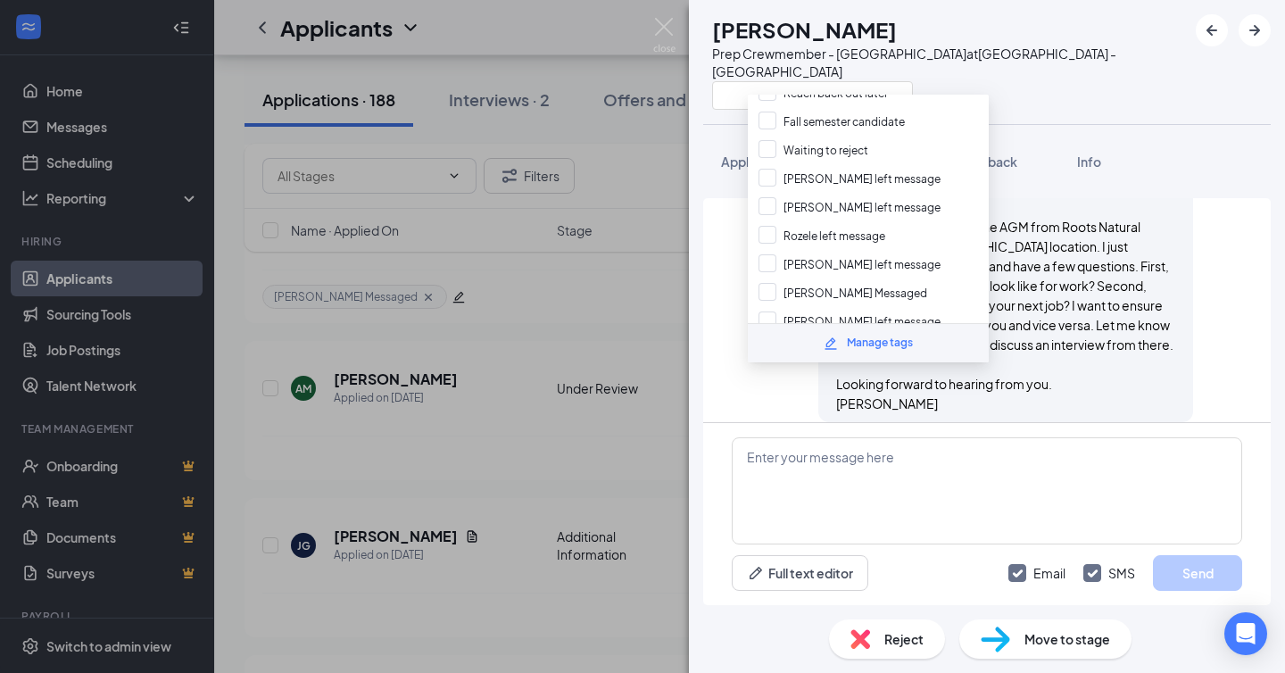
scroll to position [609, 0]
click at [875, 277] on div "[PERSON_NAME] Messaged" at bounding box center [868, 291] width 241 height 29
checkbox input "true"
click at [1051, 83] on div at bounding box center [949, 94] width 475 height 29
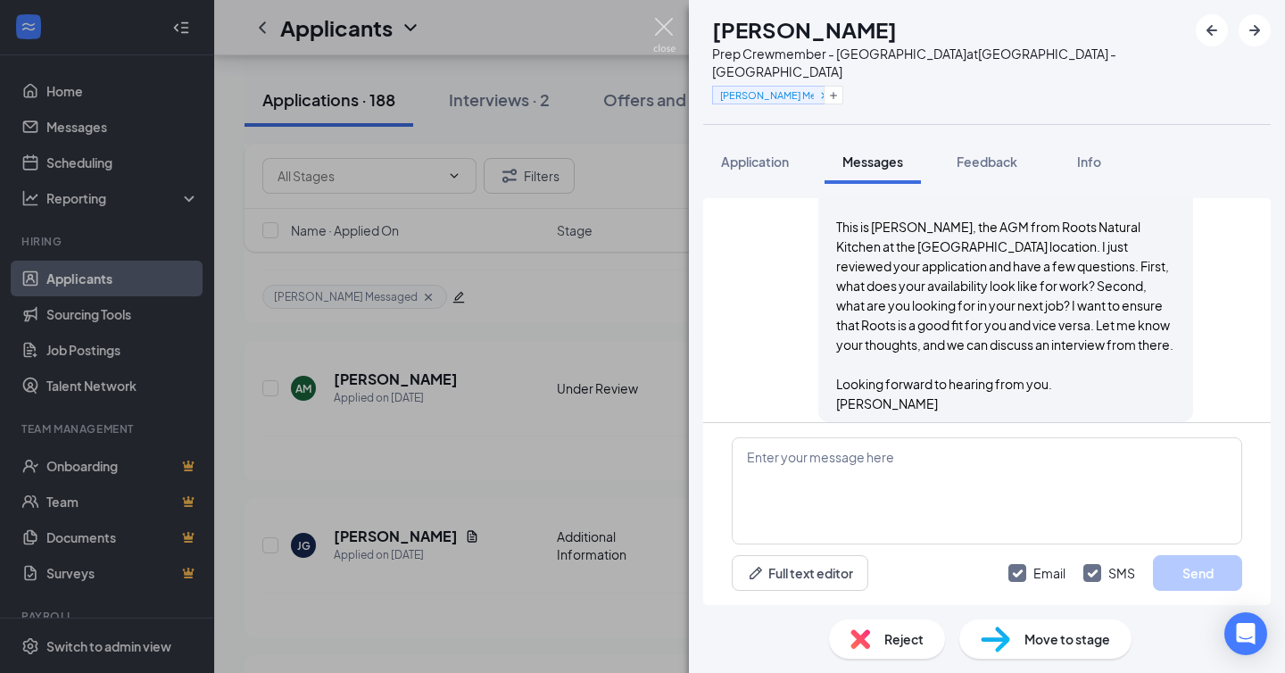
click at [658, 25] on img at bounding box center [664, 35] width 22 height 35
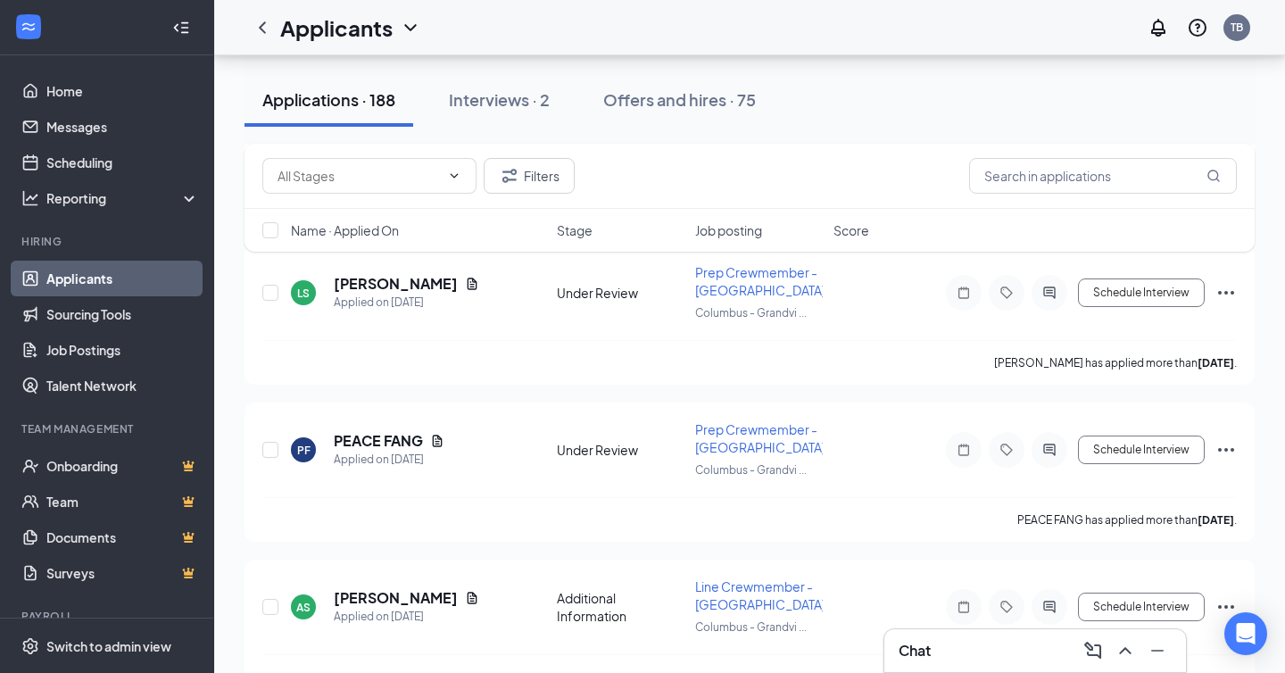
scroll to position [15915, 0]
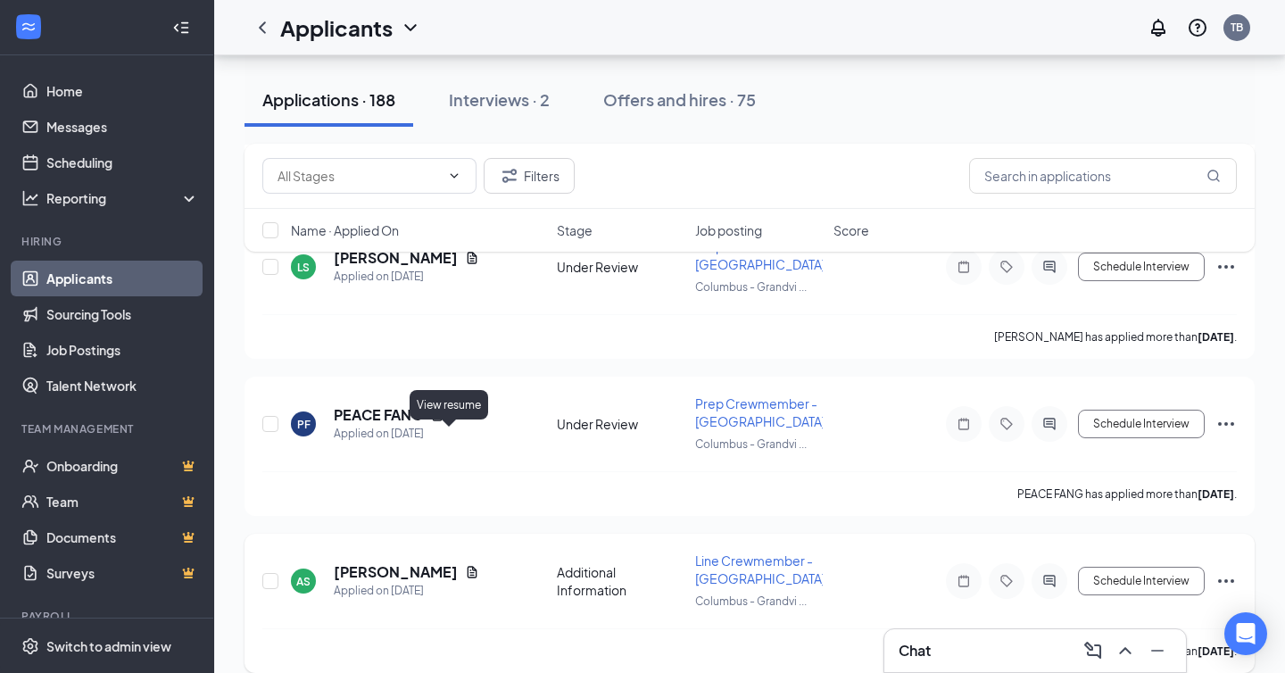
click at [468, 566] on icon "Document" at bounding box center [473, 572] width 10 height 12
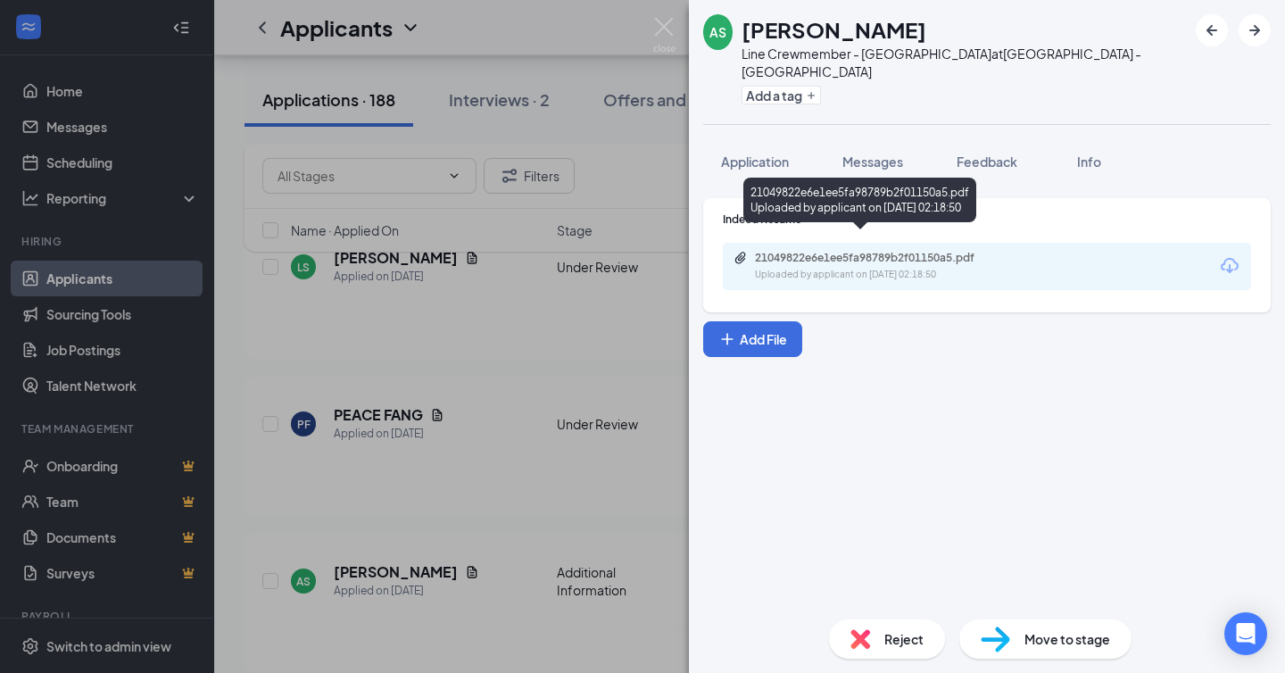
click at [844, 251] on div "21049822e6e1ee5fa98789b2f01150a5.pdf" at bounding box center [880, 258] width 250 height 14
click at [889, 639] on span "Reject" at bounding box center [903, 639] width 39 height 20
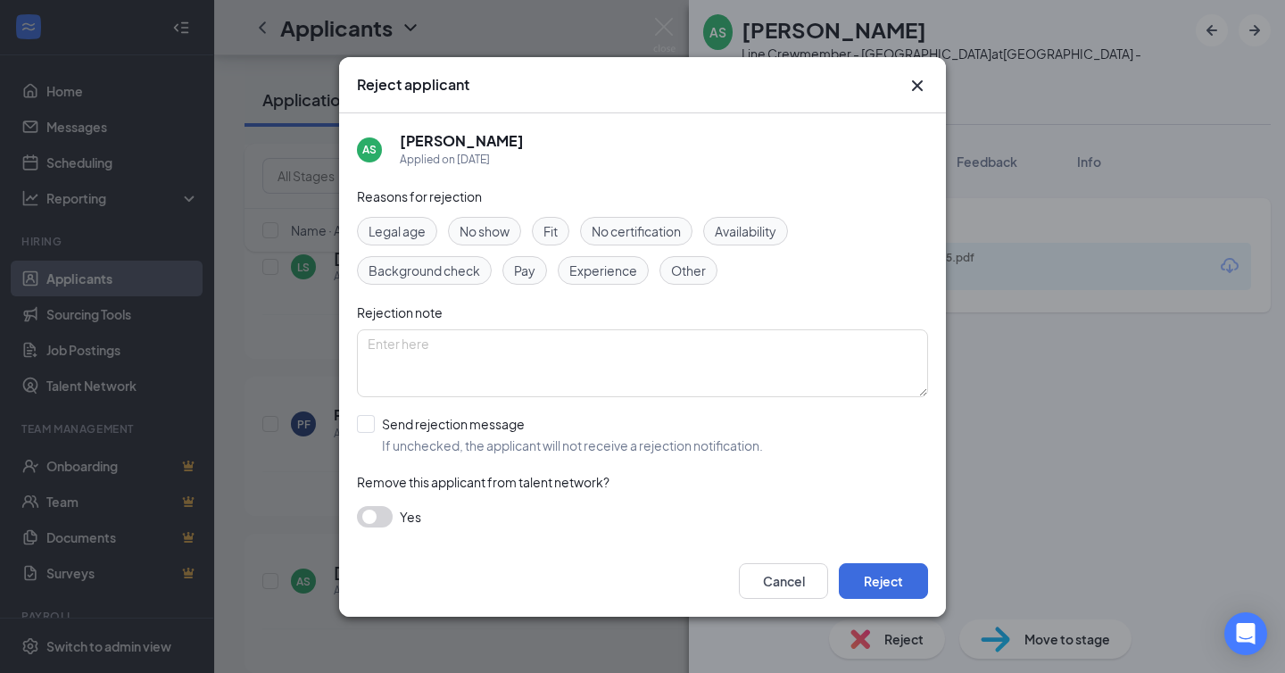
click at [598, 276] on span "Experience" at bounding box center [603, 271] width 68 height 20
click at [750, 233] on span "Availability" at bounding box center [746, 231] width 62 height 20
click at [560, 438] on input "Send rejection message If unchecked, the applicant will not receive a rejection…" at bounding box center [560, 434] width 406 height 39
checkbox input "true"
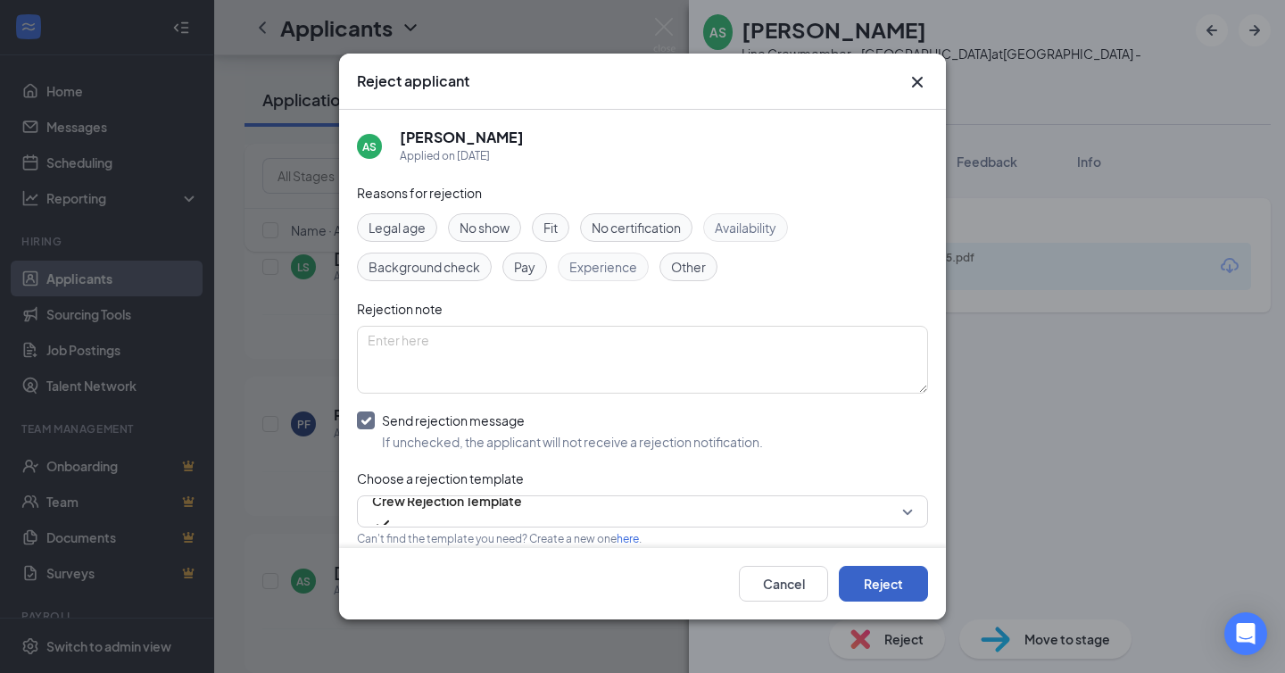
click at [898, 590] on button "Reject" at bounding box center [883, 584] width 89 height 36
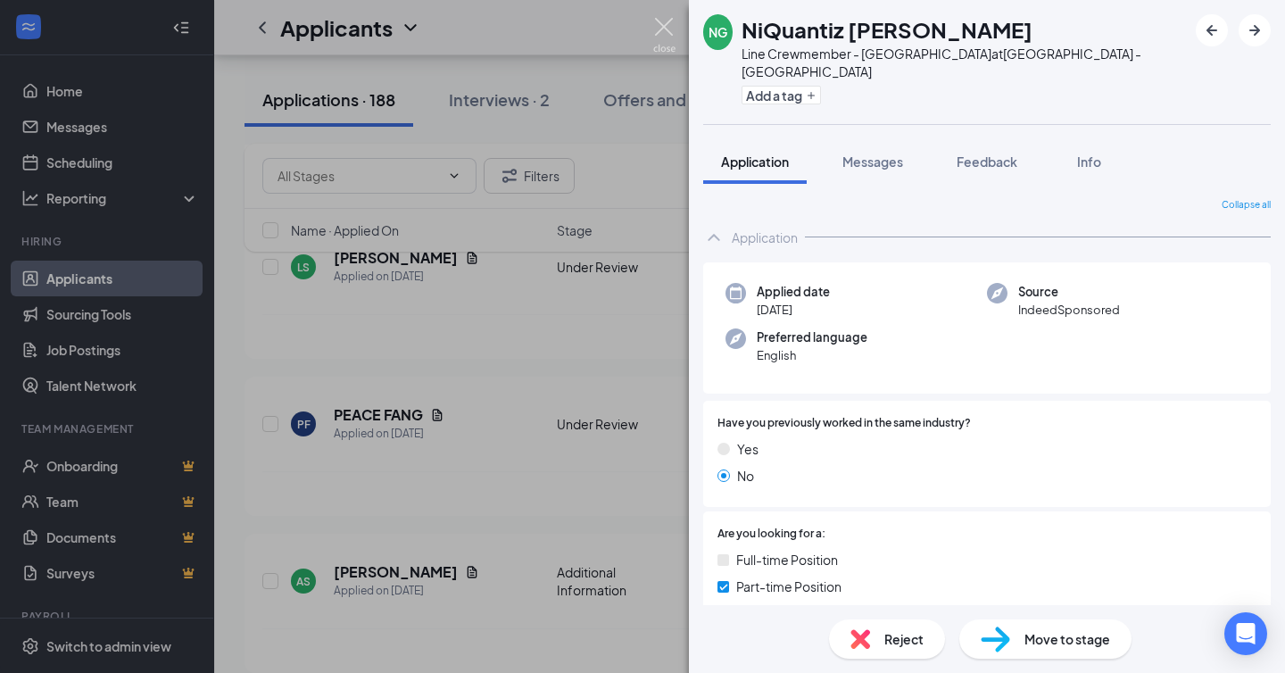
click at [666, 30] on img at bounding box center [664, 35] width 22 height 35
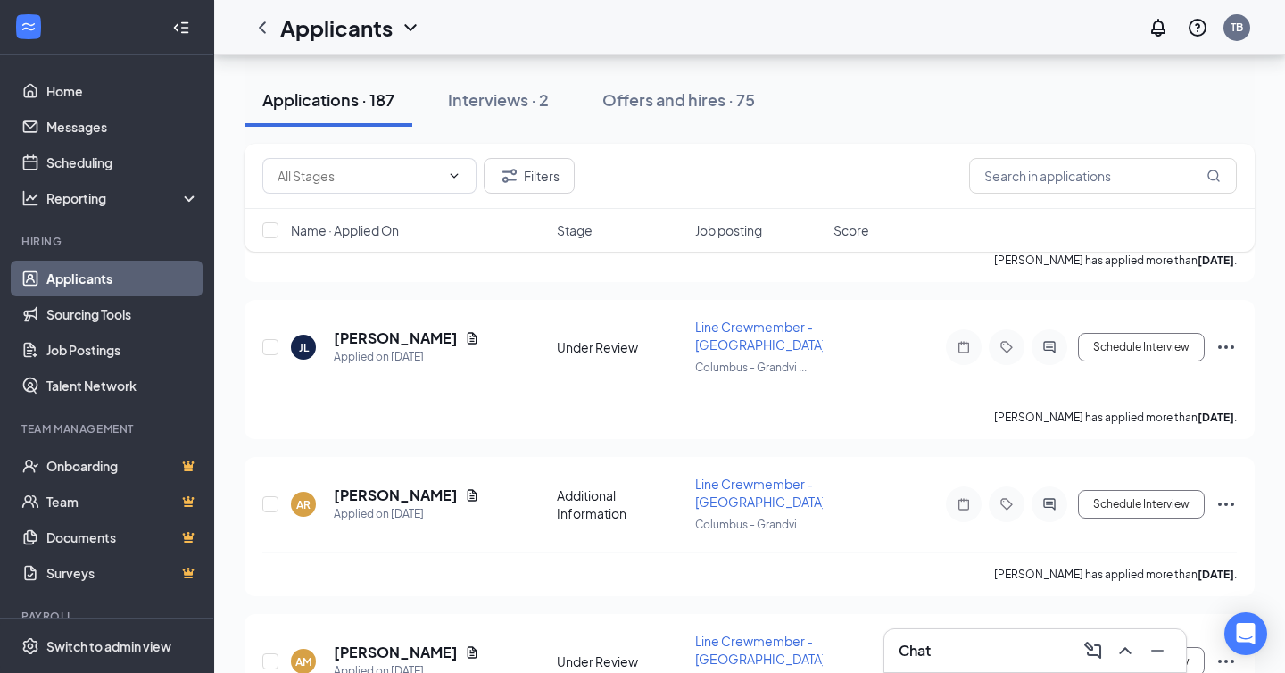
scroll to position [18030, 0]
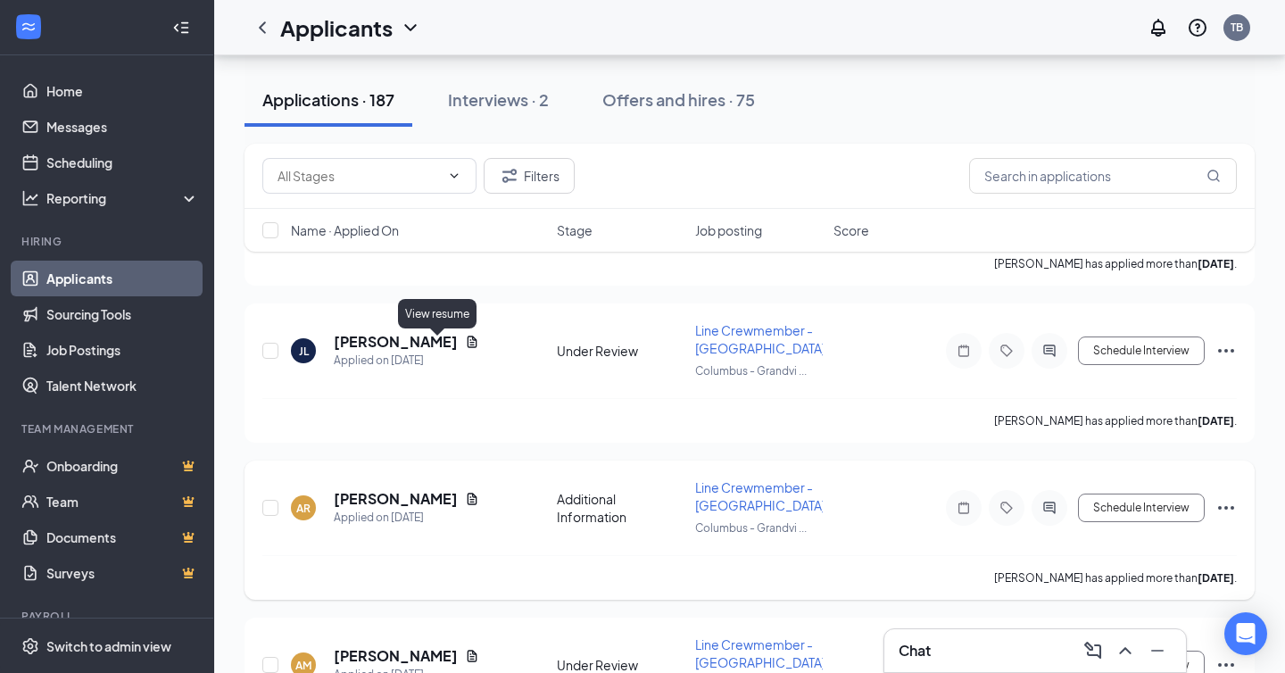
click at [465, 492] on icon "Document" at bounding box center [472, 499] width 14 height 14
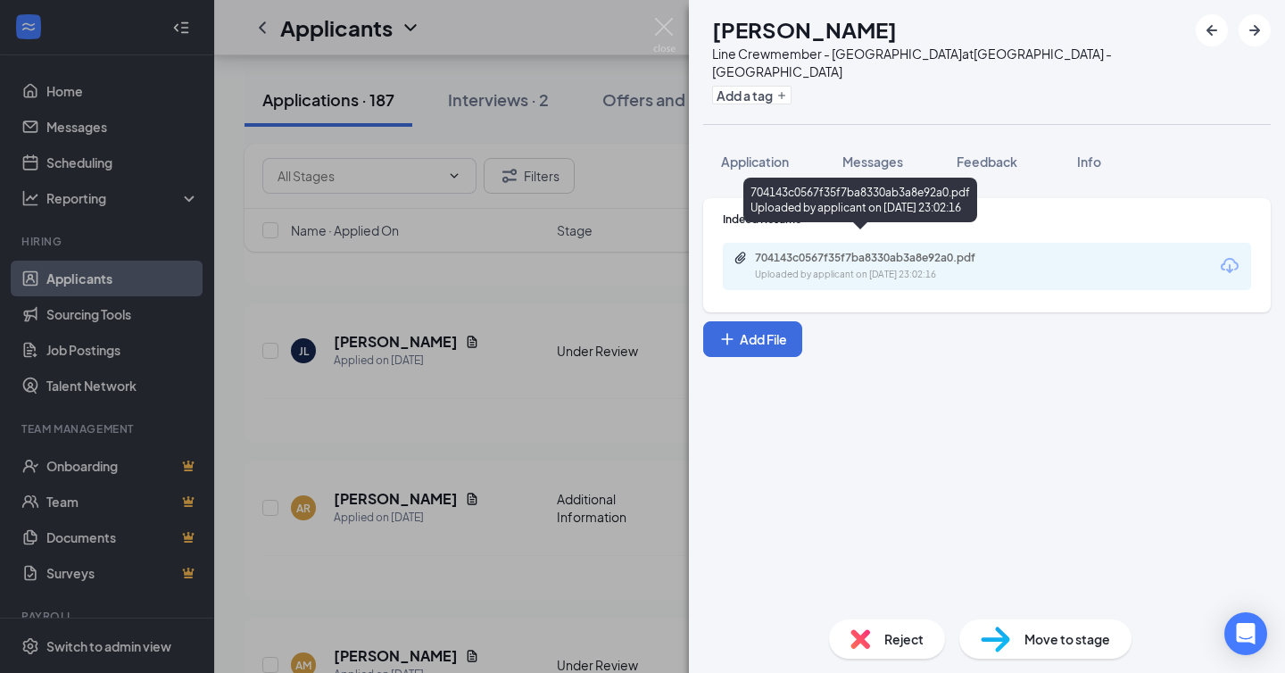
click at [827, 268] on div "Uploaded by applicant on [DATE] 23:02:16" at bounding box center [889, 275] width 268 height 14
click at [862, 153] on span "Messages" at bounding box center [872, 161] width 61 height 16
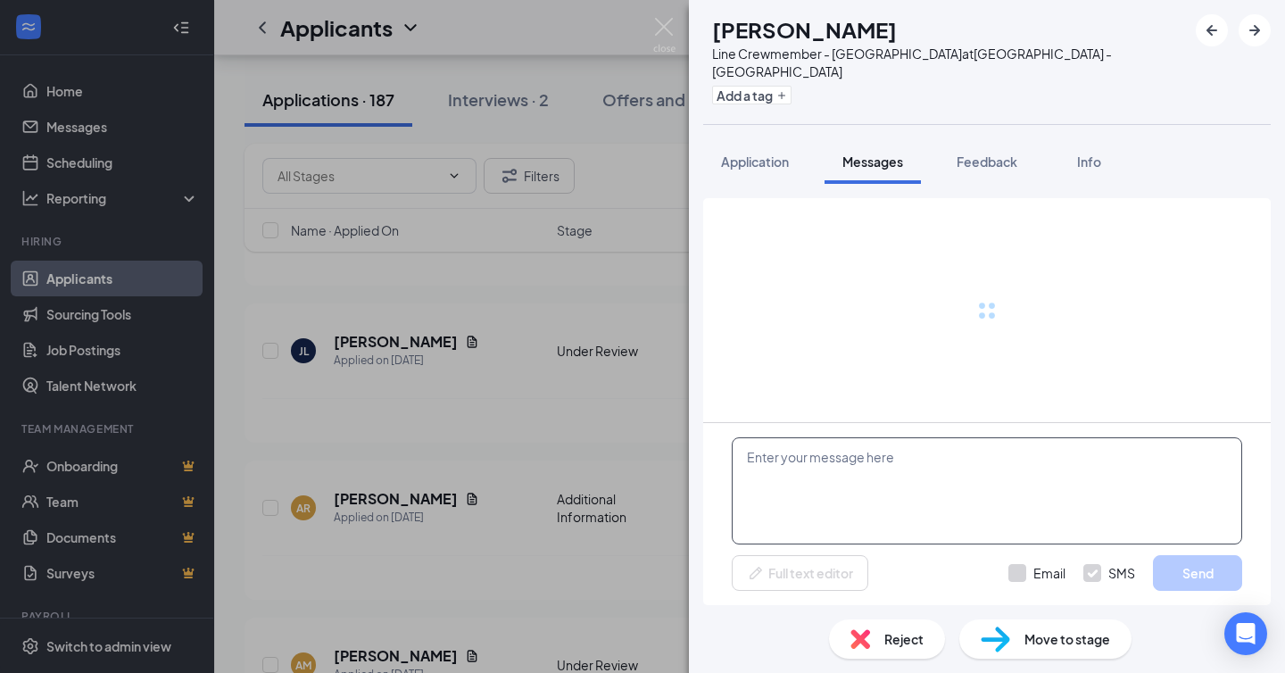
click at [810, 473] on textarea at bounding box center [987, 490] width 510 height 107
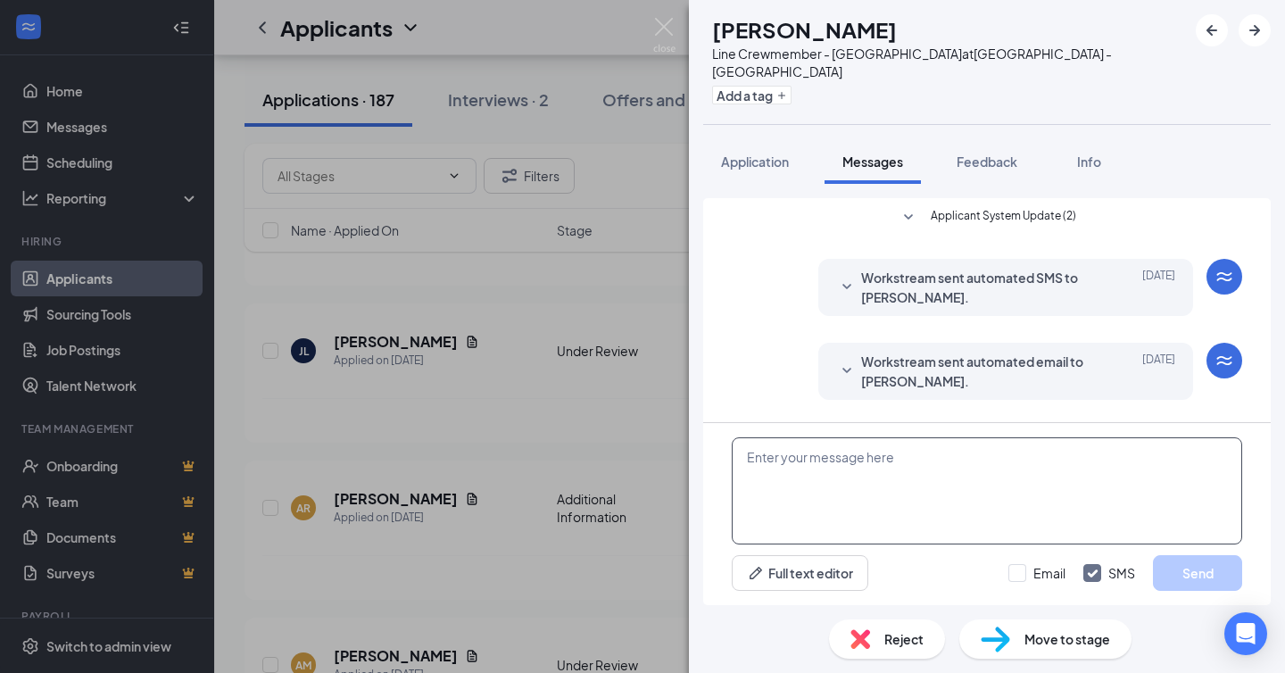
paste textarea "Good Evening, [PERSON_NAME], This is [PERSON_NAME], the AGM from Roots Natural …"
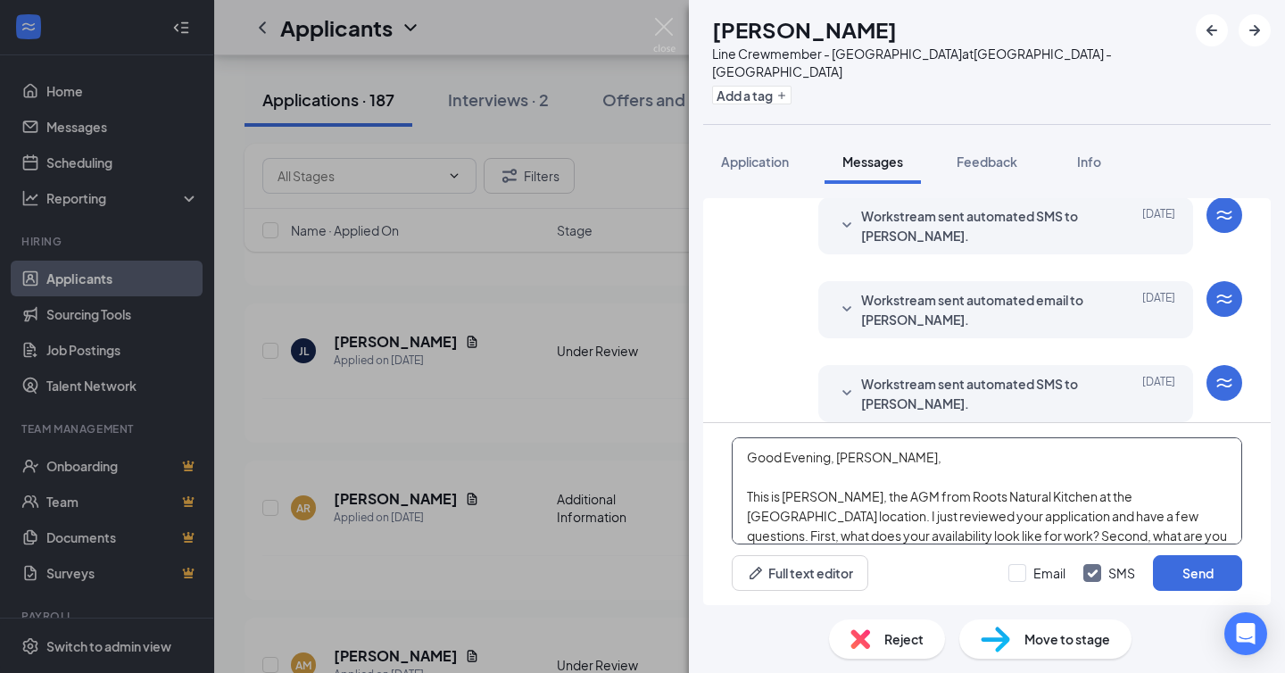
click at [811, 449] on textarea "Good Evening, [PERSON_NAME], This is [PERSON_NAME], the AGM from Roots Natural …" at bounding box center [987, 490] width 510 height 107
type textarea "Good Morning, [PERSON_NAME], This is [PERSON_NAME], the AGM from Roots Natural …"
click at [1025, 576] on input "Email" at bounding box center [1036, 573] width 57 height 18
checkbox input "true"
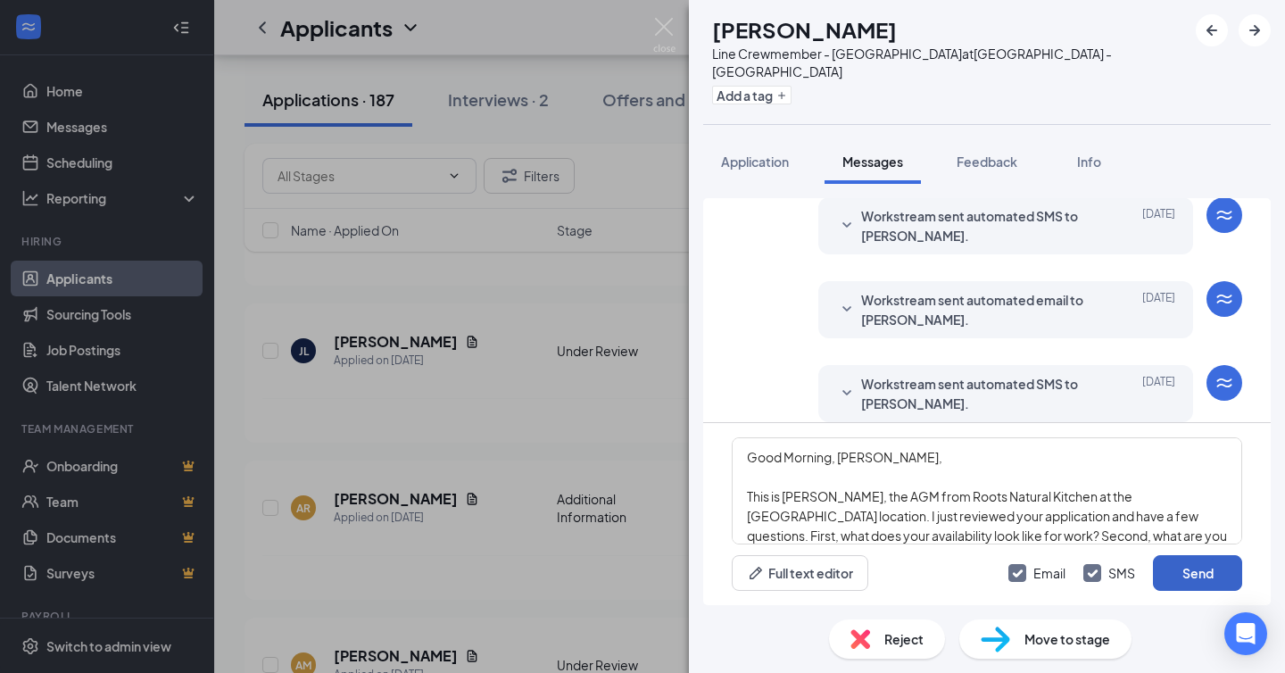
click at [1206, 580] on button "Send" at bounding box center [1197, 573] width 89 height 36
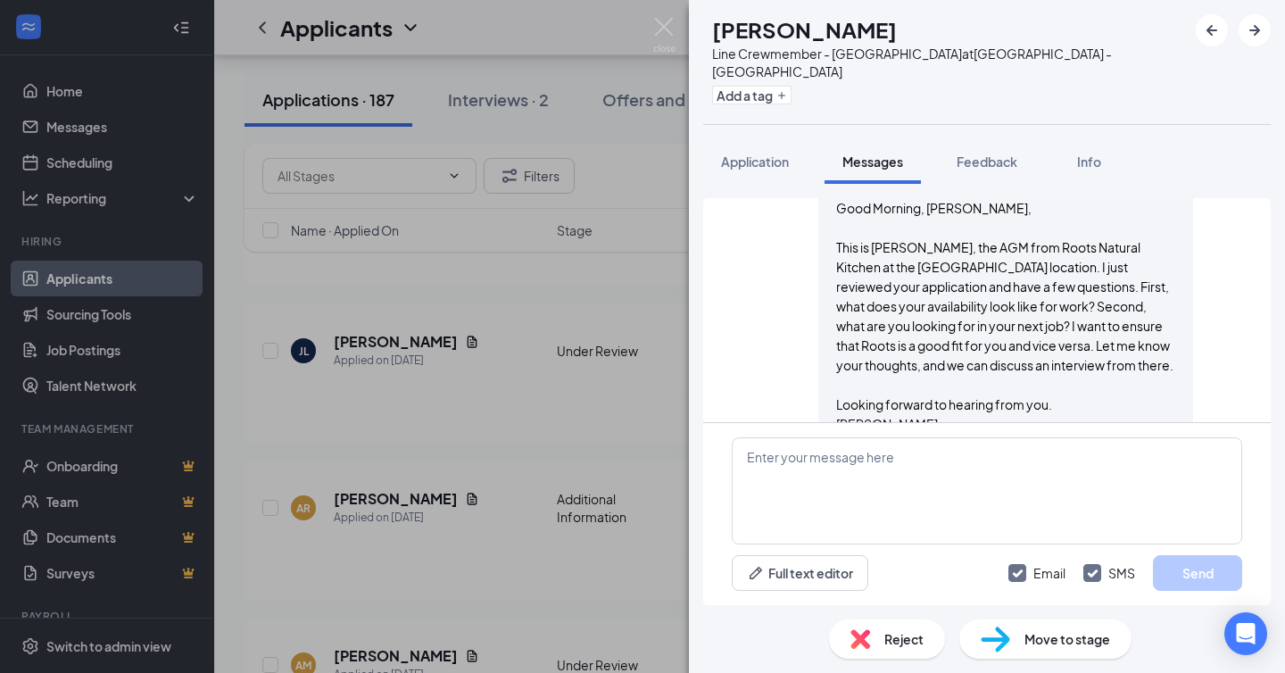
scroll to position [1057, 0]
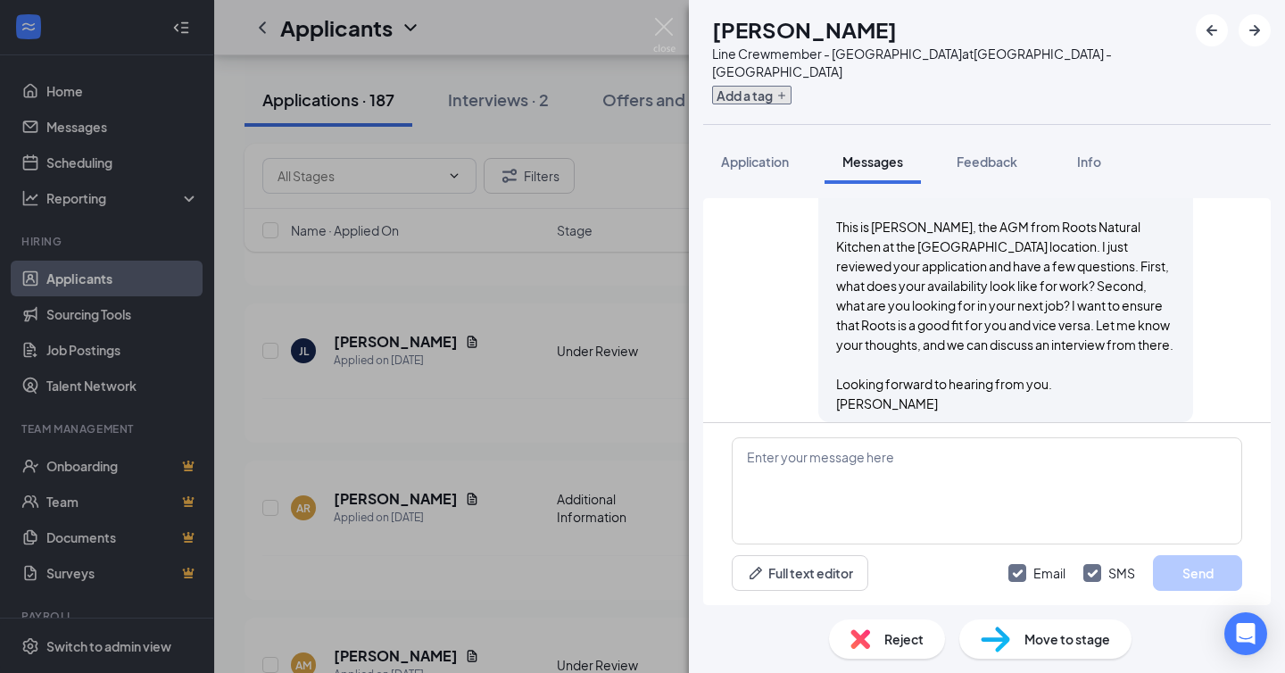
click at [784, 86] on button "Add a tag" at bounding box center [751, 95] width 79 height 19
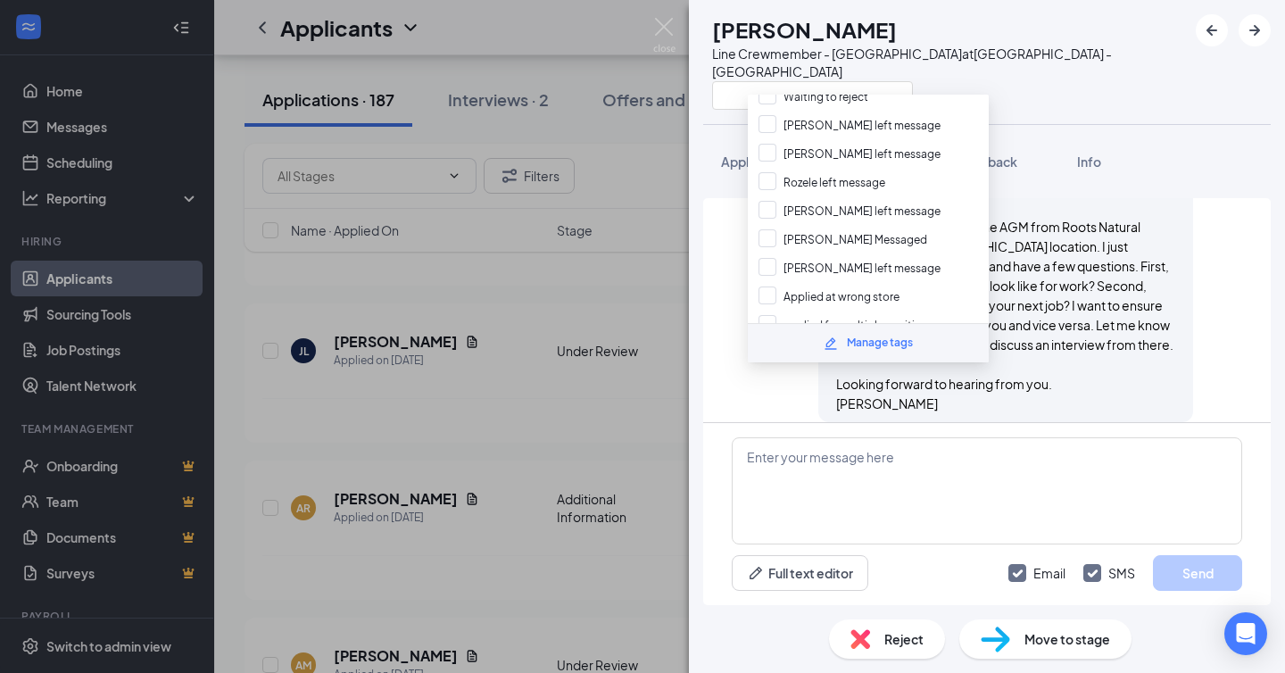
scroll to position [667, 0]
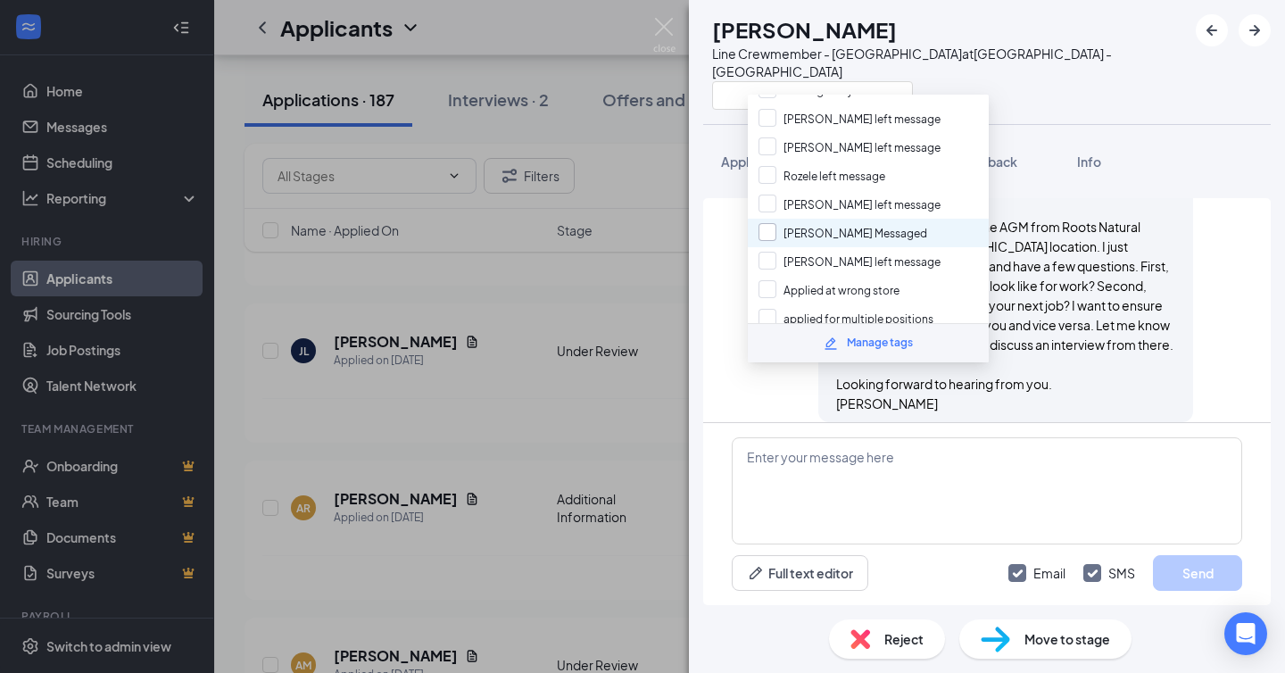
click at [832, 223] on input "[PERSON_NAME] Messaged" at bounding box center [842, 233] width 169 height 20
checkbox input "true"
click at [1040, 85] on div at bounding box center [949, 94] width 475 height 29
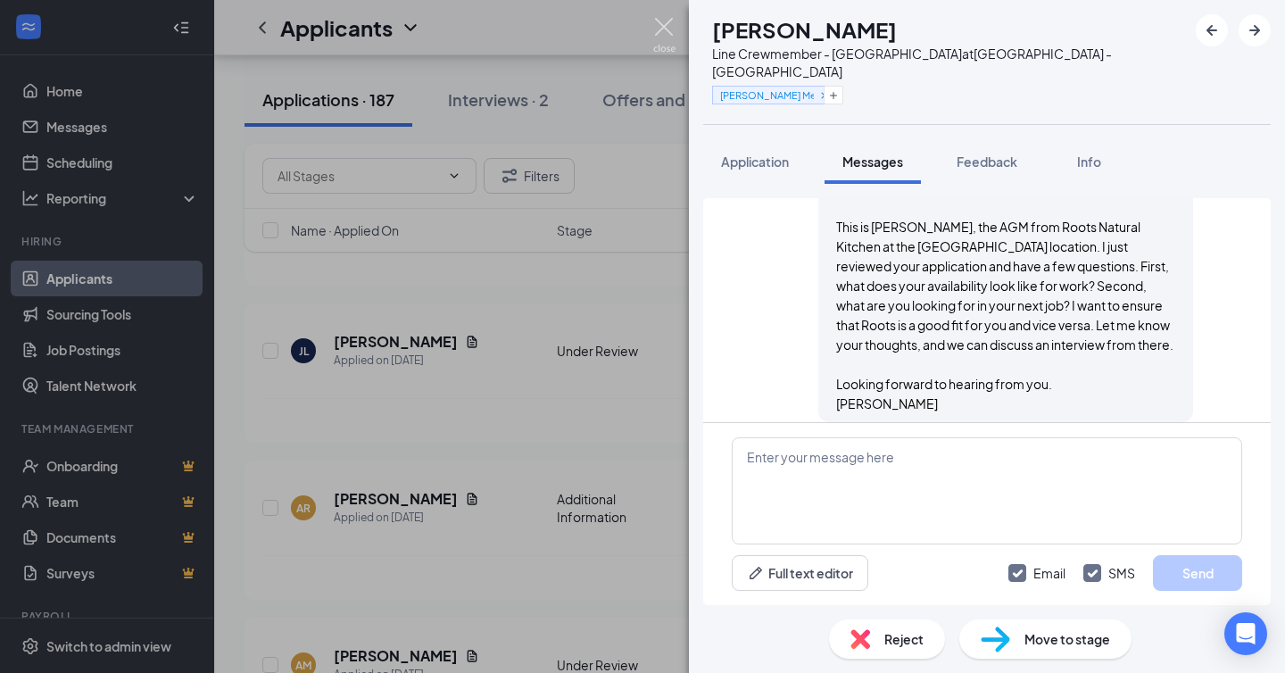
click at [665, 28] on img at bounding box center [664, 35] width 22 height 35
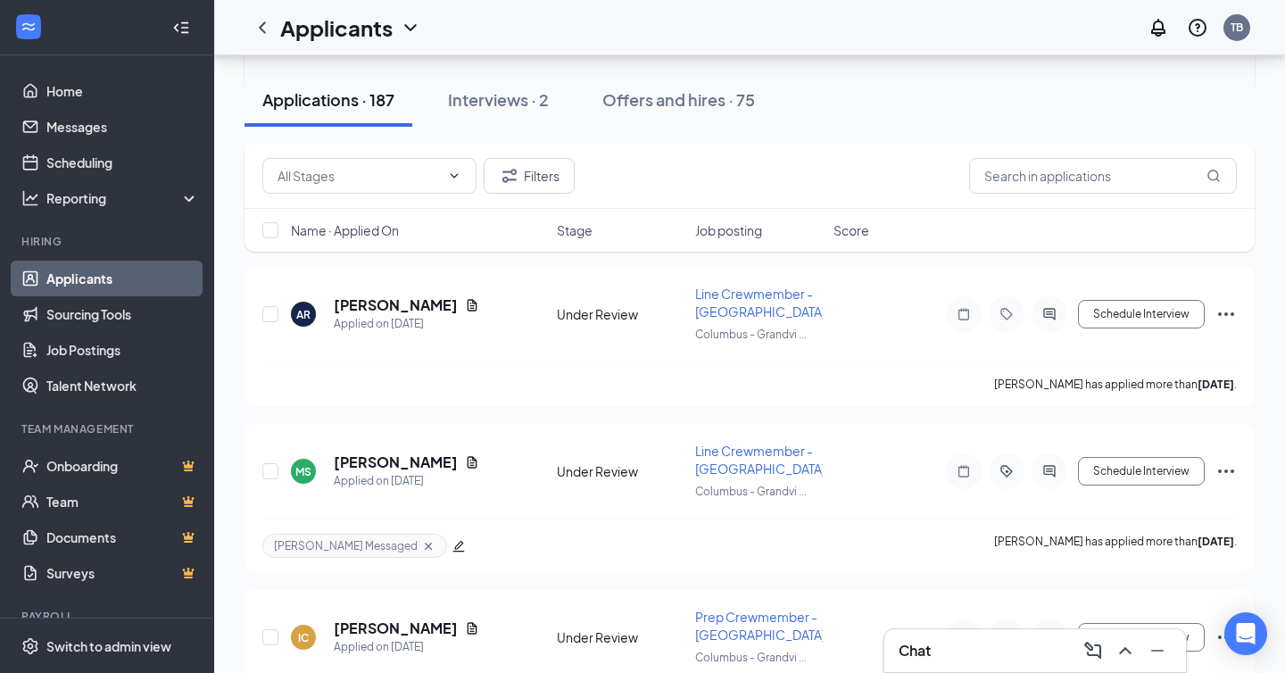
scroll to position [18711, 0]
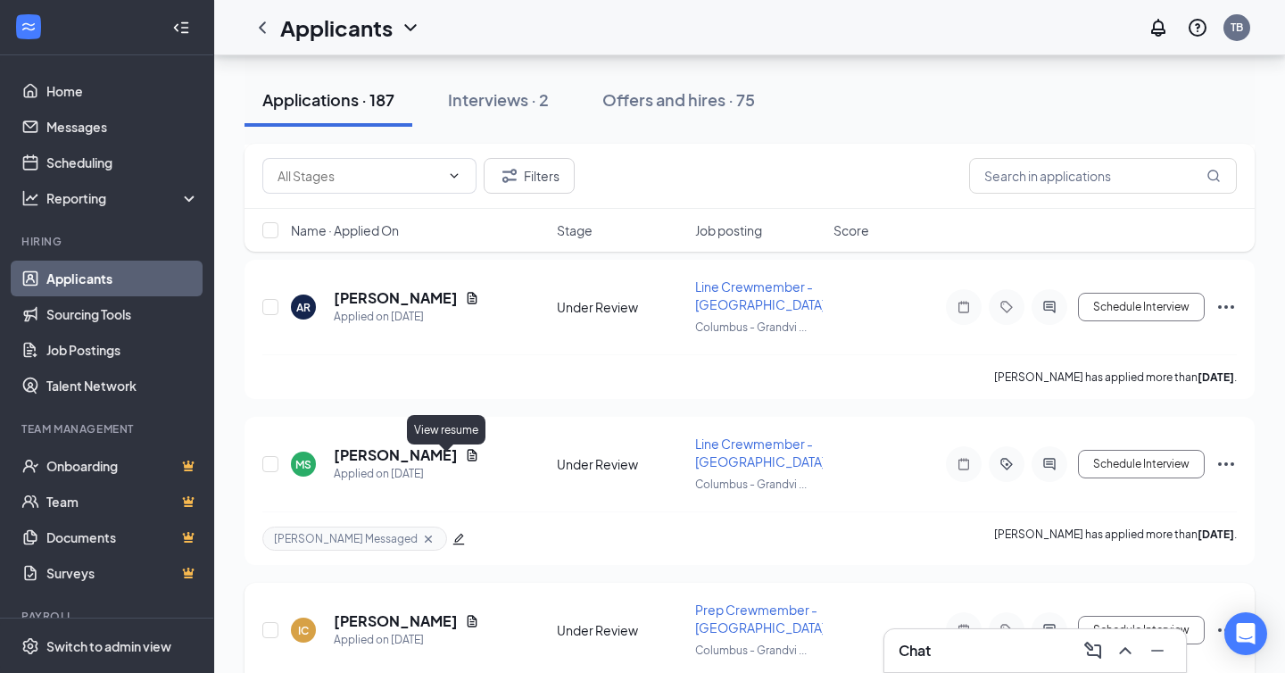
click at [465, 614] on icon "Document" at bounding box center [472, 621] width 14 height 14
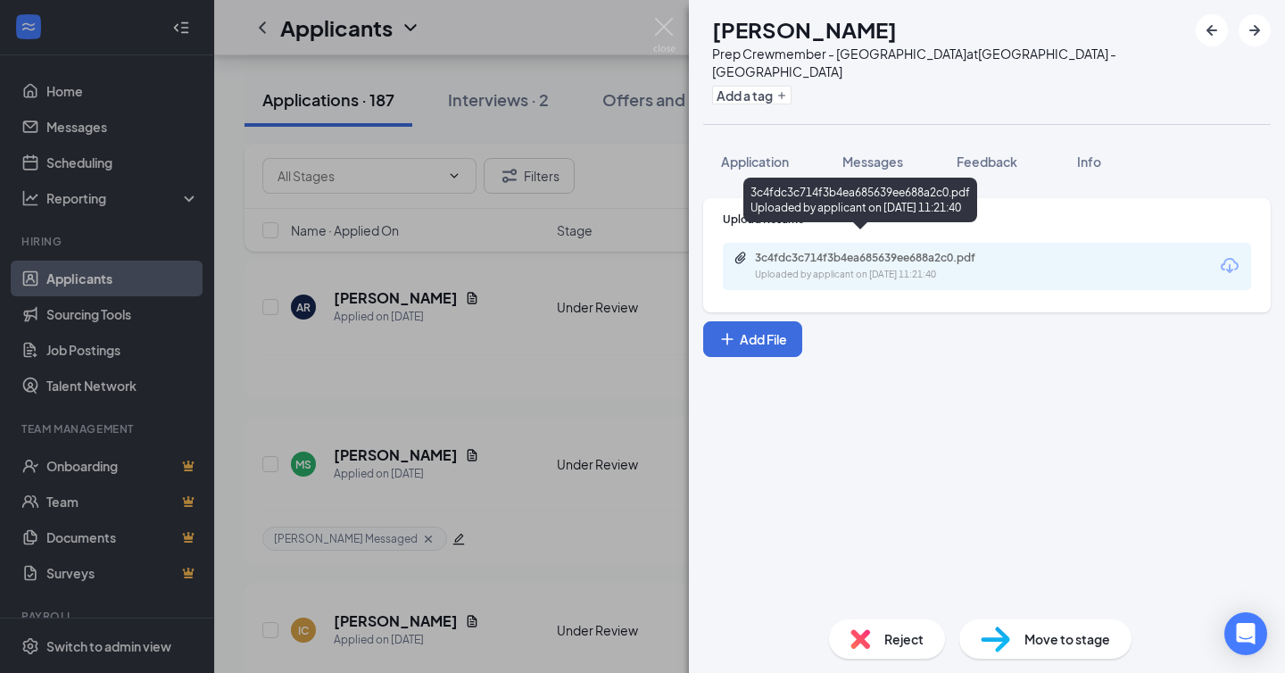
click at [857, 268] on div "Uploaded by applicant on [DATE] 11:21:40" at bounding box center [889, 275] width 268 height 14
click at [664, 23] on img at bounding box center [664, 35] width 22 height 35
click at [662, 25] on div "Applicants TB" at bounding box center [749, 27] width 1071 height 55
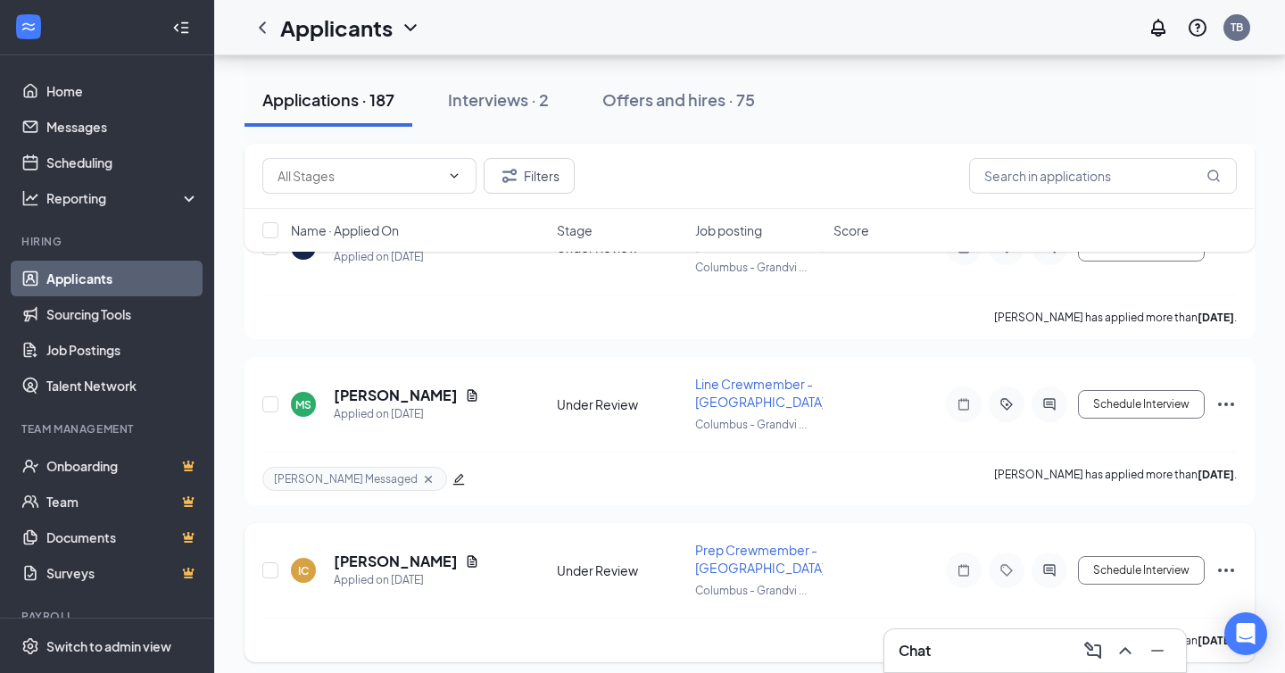
scroll to position [18778, 0]
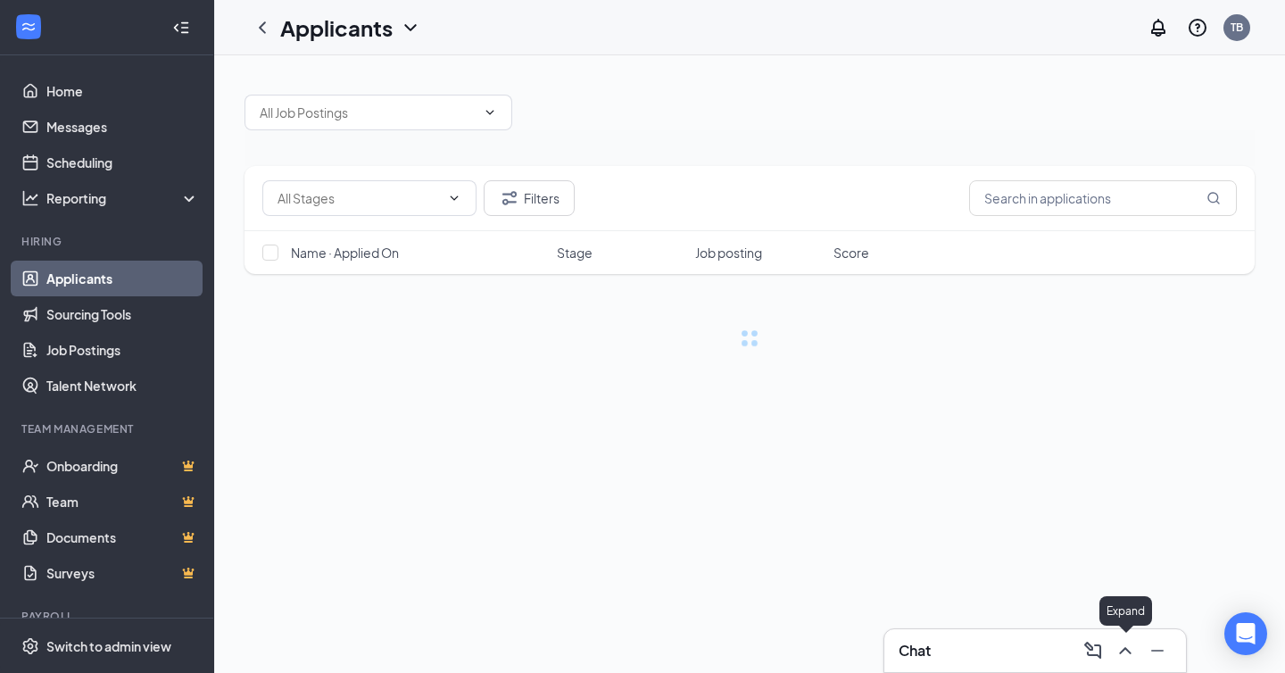
click at [1125, 653] on icon "ChevronUp" at bounding box center [1125, 650] width 21 height 21
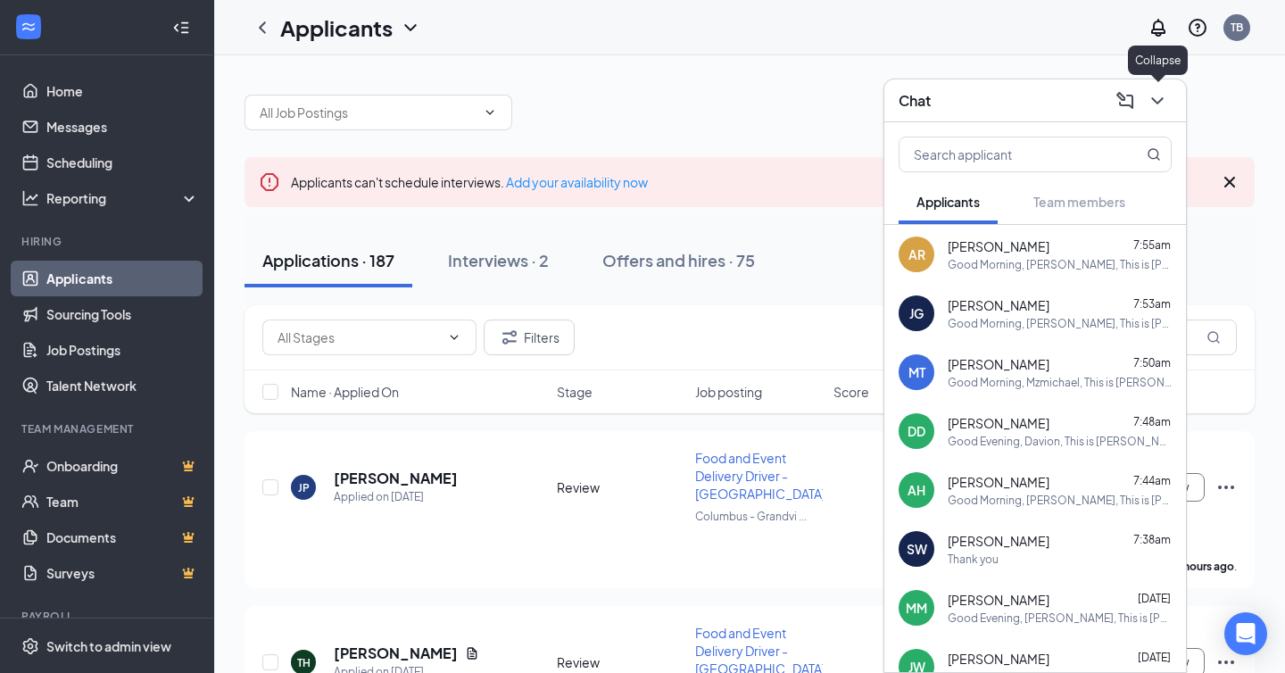
click at [1154, 104] on icon "ChevronDown" at bounding box center [1157, 100] width 21 height 21
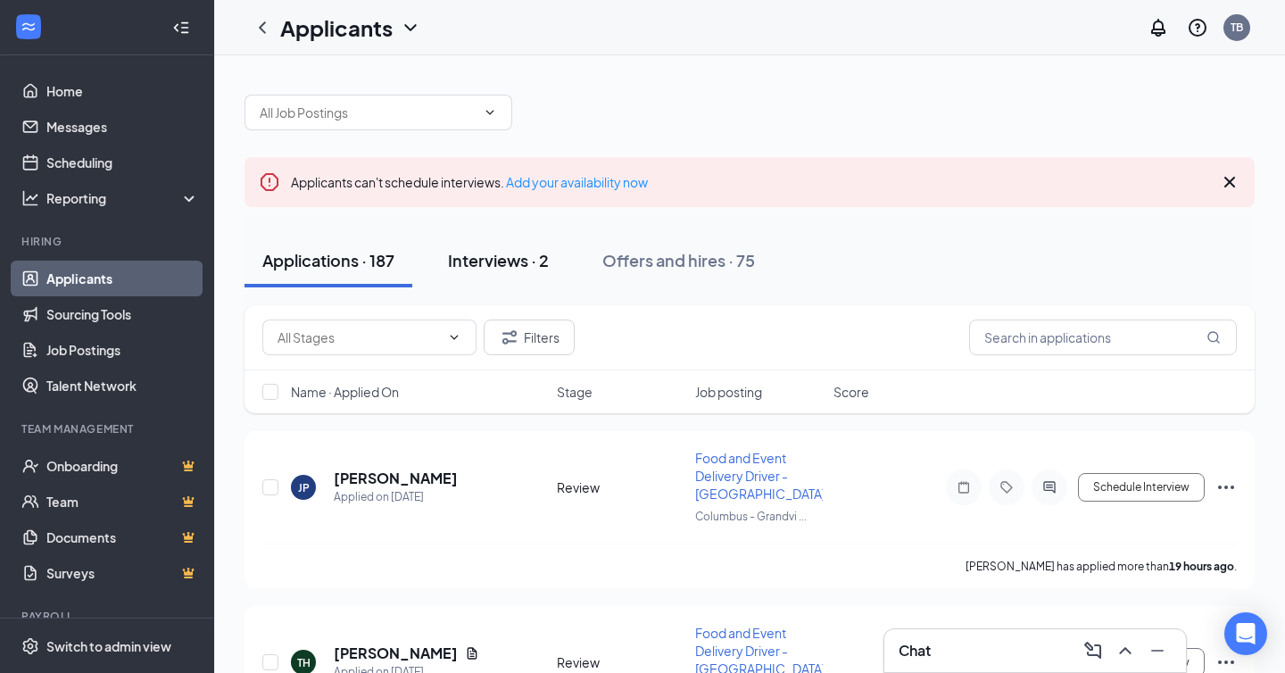
click at [518, 258] on div "Interviews · 2" at bounding box center [498, 260] width 101 height 22
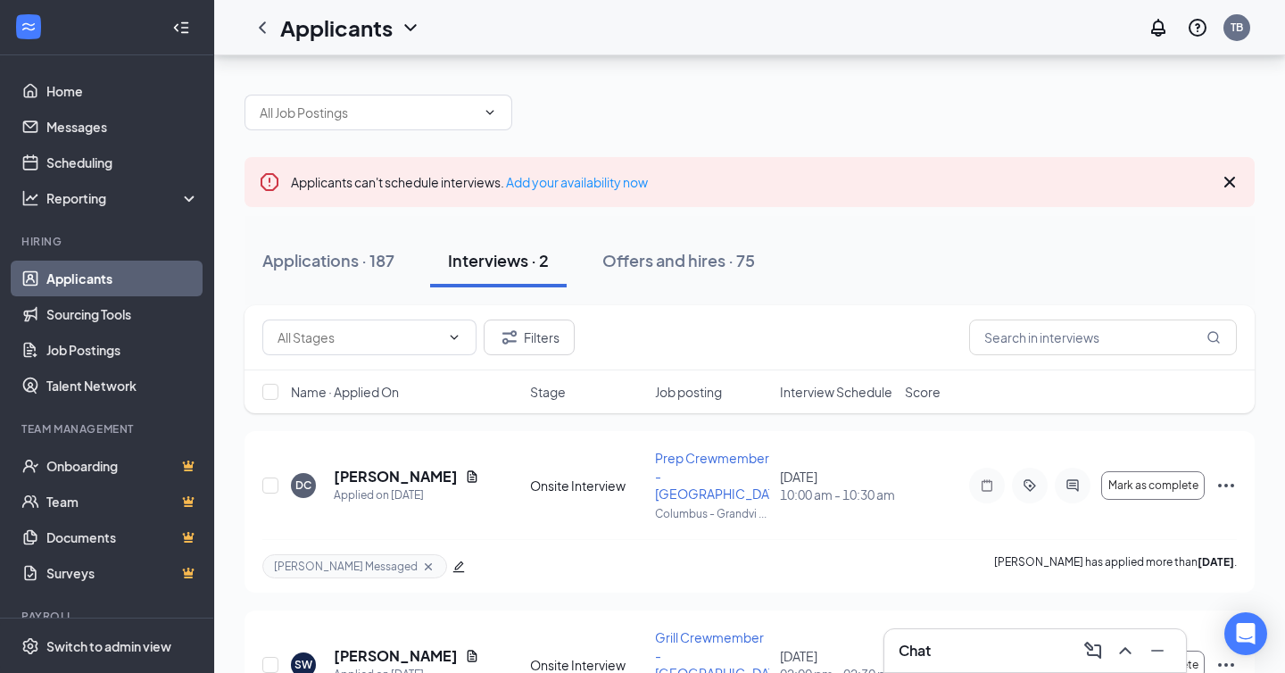
scroll to position [85, 0]
